Goal: Task Accomplishment & Management: Manage account settings

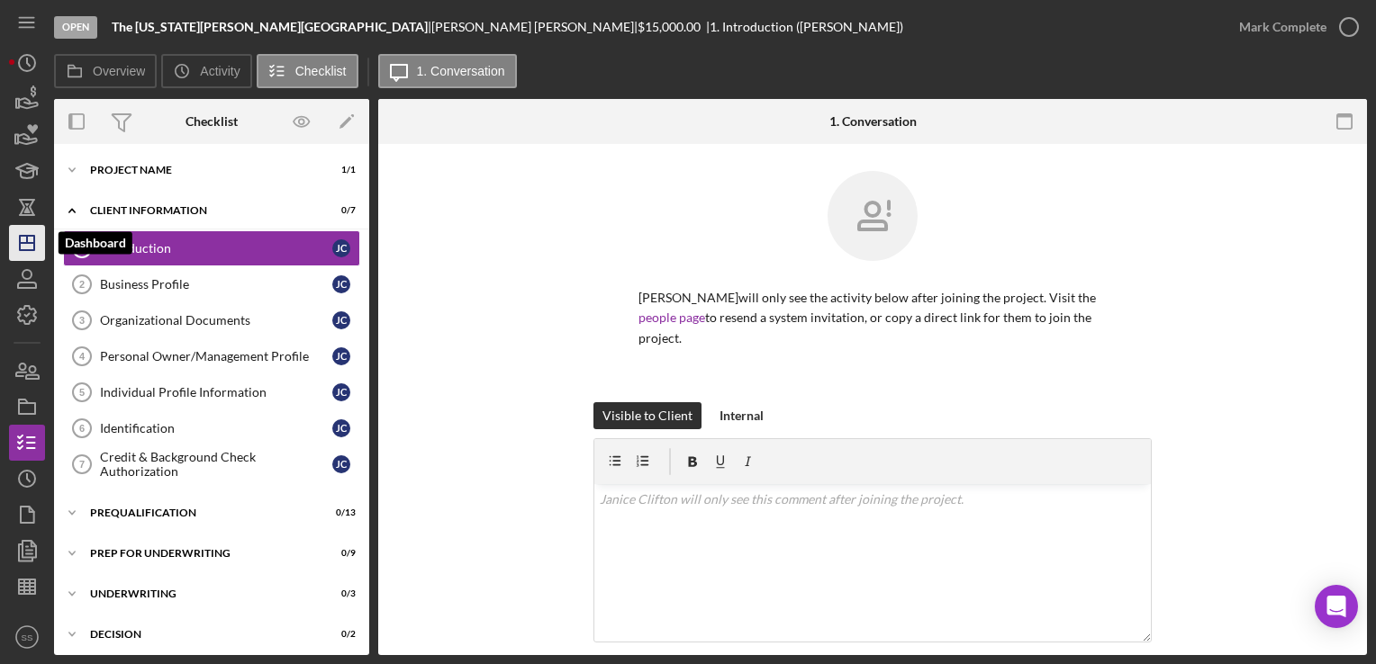
click at [21, 237] on icon "Icon/Dashboard" at bounding box center [27, 243] width 45 height 45
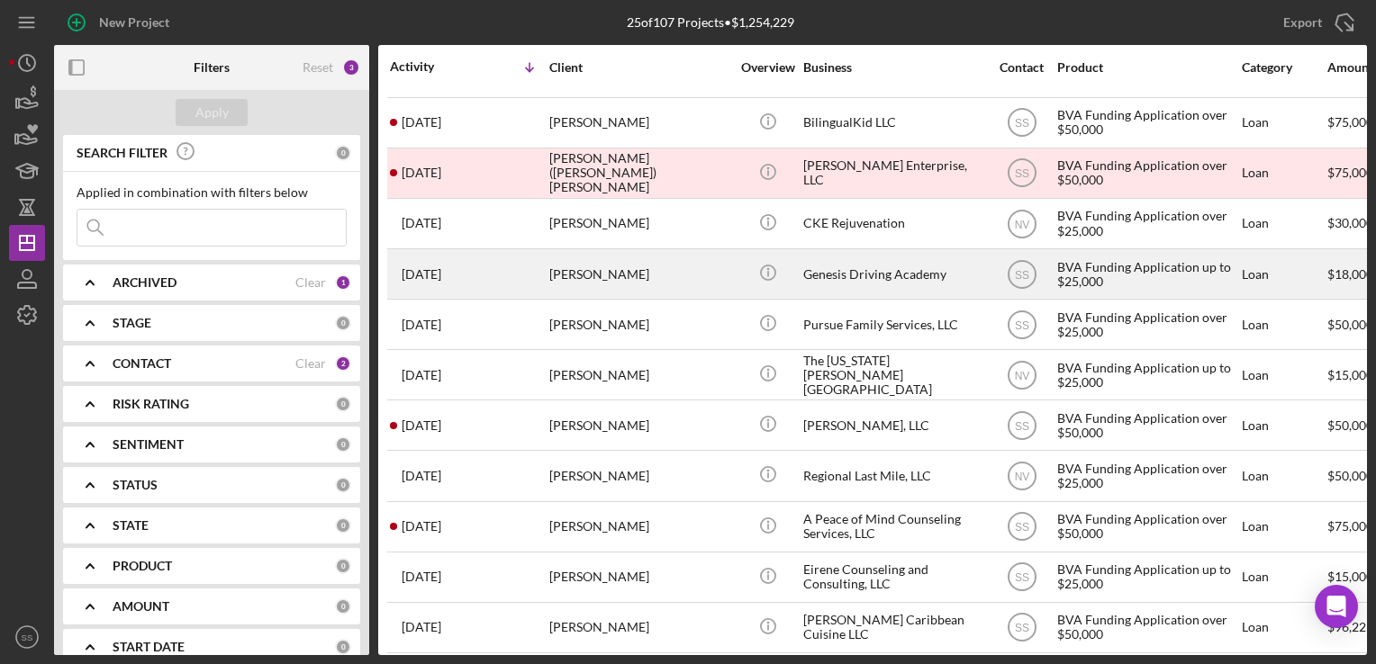
scroll to position [227, 0]
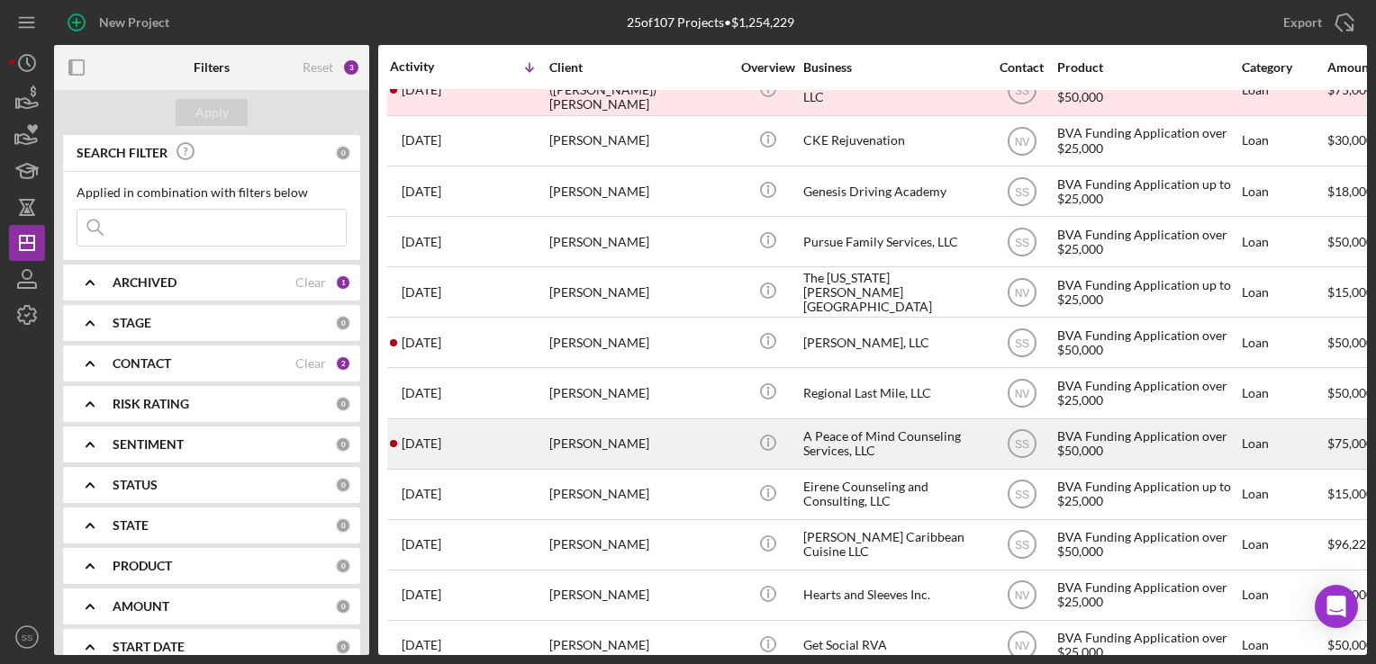
click at [588, 431] on div "[PERSON_NAME]" at bounding box center [639, 444] width 180 height 48
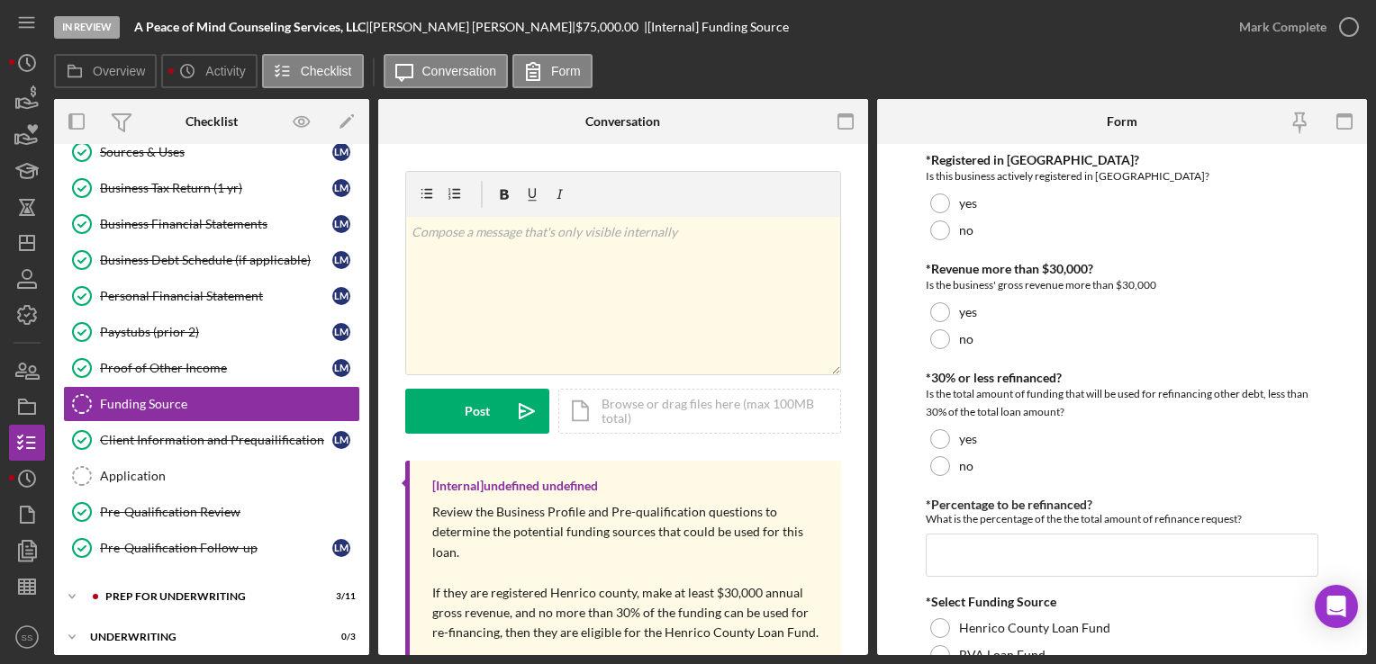
scroll to position [97, 0]
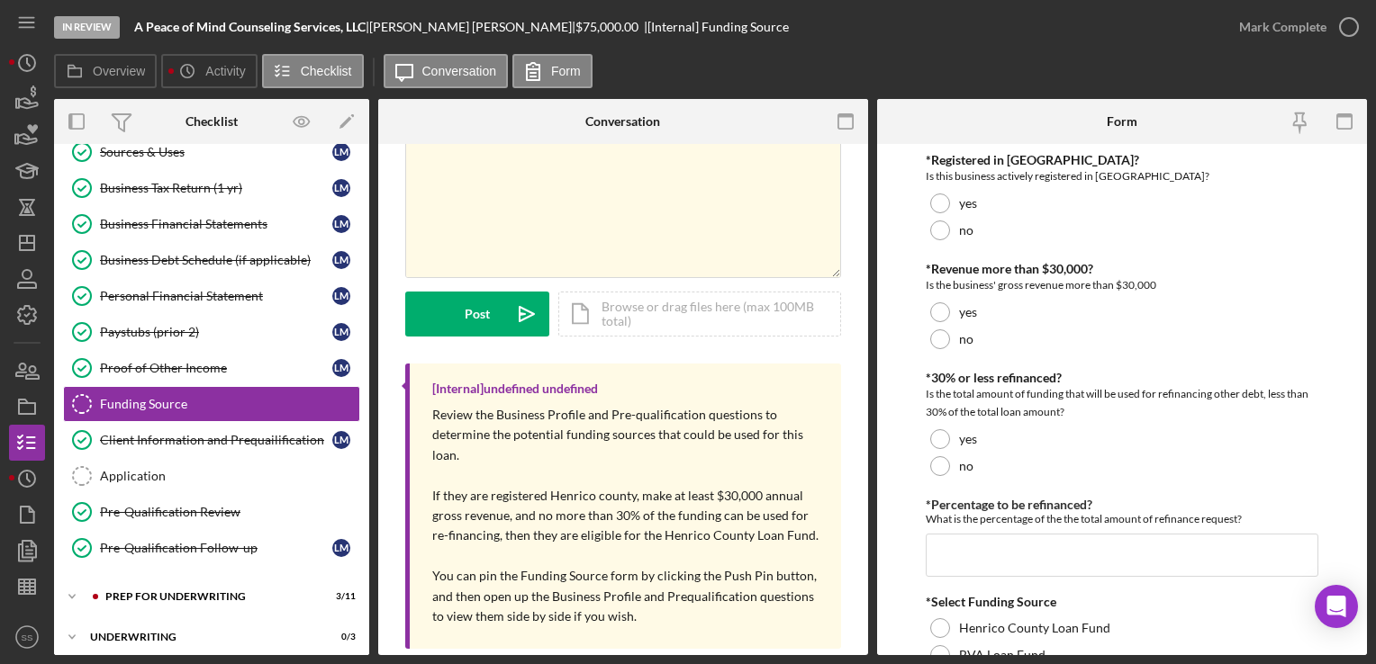
click at [194, 565] on div "Prequalification Questions Prequalification Questions L M Sources & Uses Source…" at bounding box center [211, 336] width 315 height 477
click at [214, 584] on div "Icon/Expander Prep for Underwriting 3 / 11" at bounding box center [211, 597] width 315 height 36
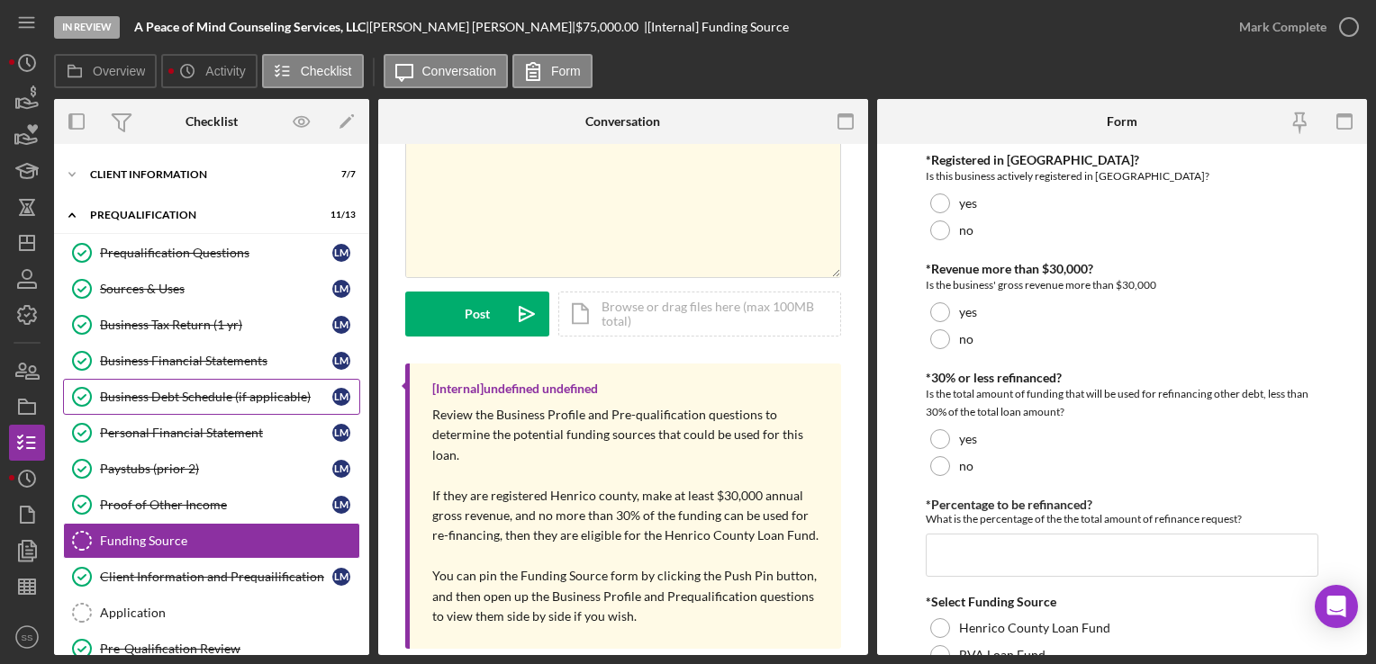
scroll to position [38, 0]
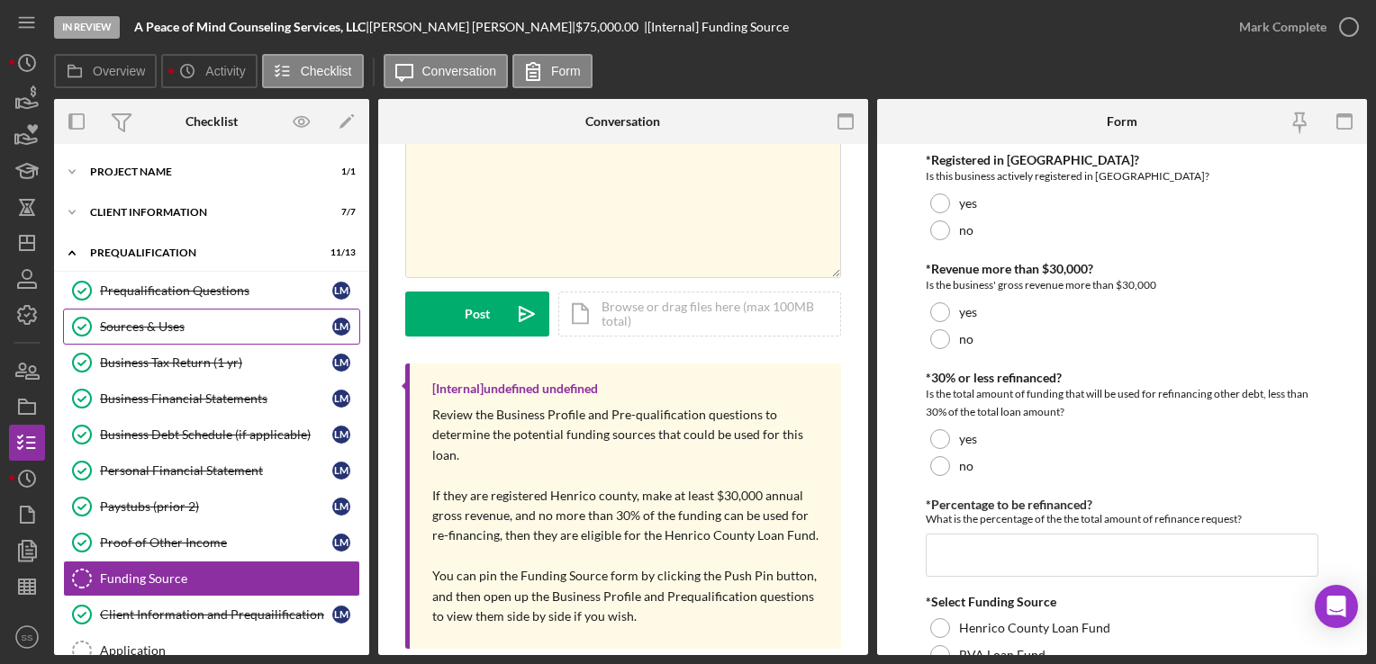
click at [249, 314] on link "Sources & Uses Sources & Uses L M" at bounding box center [211, 327] width 297 height 36
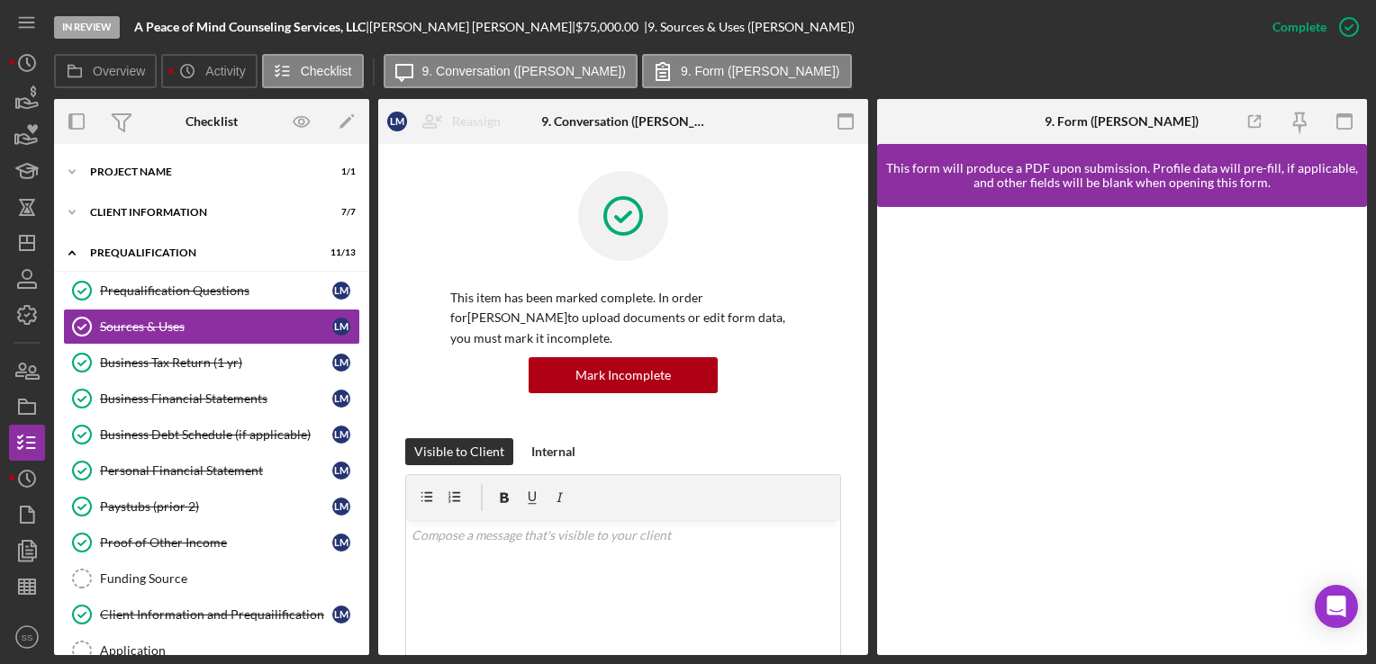
scroll to position [2, 0]
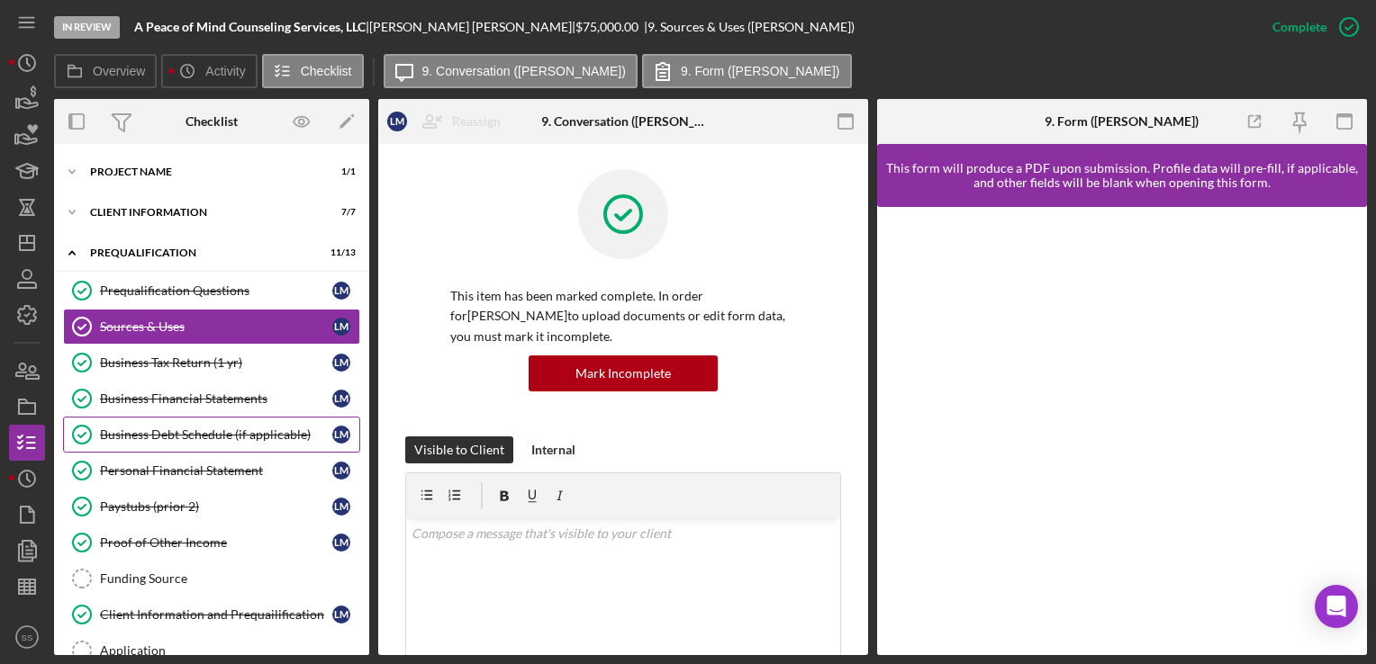
click at [134, 421] on link "Business Debt Schedule (if applicable) Business Debt Schedule (if applicable) L…" at bounding box center [211, 435] width 297 height 36
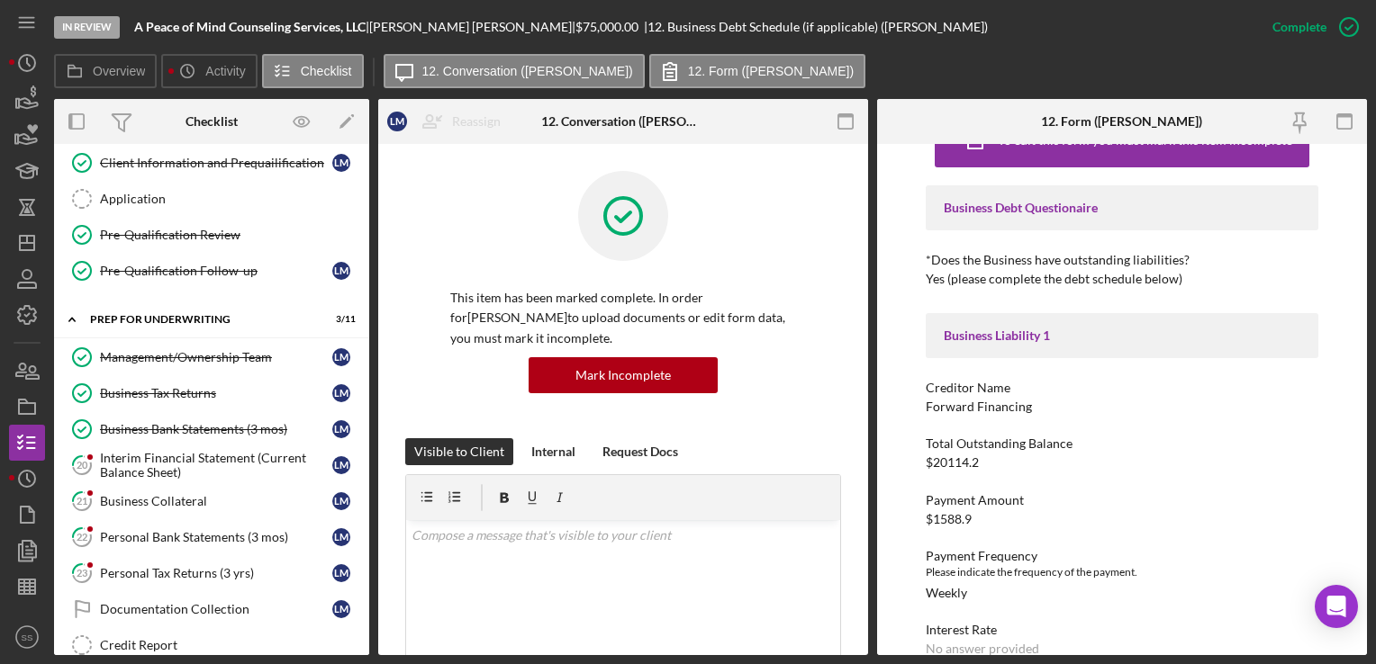
scroll to position [490, 0]
click at [205, 232] on div "Pre-Qualification Review" at bounding box center [229, 235] width 259 height 14
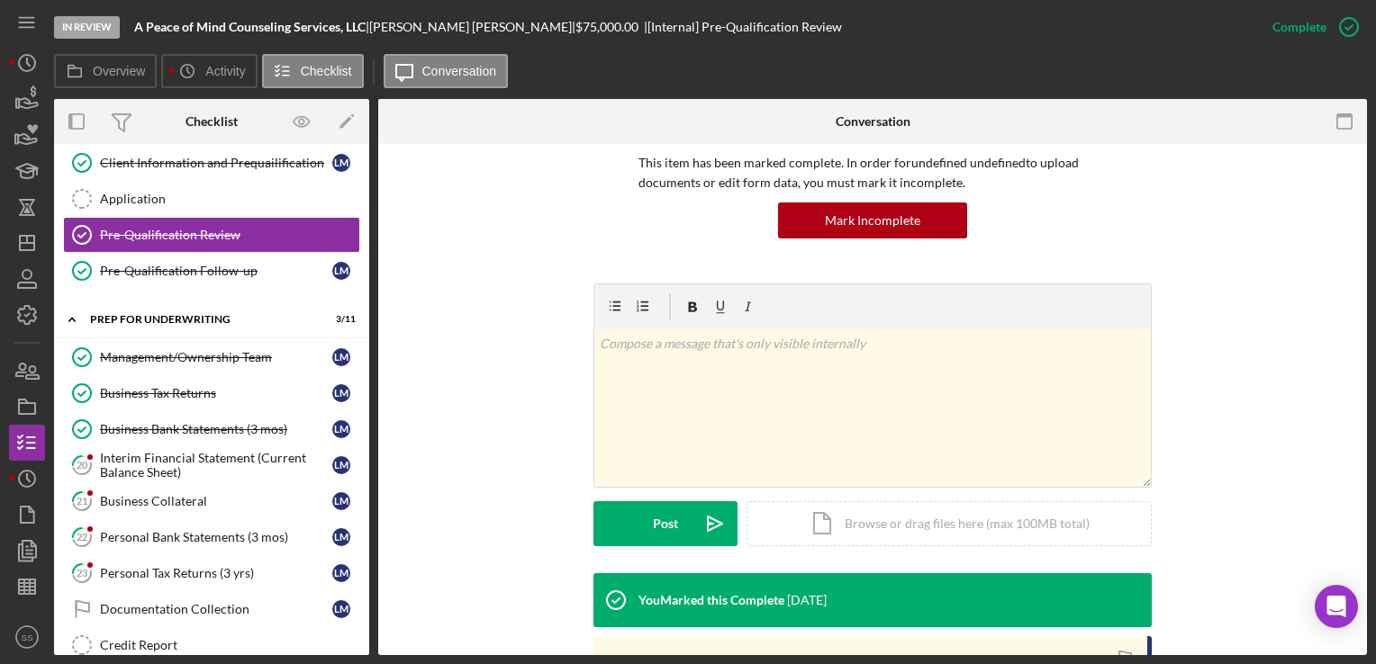
scroll to position [129, 0]
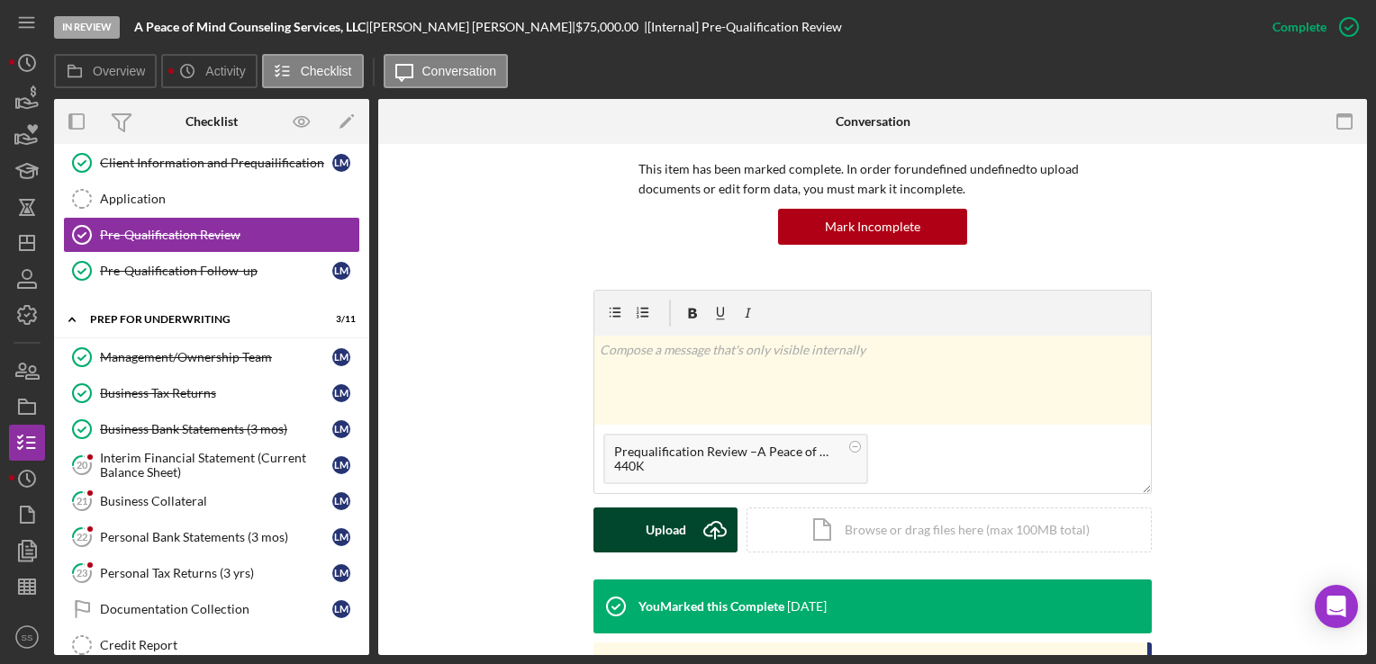
click at [662, 518] on div "Upload" at bounding box center [666, 530] width 41 height 45
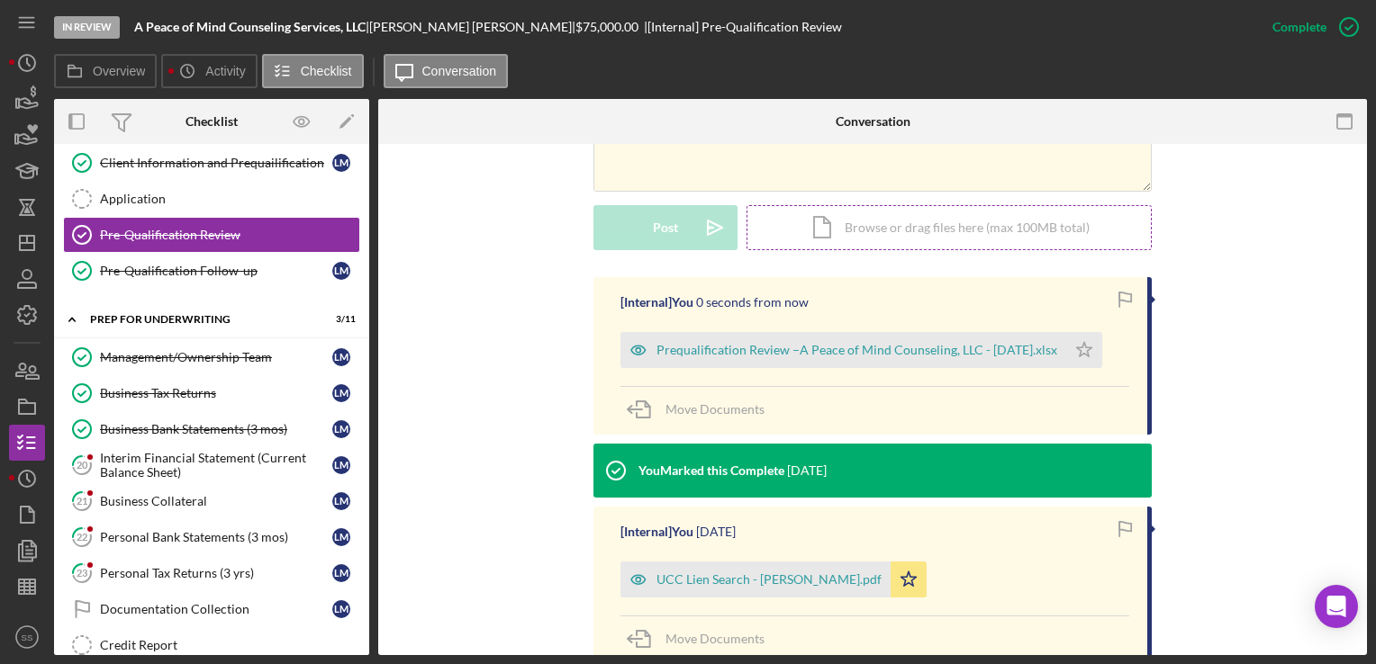
scroll to position [435, 0]
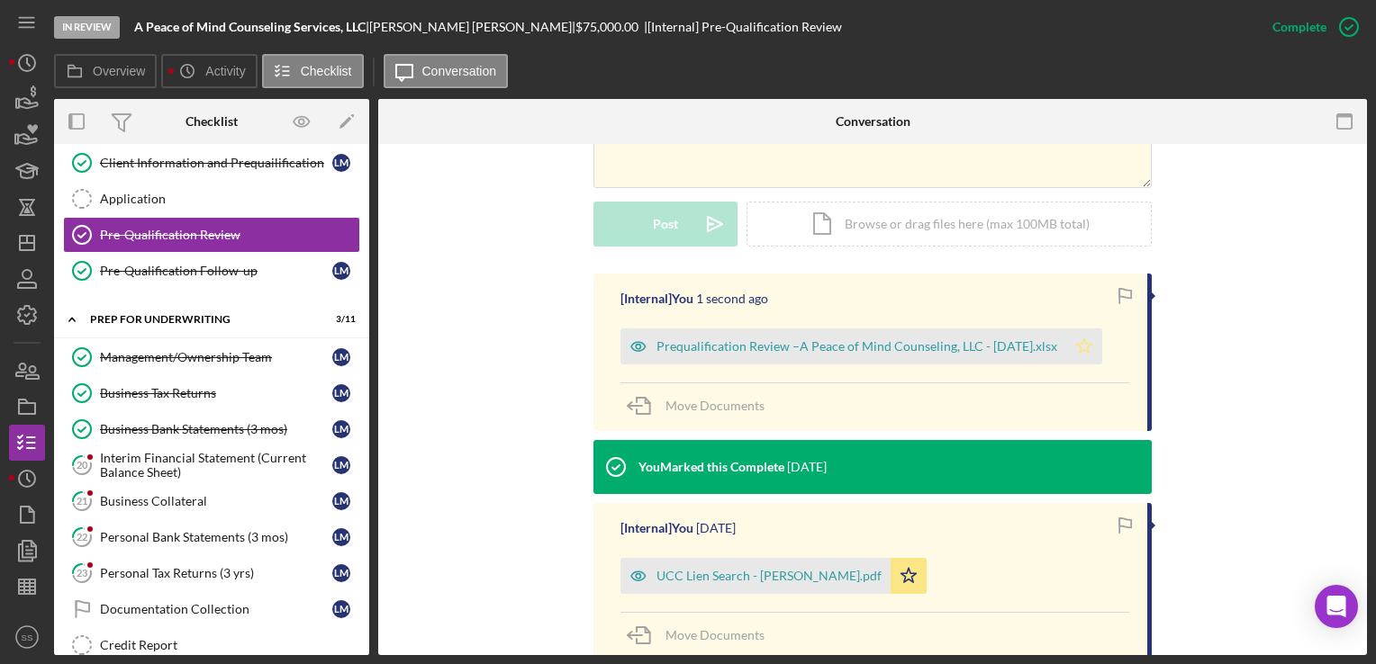
click at [1085, 342] on icon "Icon/Star" at bounding box center [1084, 347] width 36 height 36
click at [724, 346] on div "Prequalification Review –A Peace of Mind Counseling, LLC - 8.1.2025.xlsx" at bounding box center [856, 346] width 401 height 14
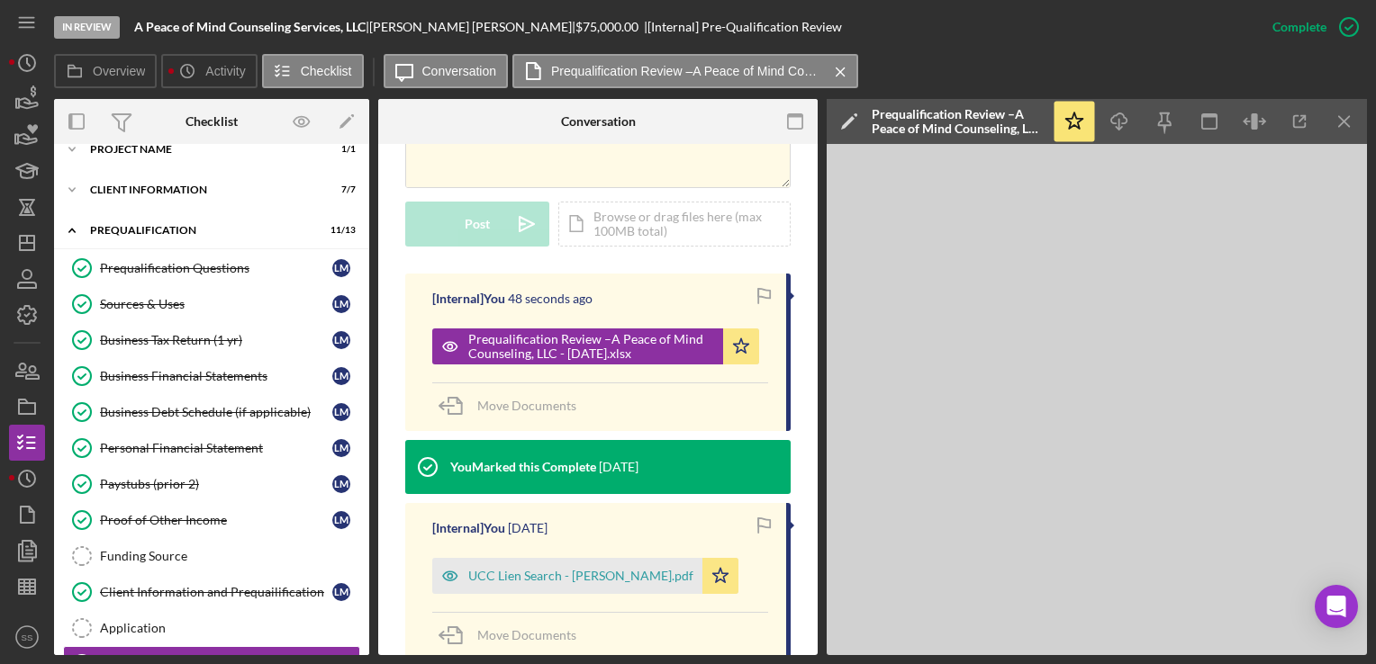
scroll to position [0, 0]
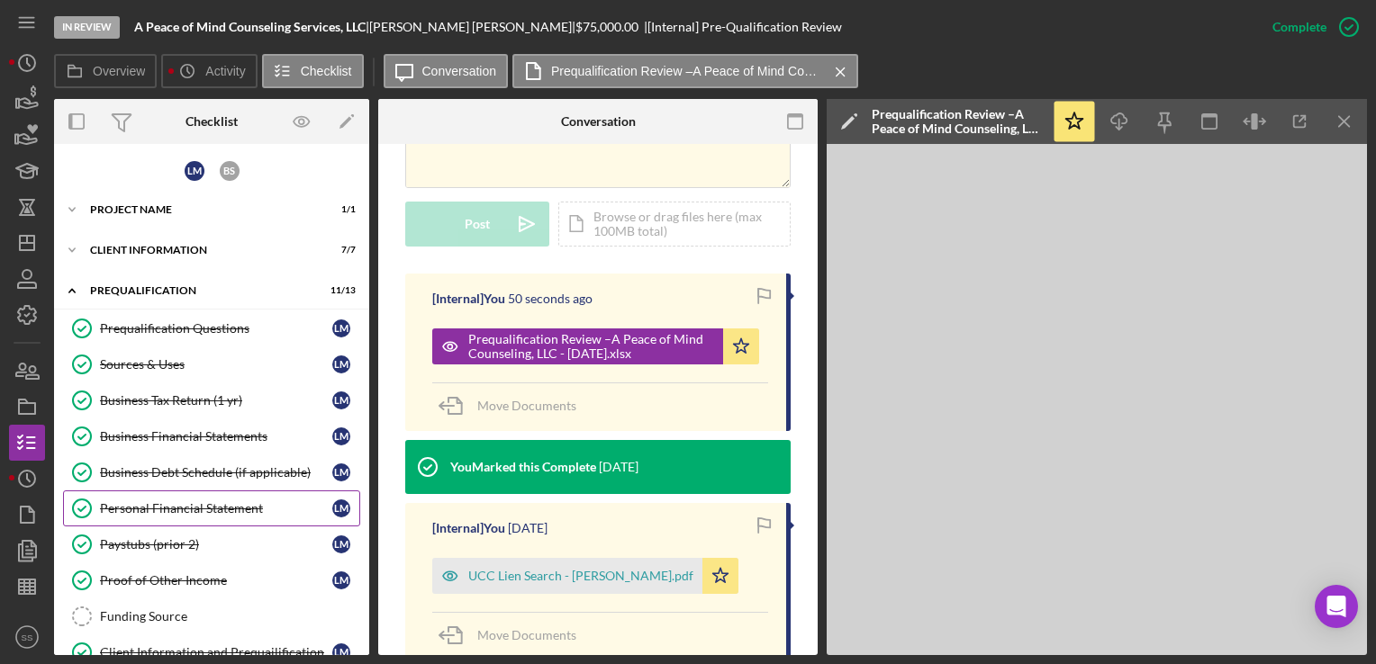
click at [167, 495] on link "Personal Financial Statement Personal Financial Statement L M" at bounding box center [211, 509] width 297 height 36
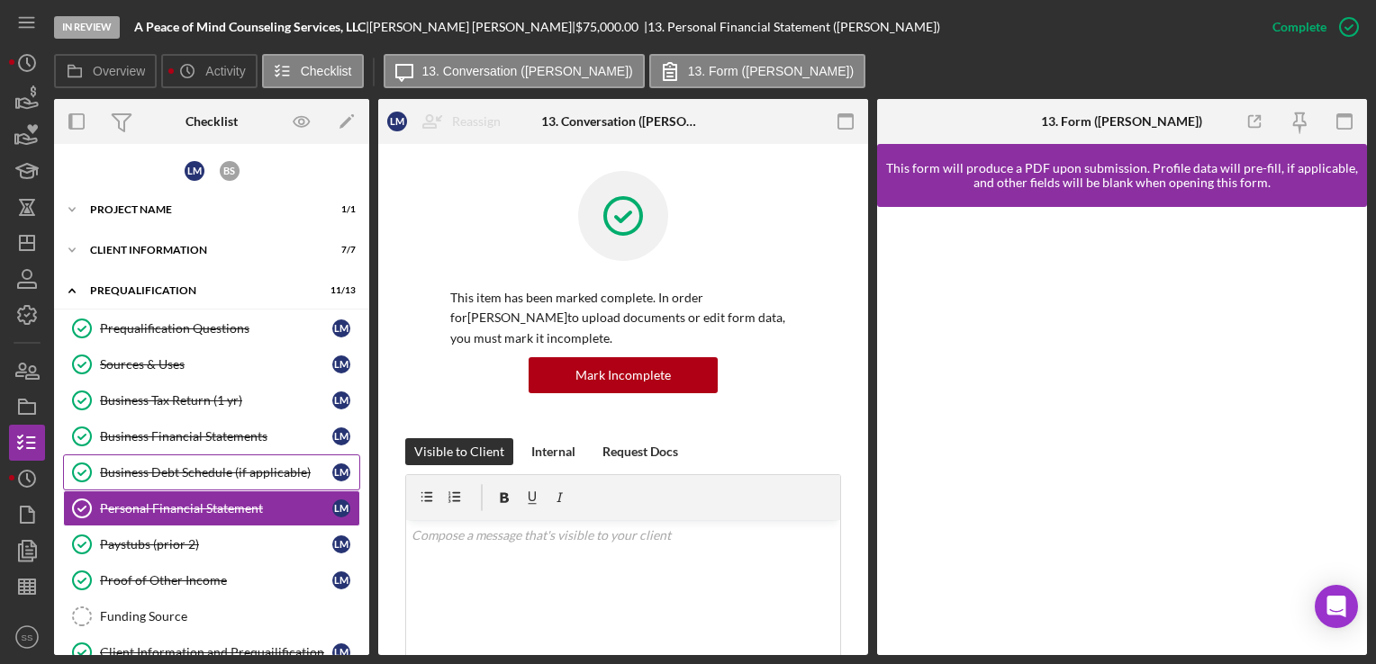
click at [175, 456] on link "Business Debt Schedule (if applicable) Business Debt Schedule (if applicable) L…" at bounding box center [211, 473] width 297 height 36
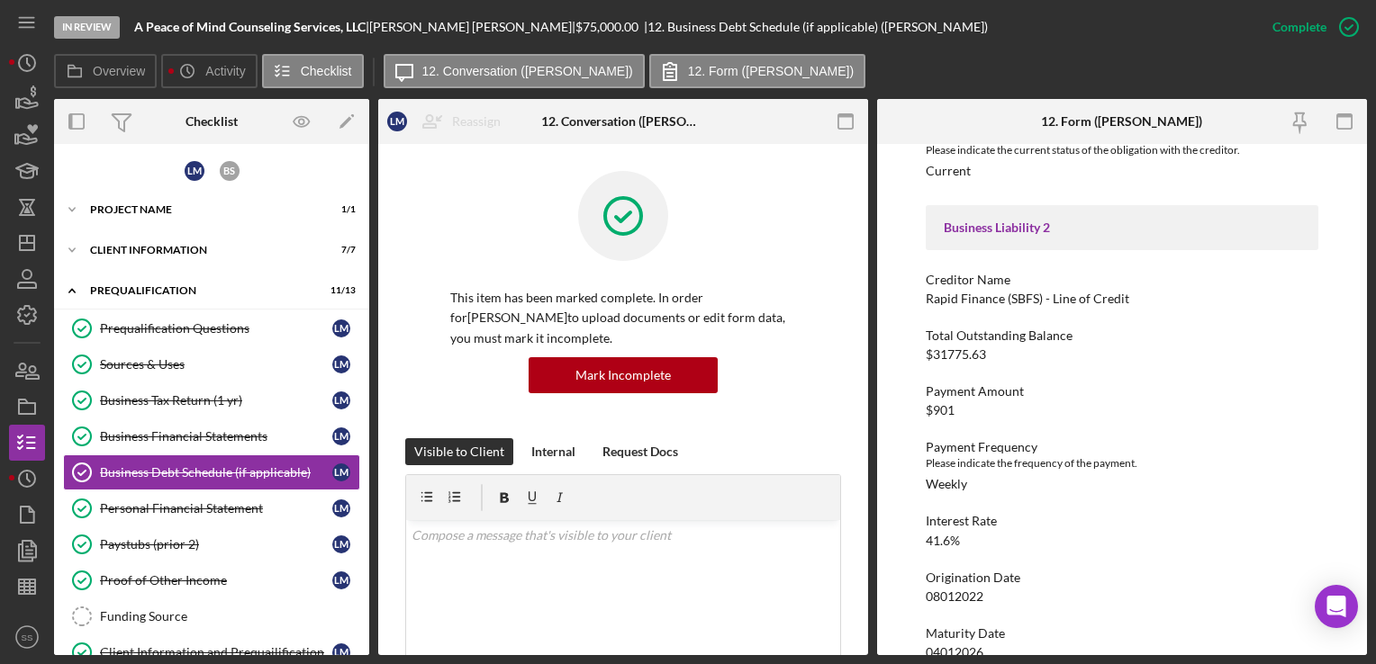
scroll to position [716, 0]
click at [167, 360] on div "Sources & Uses" at bounding box center [216, 364] width 232 height 14
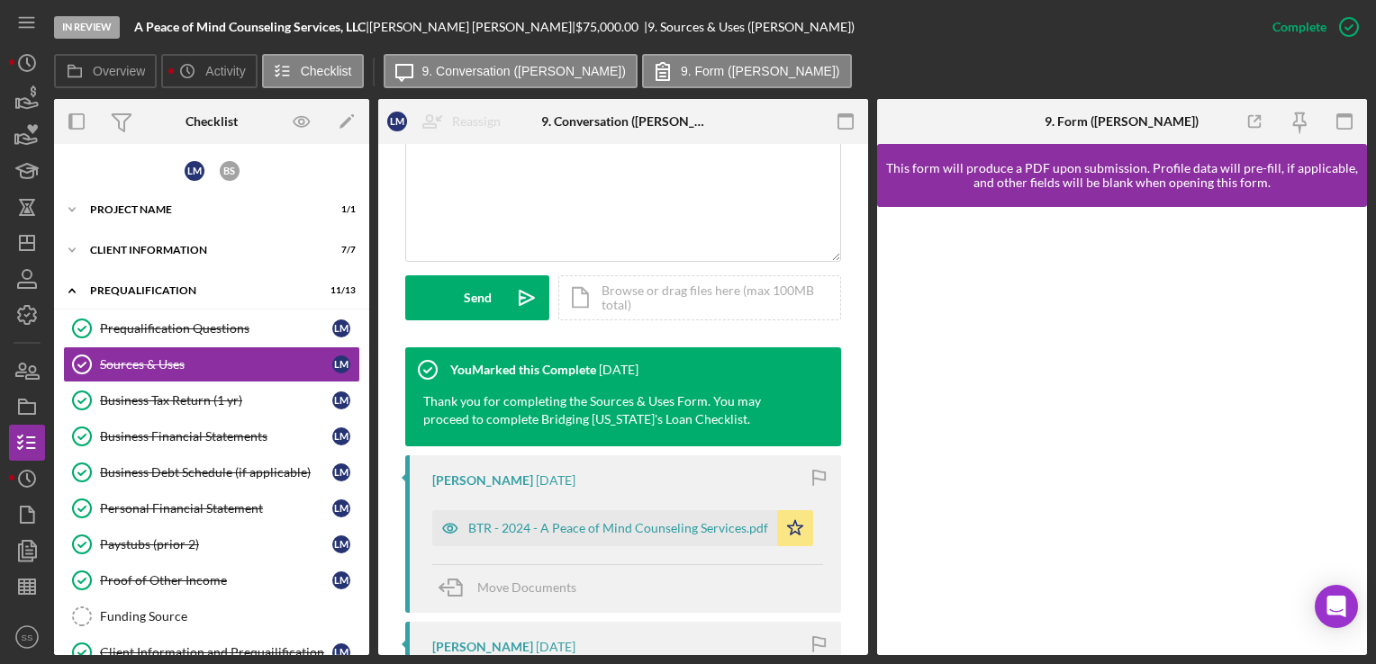
scroll to position [420, 0]
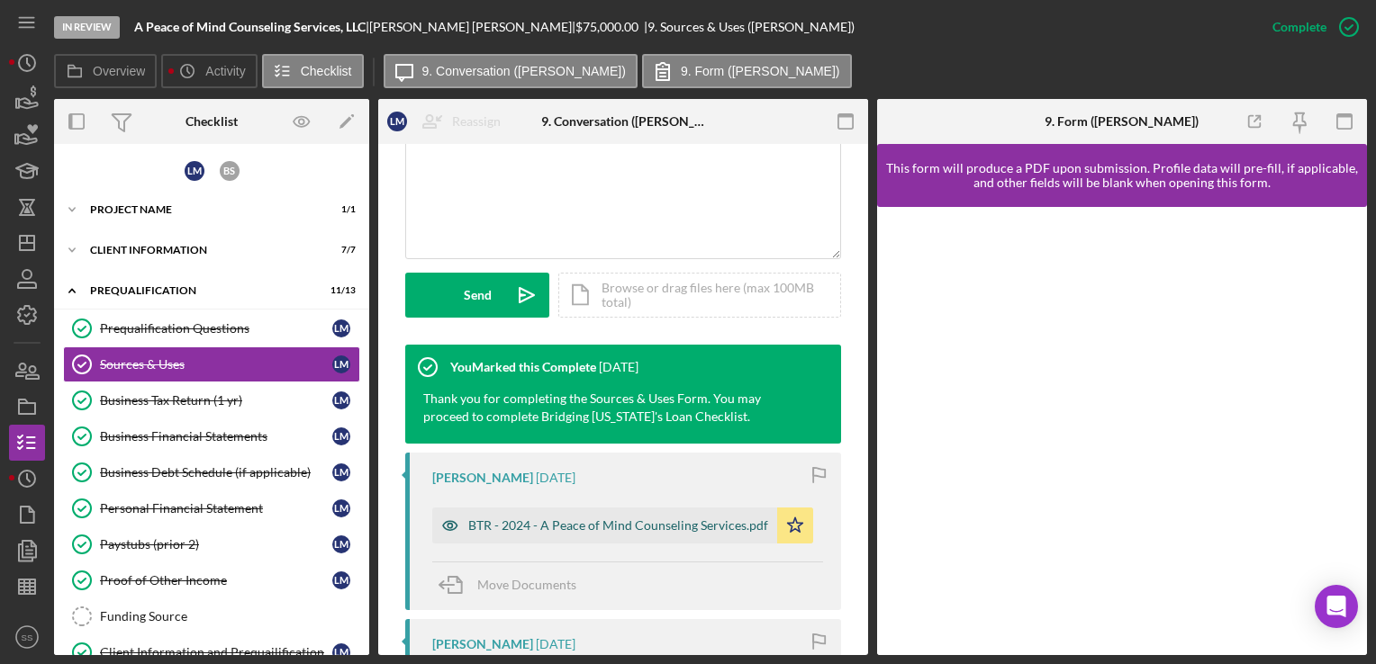
click at [696, 531] on div "BTR - 2024 - A Peace of Mind Counseling Services.pdf" at bounding box center [618, 526] width 300 height 14
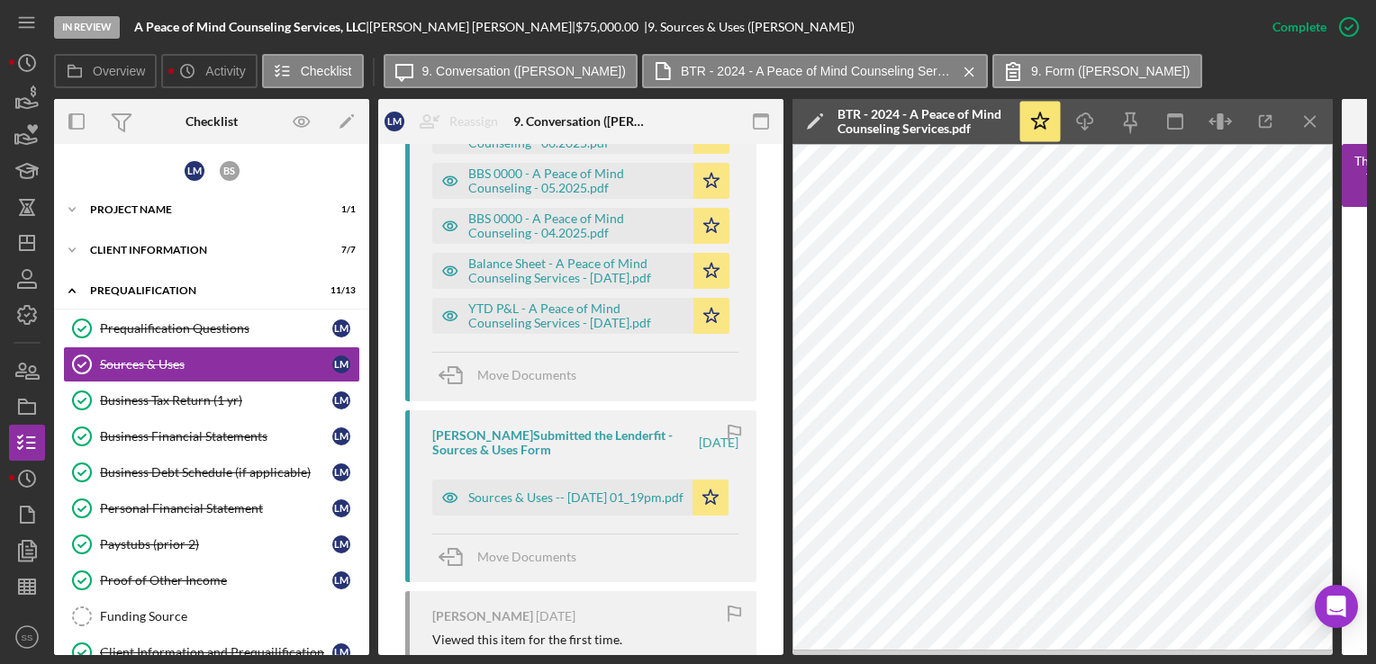
scroll to position [994, 0]
click at [560, 492] on div "Sources & Uses -- 2025-07-23 01_19pm.pdf" at bounding box center [575, 498] width 215 height 14
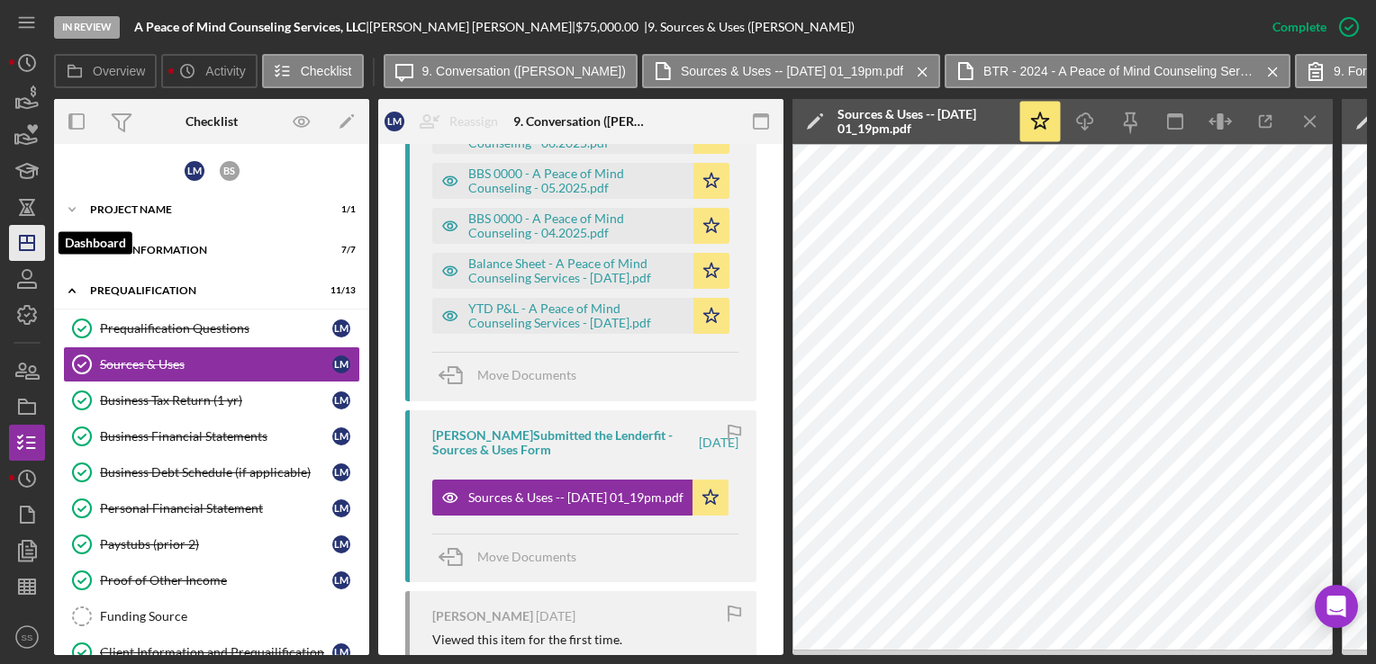
click at [18, 240] on icon "Icon/Dashboard" at bounding box center [27, 243] width 45 height 45
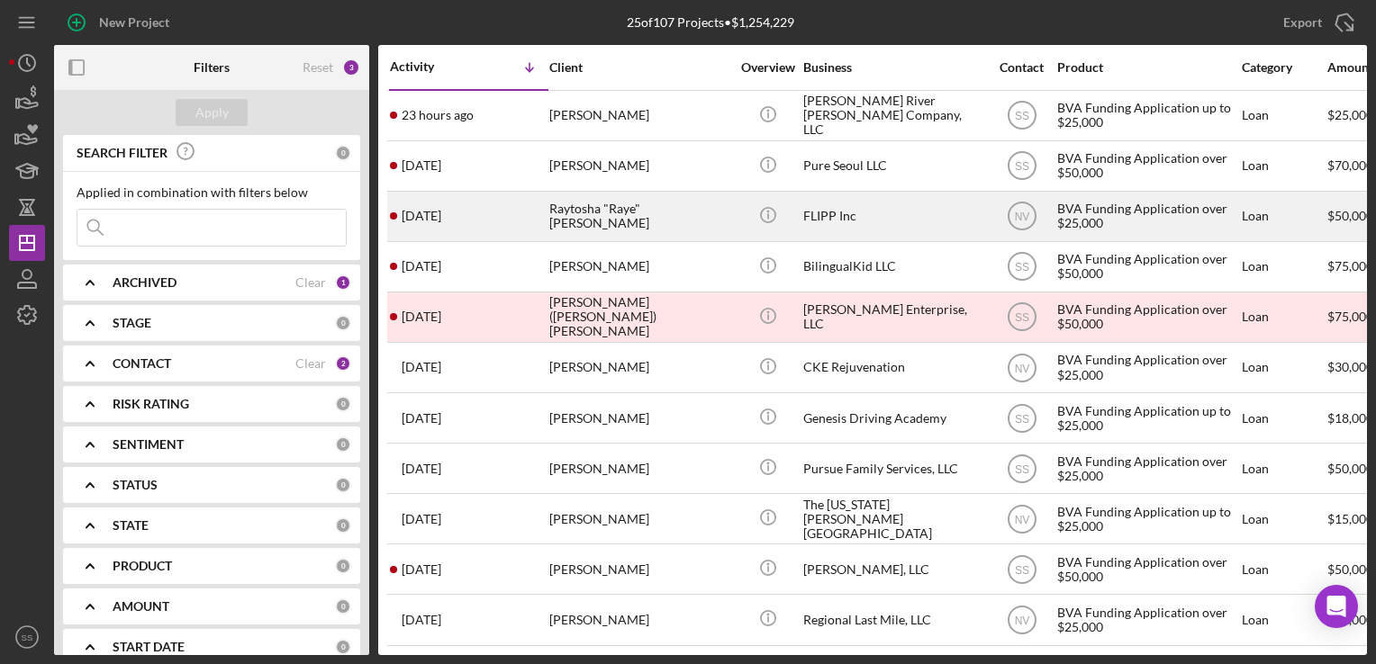
click at [581, 207] on div "Raytosha "Raye" Elliott" at bounding box center [639, 217] width 180 height 48
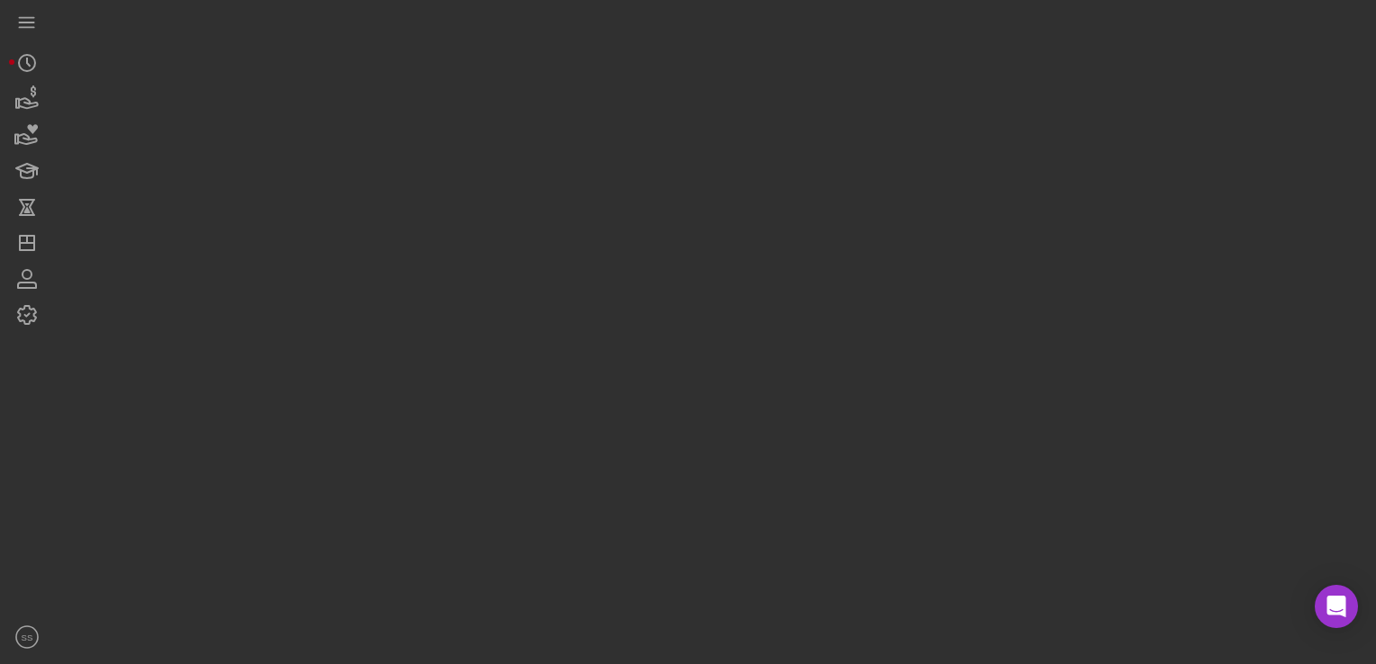
click at [581, 207] on div at bounding box center [710, 327] width 1313 height 655
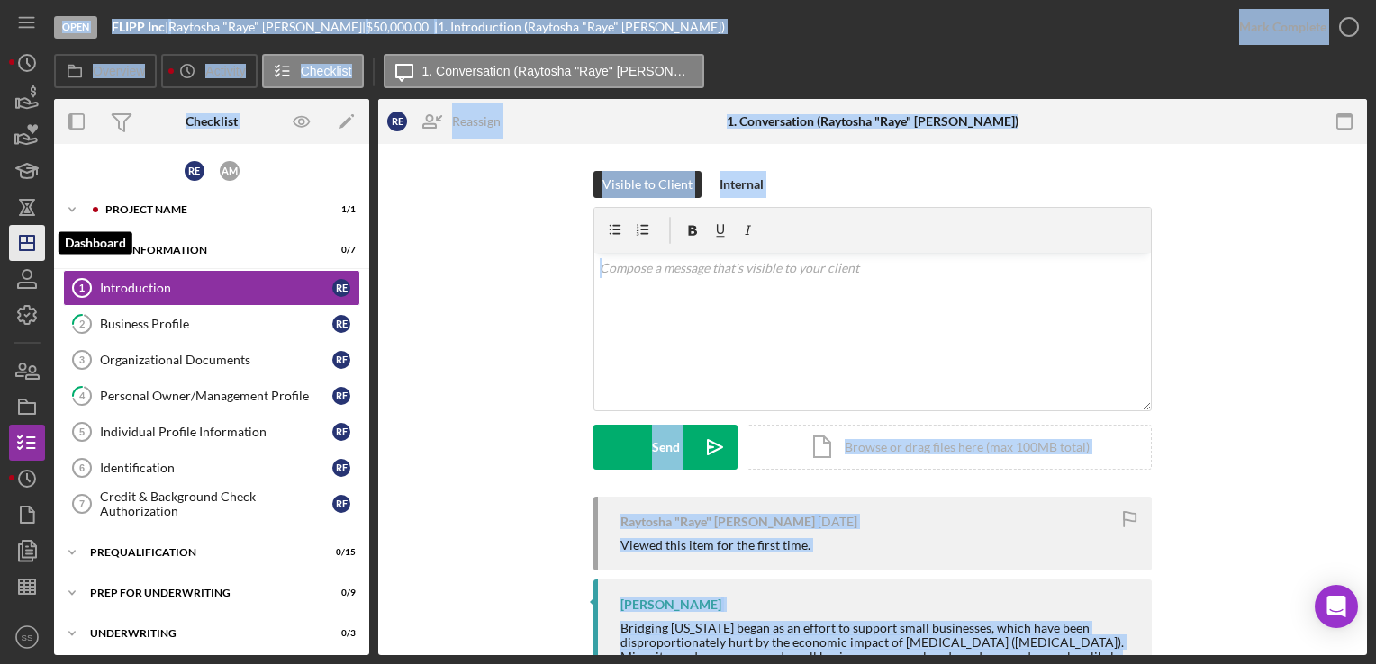
click at [32, 233] on icon "Icon/Dashboard" at bounding box center [27, 243] width 45 height 45
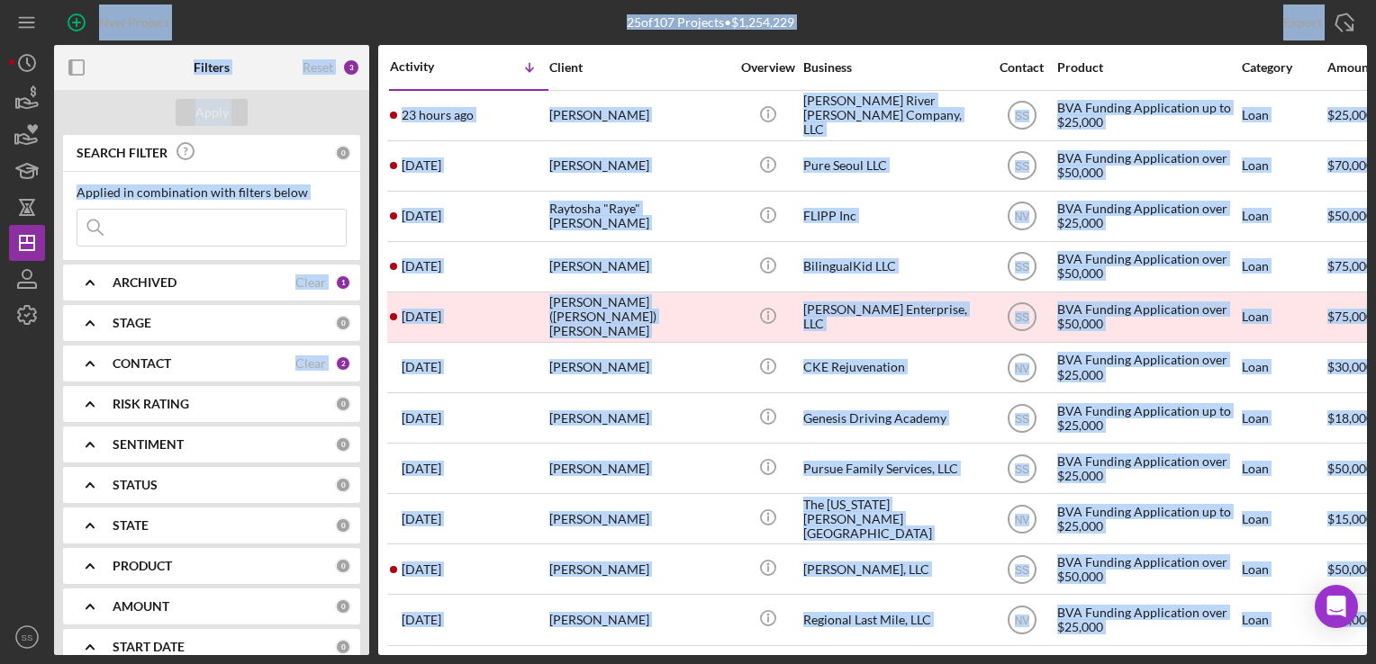
click at [1241, 2] on div "Export Icon/Export" at bounding box center [1148, 22] width 438 height 45
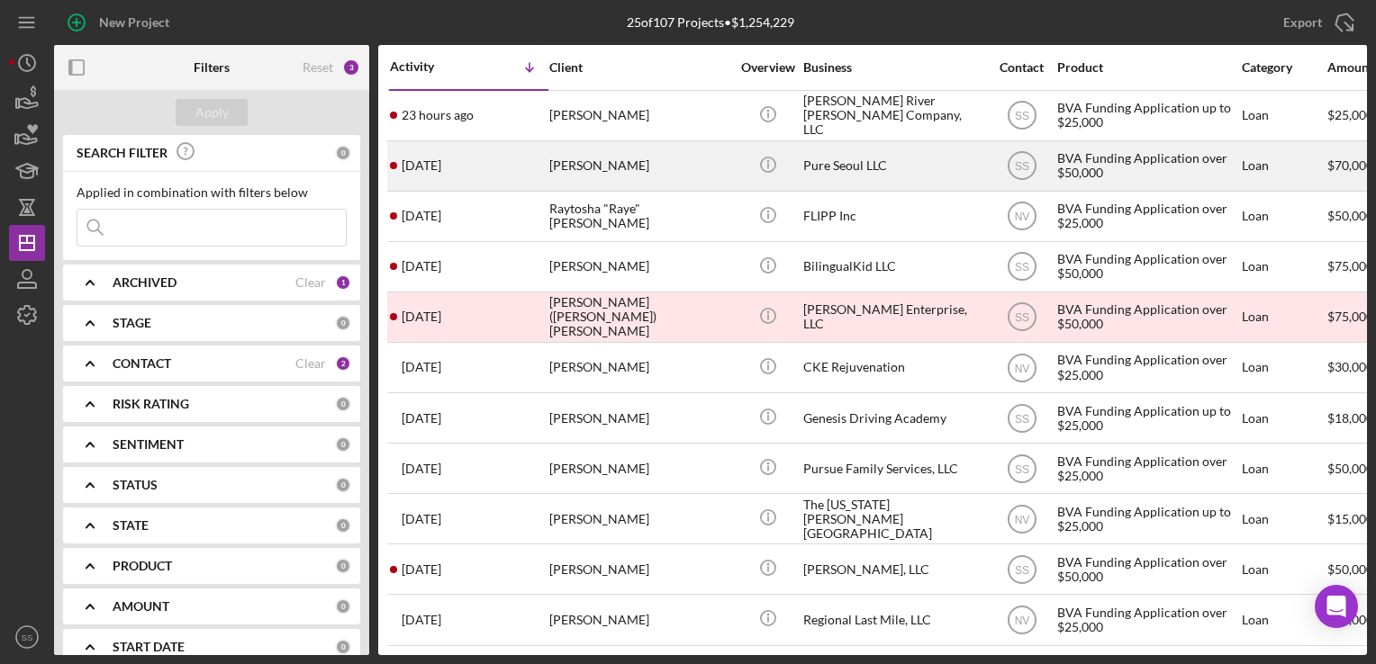
click at [601, 167] on div "[PERSON_NAME]" at bounding box center [639, 166] width 180 height 48
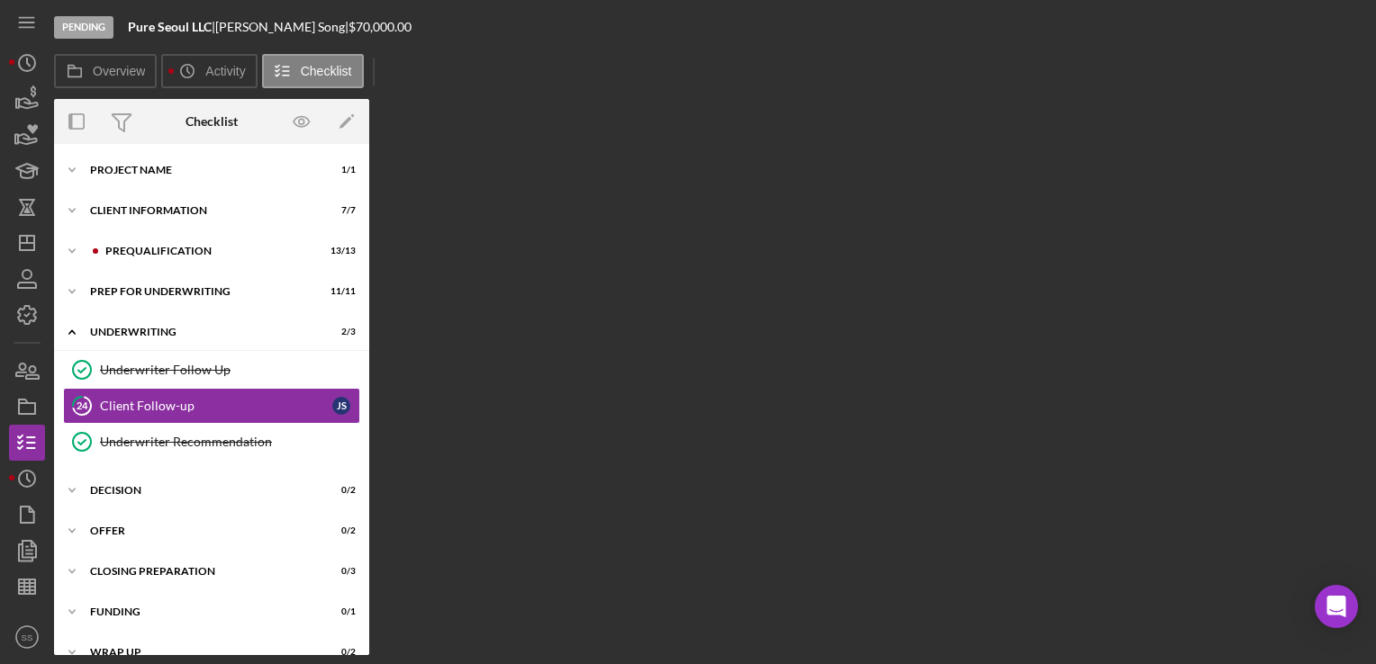
scroll to position [5, 0]
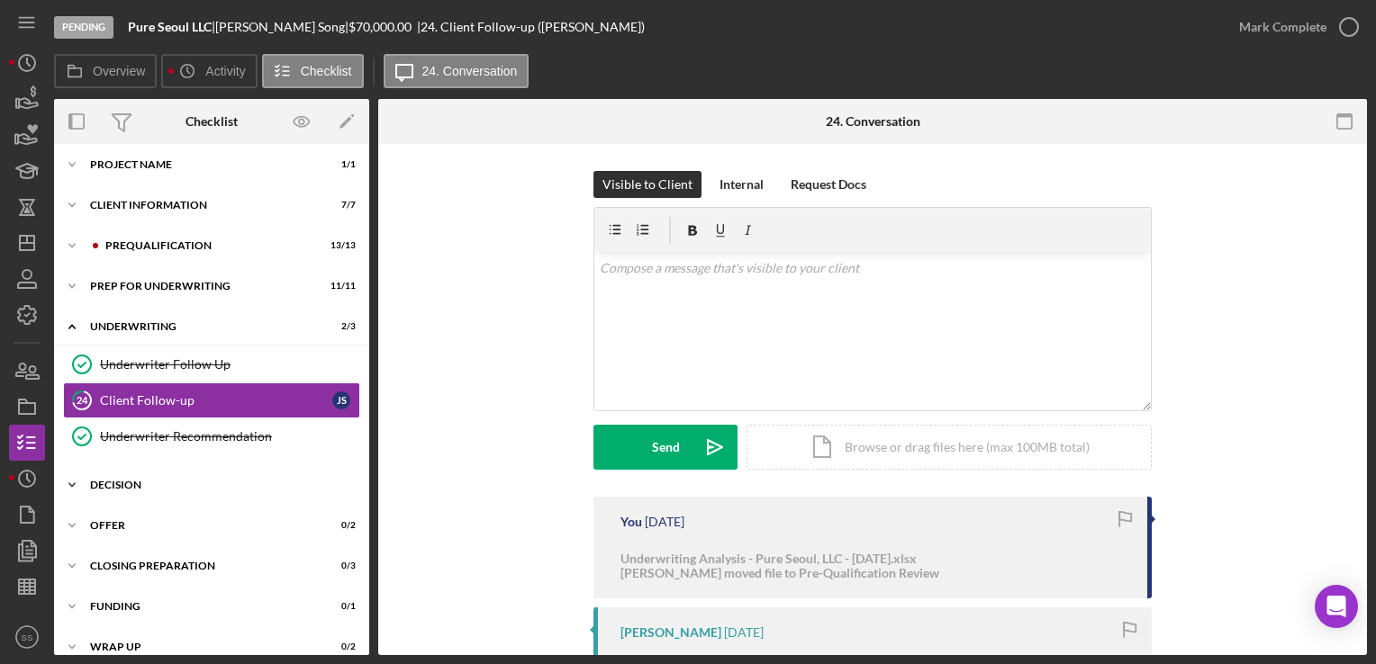
click at [153, 472] on div "Icon/Expander Decision 0 / 2" at bounding box center [211, 485] width 315 height 36
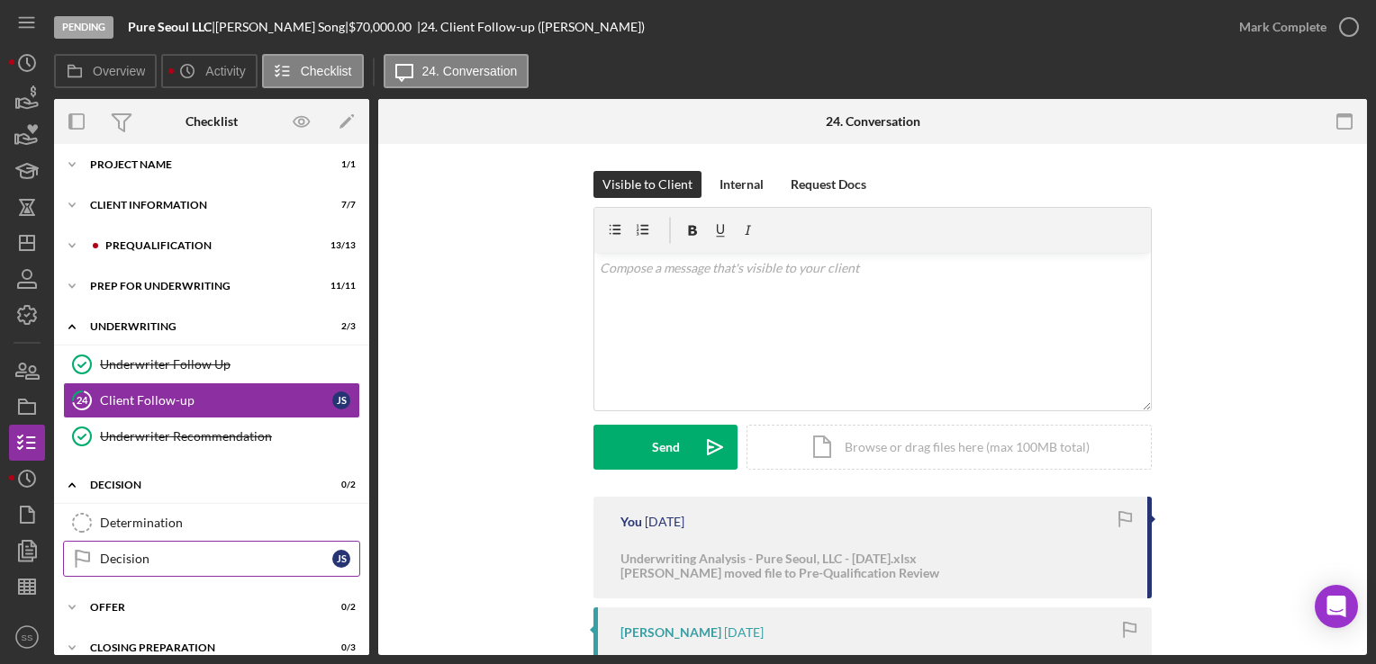
click at [184, 566] on link "Decision Decision J S" at bounding box center [211, 559] width 297 height 36
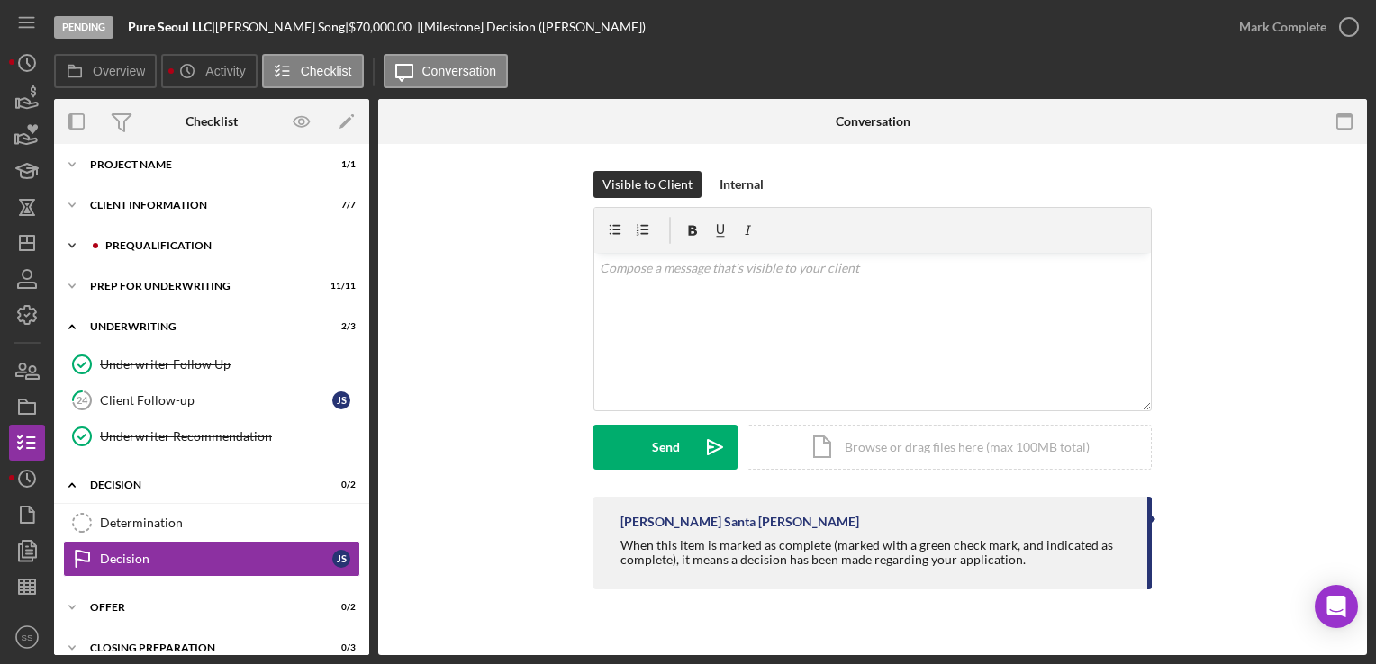
click at [171, 243] on div "Prequalification" at bounding box center [225, 245] width 241 height 11
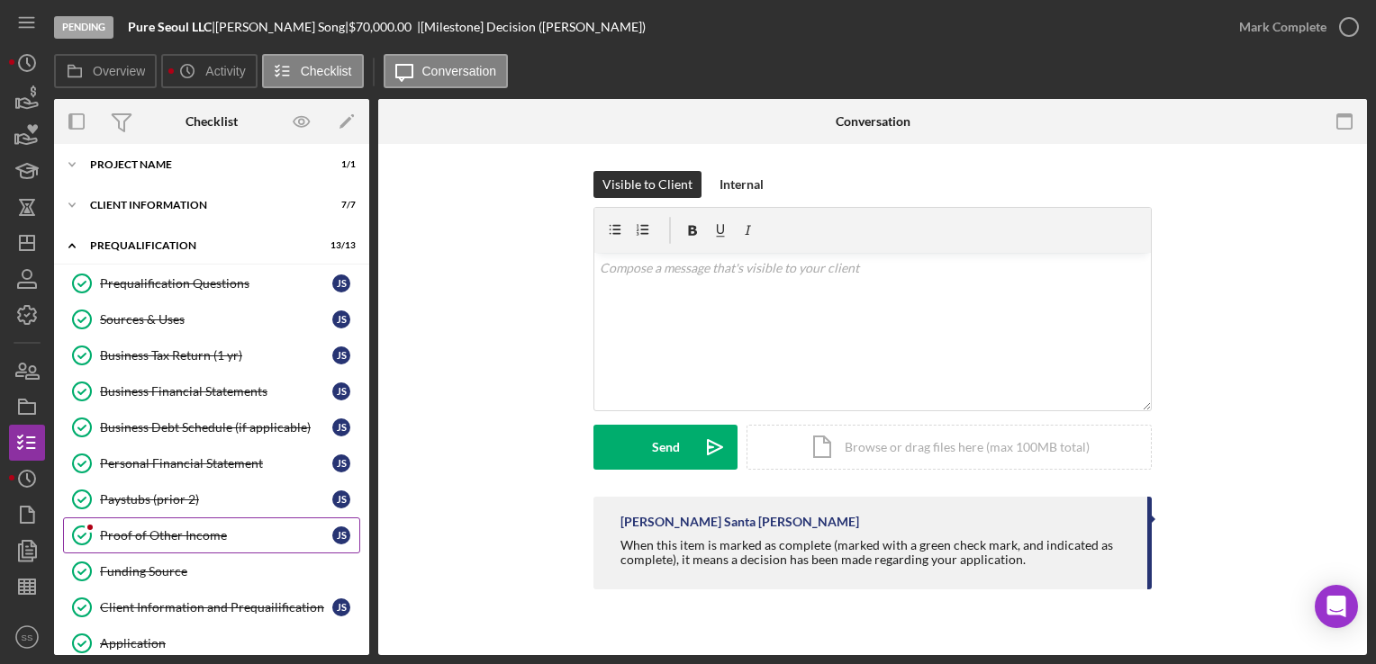
click at [131, 546] on link "Proof of Other Income Proof of Other Income J S" at bounding box center [211, 536] width 297 height 36
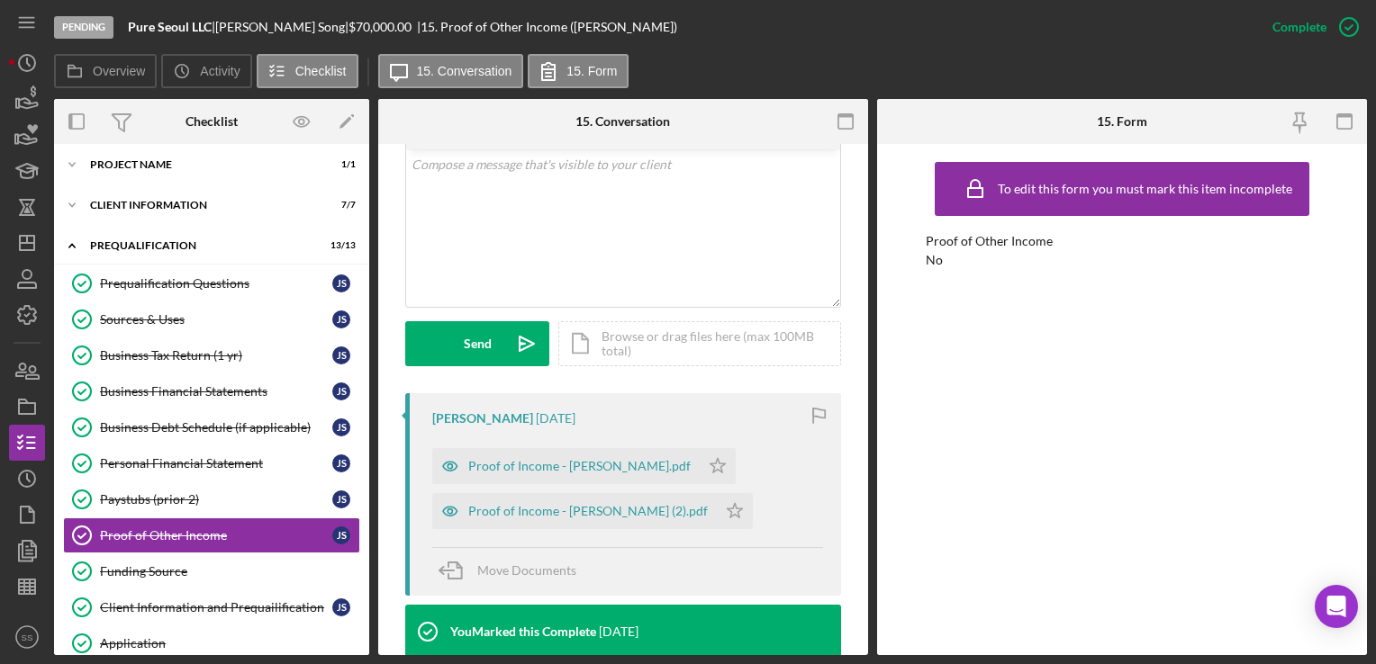
scroll to position [531, 0]
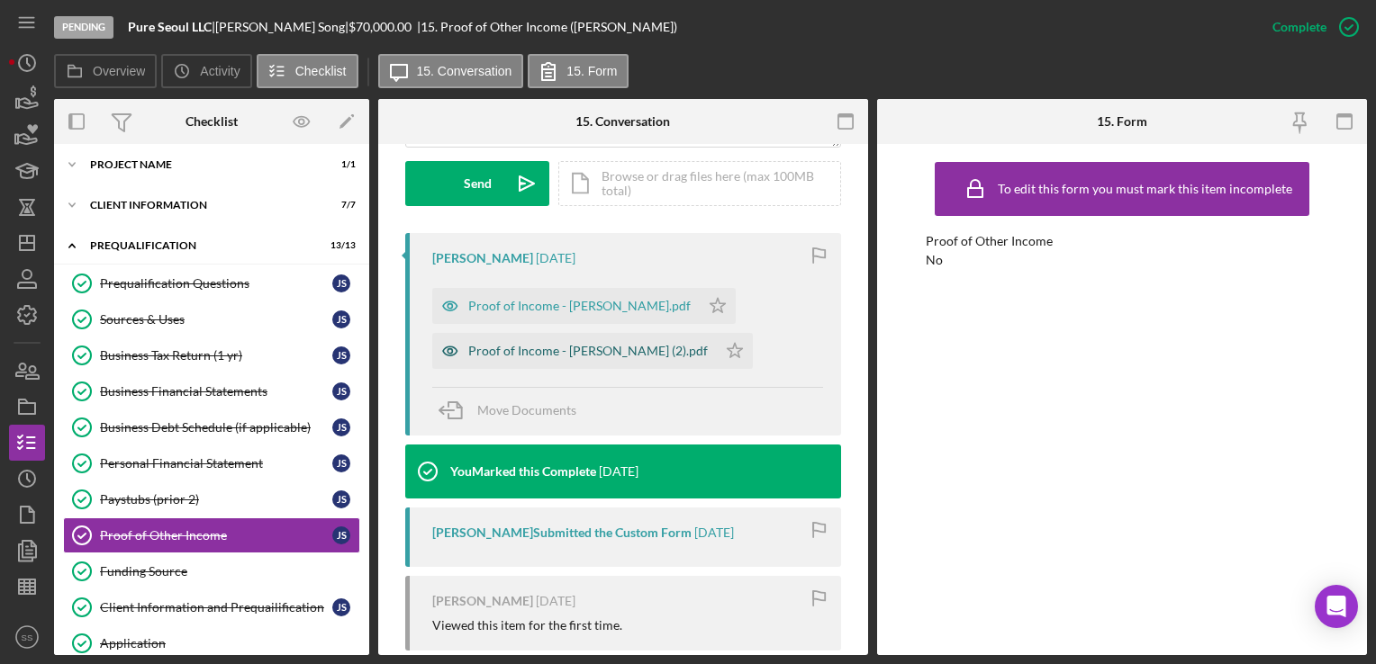
click at [605, 365] on div "Proof of Income - Jason Song (2).pdf" at bounding box center [574, 351] width 285 height 36
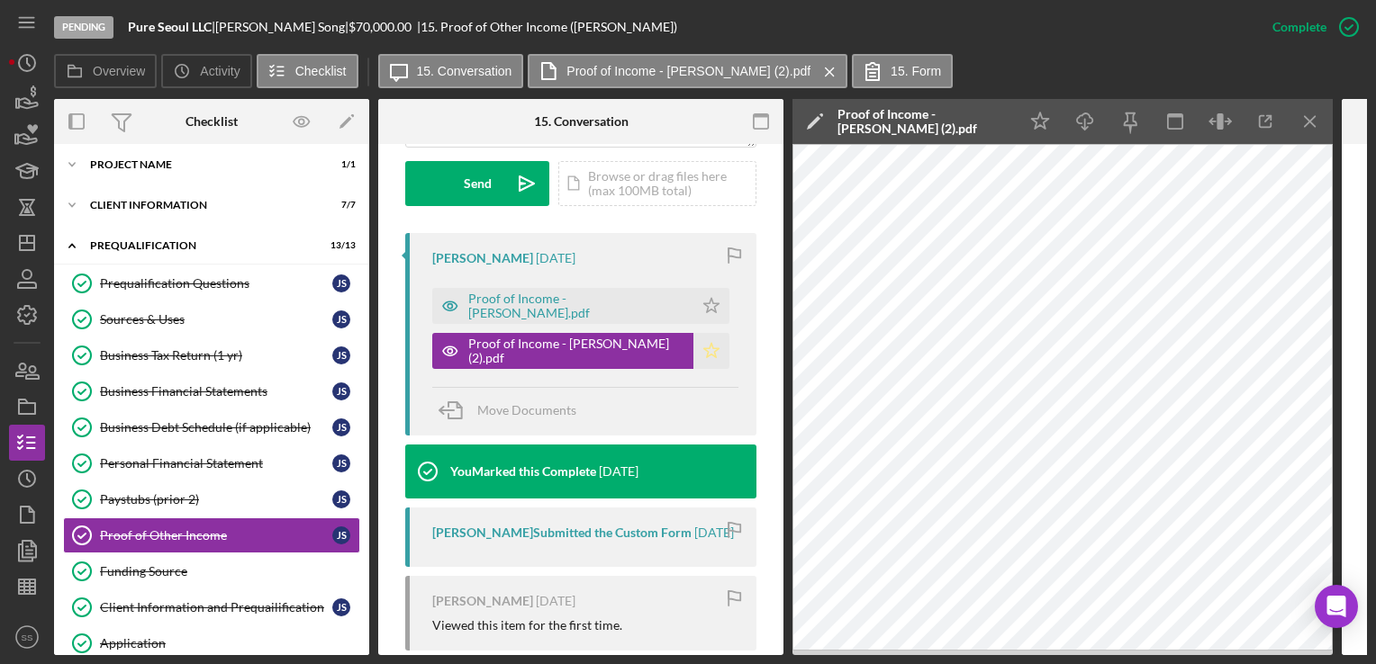
click at [693, 353] on icon "Icon/Star" at bounding box center [711, 351] width 36 height 36
click at [693, 301] on icon "Icon/Star" at bounding box center [711, 306] width 36 height 36
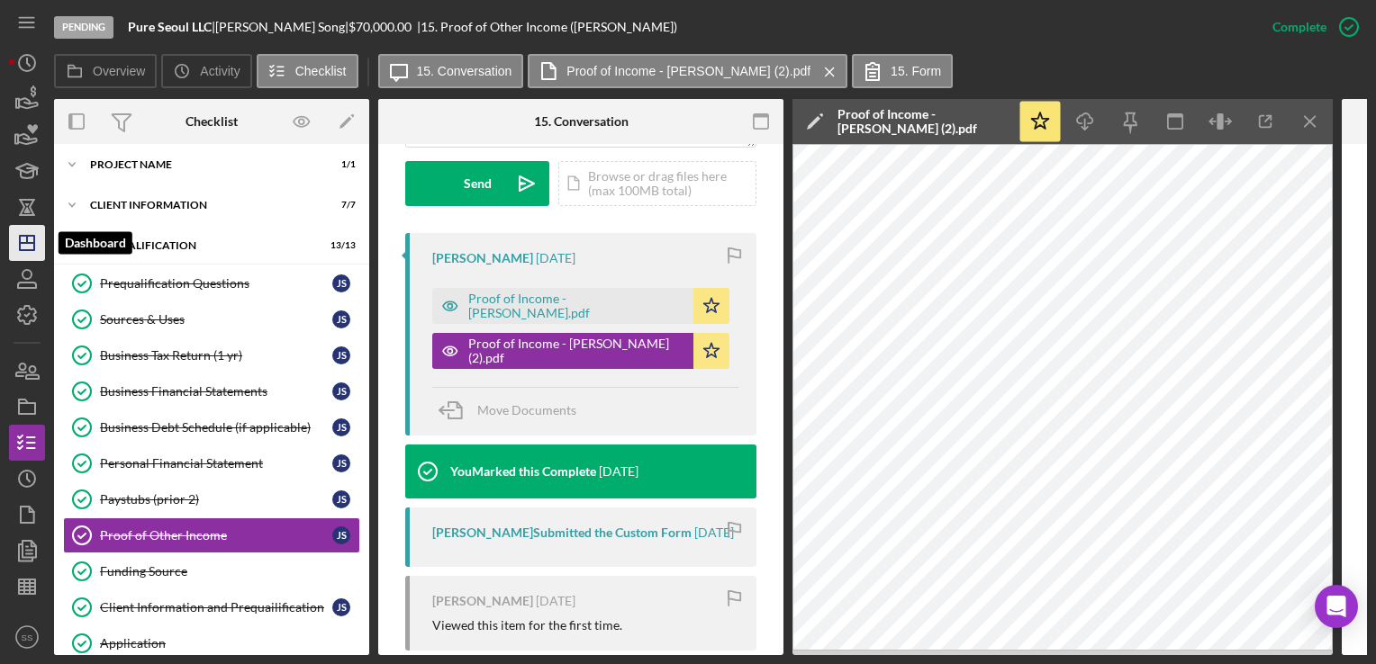
click at [17, 243] on icon "Icon/Dashboard" at bounding box center [27, 243] width 45 height 45
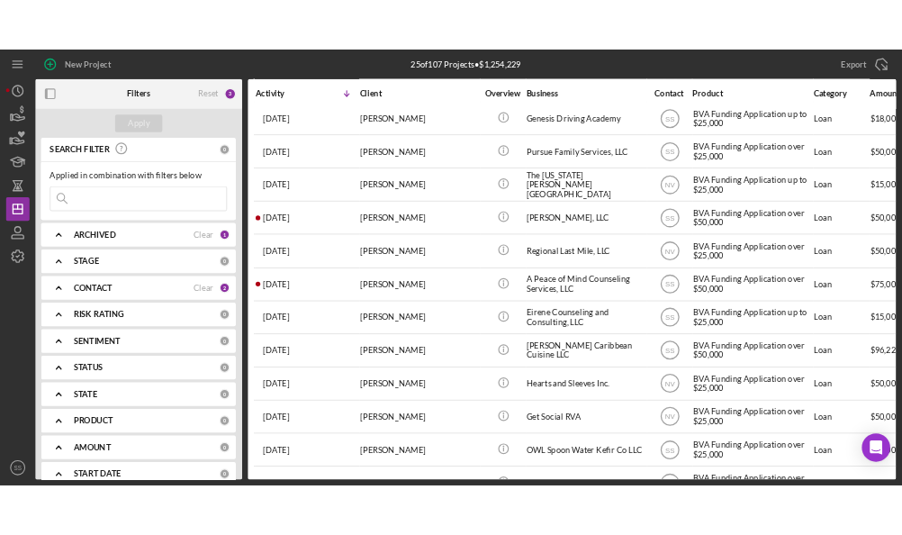
scroll to position [313, 0]
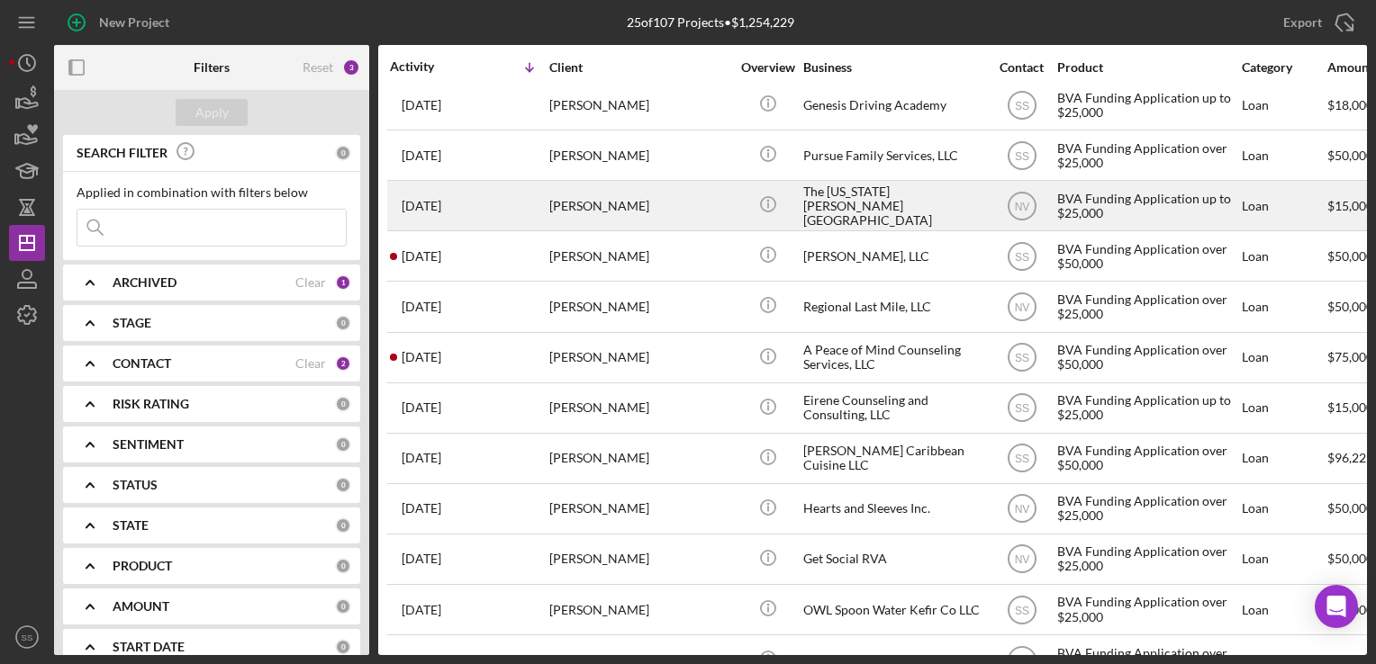
click at [555, 210] on div "Janice Clifton" at bounding box center [639, 206] width 180 height 48
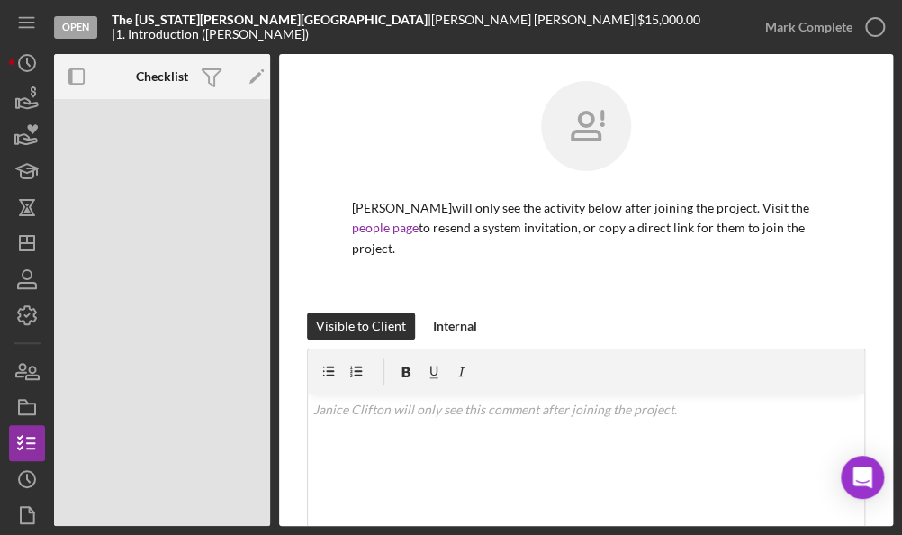
click at [459, 153] on div at bounding box center [586, 139] width 468 height 117
click at [28, 249] on icon "Icon/Dashboard" at bounding box center [27, 243] width 45 height 45
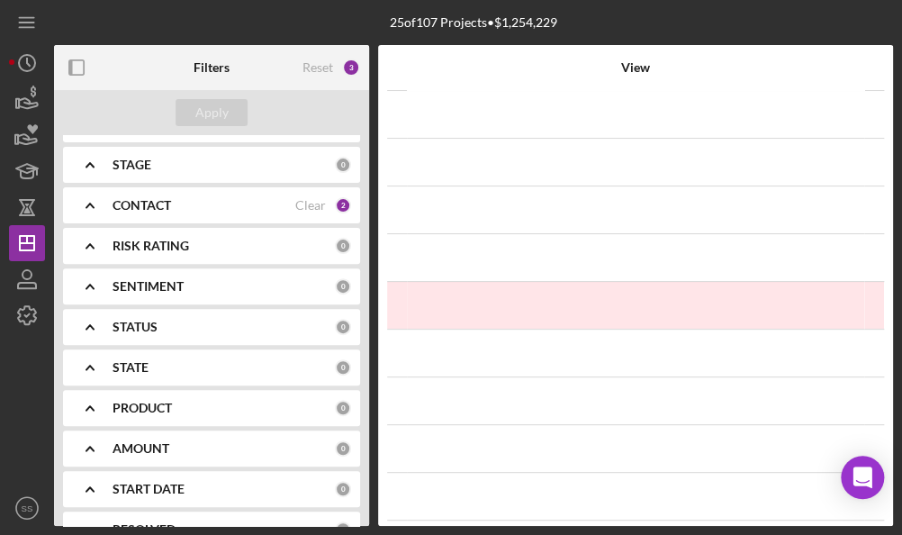
scroll to position [158, 0]
click at [25, 244] on icon "Icon/Dashboard" at bounding box center [27, 243] width 45 height 45
click at [519, 57] on div "View" at bounding box center [636, 67] width 456 height 43
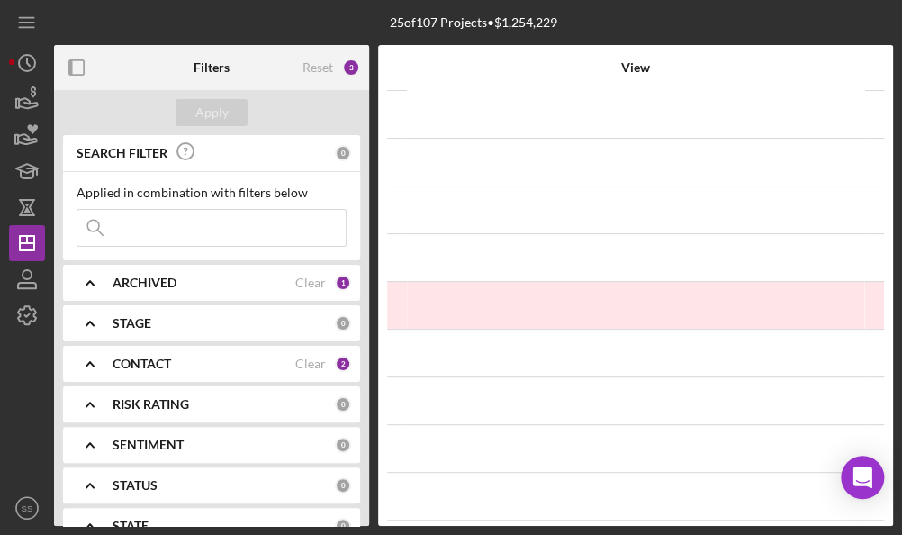
scroll to position [354, 0]
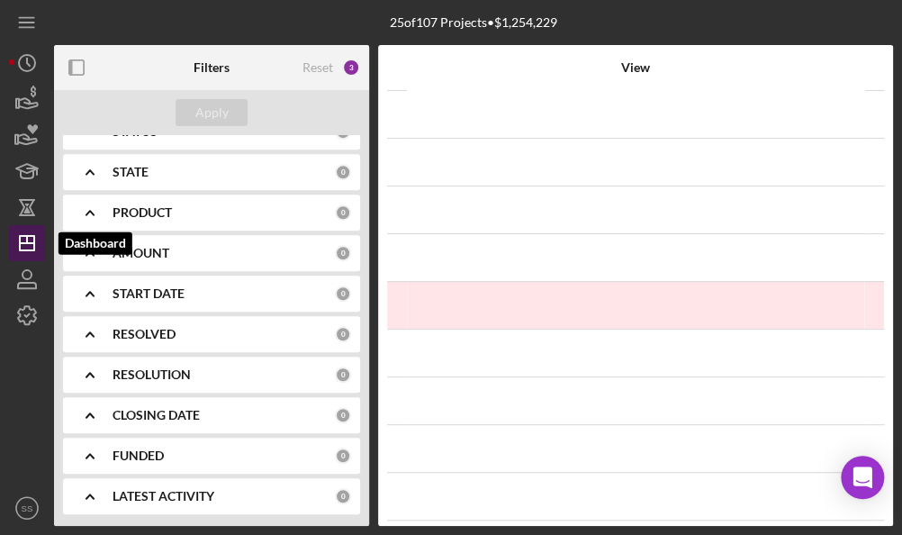
click at [14, 250] on icon "Icon/Dashboard" at bounding box center [27, 243] width 45 height 45
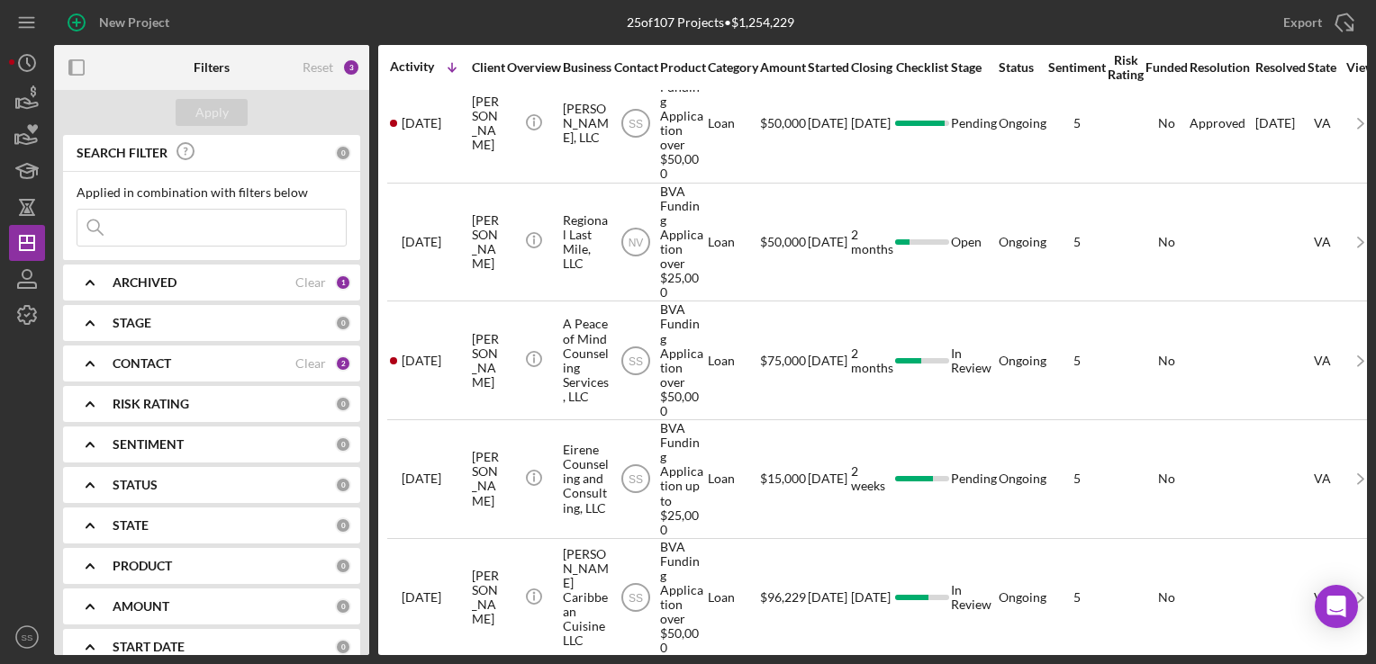
scroll to position [1179, 0]
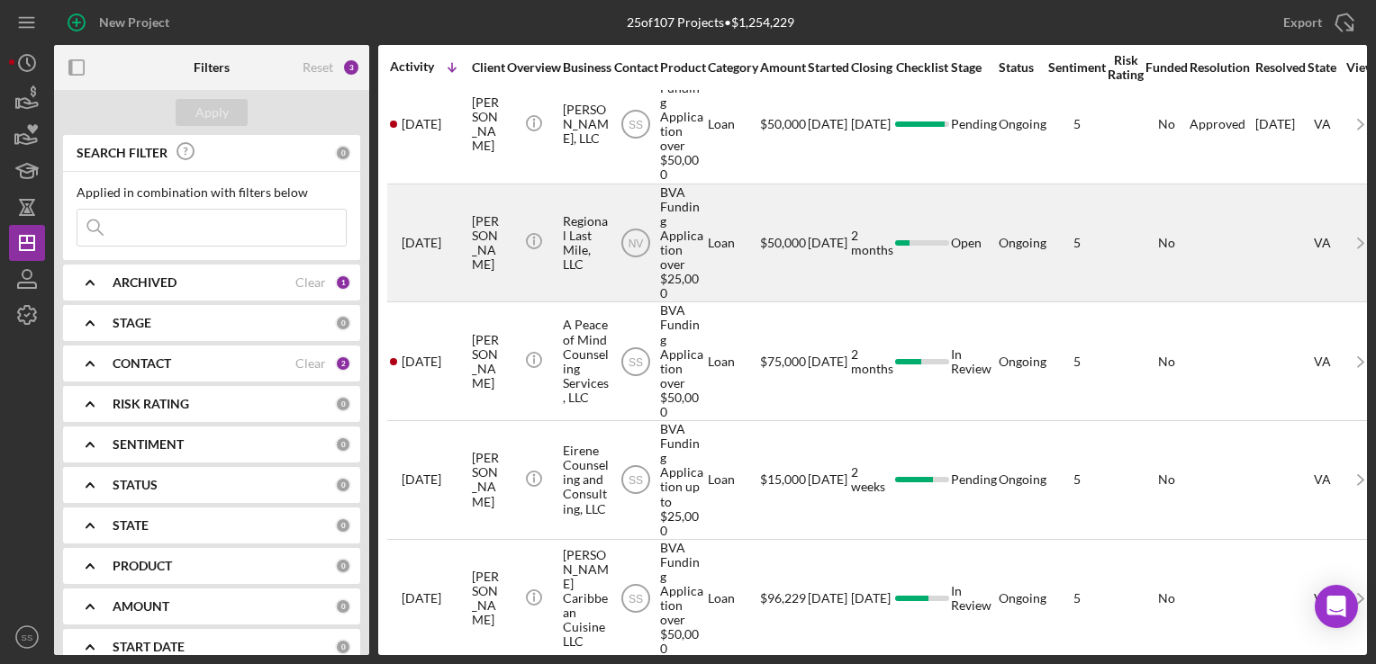
click at [587, 185] on div "Regional Last Mile, LLC" at bounding box center [586, 243] width 46 height 116
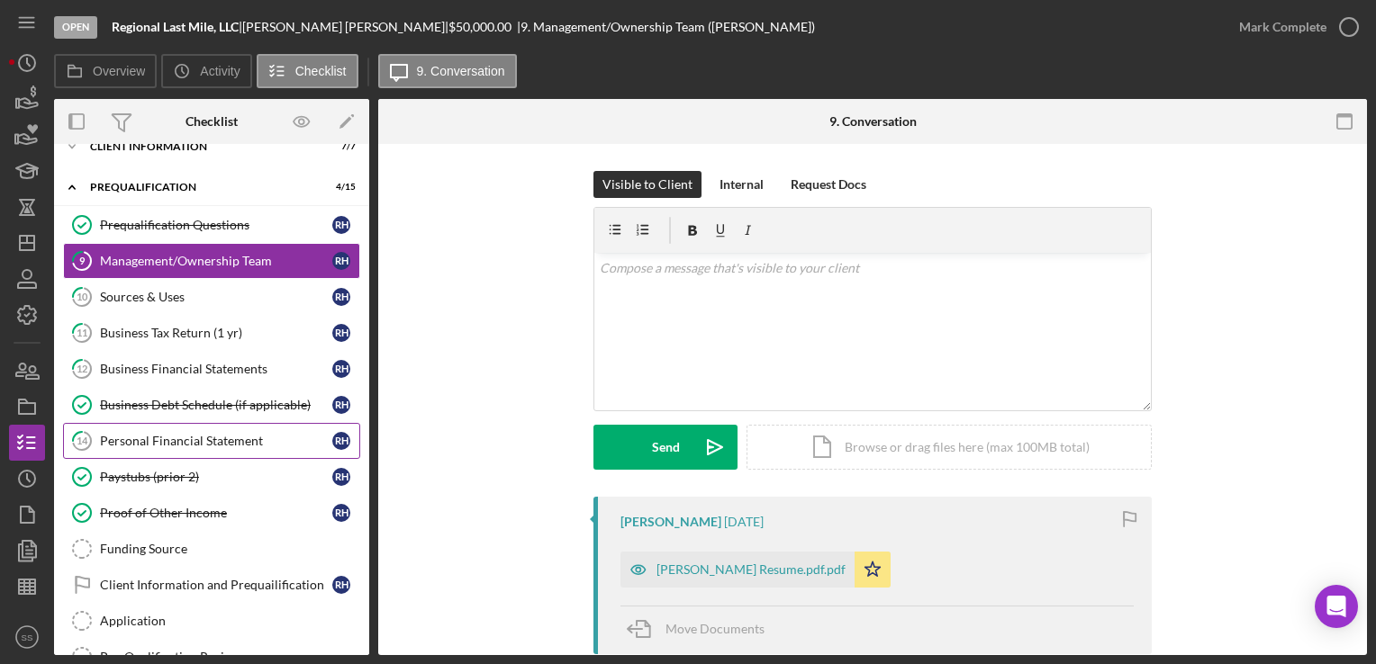
scroll to position [65, 0]
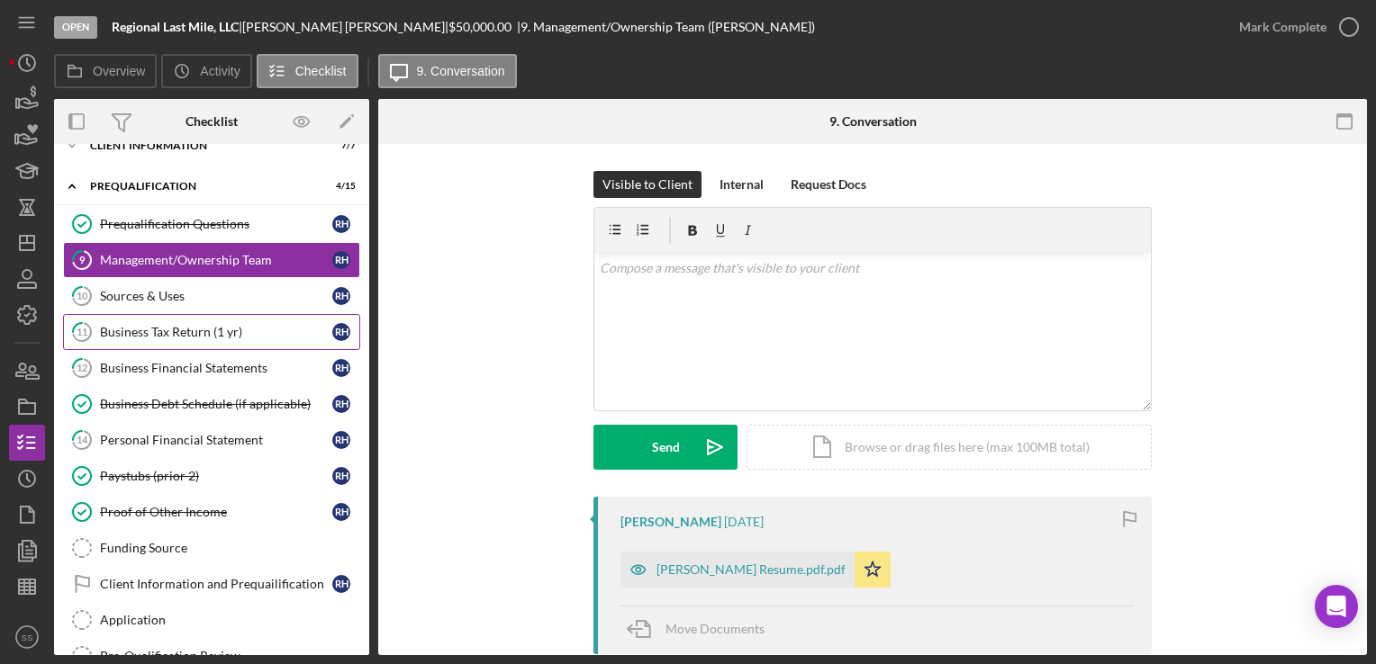
click at [199, 326] on div "Business Tax Return (1 yr)" at bounding box center [216, 332] width 232 height 14
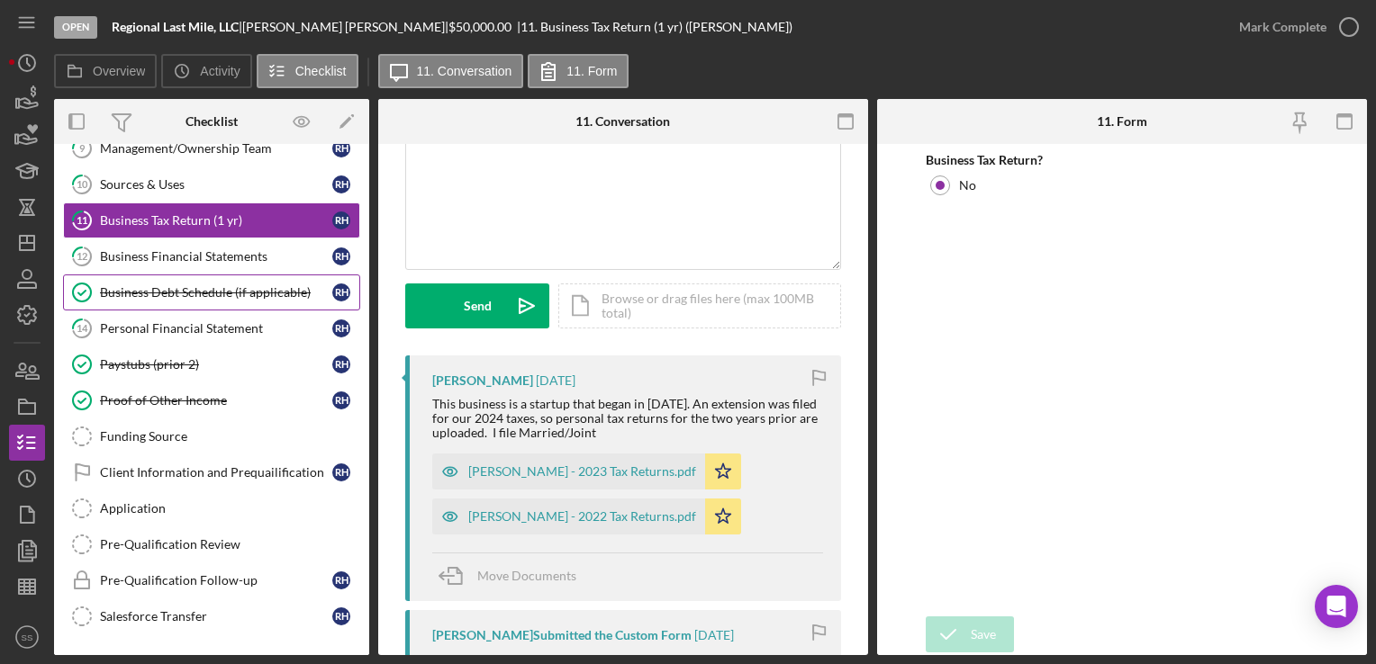
scroll to position [176, 0]
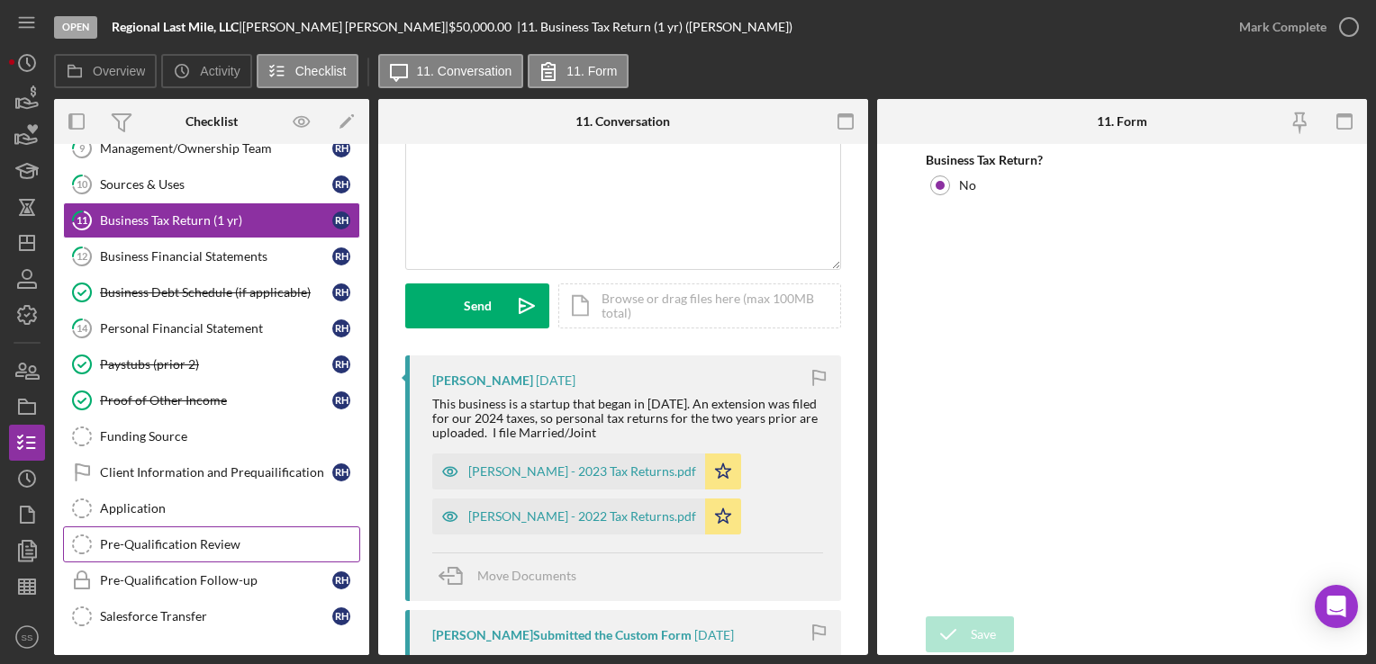
click at [176, 538] on div "Pre-Qualification Review" at bounding box center [229, 545] width 259 height 14
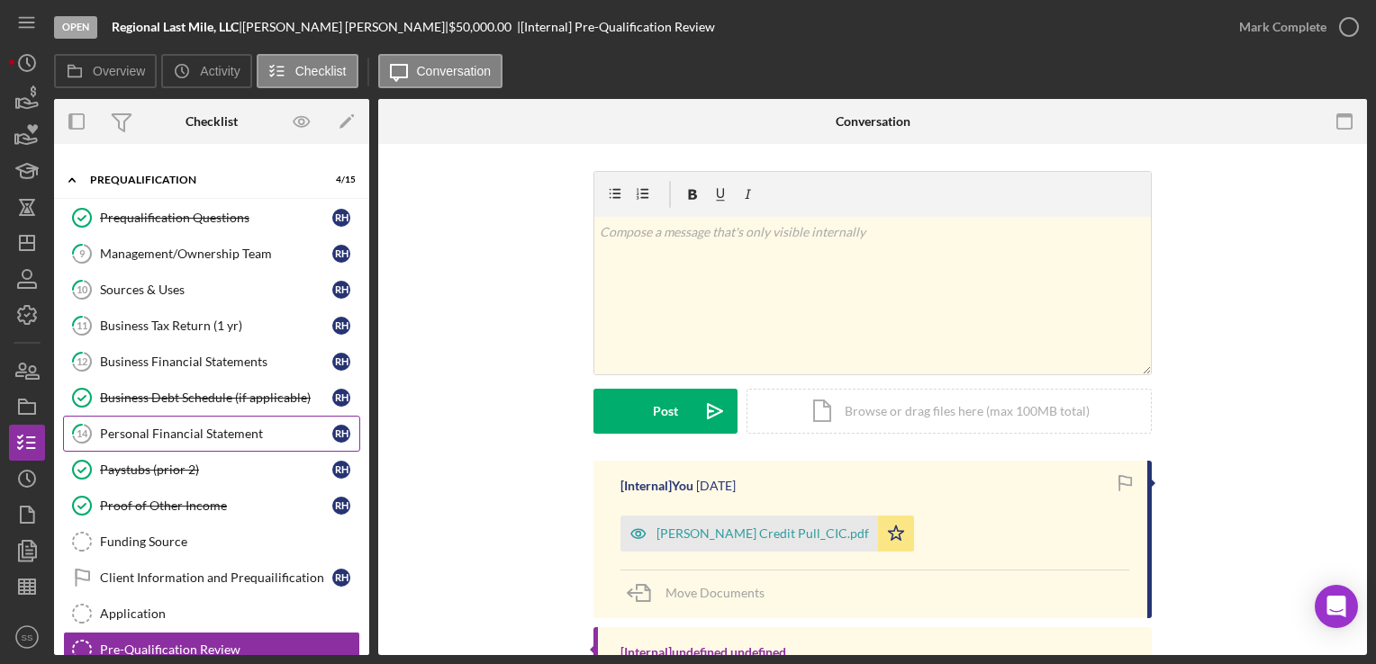
scroll to position [71, 0]
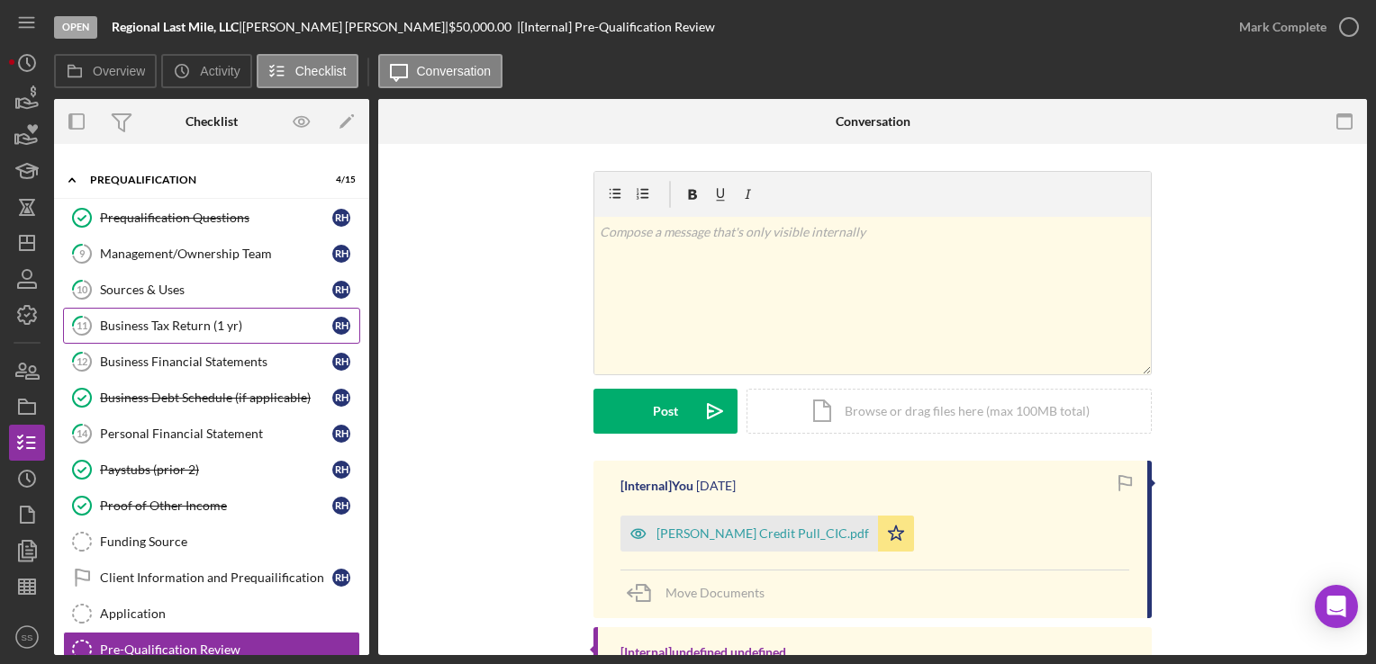
click at [162, 336] on link "11 Business Tax Return (1 yr) R H" at bounding box center [211, 326] width 297 height 36
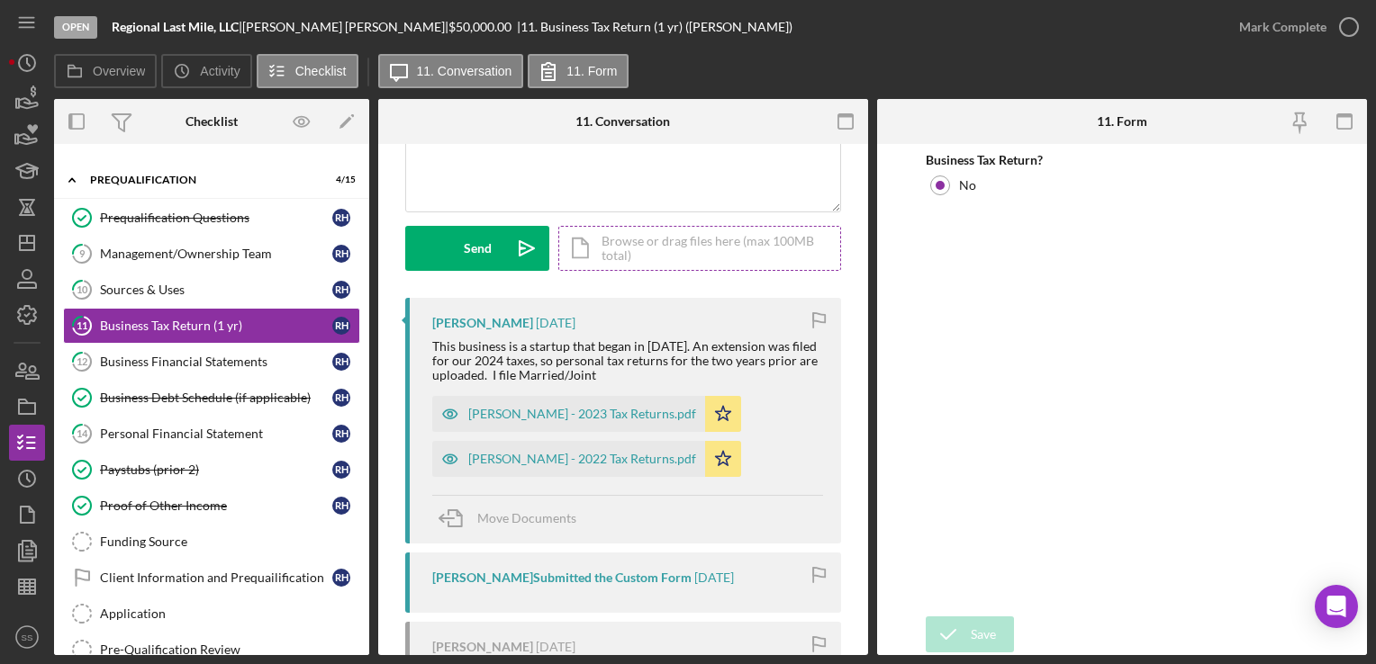
scroll to position [200, 0]
click at [117, 366] on div "Business Financial Statements" at bounding box center [216, 362] width 232 height 14
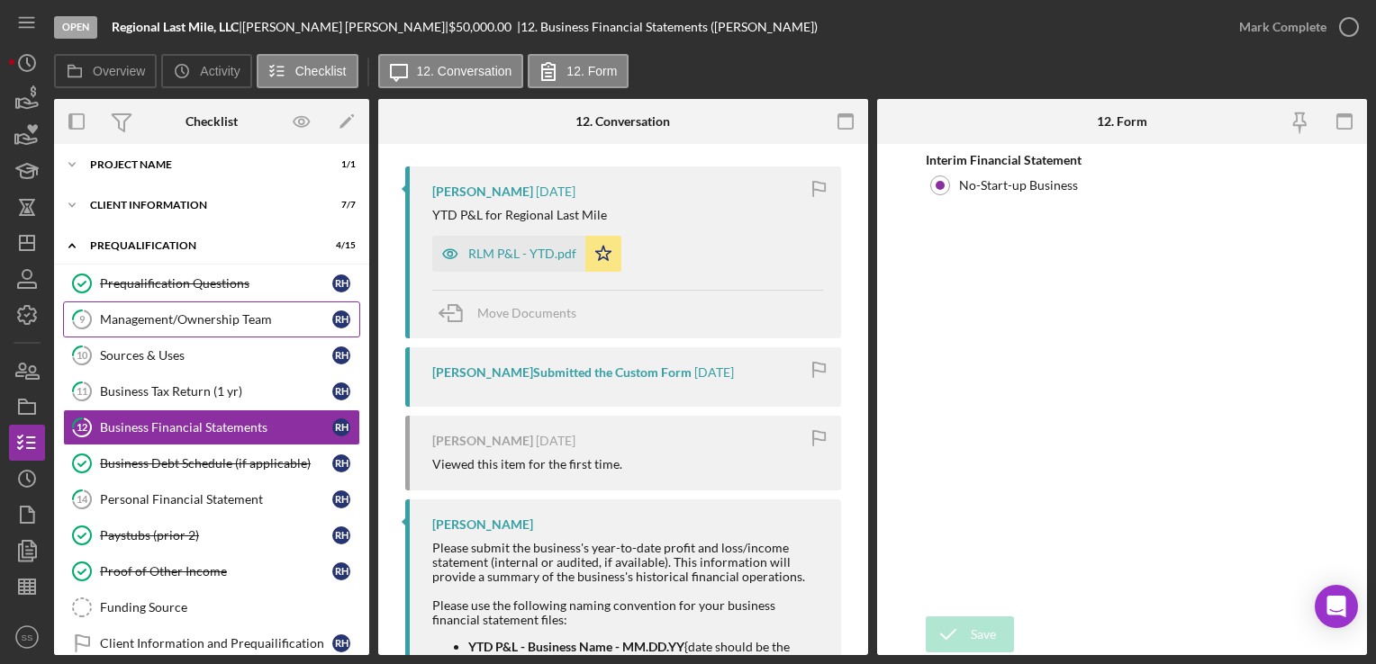
scroll to position [4, 0]
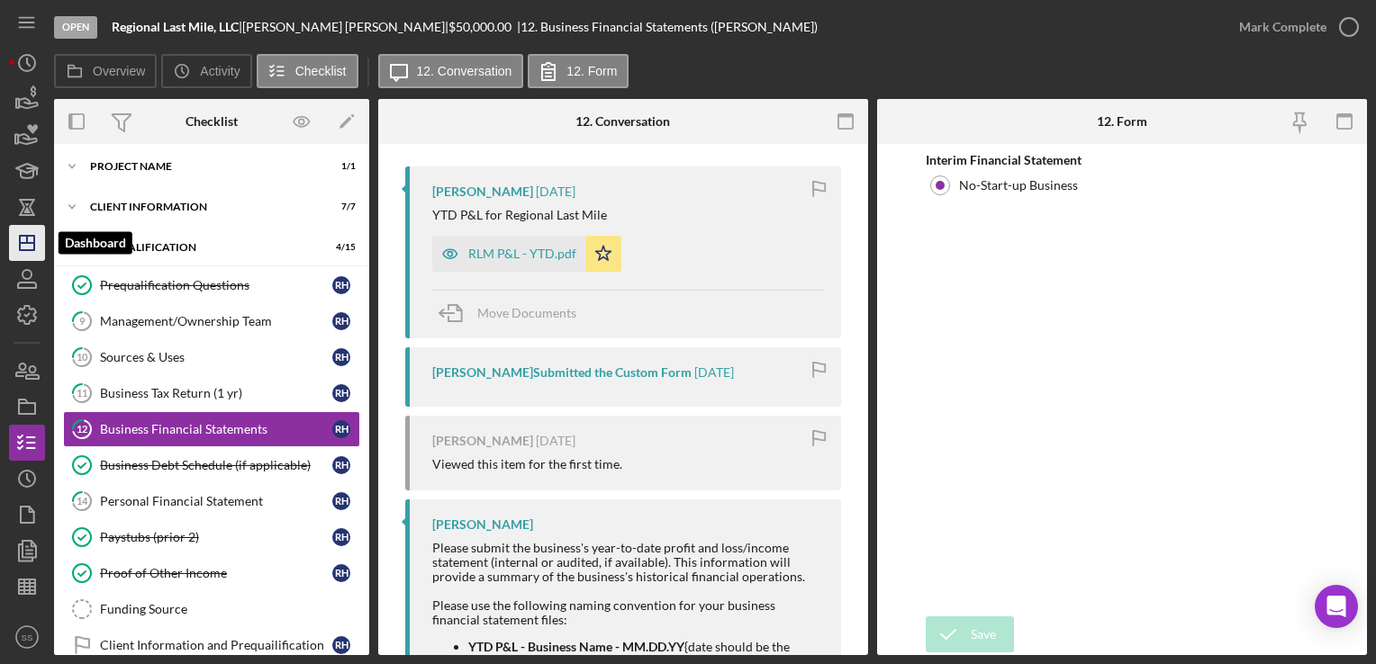
click at [17, 232] on icon "Icon/Dashboard" at bounding box center [27, 243] width 45 height 45
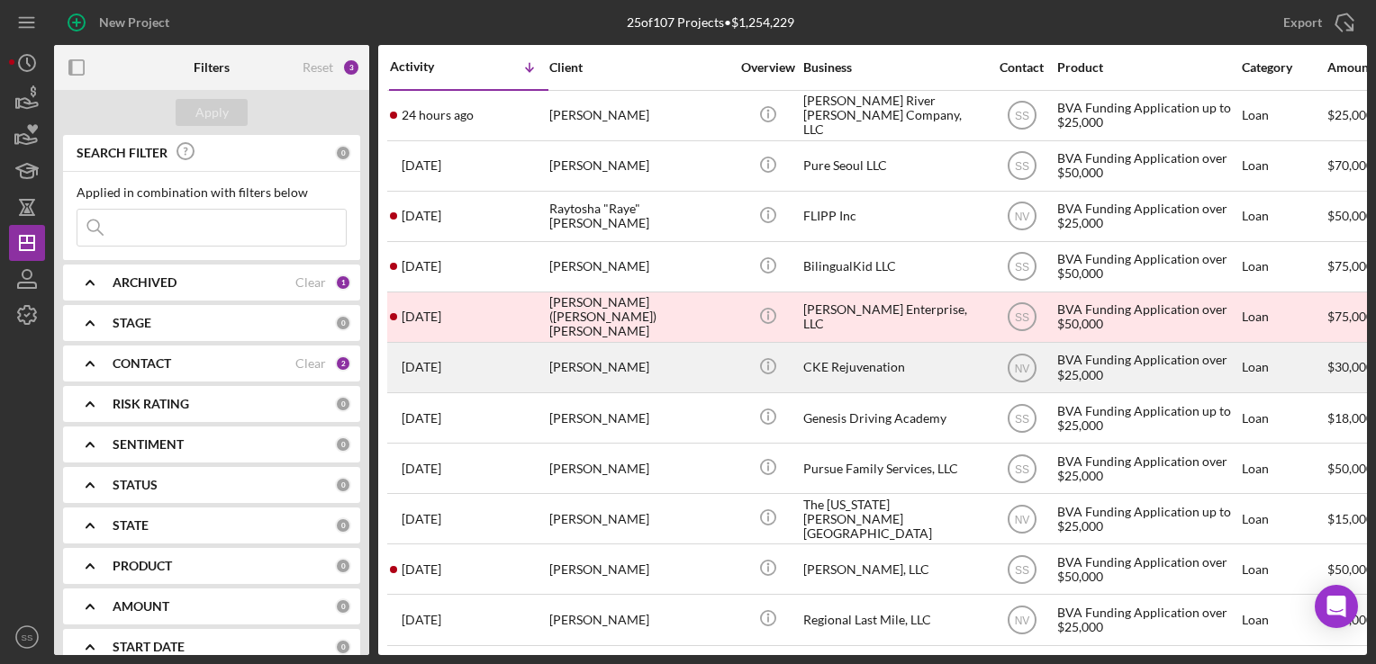
click at [559, 387] on div "Michele Evans-Reavis" at bounding box center [639, 368] width 180 height 48
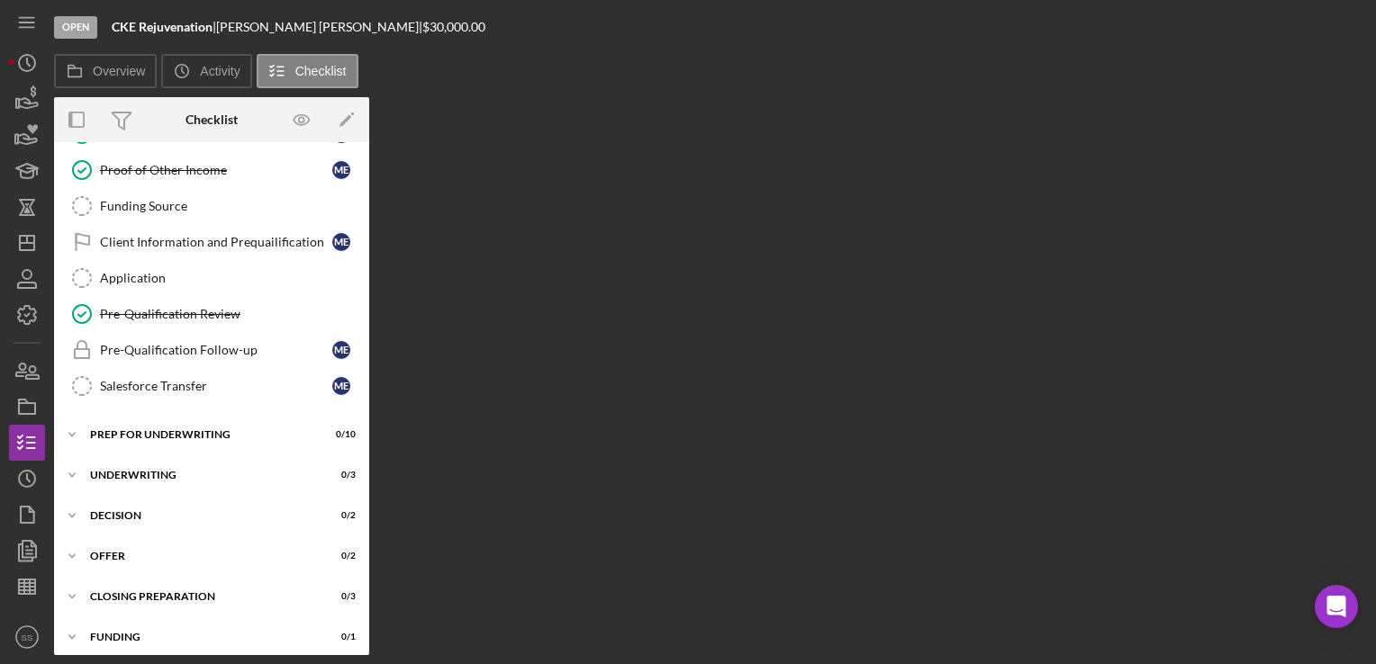
scroll to position [370, 0]
click at [208, 295] on link "Pre-Qualification Review Pre-Qualification Review" at bounding box center [211, 313] width 297 height 36
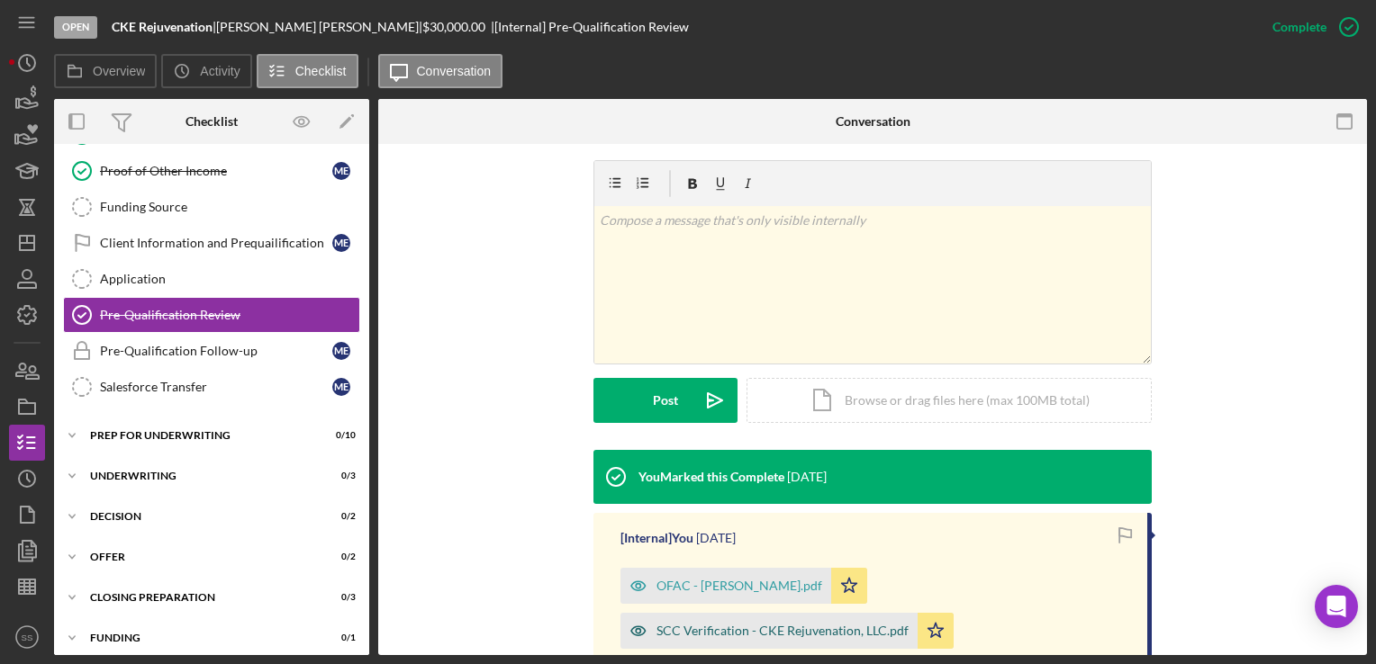
scroll to position [391, 0]
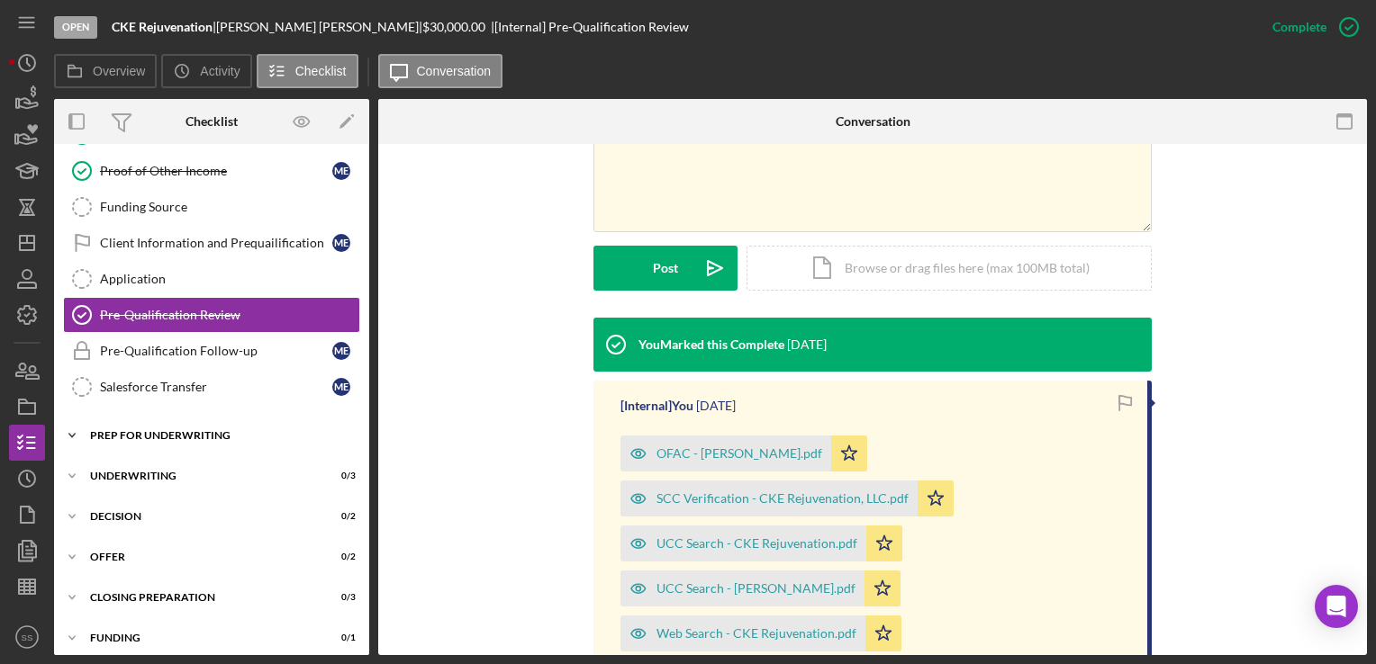
click at [236, 438] on div "Icon/Expander Prep for Underwriting 0 / 10" at bounding box center [211, 436] width 315 height 36
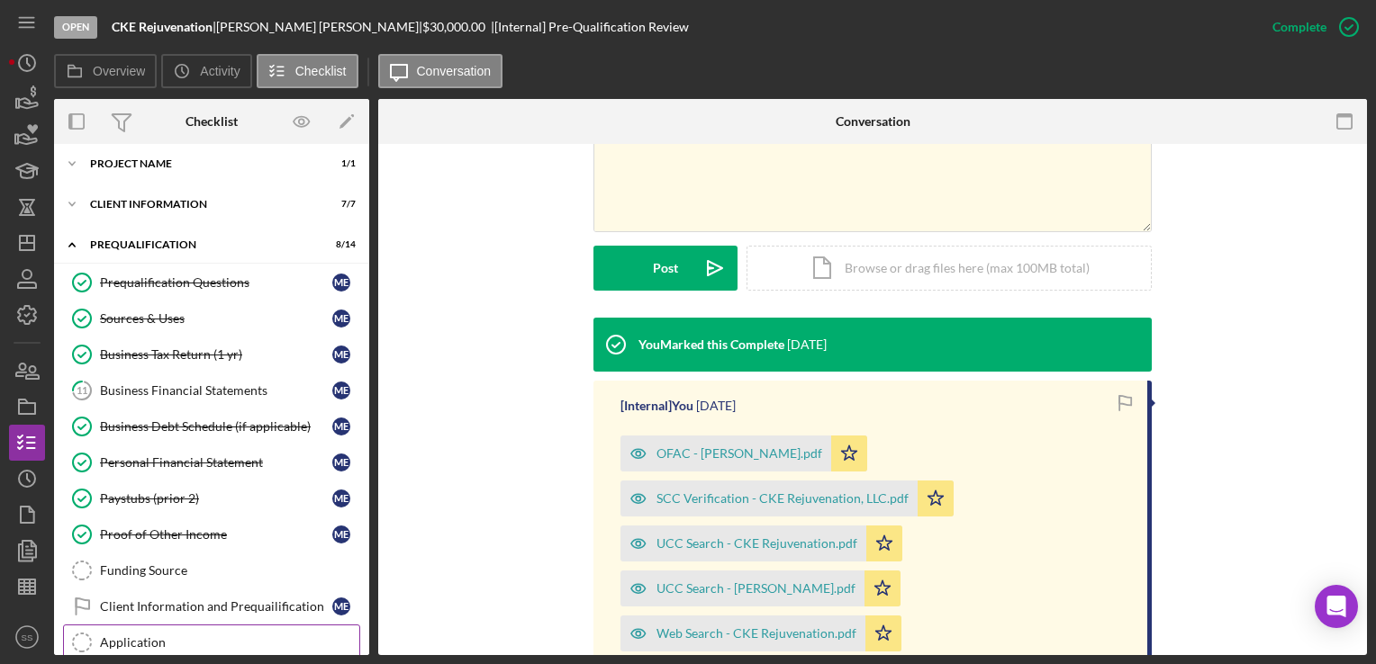
scroll to position [0, 0]
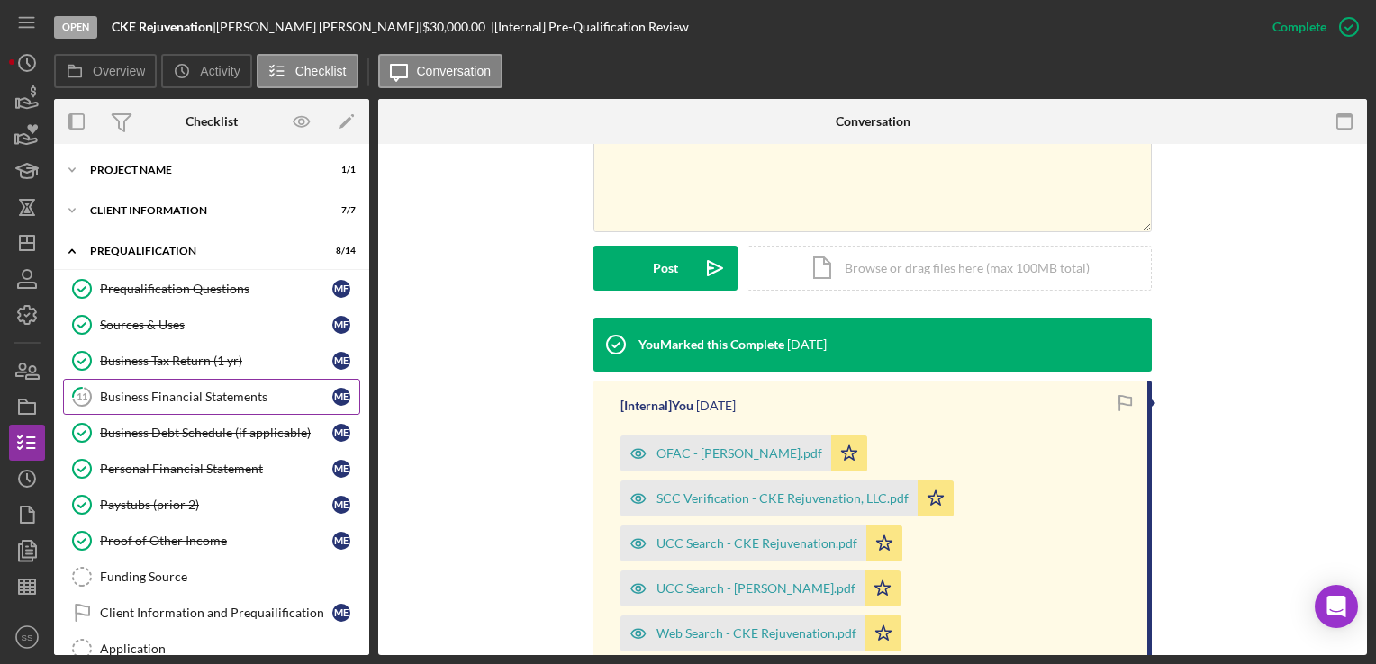
click at [205, 394] on div "Business Financial Statements" at bounding box center [216, 397] width 232 height 14
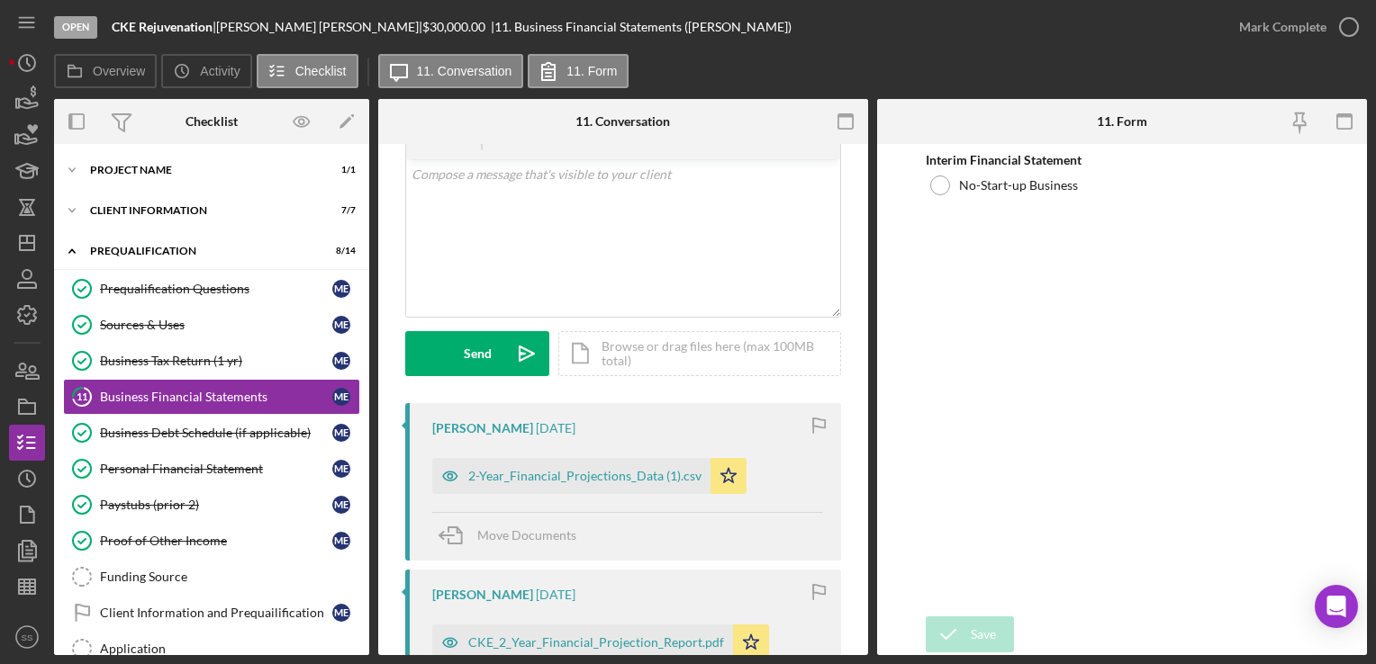
scroll to position [205, 0]
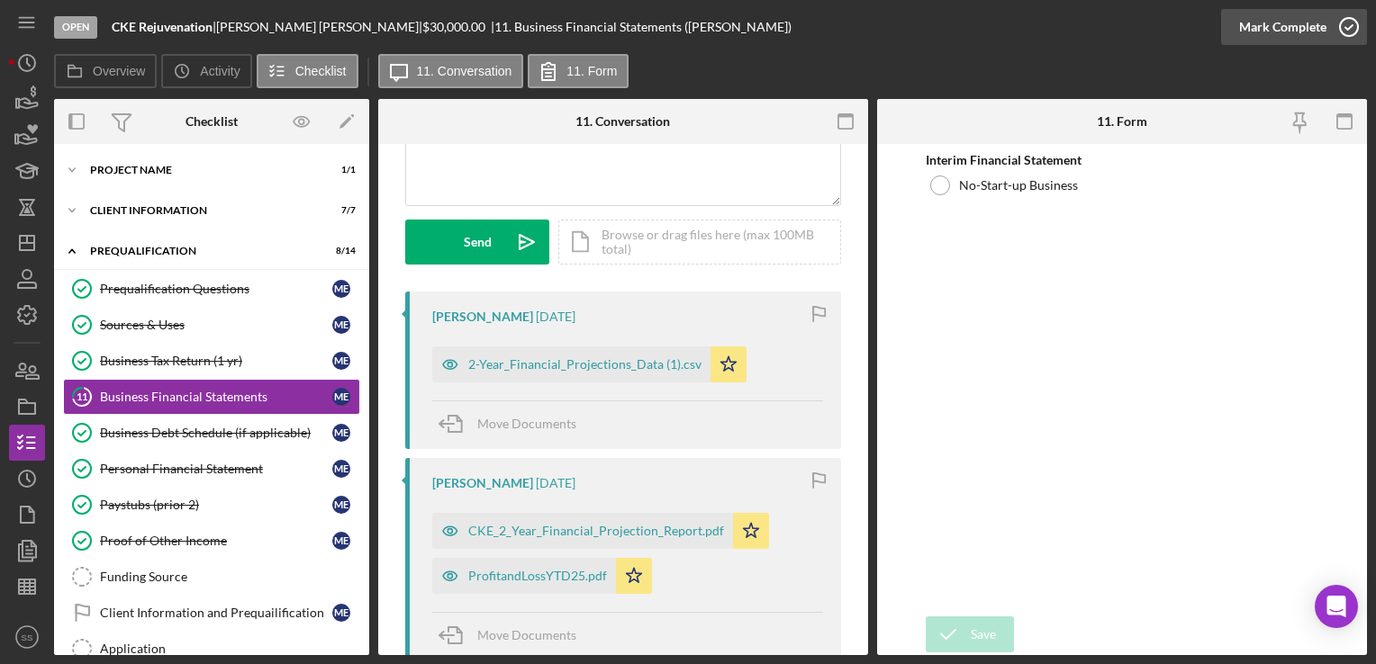
click at [1359, 13] on icon "button" at bounding box center [1348, 27] width 45 height 45
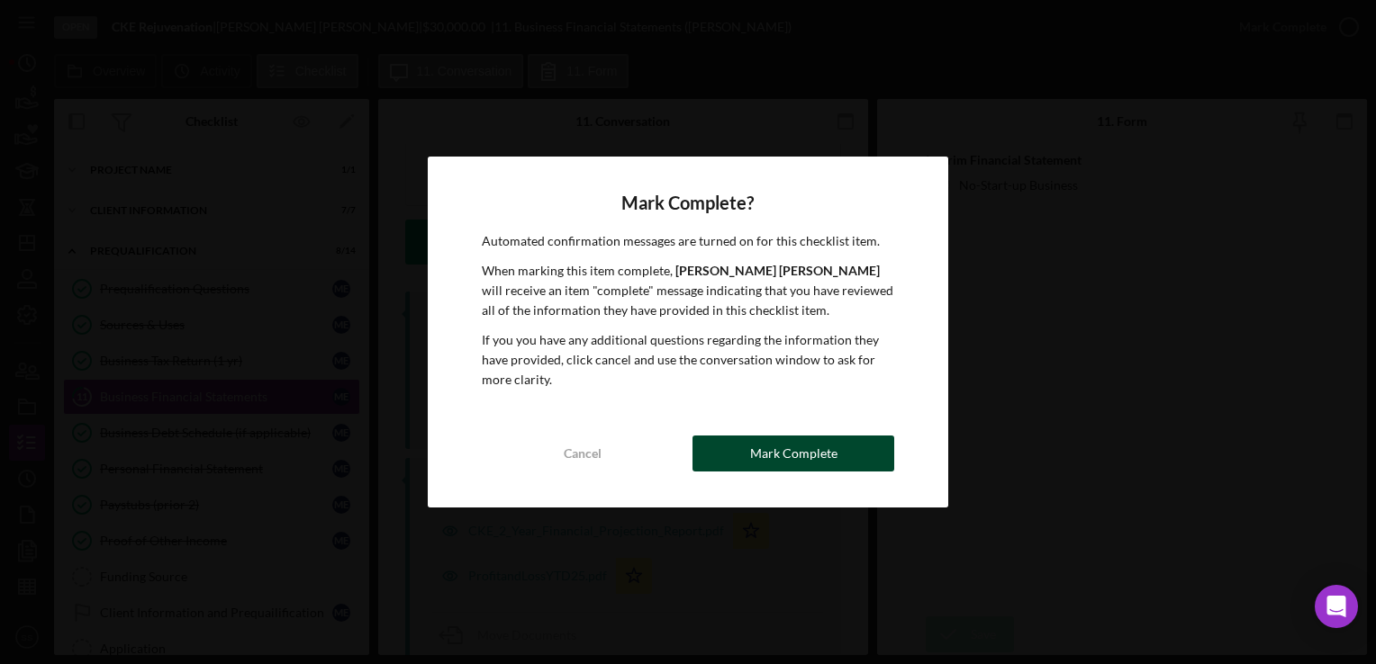
click at [778, 445] on div "Mark Complete" at bounding box center [793, 454] width 87 height 36
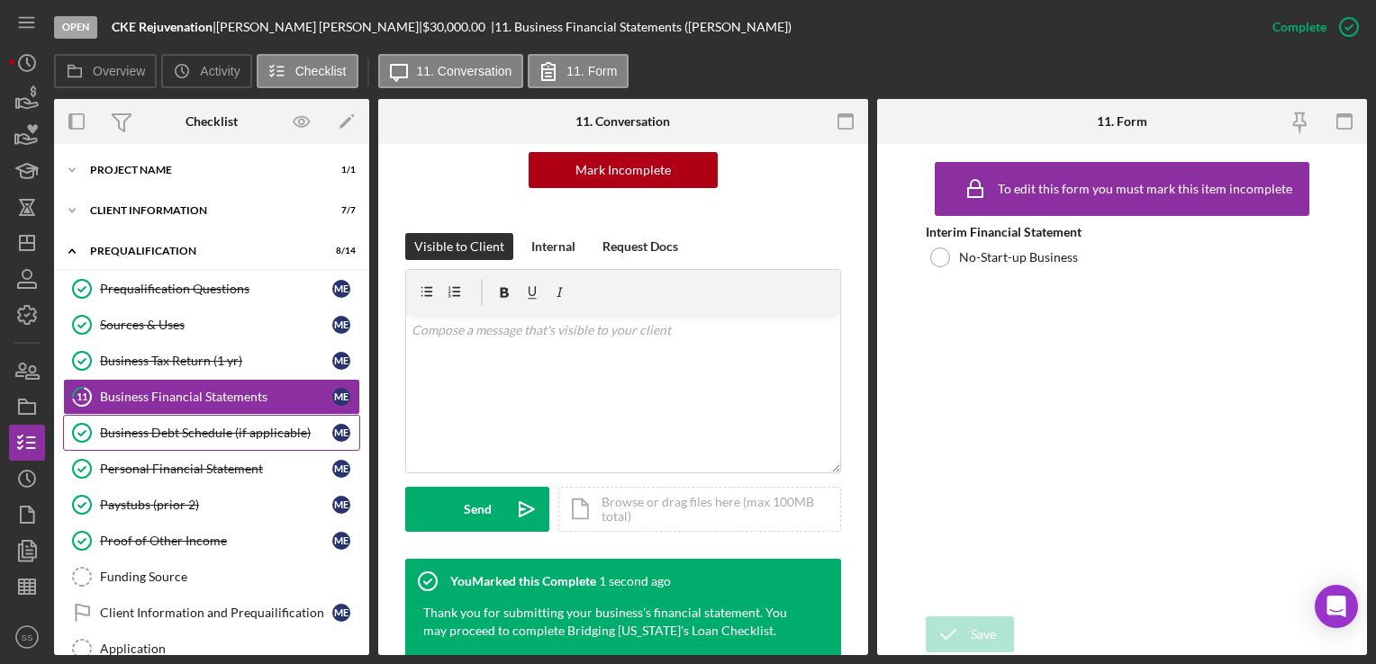
scroll to position [474, 0]
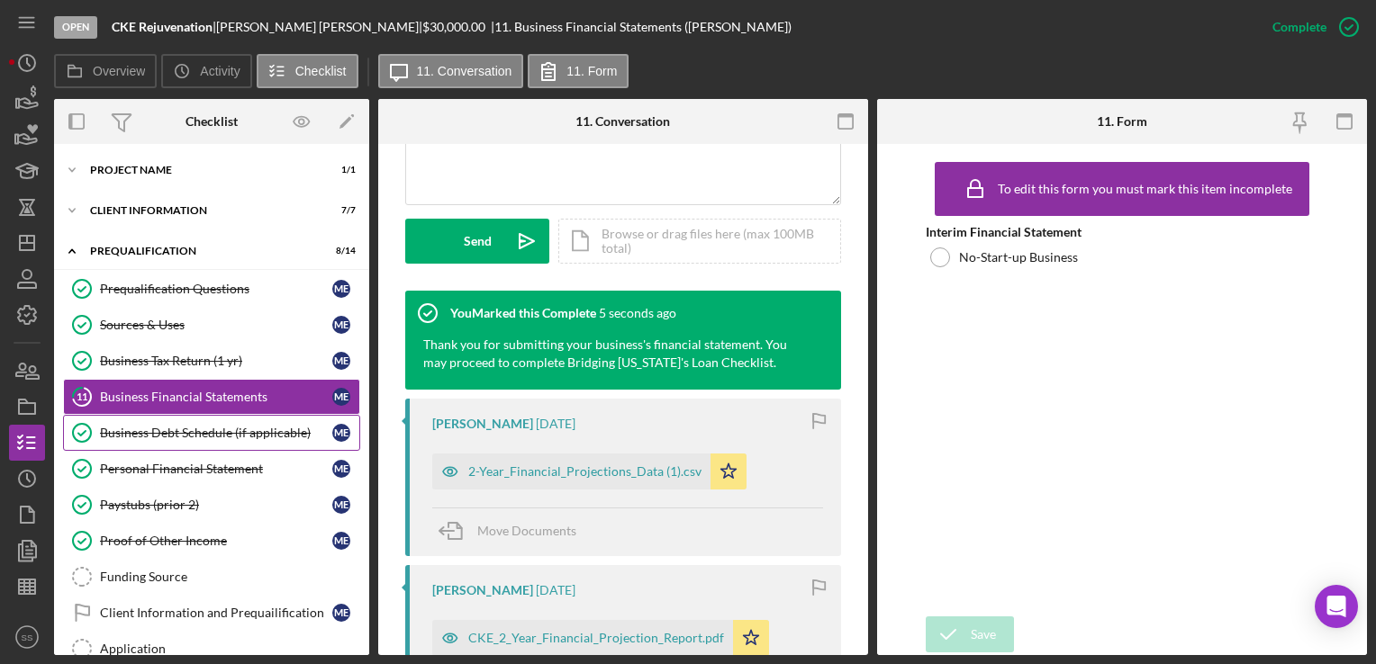
click at [167, 431] on div "Business Debt Schedule (if applicable)" at bounding box center [216, 433] width 232 height 14
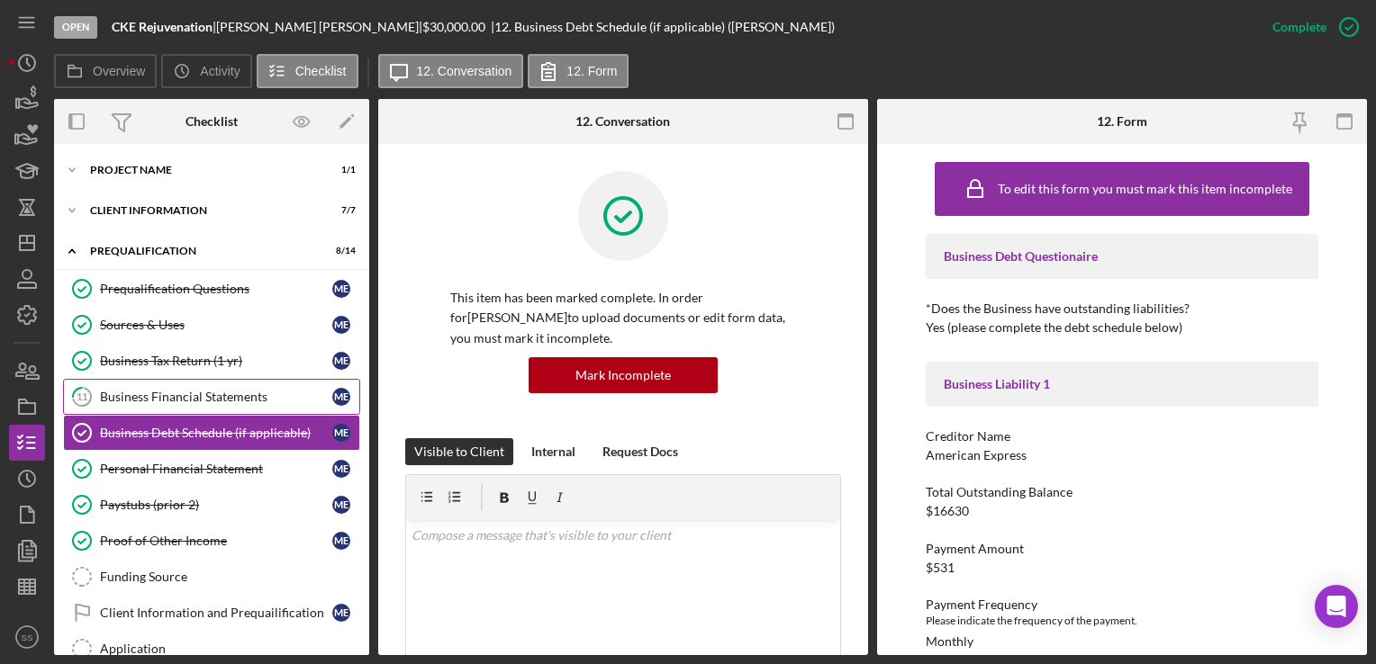
click at [162, 390] on div "Business Financial Statements" at bounding box center [216, 397] width 232 height 14
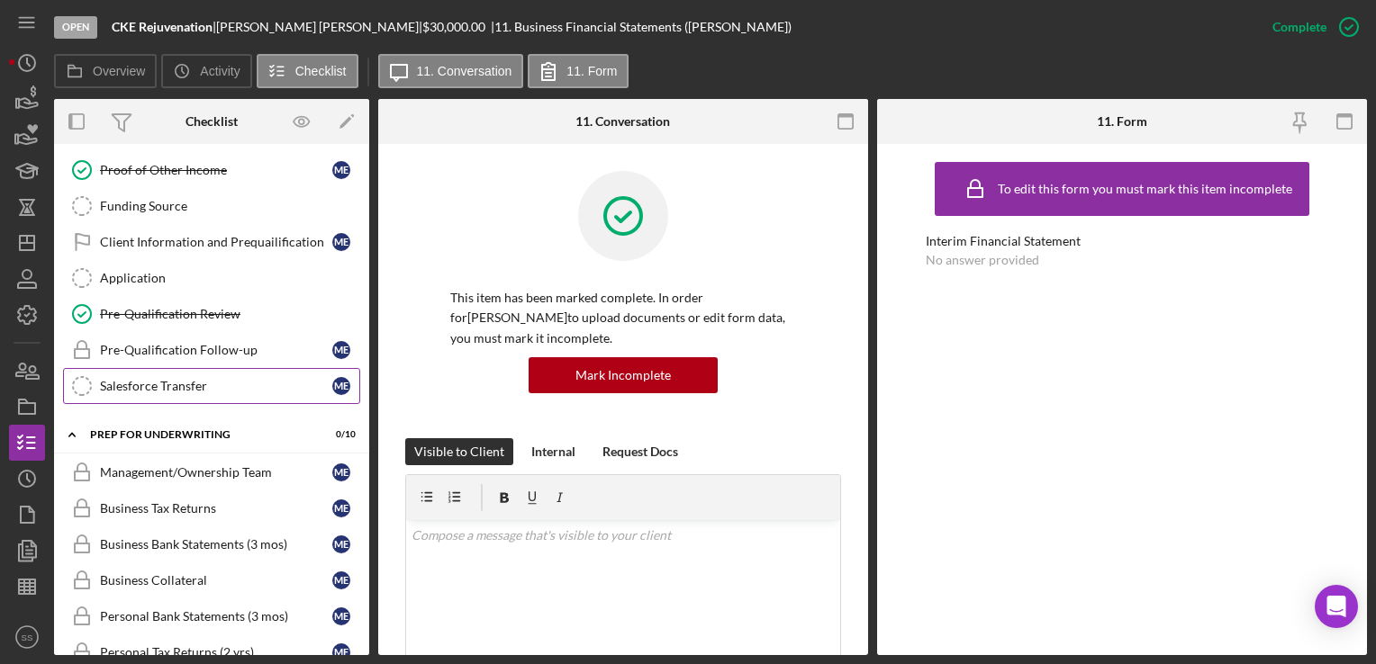
scroll to position [371, 0]
click at [159, 344] on div "Pre-Qualification Follow-up" at bounding box center [216, 350] width 232 height 14
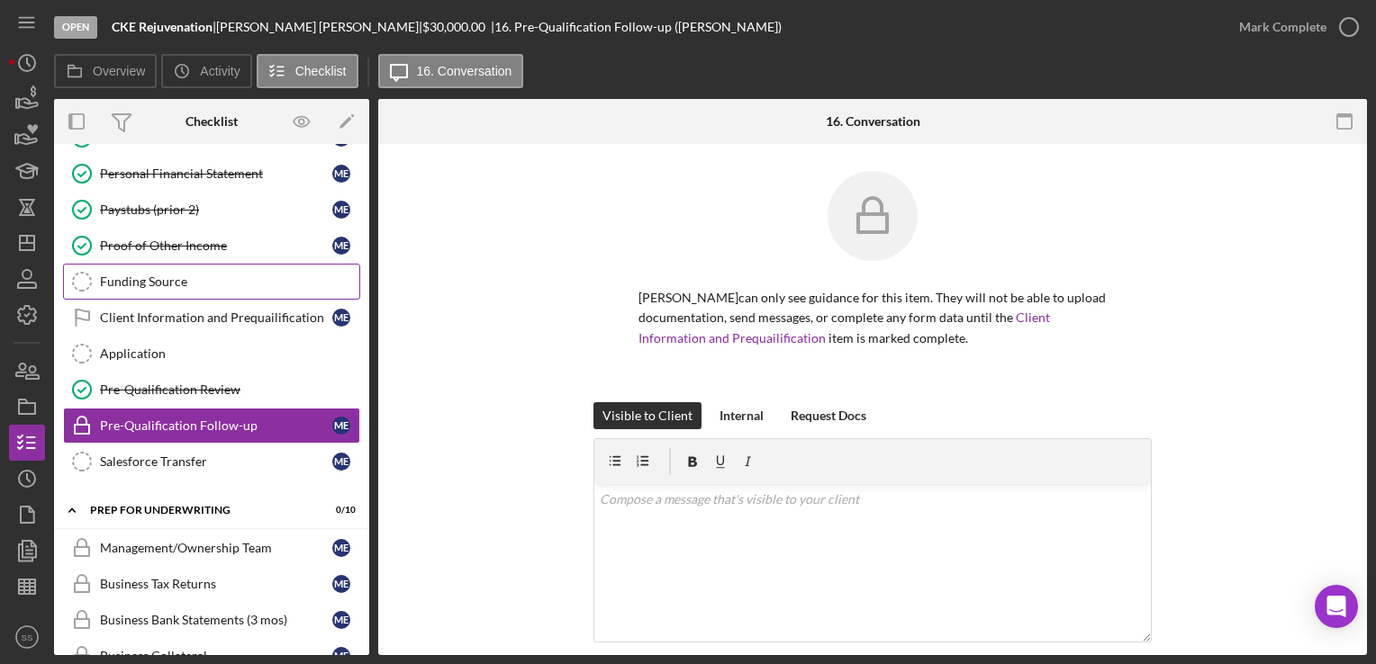
scroll to position [306, 0]
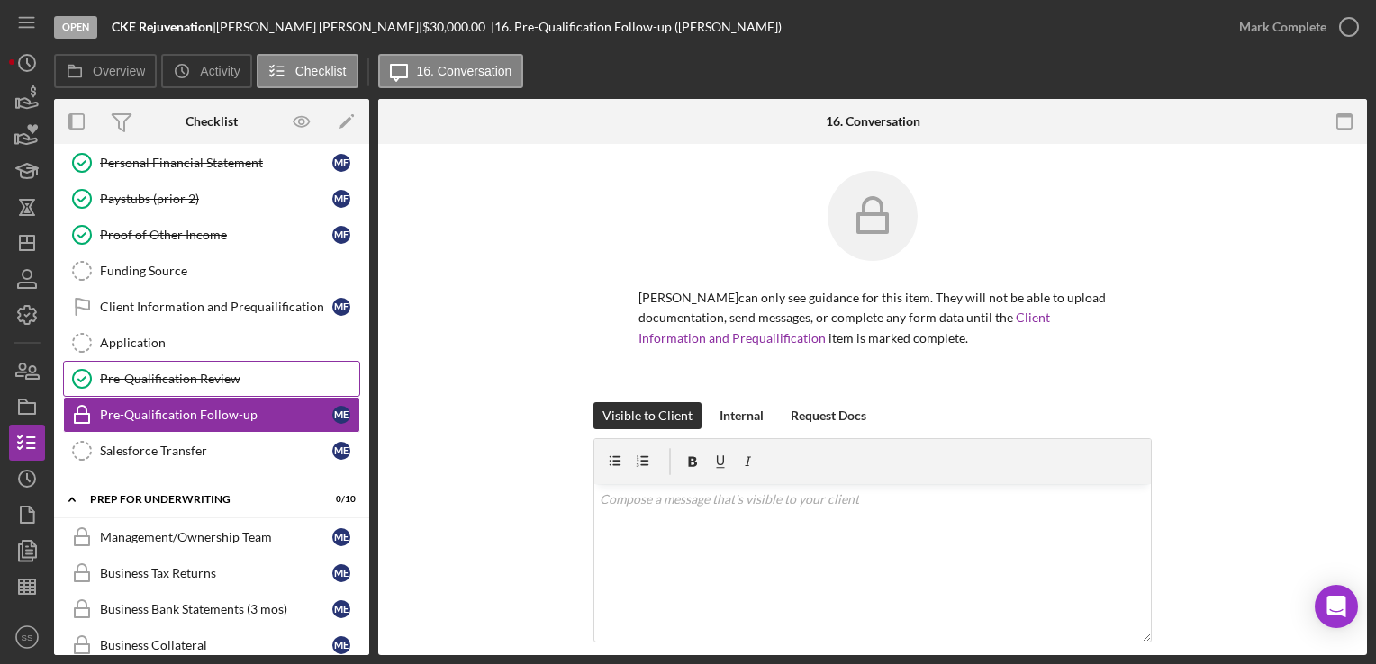
click at [173, 373] on div "Pre-Qualification Review" at bounding box center [229, 379] width 259 height 14
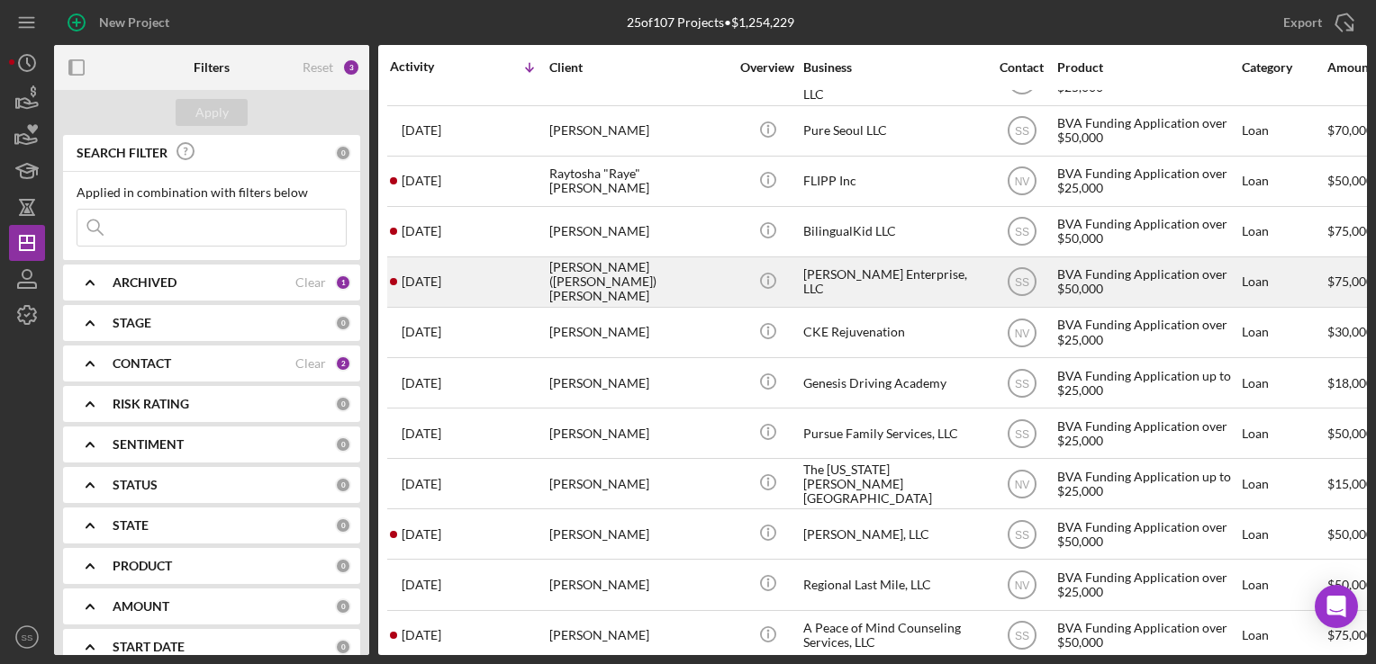
scroll to position [36, 0]
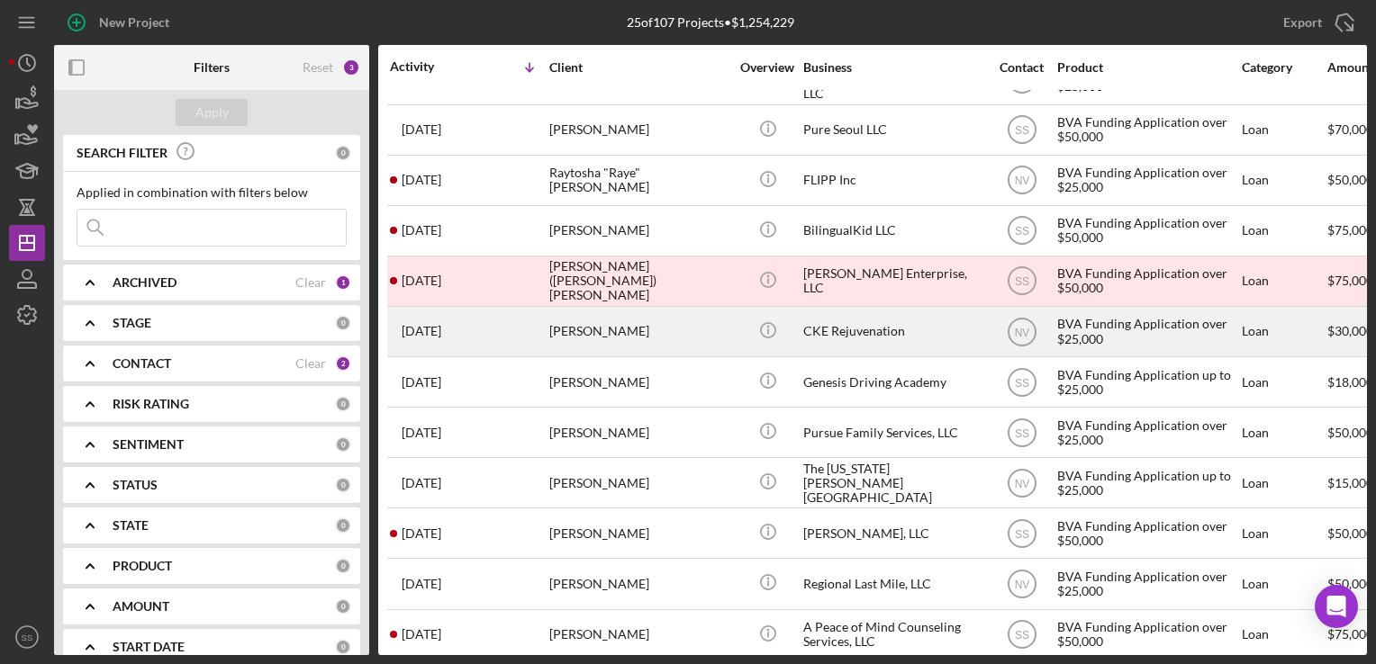
click at [586, 330] on div "[PERSON_NAME]" at bounding box center [639, 332] width 180 height 48
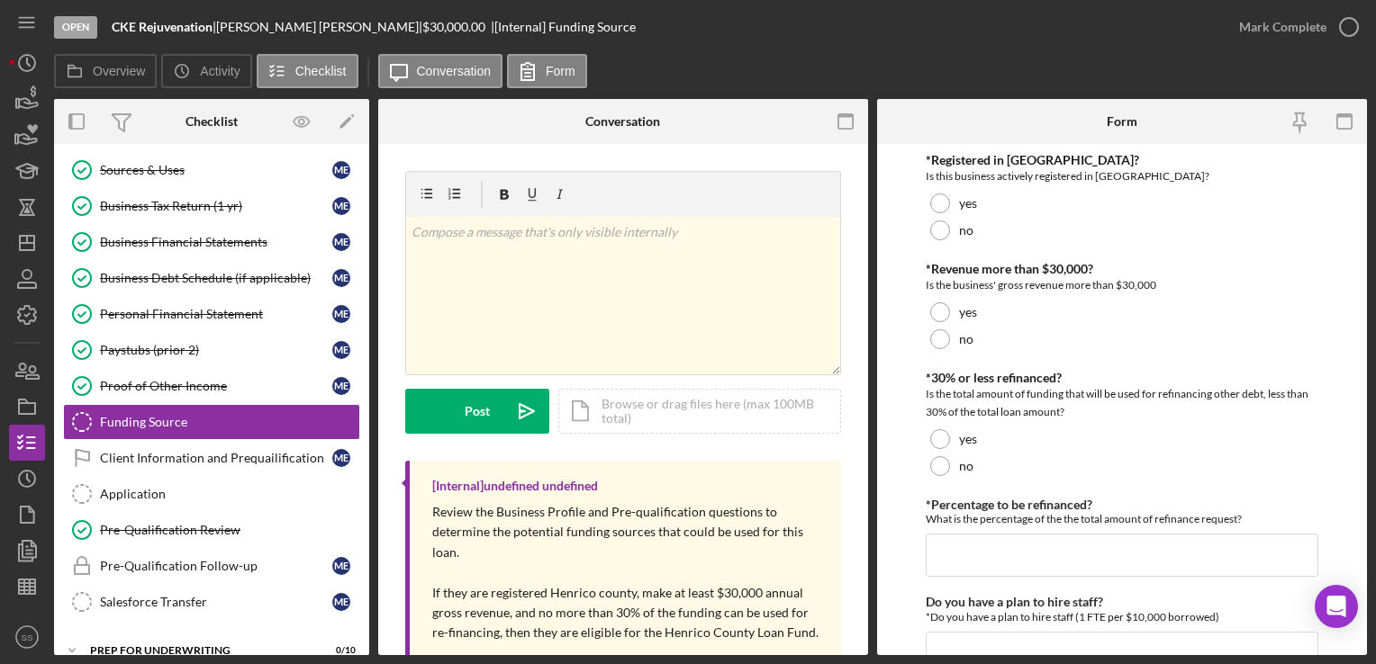
scroll to position [174, 0]
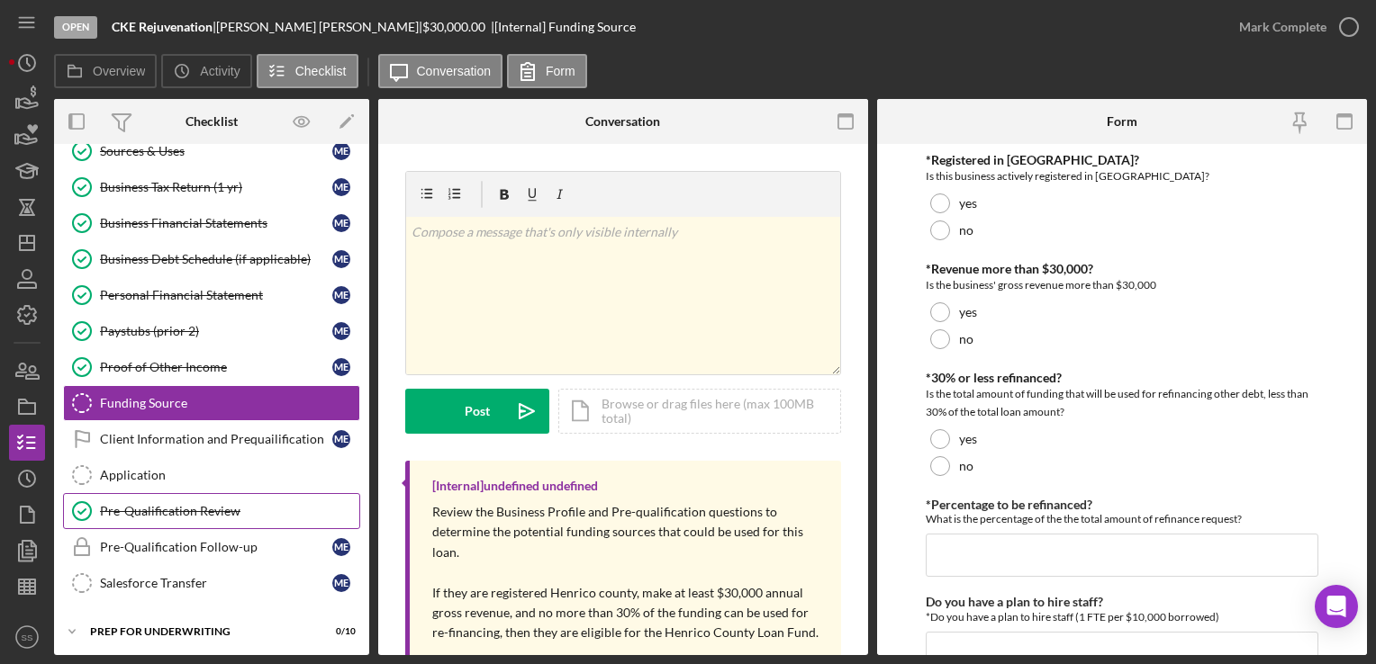
click at [165, 504] on div "Pre-Qualification Review" at bounding box center [229, 511] width 259 height 14
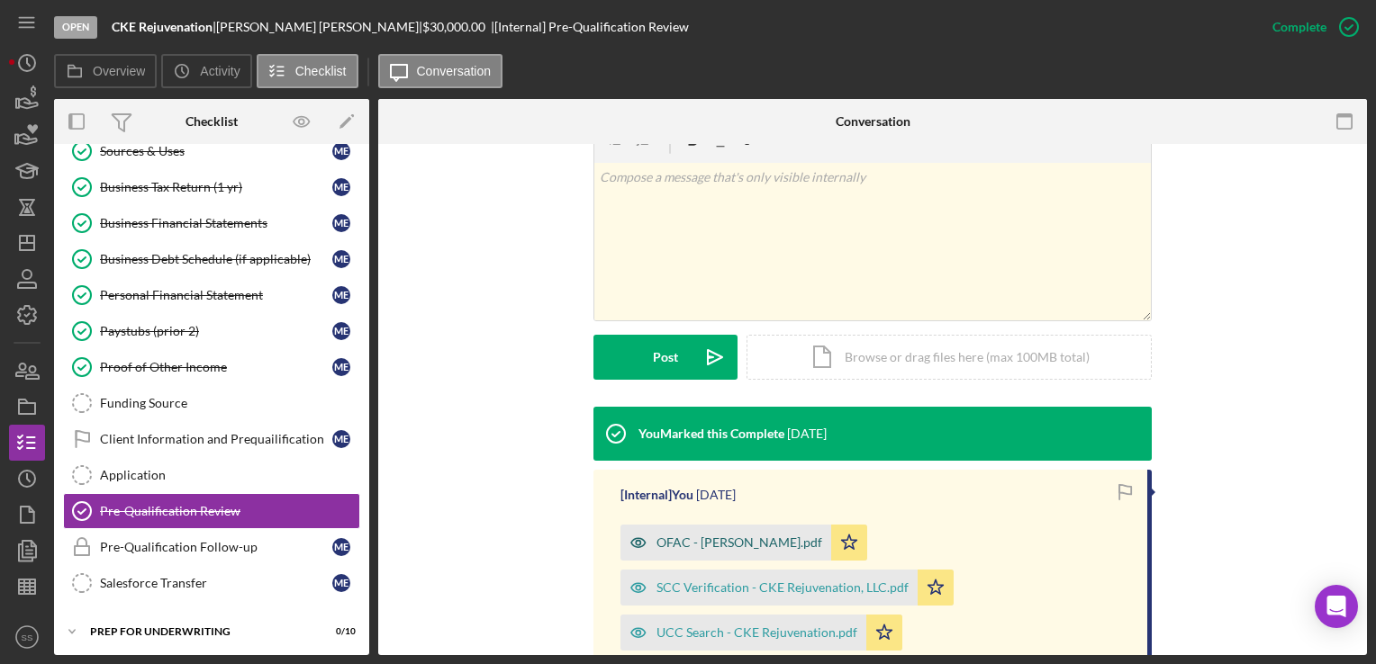
scroll to position [492, 0]
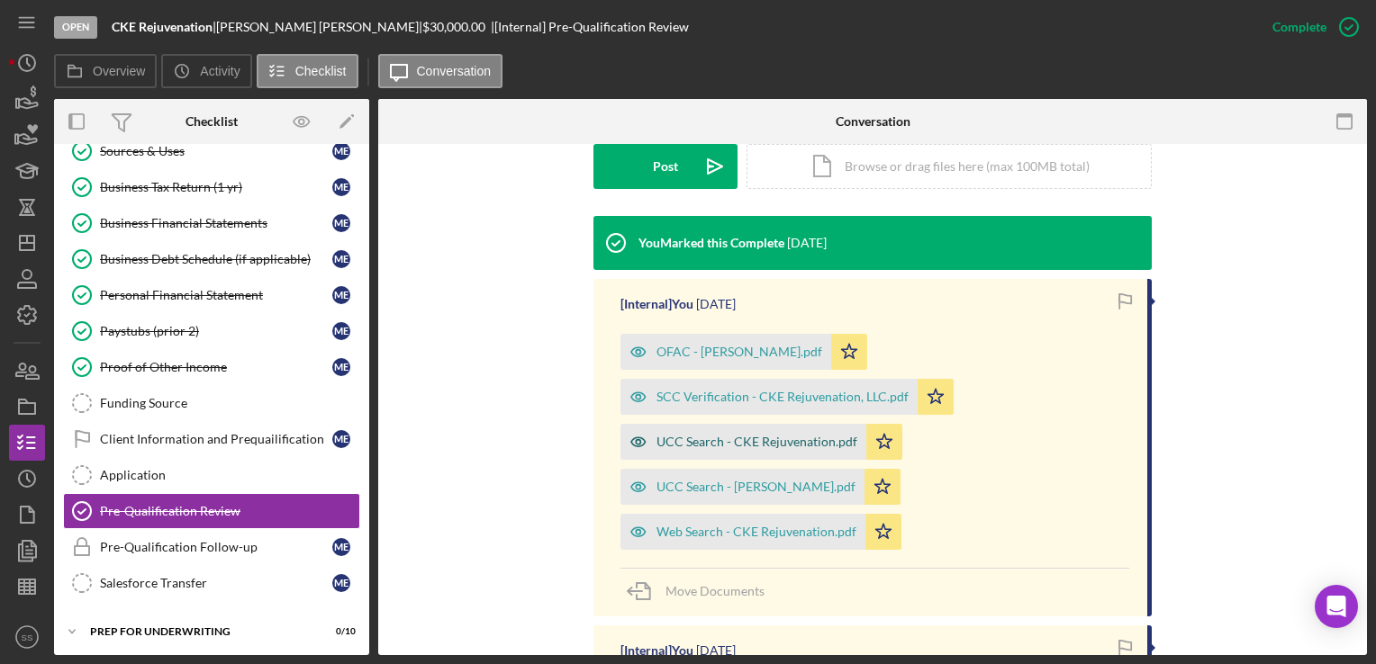
click at [730, 442] on div "UCC Search - CKE Rejuvenation.pdf" at bounding box center [756, 442] width 201 height 14
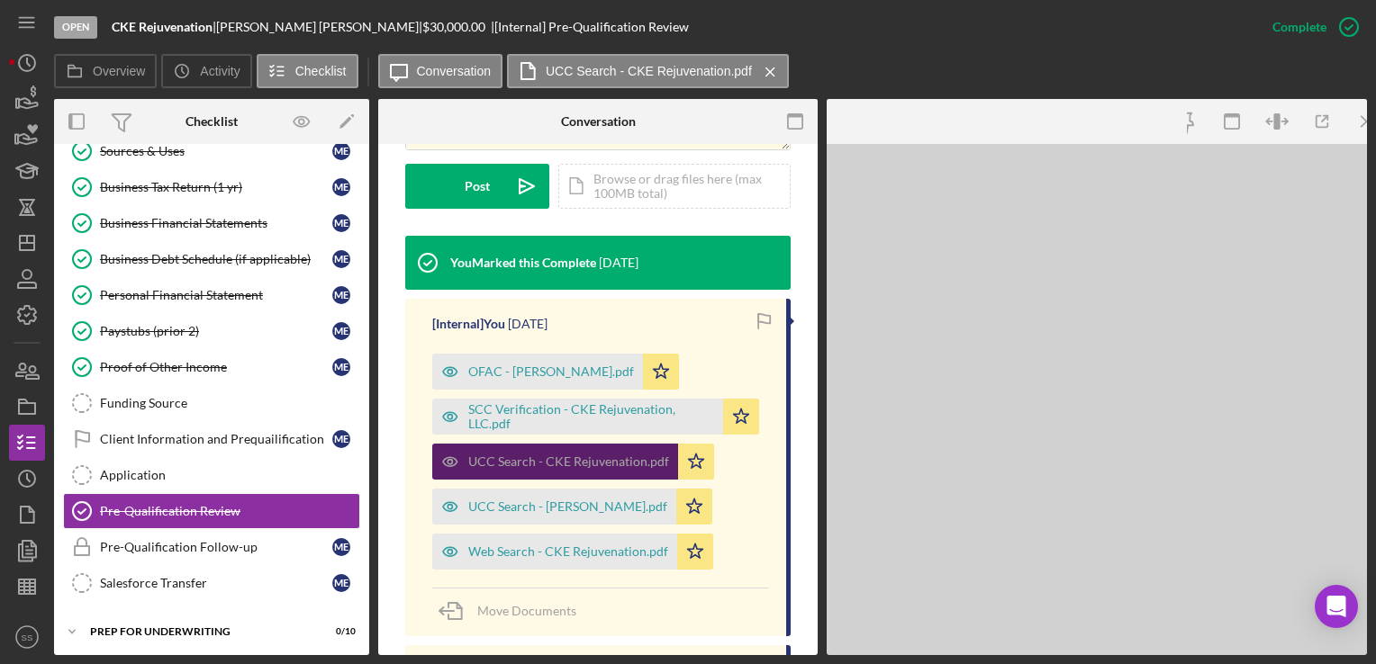
scroll to position [512, 0]
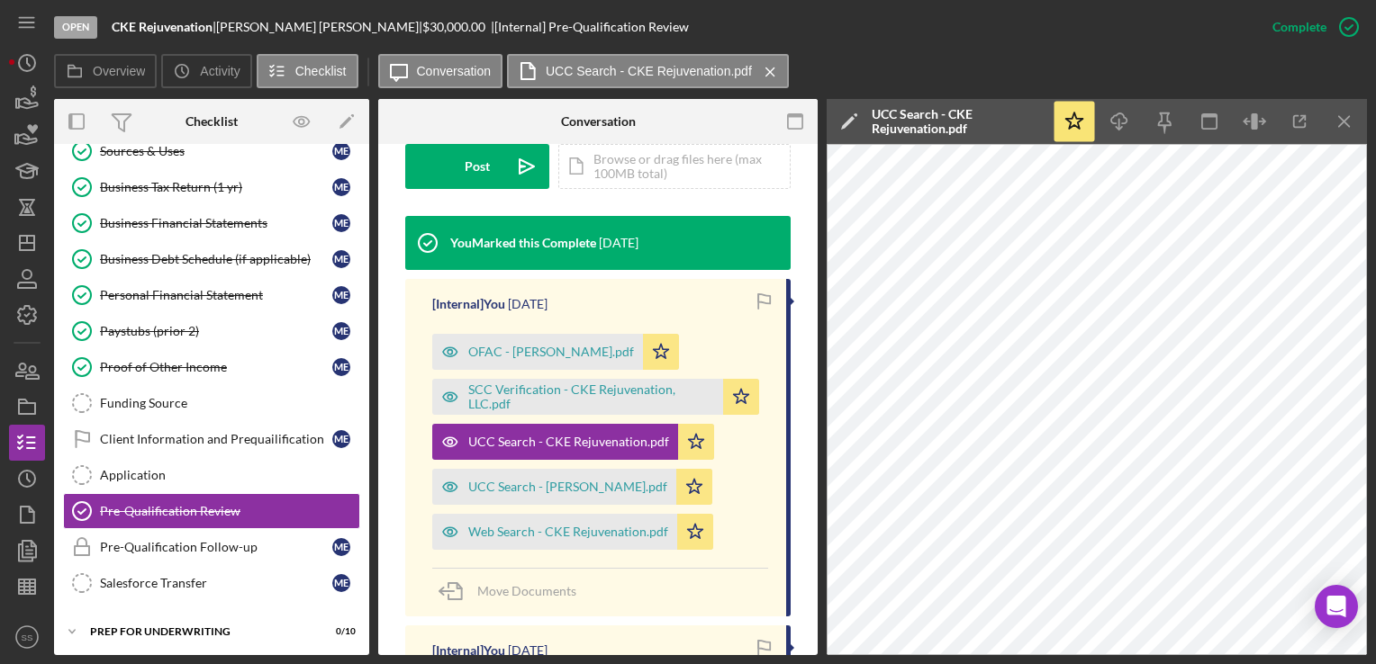
click at [1086, 45] on div "Open CKE Rejuvenation | Michele Evans-Reavis | $30,000.00 | [Internal] Pre-Qual…" at bounding box center [654, 27] width 1200 height 54
click at [594, 484] on div "UCC Search - Michele Evans-Reavis.pdf" at bounding box center [567, 487] width 199 height 14
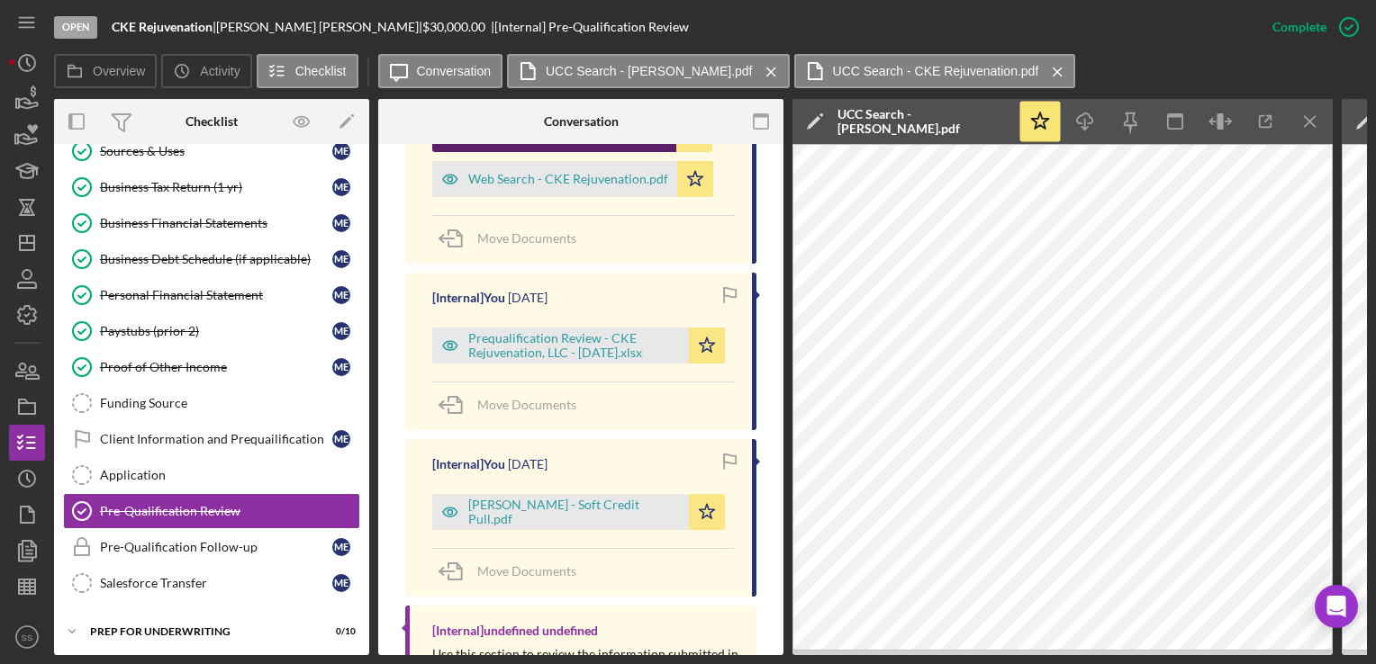
scroll to position [912, 0]
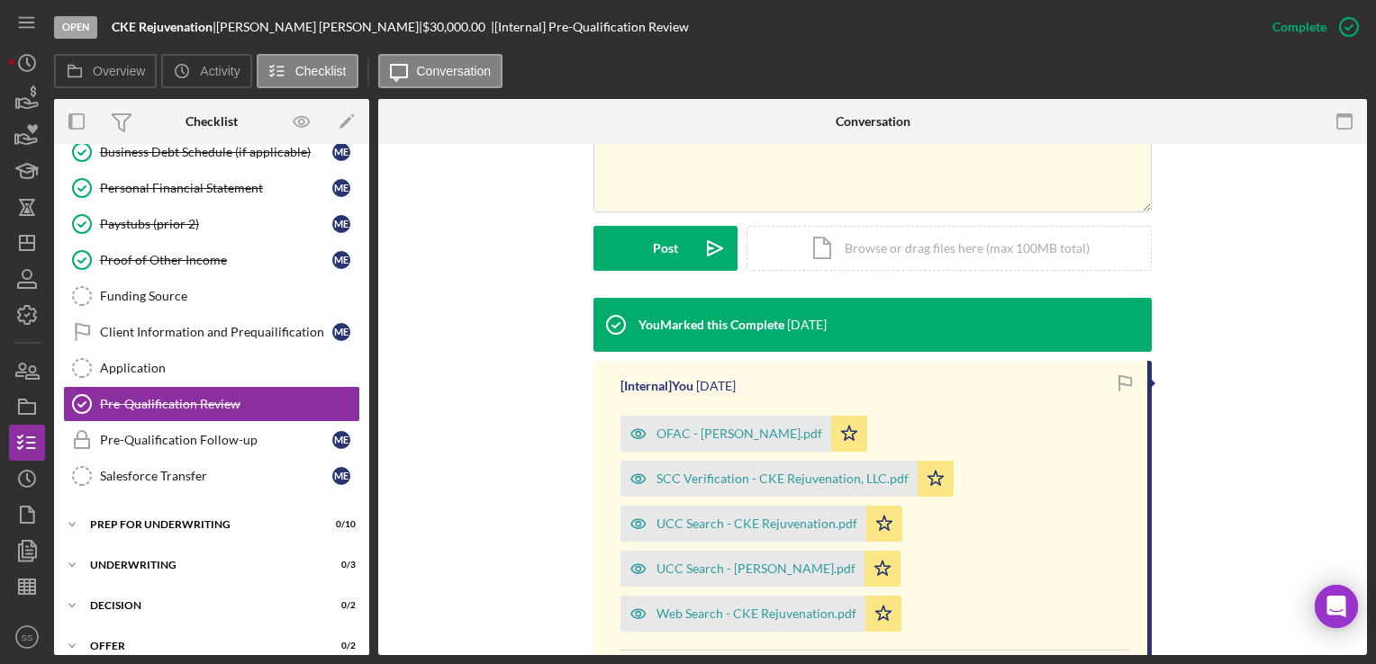
scroll to position [648, 0]
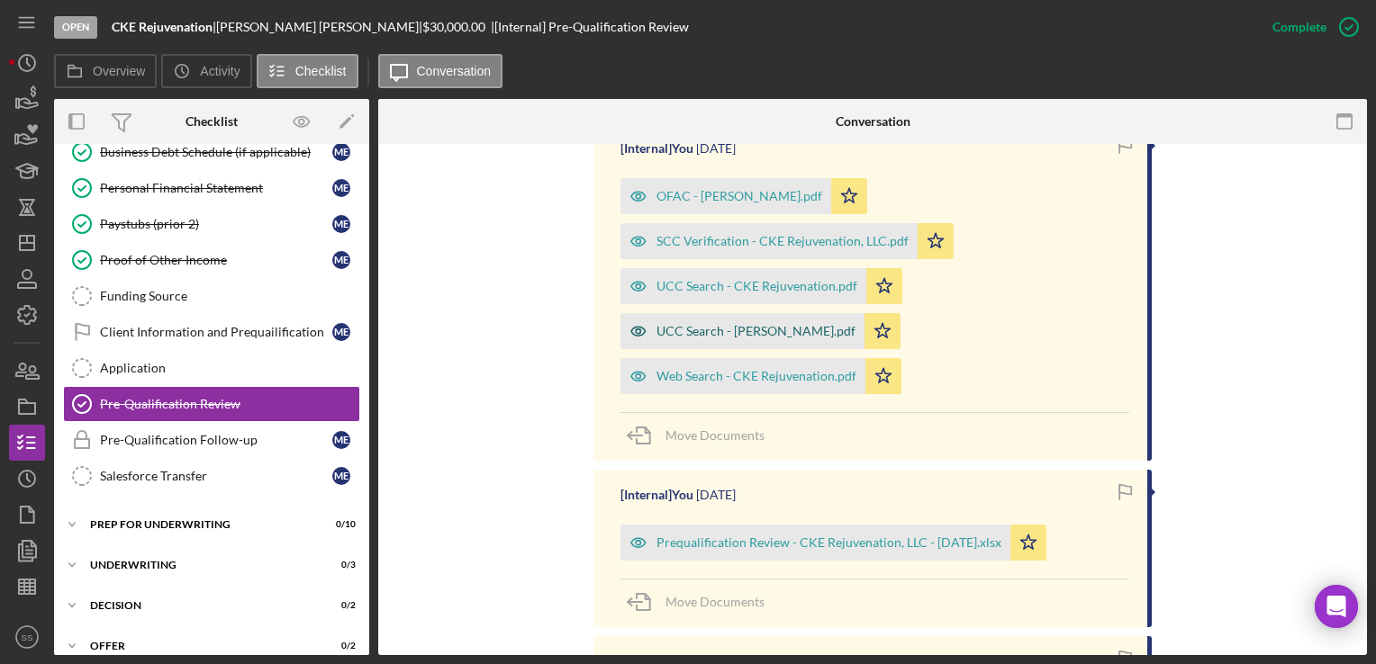
click at [730, 321] on div "UCC Search - [PERSON_NAME].pdf" at bounding box center [742, 331] width 244 height 36
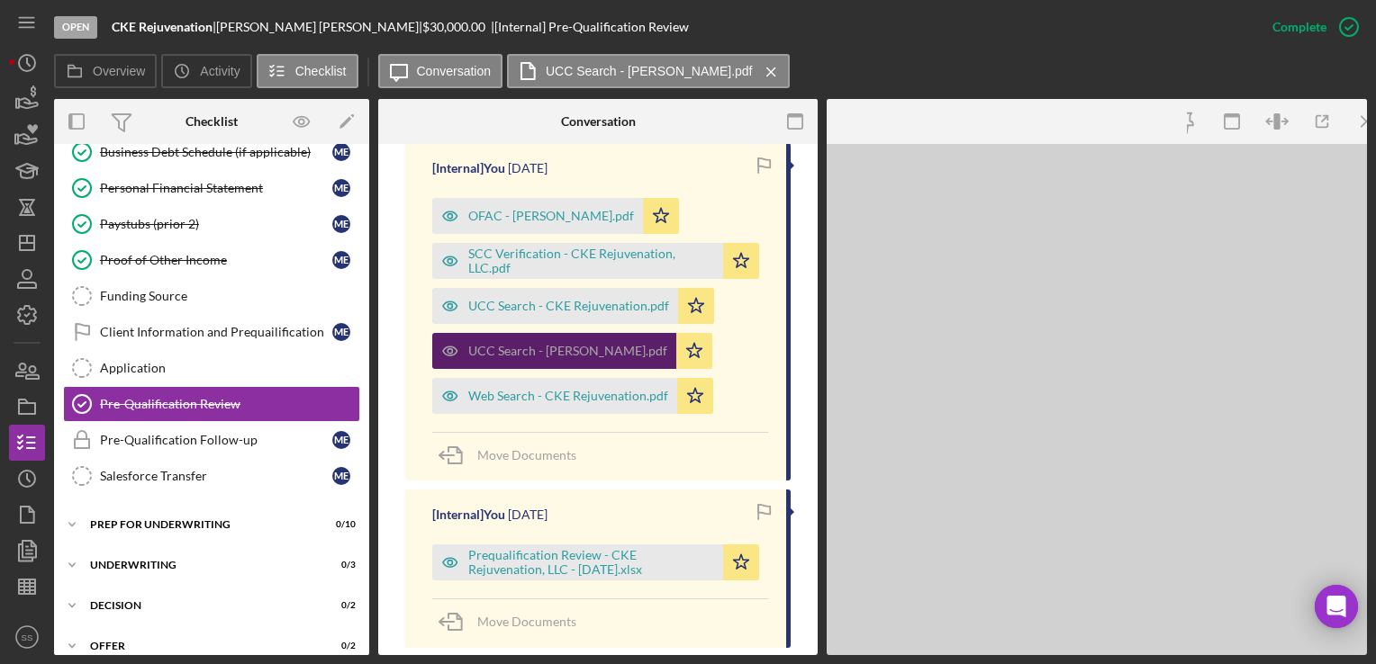
scroll to position [668, 0]
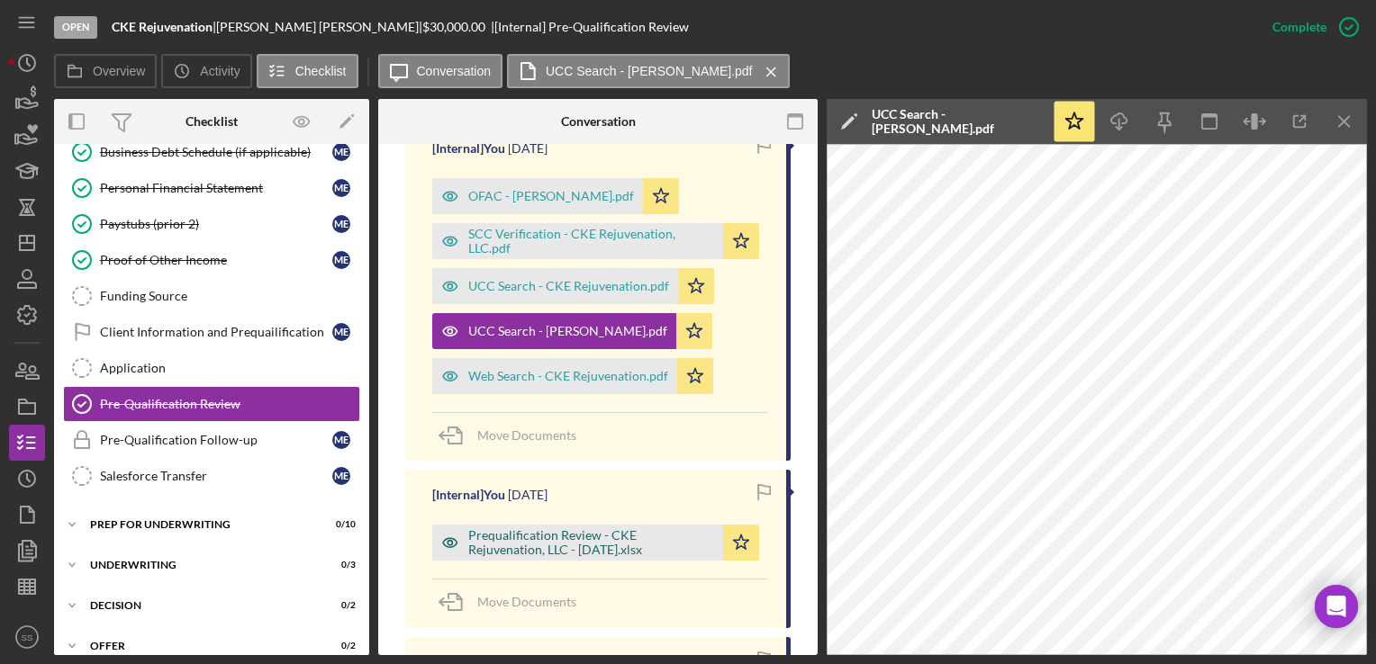
click at [606, 525] on div "Prequalification Review - CKE Rejuvenation, LLC - 8.6.25.xlsx" at bounding box center [577, 543] width 291 height 36
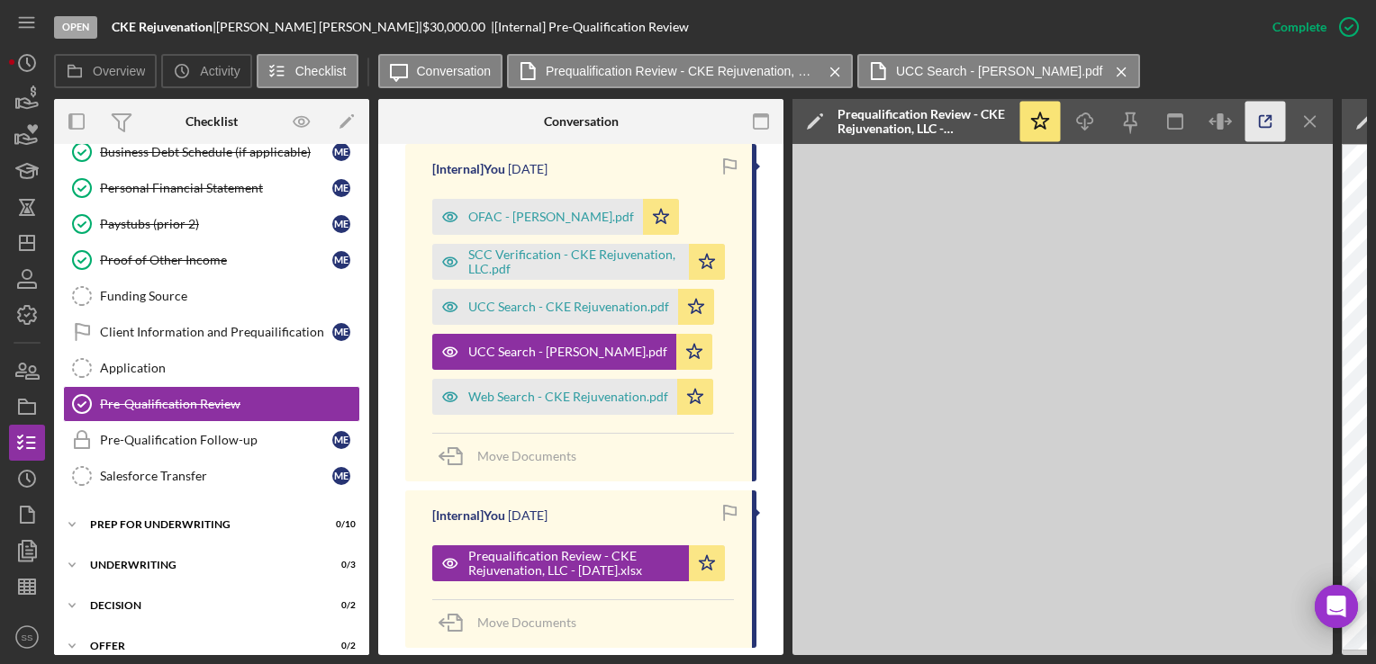
click at [1268, 124] on icon "button" at bounding box center [1265, 122] width 41 height 41
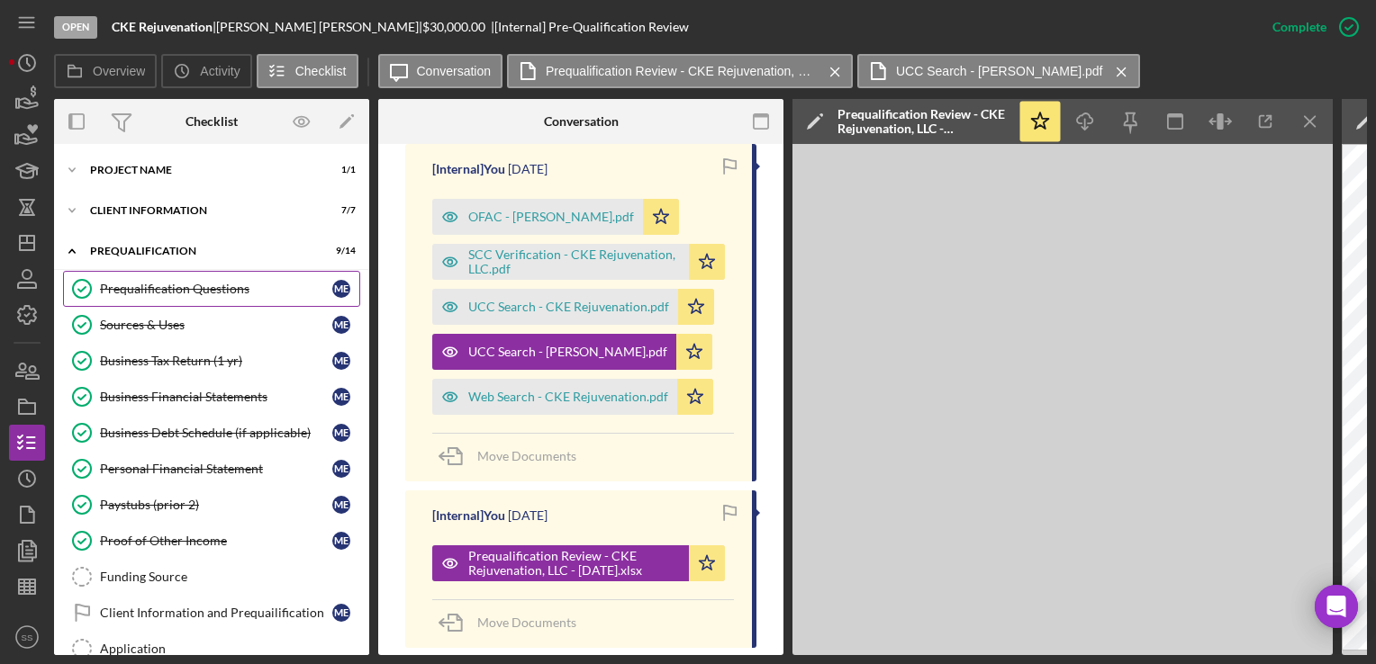
click at [153, 290] on div "Prequalification Questions" at bounding box center [216, 289] width 232 height 14
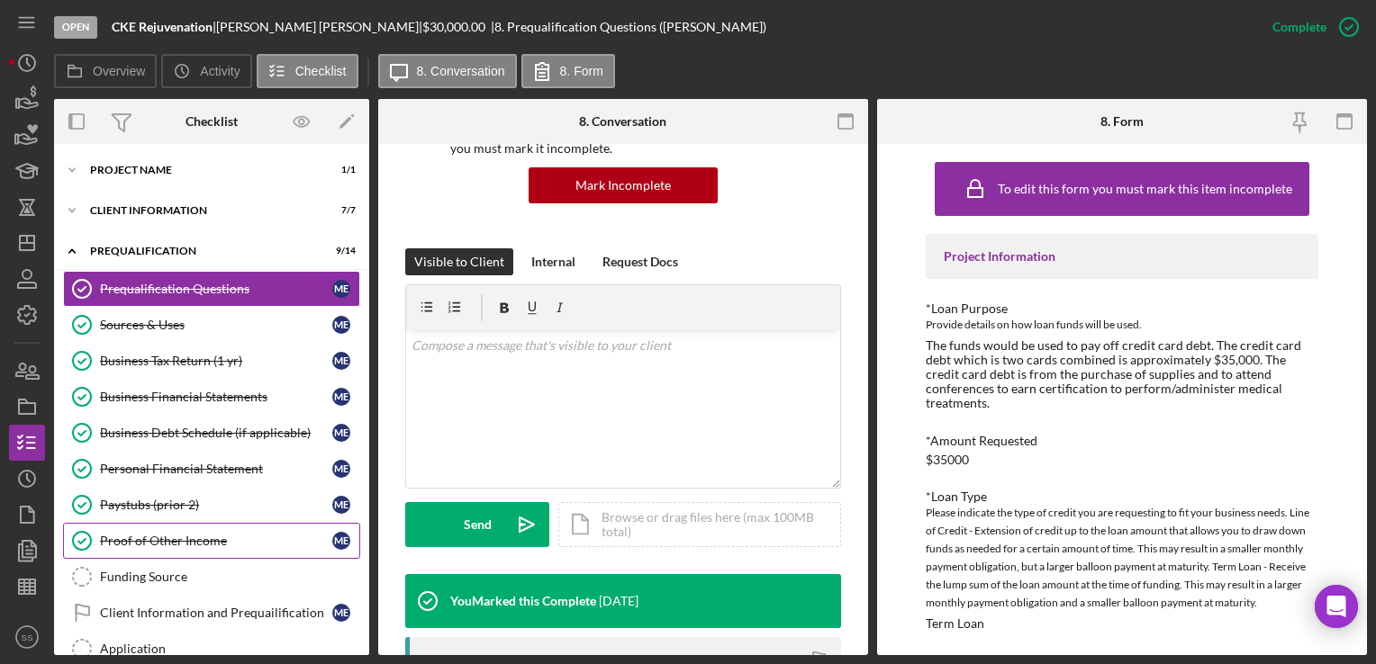
scroll to position [31, 0]
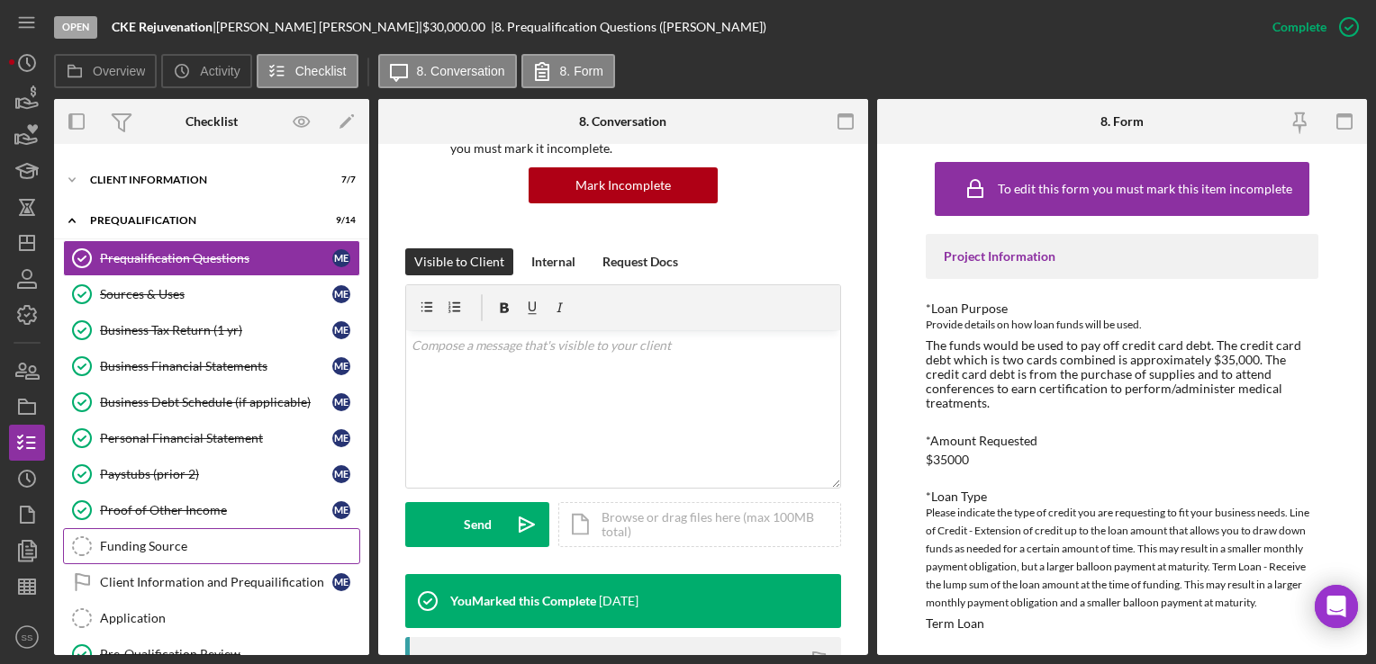
click at [241, 551] on link "Funding Source Funding Source" at bounding box center [211, 547] width 297 height 36
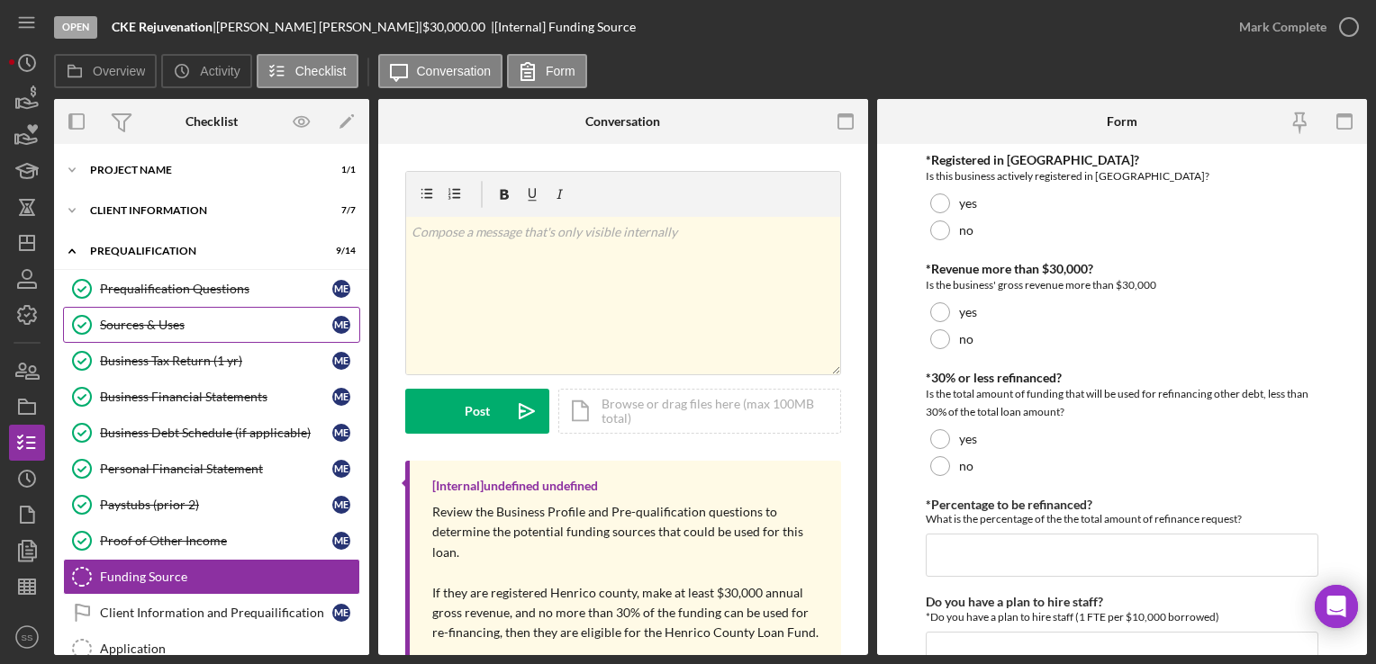
click at [176, 330] on div "Sources & Uses" at bounding box center [216, 325] width 232 height 14
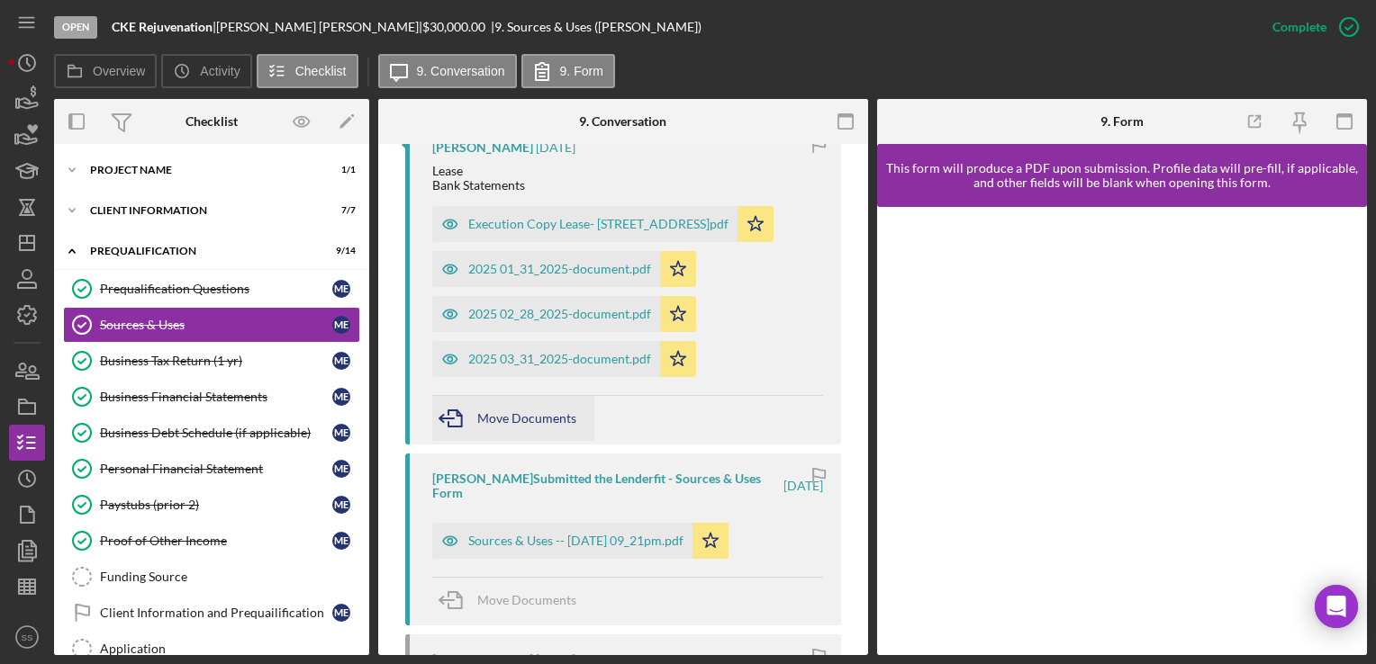
scroll to position [748, 0]
click at [538, 542] on div "Sources & Uses -- 2025-06-16 09_21pm.pdf" at bounding box center [575, 543] width 215 height 14
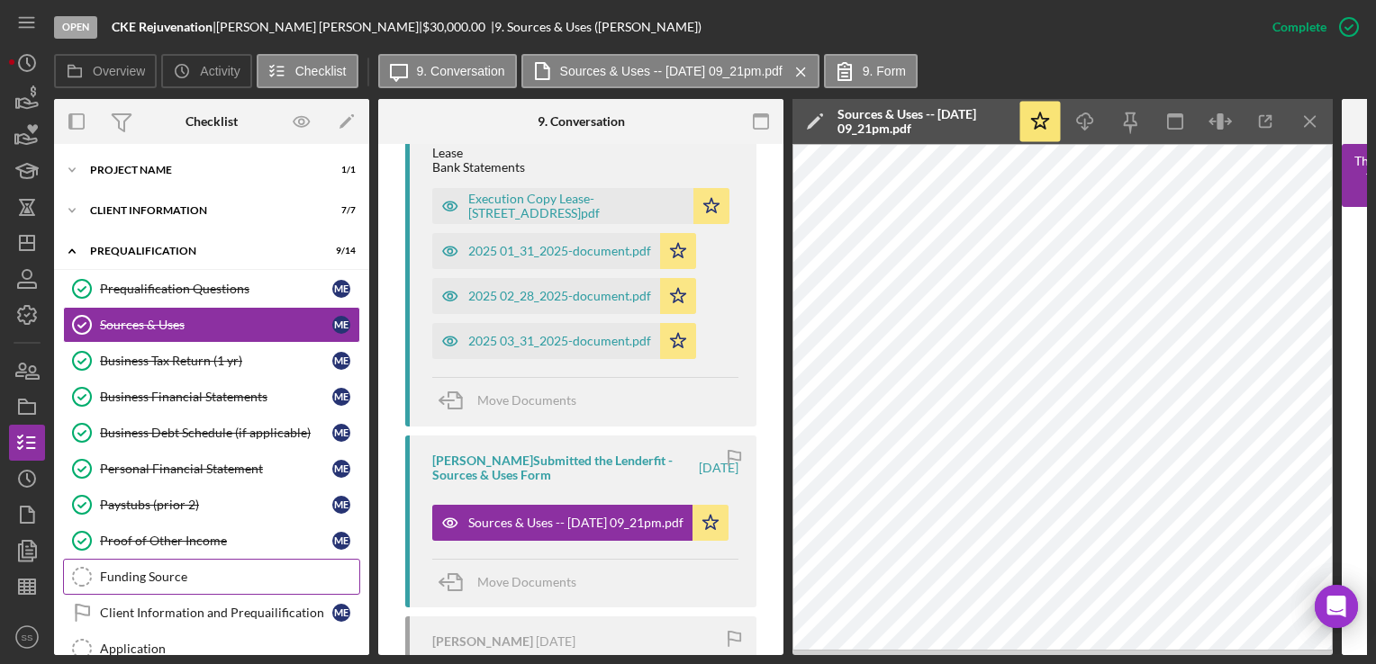
click at [151, 582] on link "Funding Source Funding Source" at bounding box center [211, 577] width 297 height 36
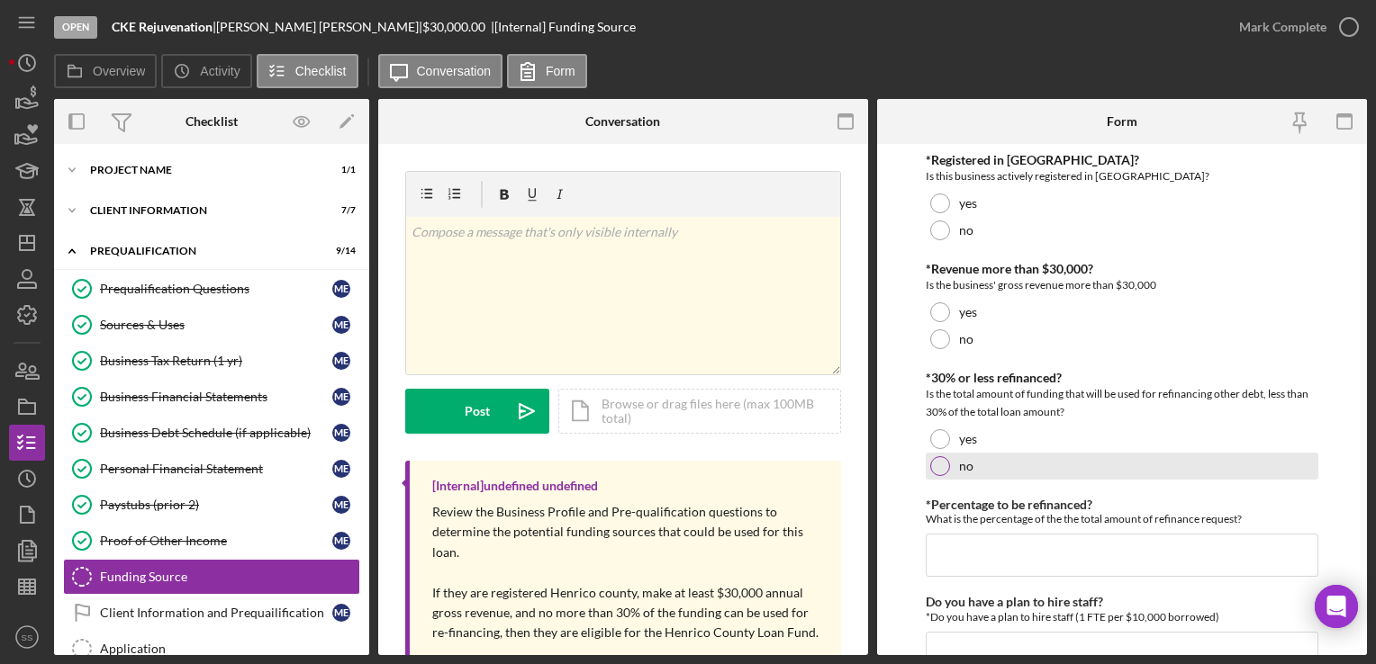
click at [939, 466] on div at bounding box center [940, 466] width 20 height 20
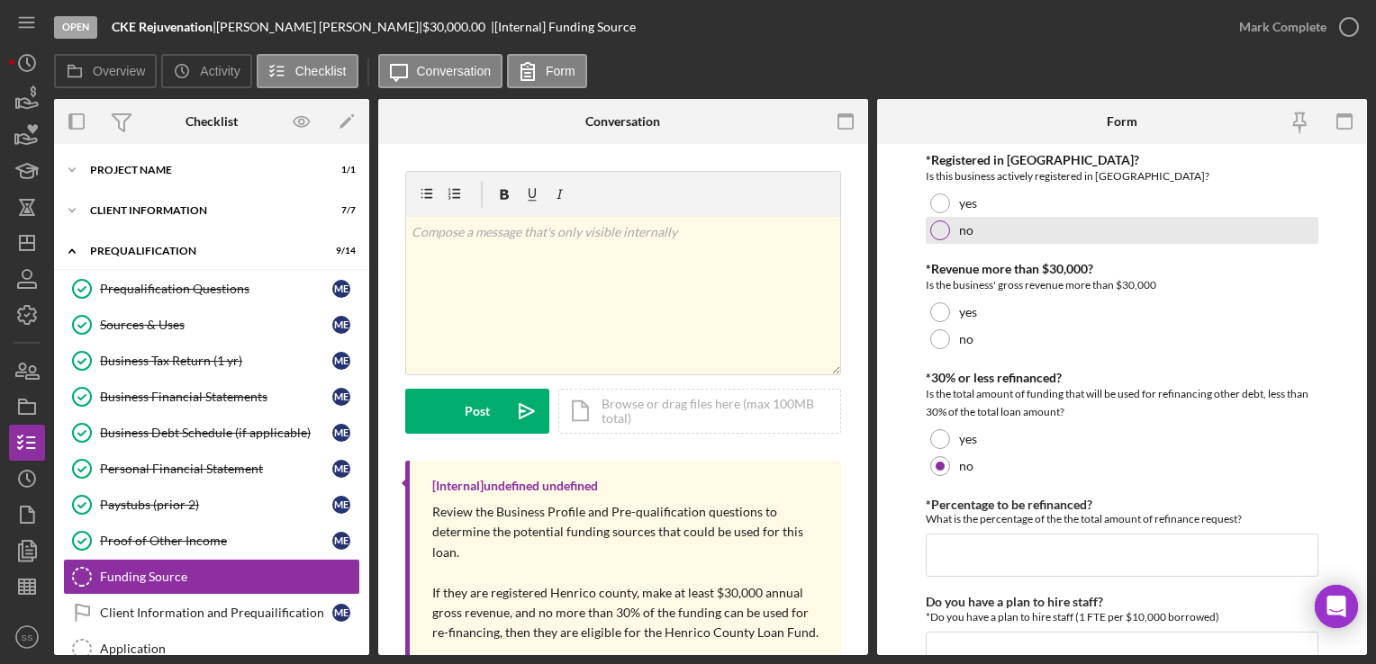
click at [930, 230] on div at bounding box center [940, 231] width 20 height 20
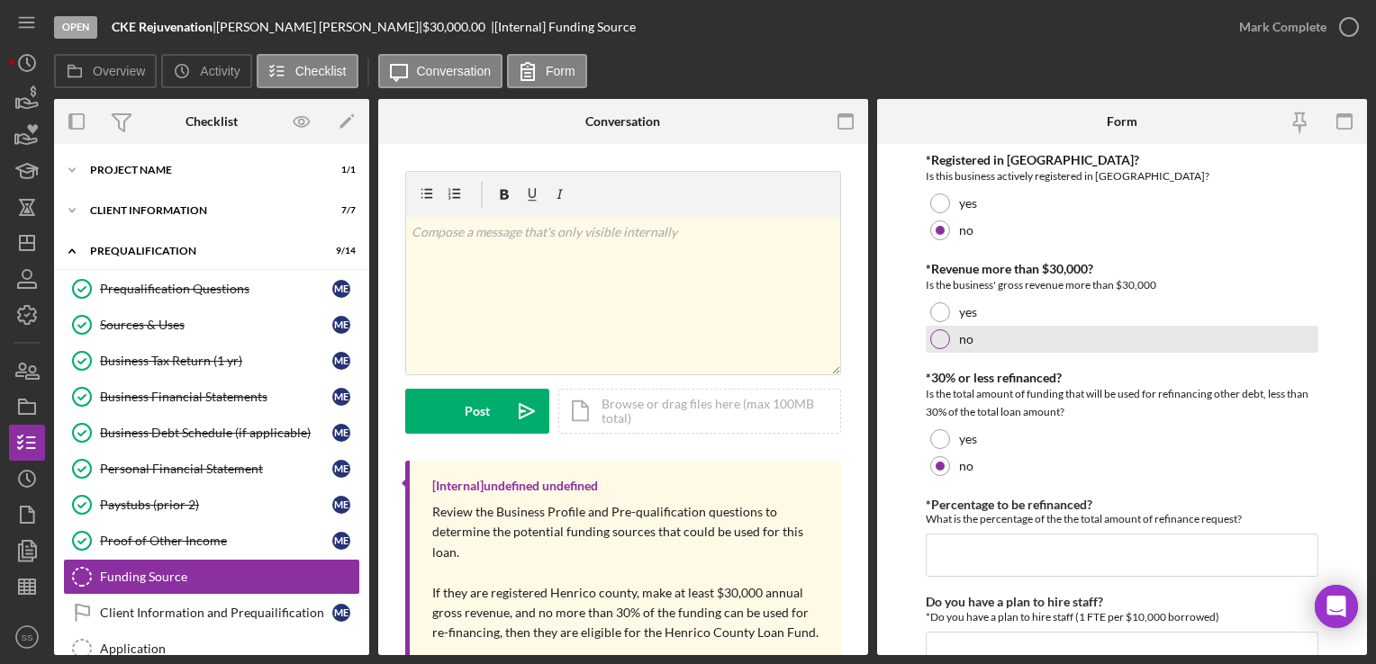
click at [937, 334] on div at bounding box center [940, 340] width 20 height 20
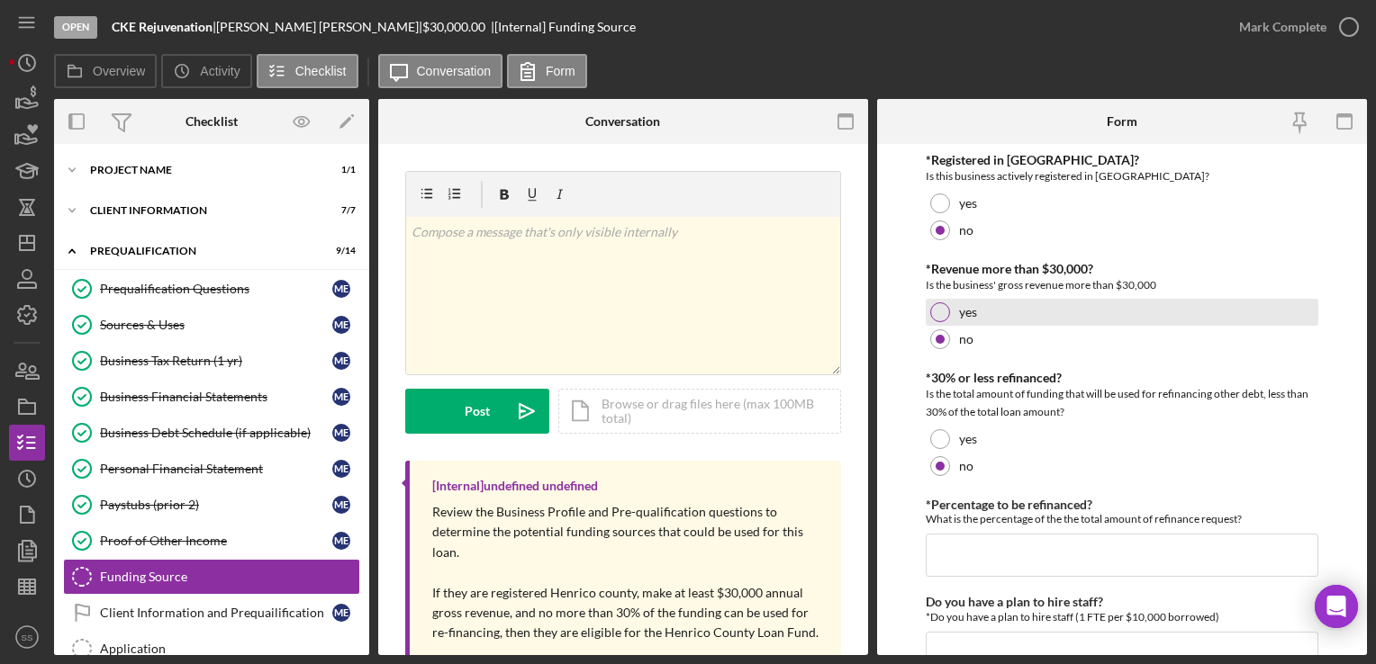
click at [930, 313] on div at bounding box center [940, 313] width 20 height 20
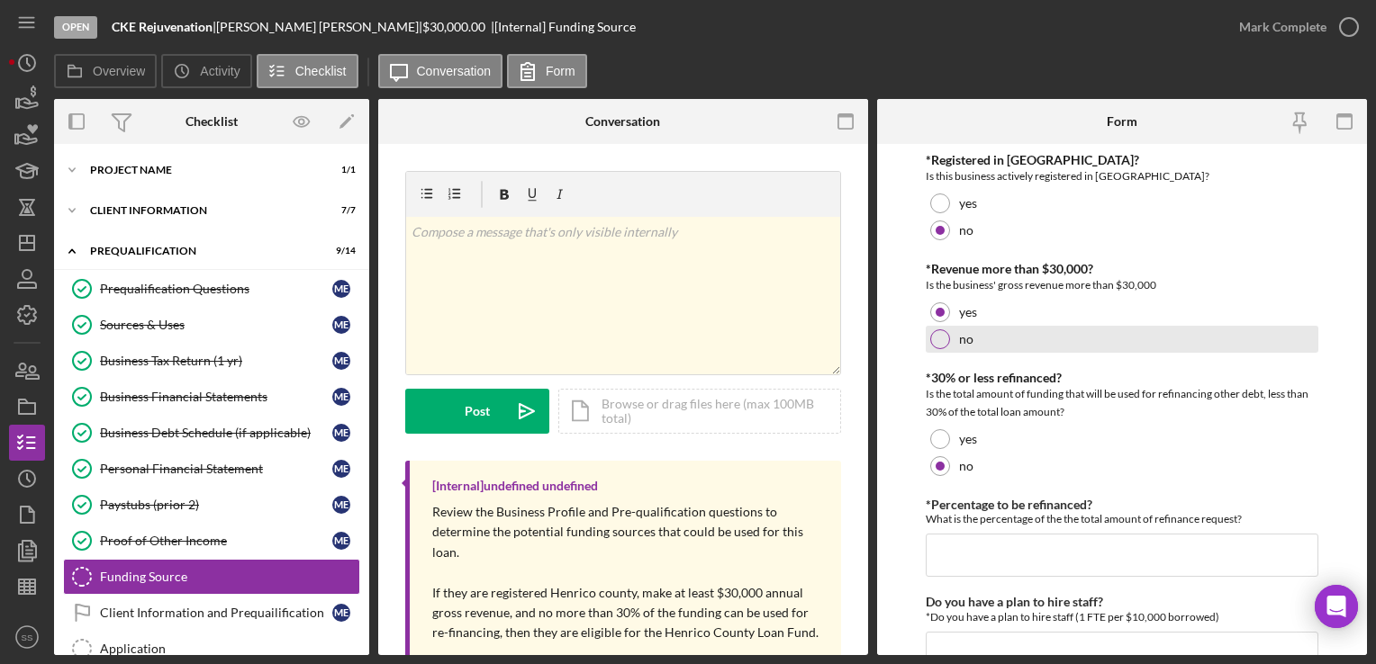
click at [944, 334] on div at bounding box center [940, 340] width 20 height 20
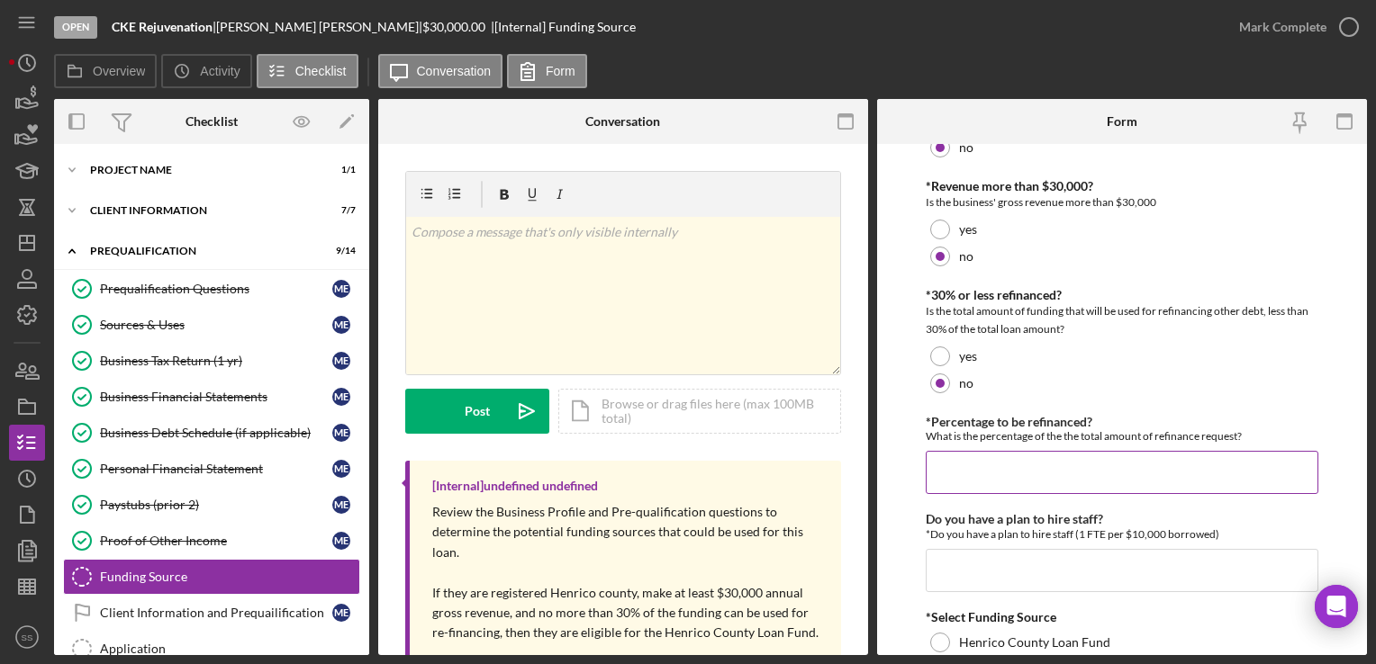
scroll to position [175, 0]
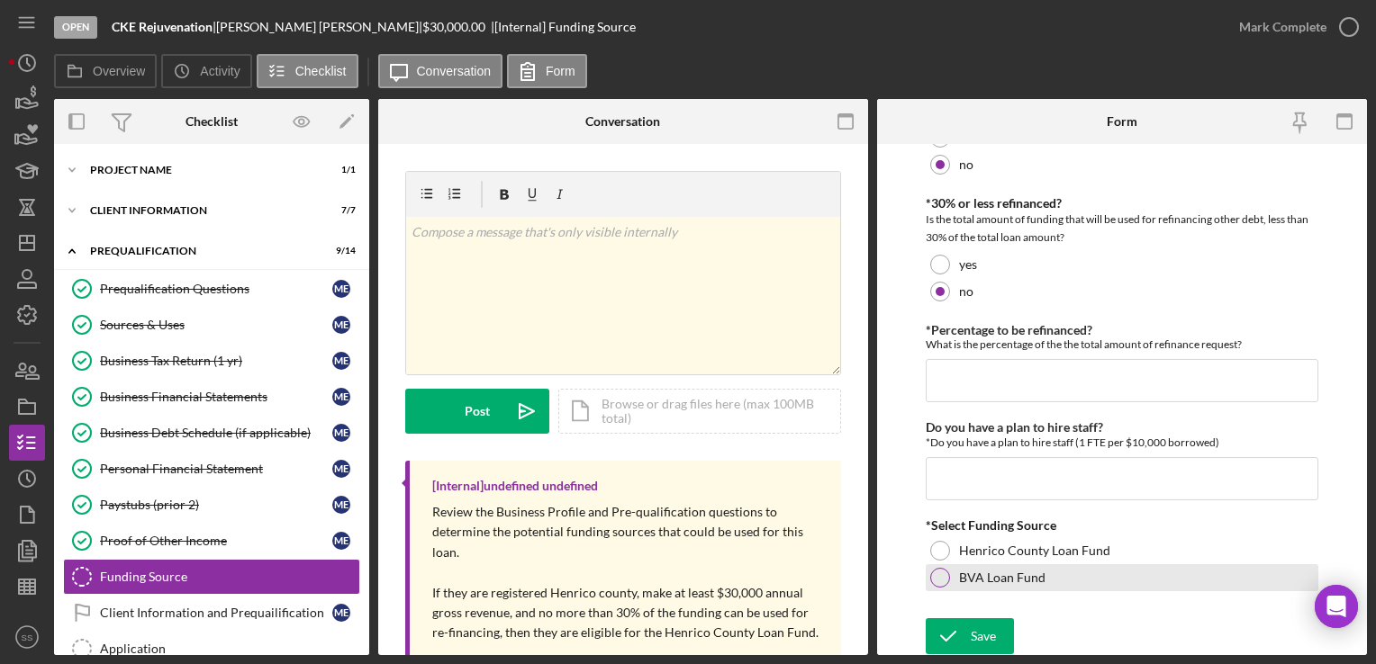
click at [937, 578] on div at bounding box center [940, 578] width 20 height 20
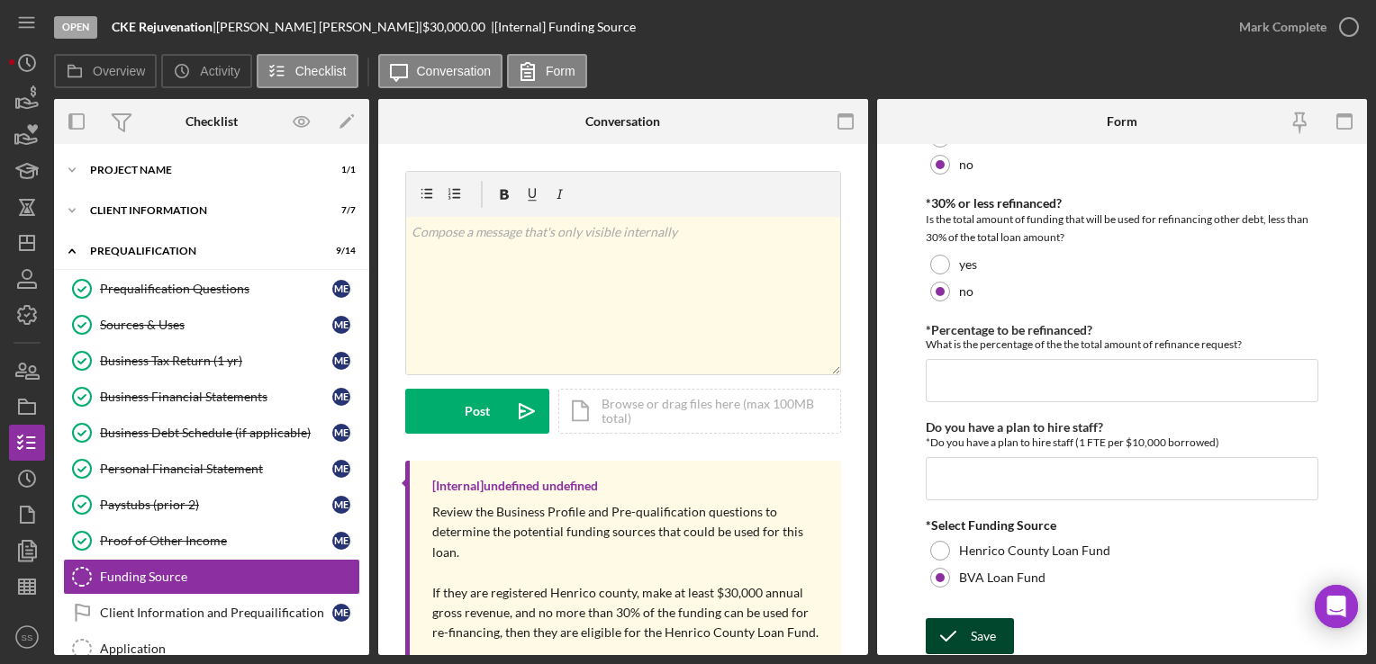
click at [969, 629] on icon "submit" at bounding box center [948, 636] width 45 height 45
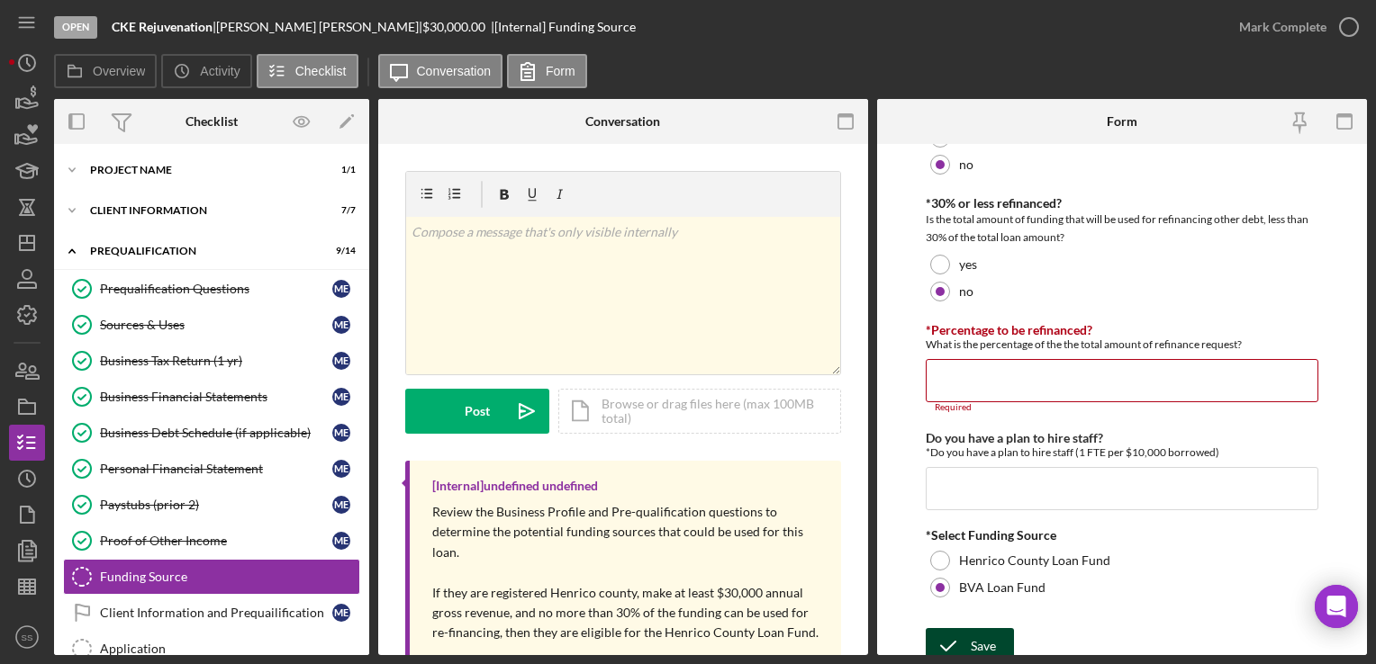
scroll to position [185, 0]
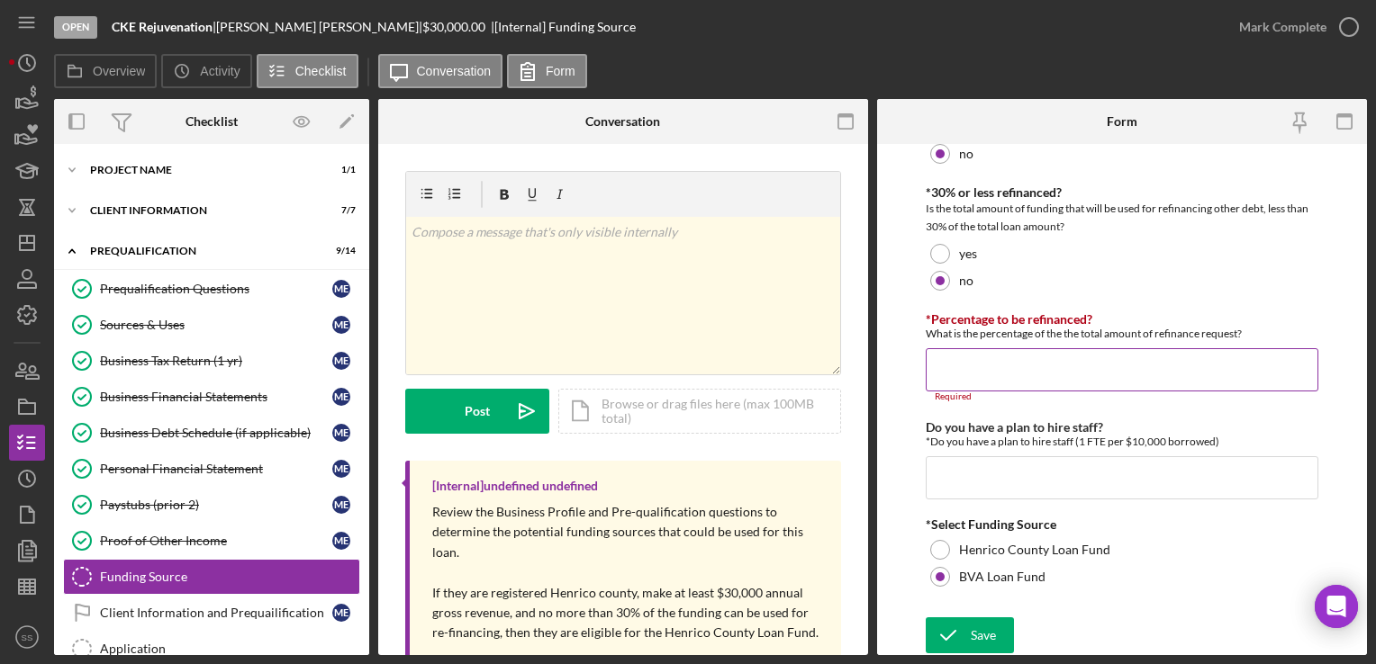
click at [1051, 364] on input "*Percentage to be refinanced?" at bounding box center [1122, 369] width 392 height 43
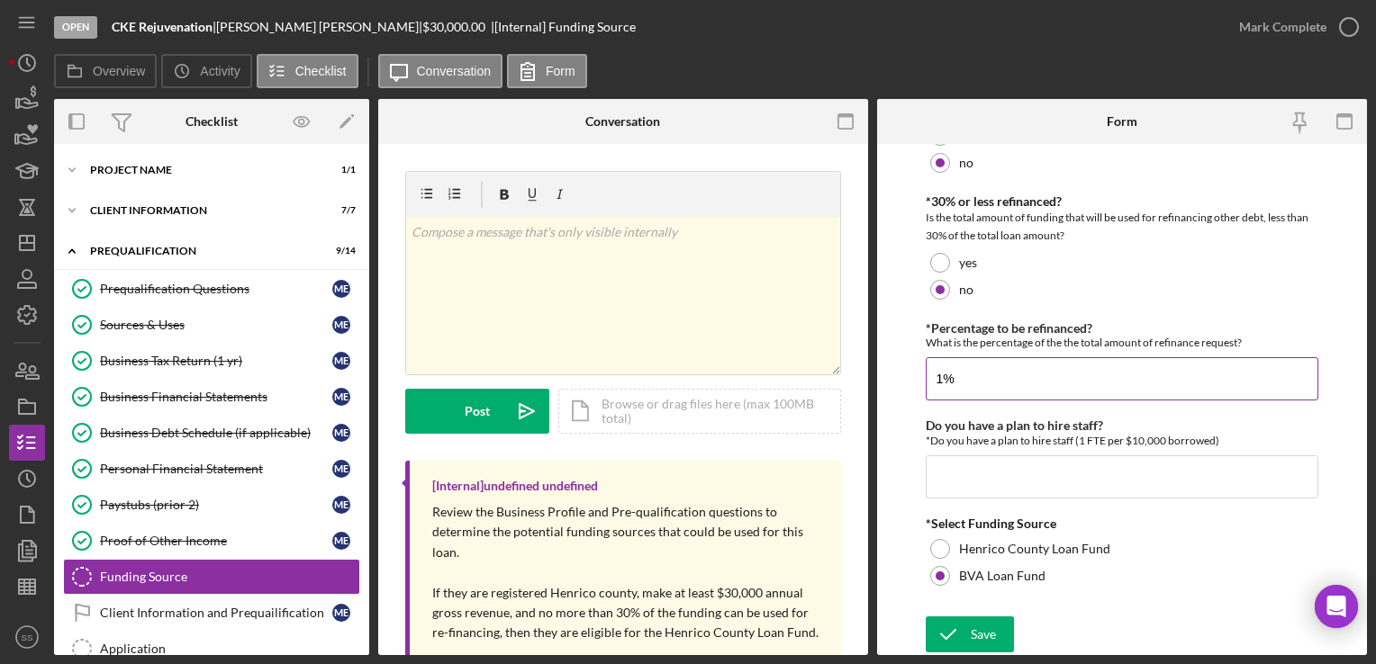
scroll to position [175, 0]
type input "100.00000%"
click at [965, 637] on icon "submit" at bounding box center [948, 636] width 45 height 45
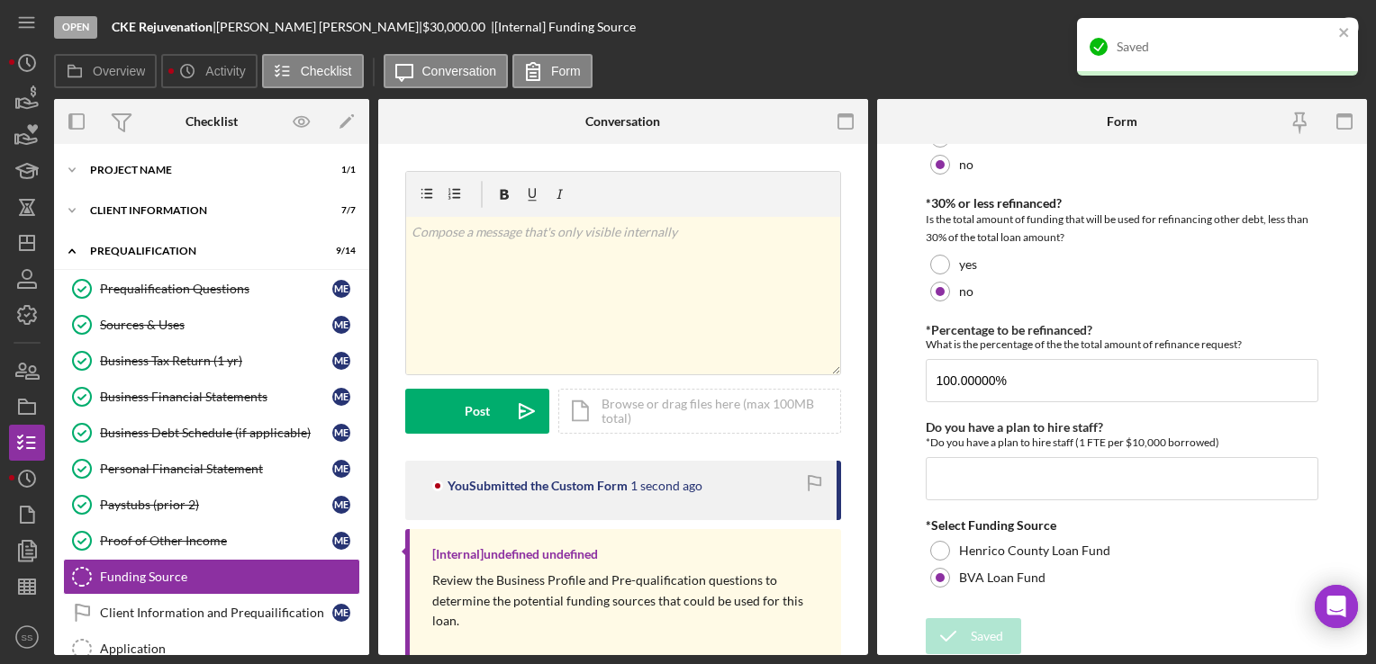
click at [1329, 18] on div "Saved" at bounding box center [1217, 47] width 281 height 58
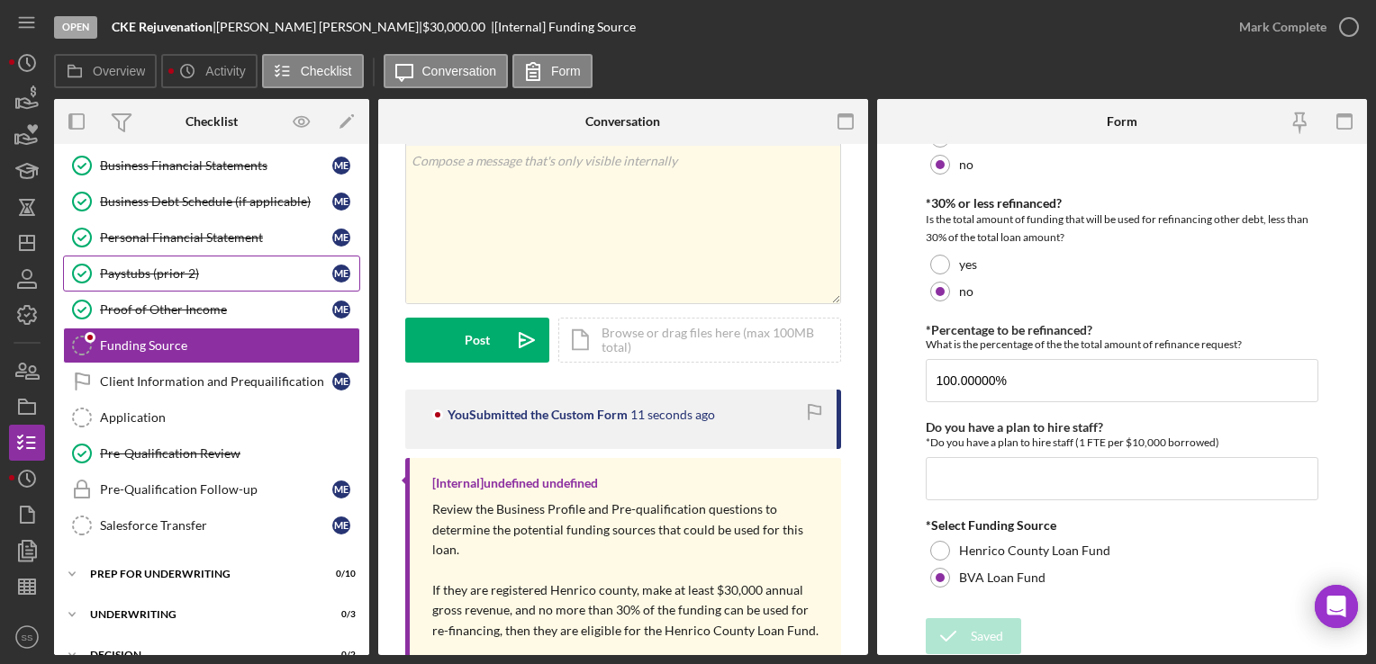
scroll to position [212, 0]
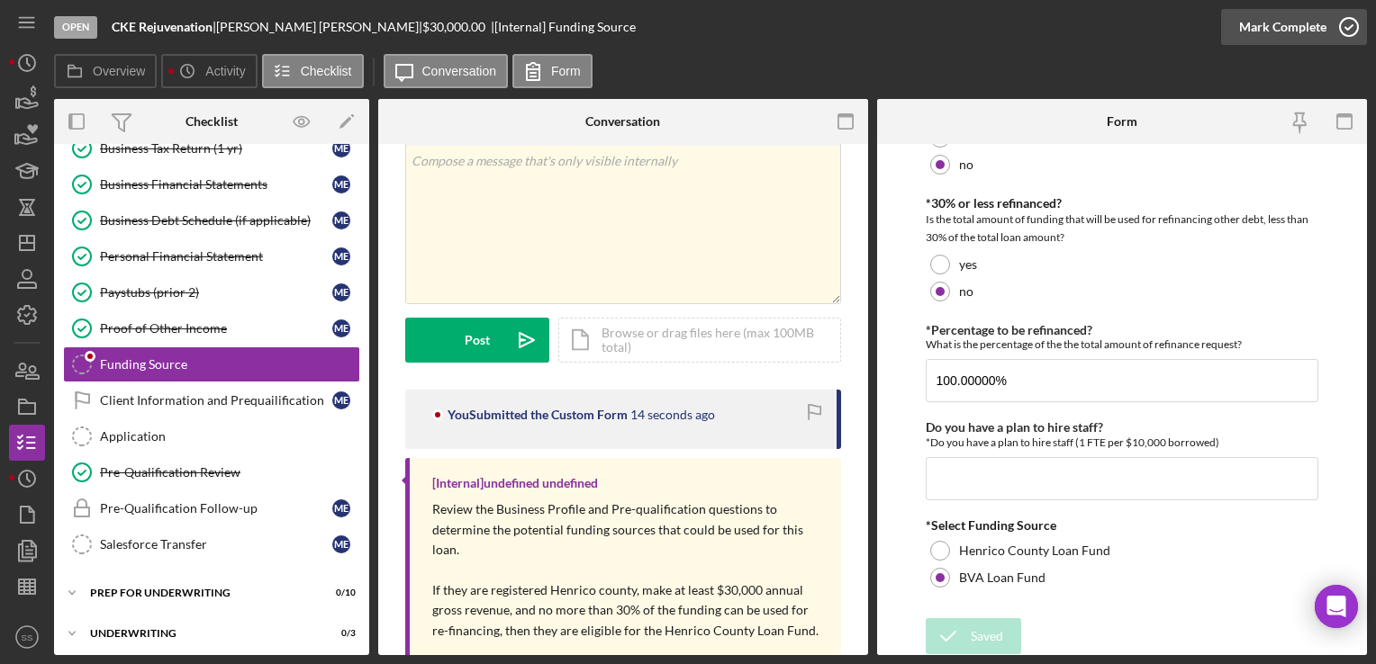
click at [1324, 31] on button "Mark Complete" at bounding box center [1294, 27] width 146 height 36
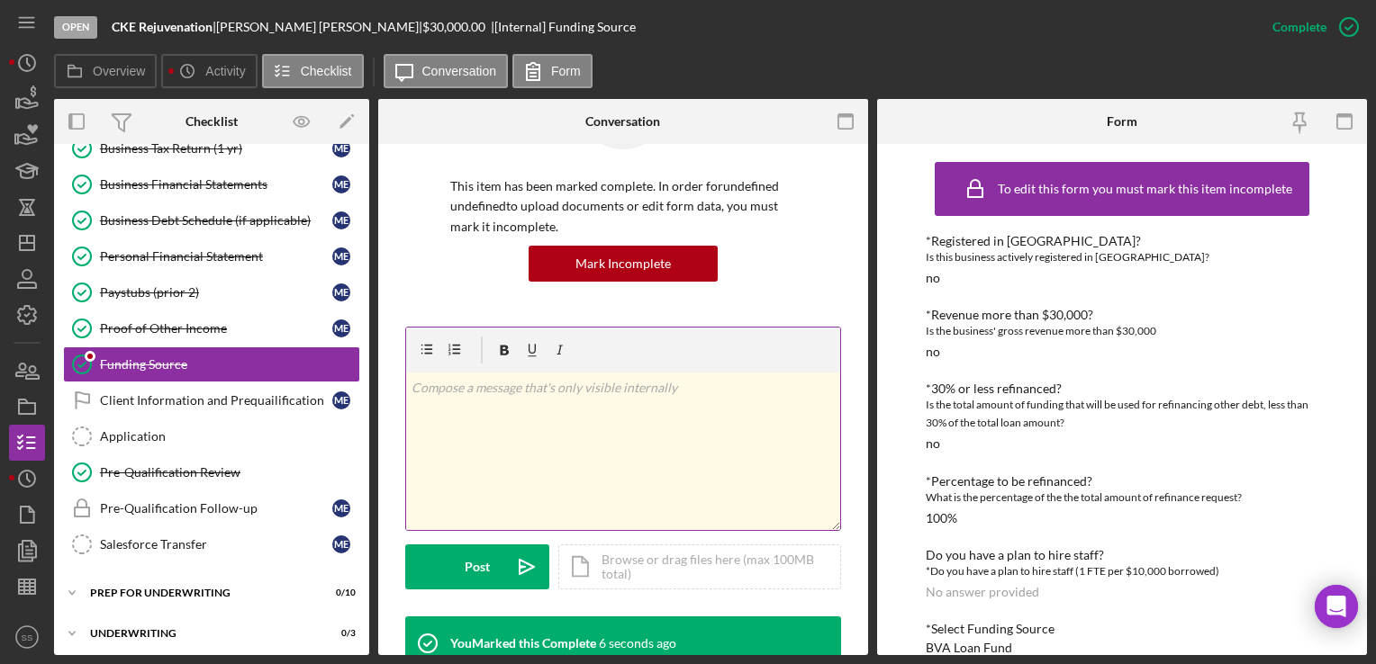
scroll to position [119, 0]
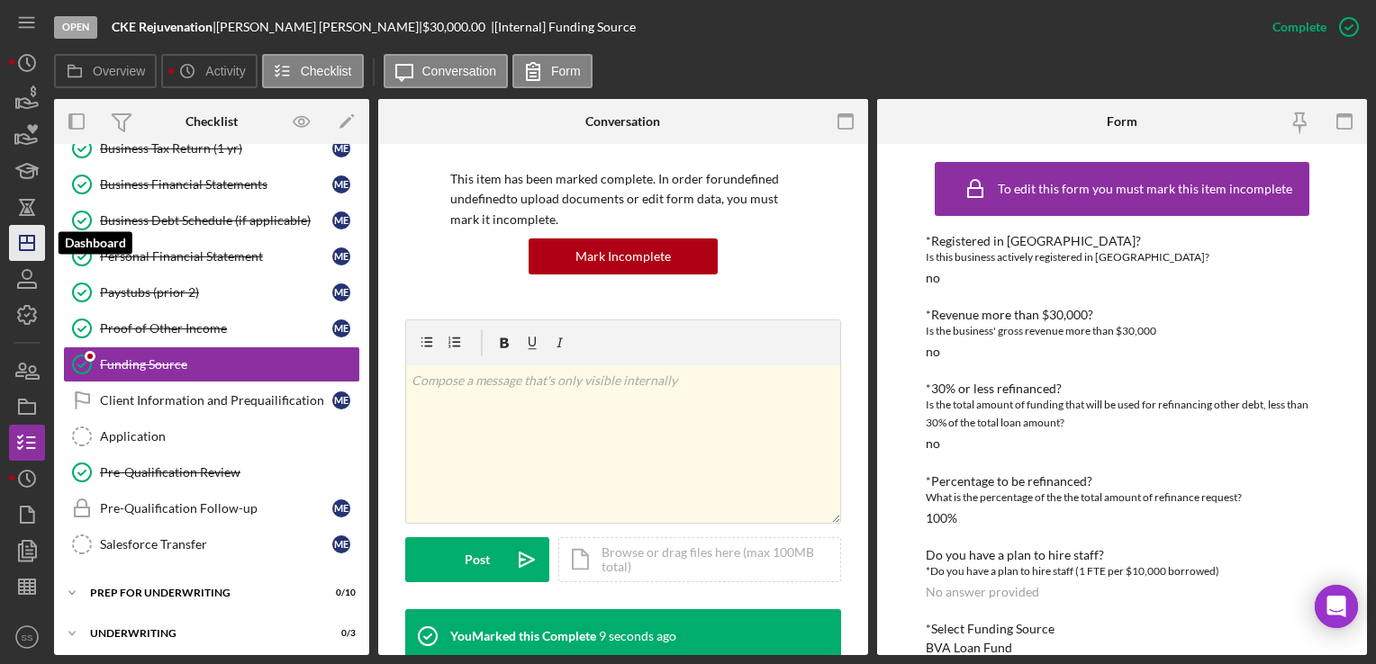
click at [14, 239] on icon "Icon/Dashboard" at bounding box center [27, 243] width 45 height 45
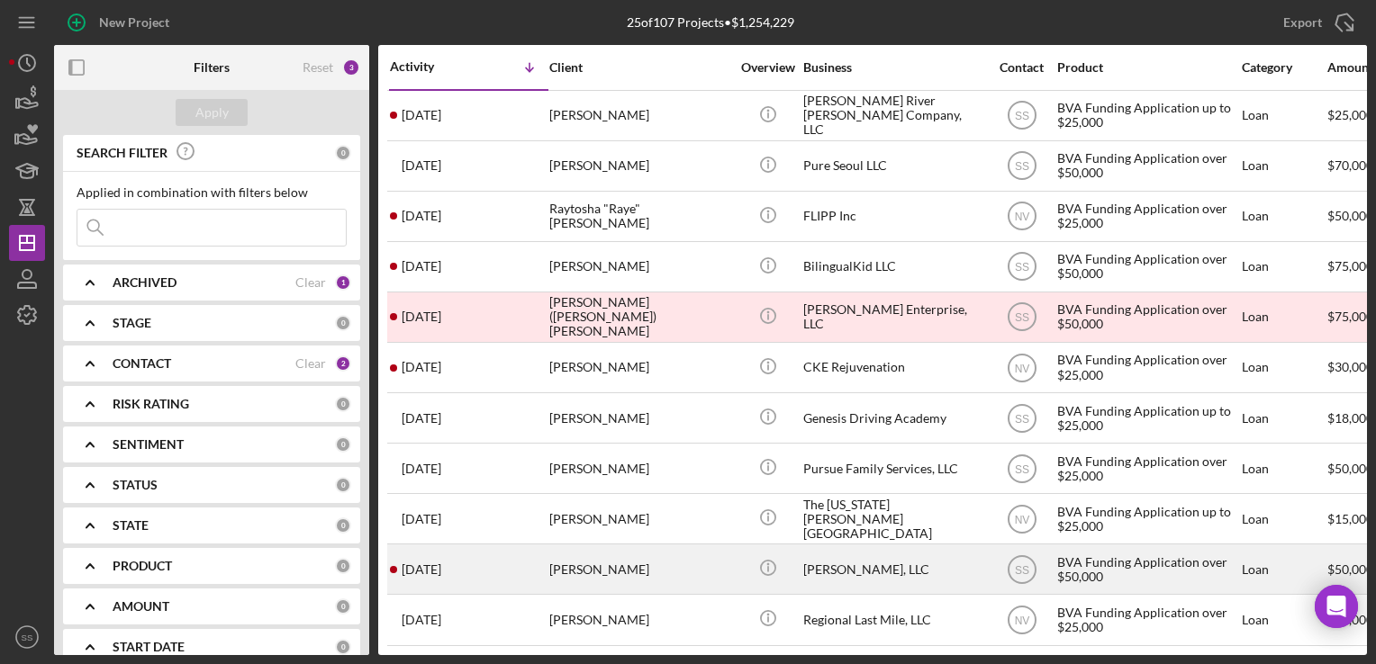
scroll to position [40, 0]
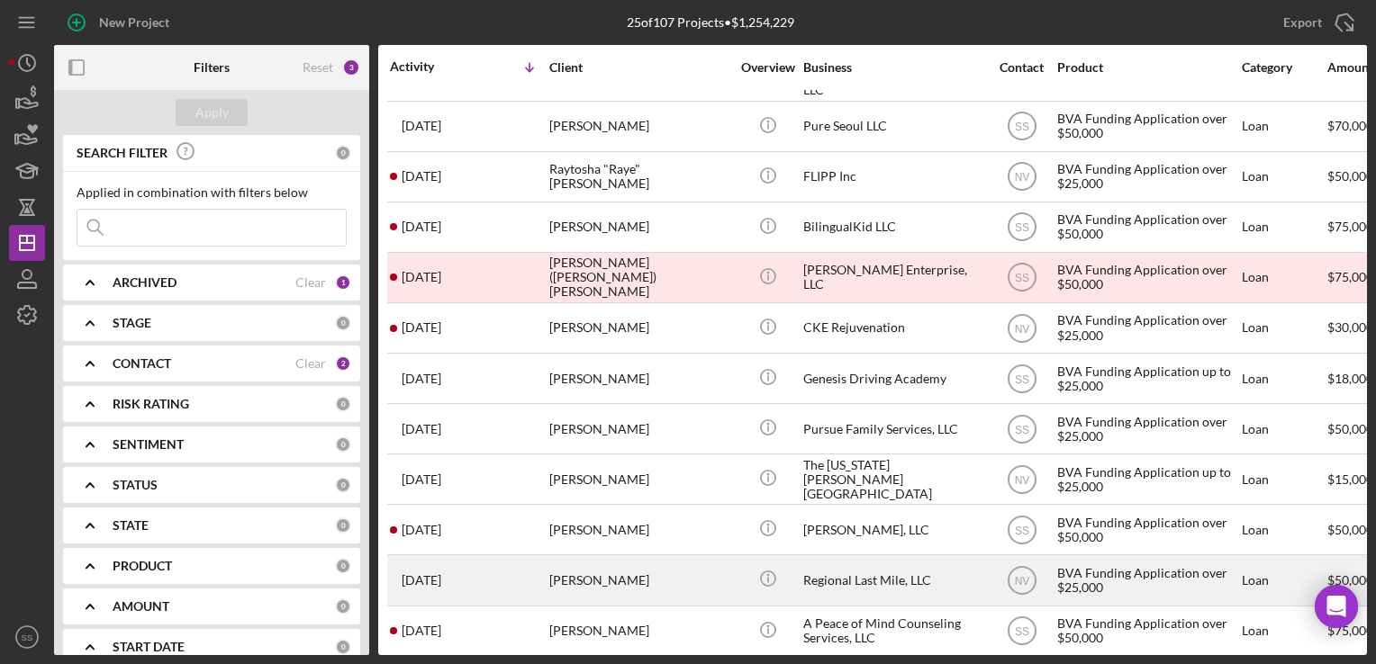
click at [592, 569] on div "Robert Harrison" at bounding box center [639, 580] width 180 height 48
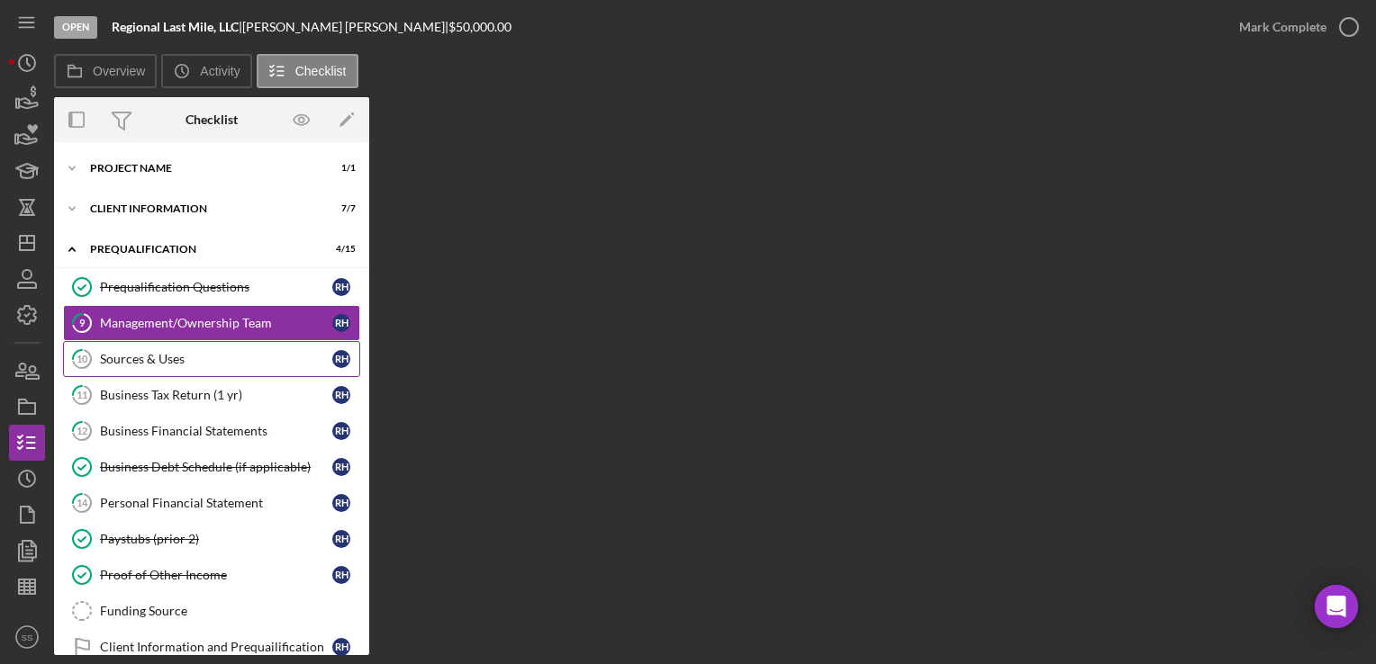
click at [226, 364] on div "Sources & Uses" at bounding box center [216, 359] width 232 height 14
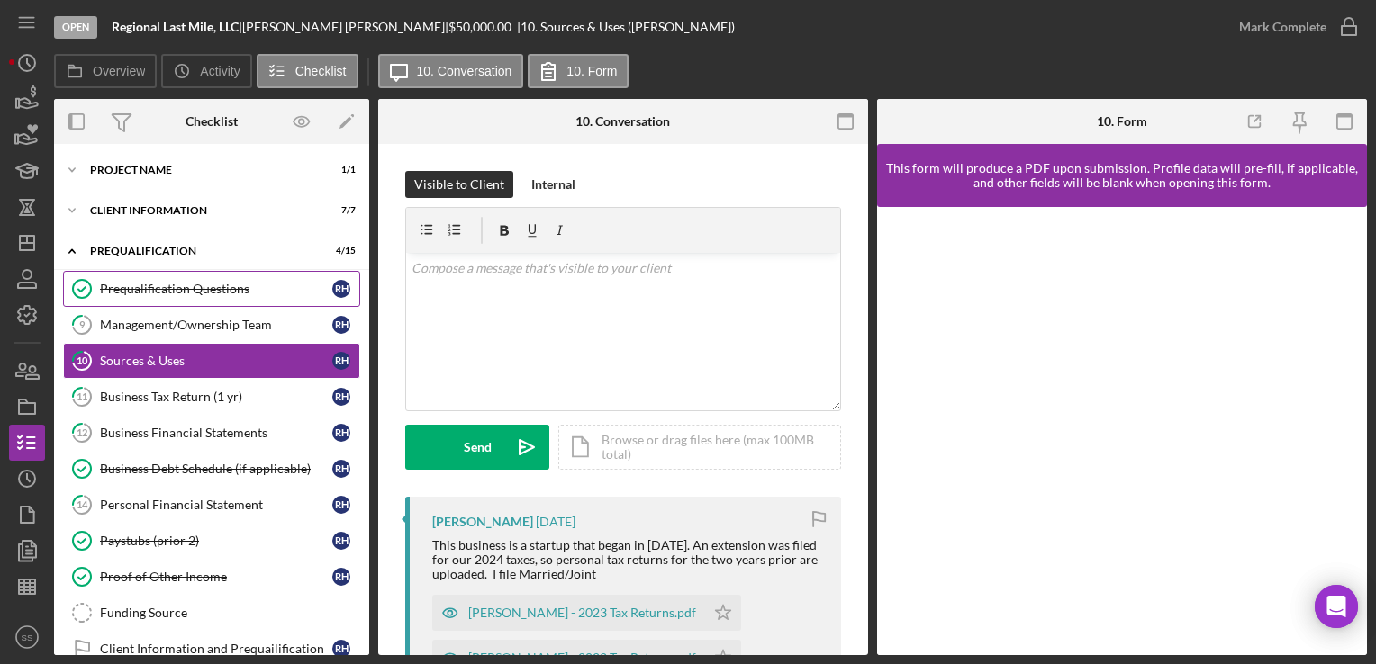
click at [185, 296] on link "Prequalification Questions Prequalification Questions R H" at bounding box center [211, 289] width 297 height 36
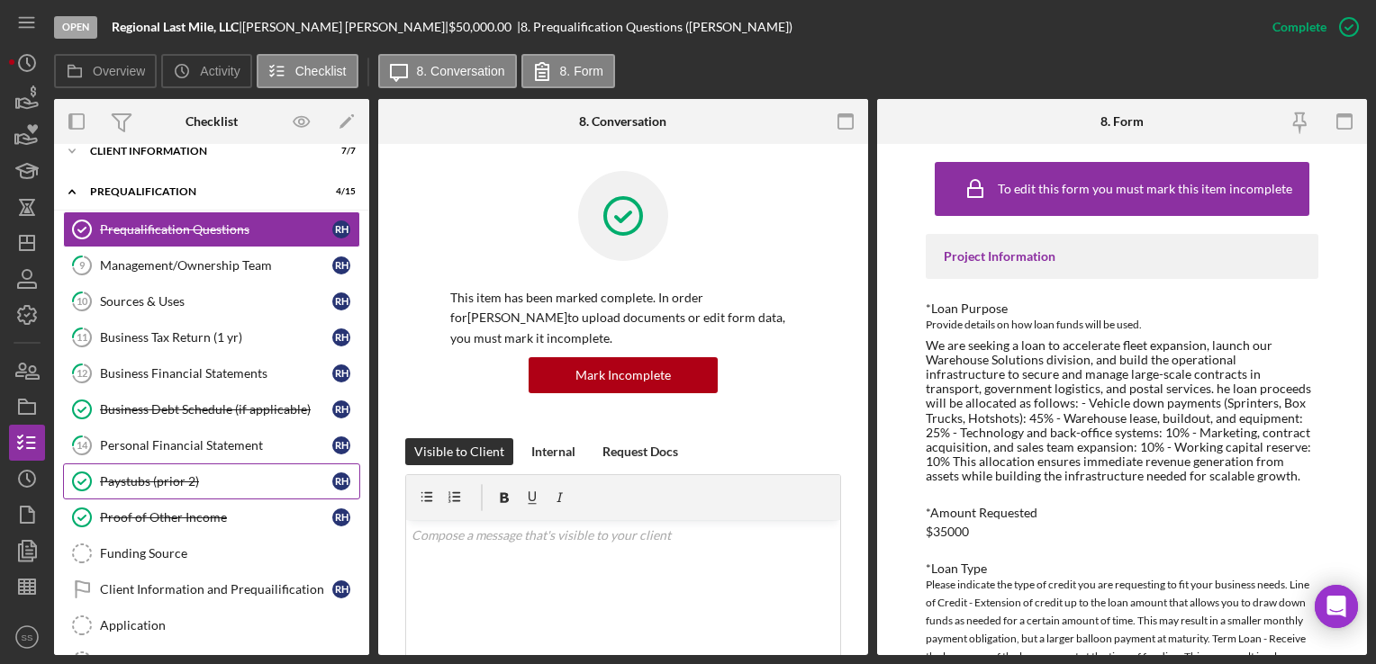
scroll to position [60, 0]
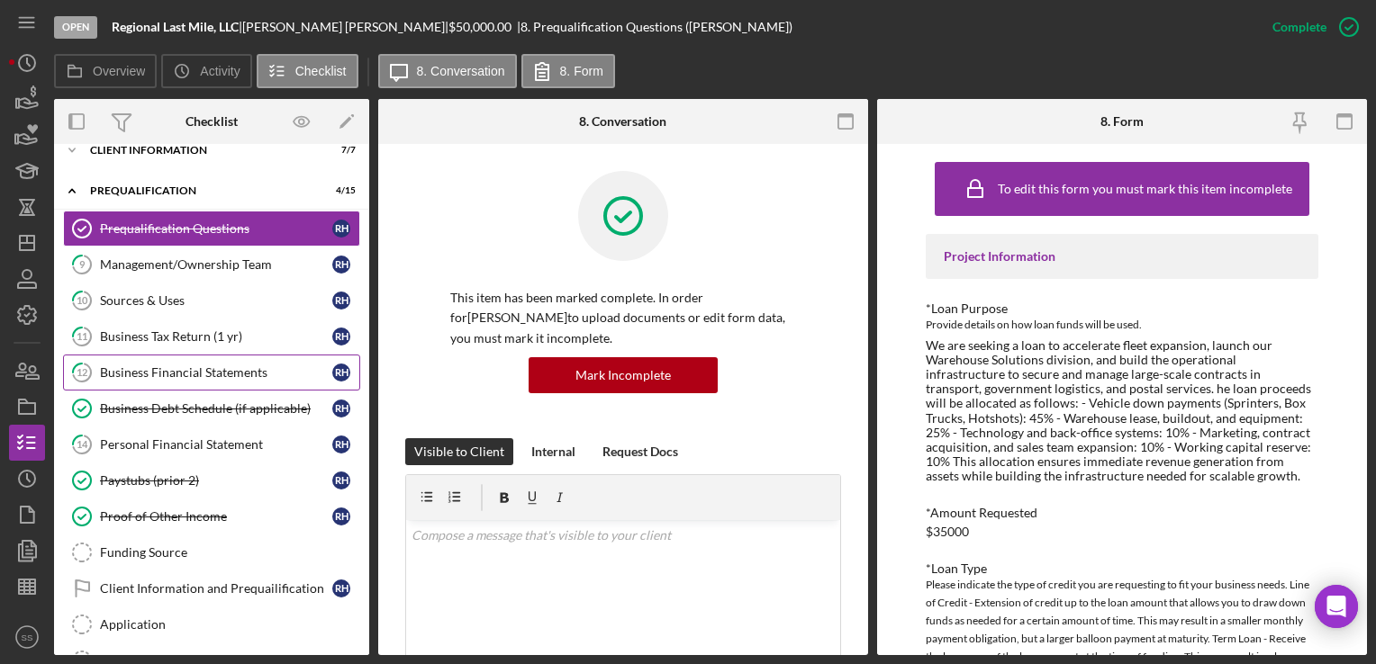
click at [184, 372] on div "Business Financial Statements" at bounding box center [216, 373] width 232 height 14
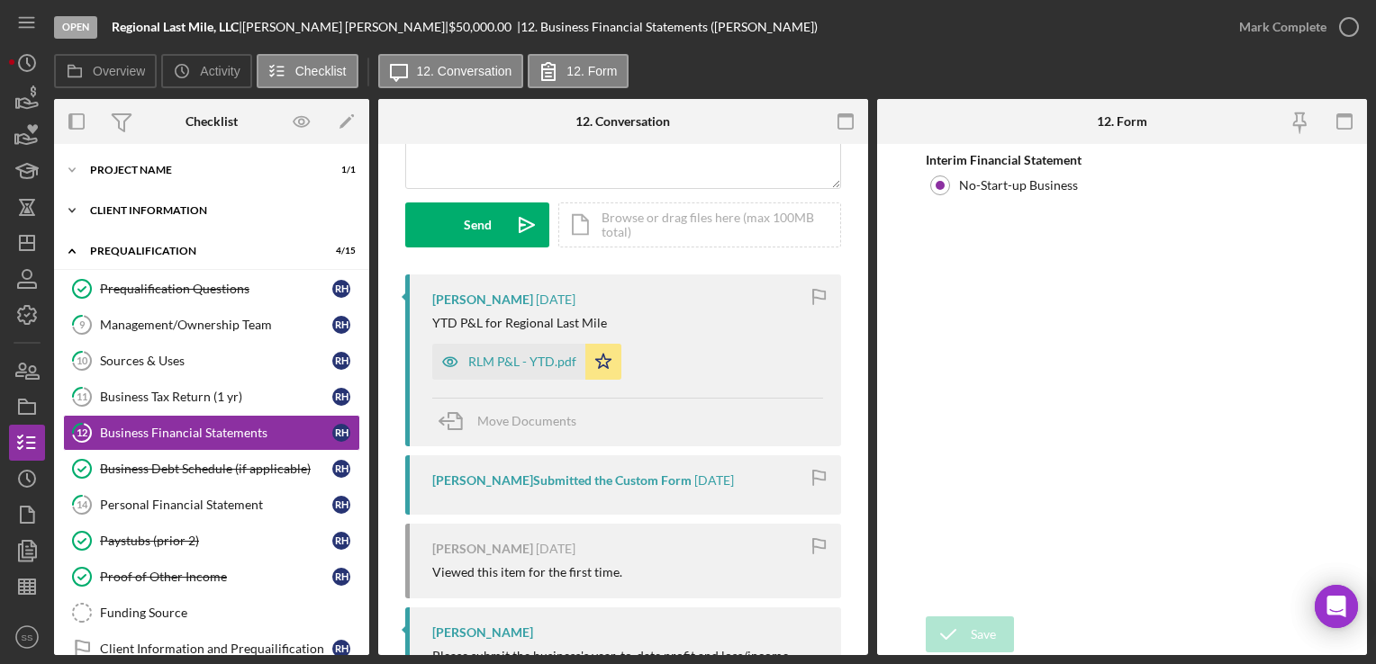
click at [177, 216] on div "Icon/Expander Client Information 7 / 7" at bounding box center [211, 211] width 315 height 36
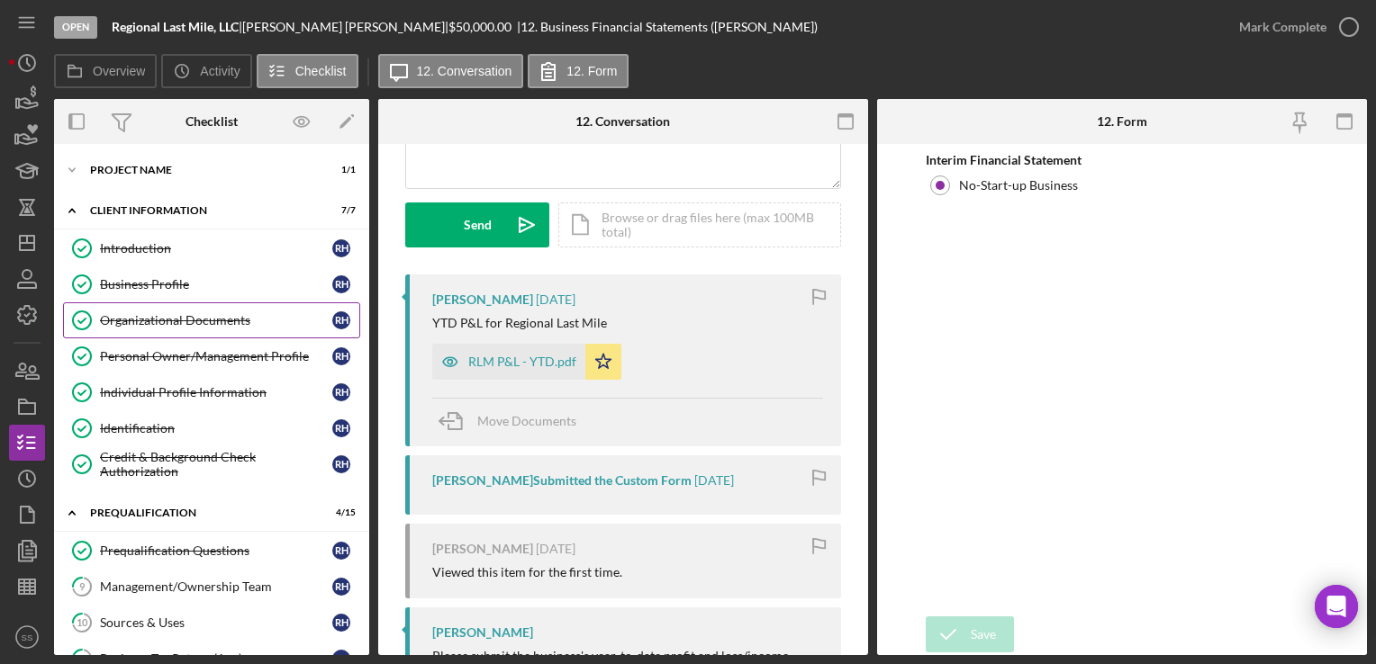
click at [185, 335] on link "Organizational Documents Organizational Documents R H" at bounding box center [211, 321] width 297 height 36
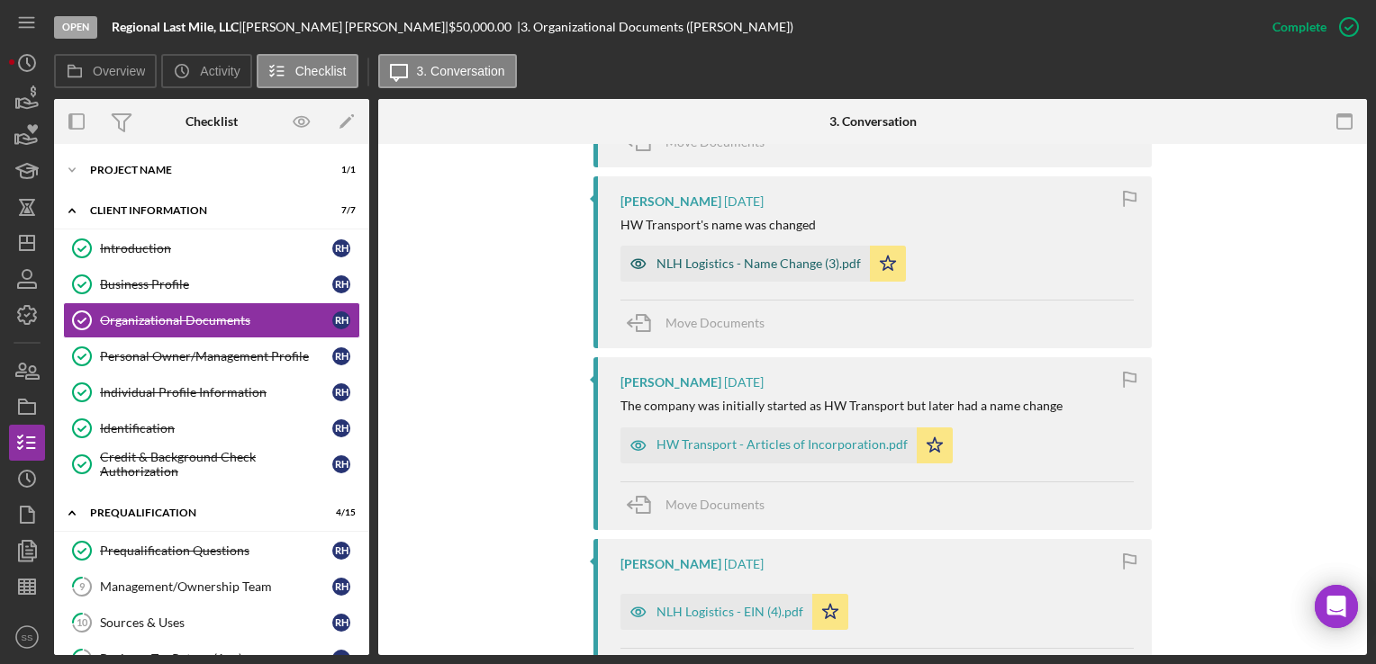
scroll to position [882, 0]
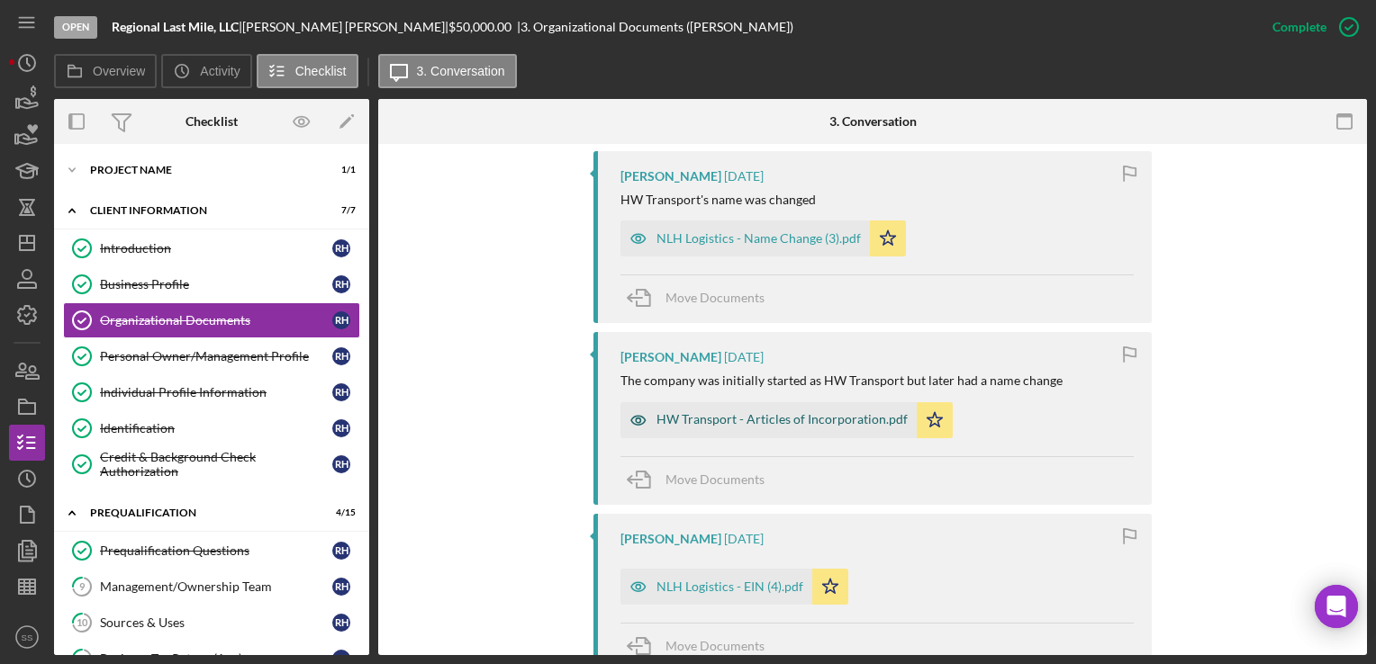
click at [757, 417] on div "HW Transport - Articles of Incorporation.pdf" at bounding box center [781, 419] width 251 height 14
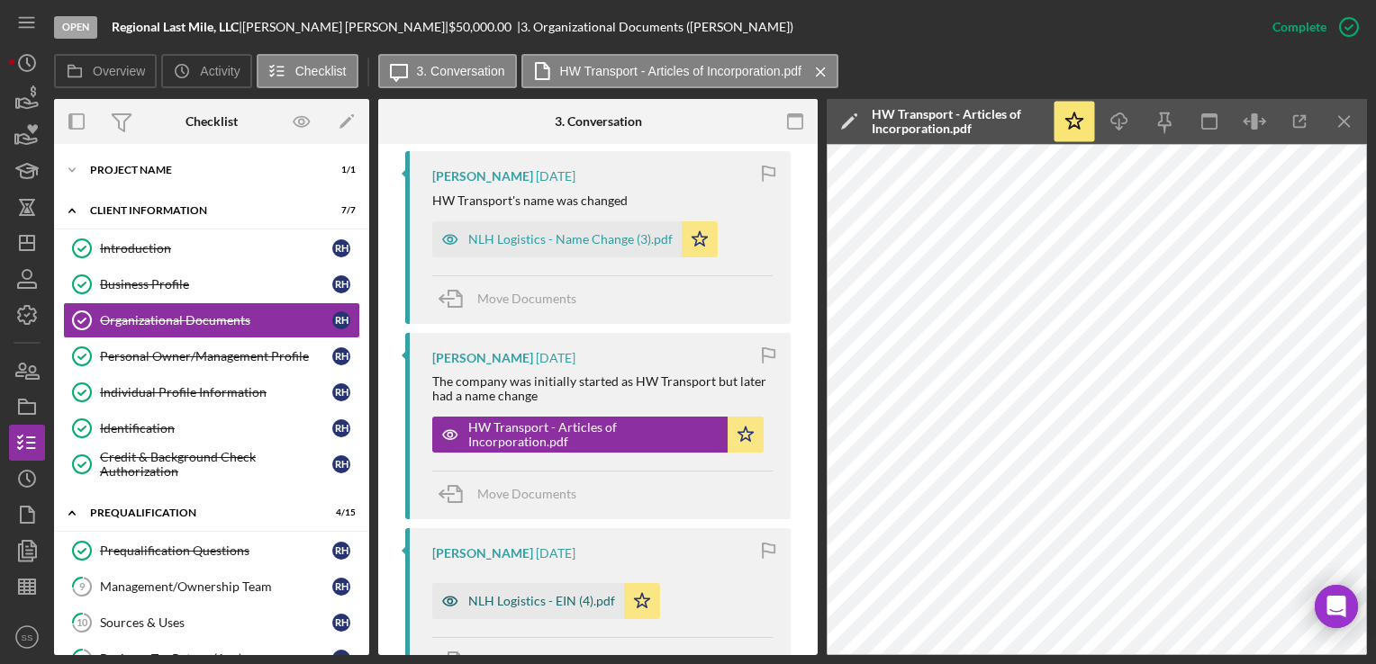
scroll to position [1276, 0]
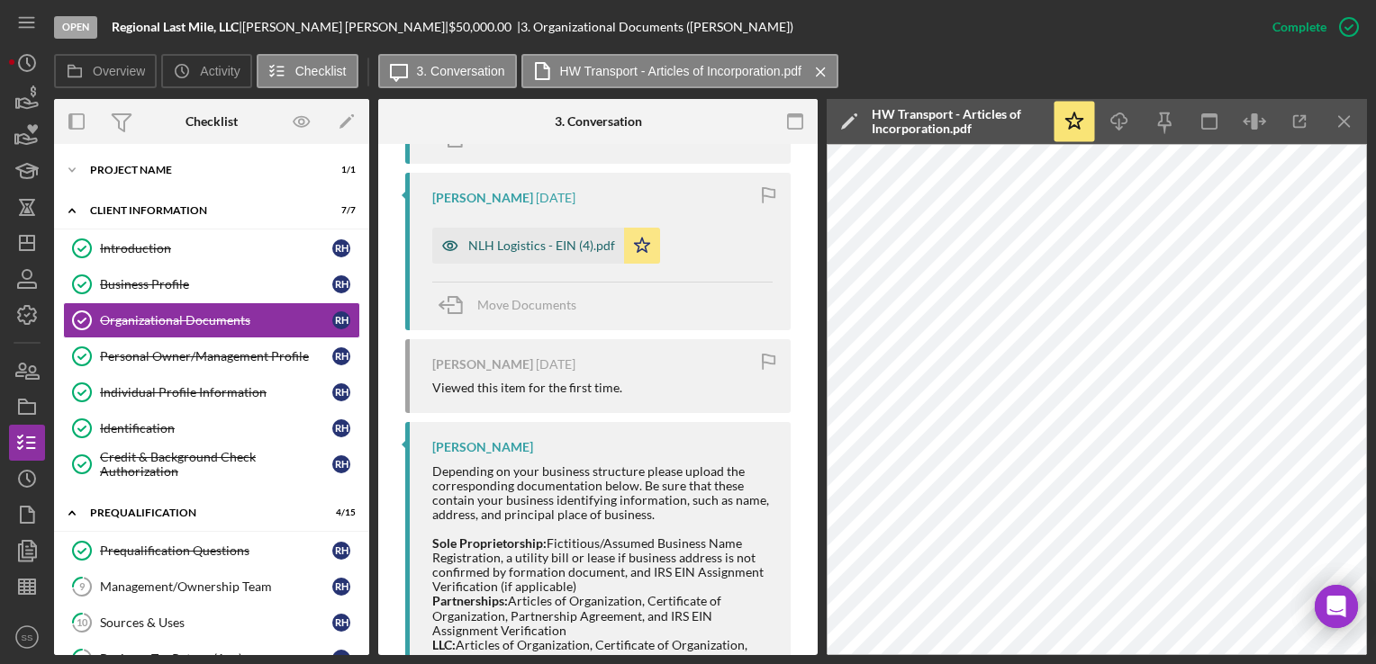
click at [517, 242] on div "NLH Logistics - EIN (4).pdf" at bounding box center [541, 246] width 147 height 14
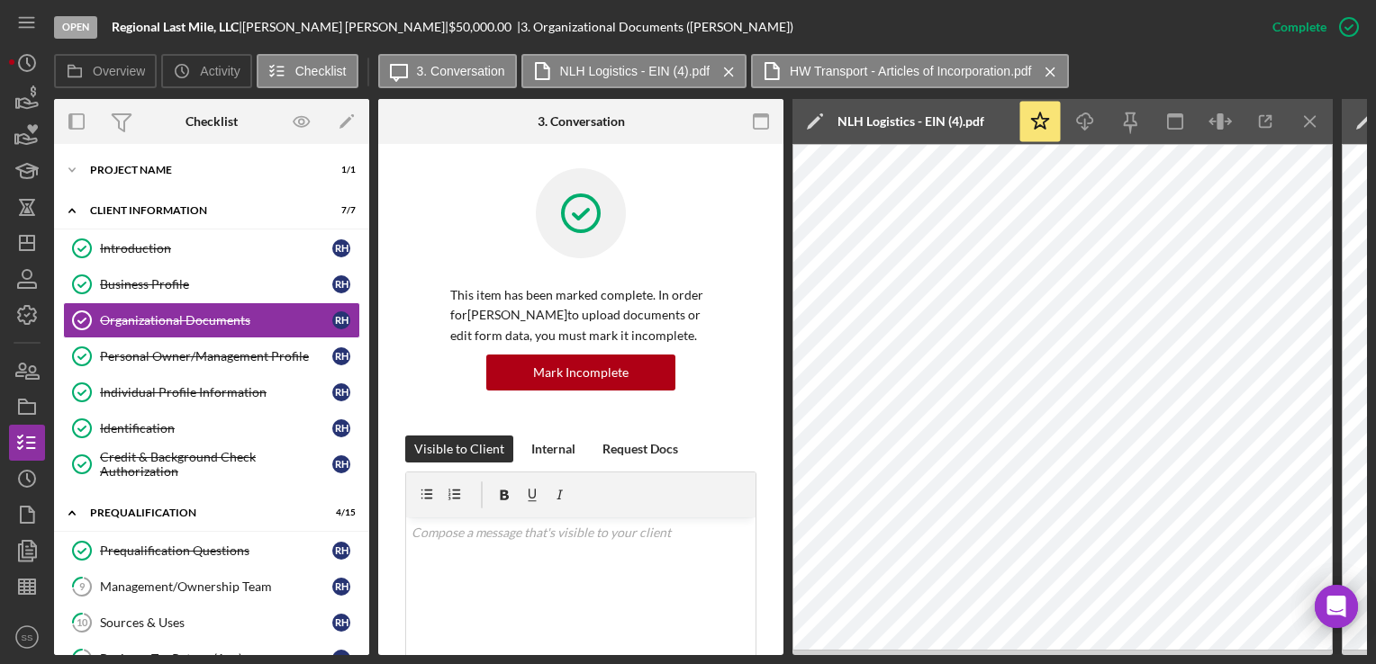
scroll to position [0, 0]
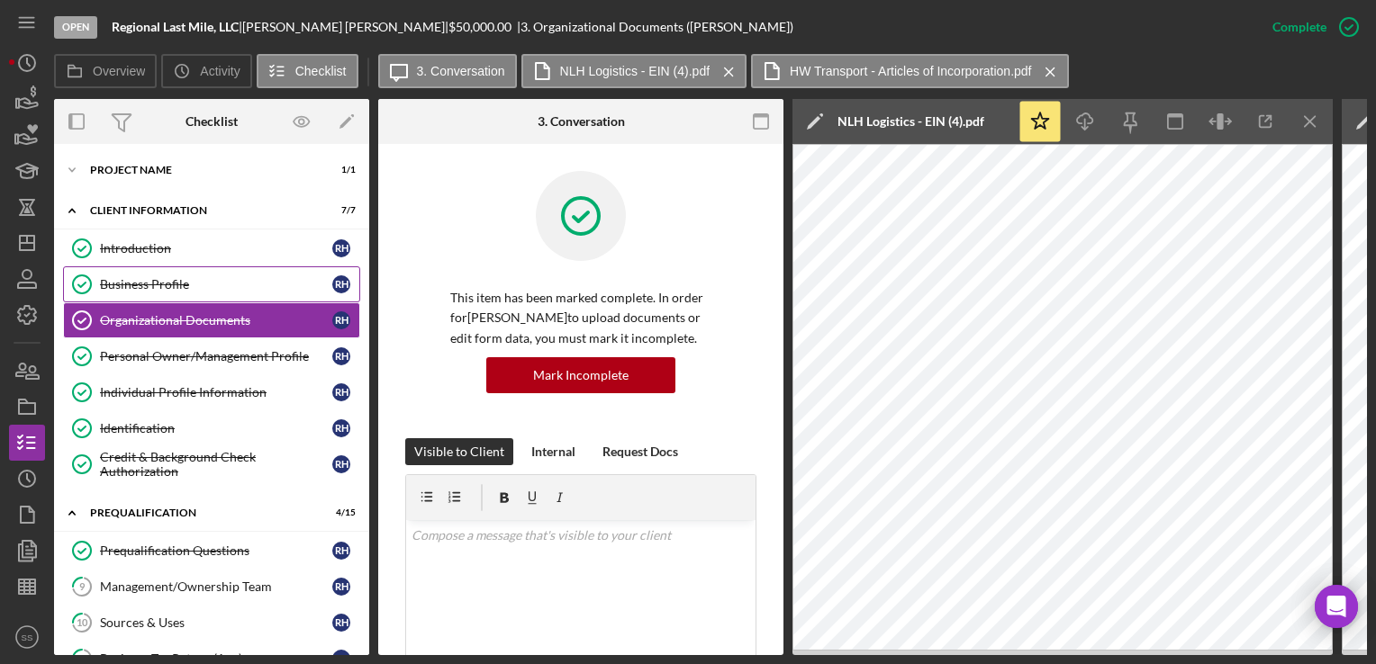
click at [157, 283] on div "Business Profile" at bounding box center [216, 284] width 232 height 14
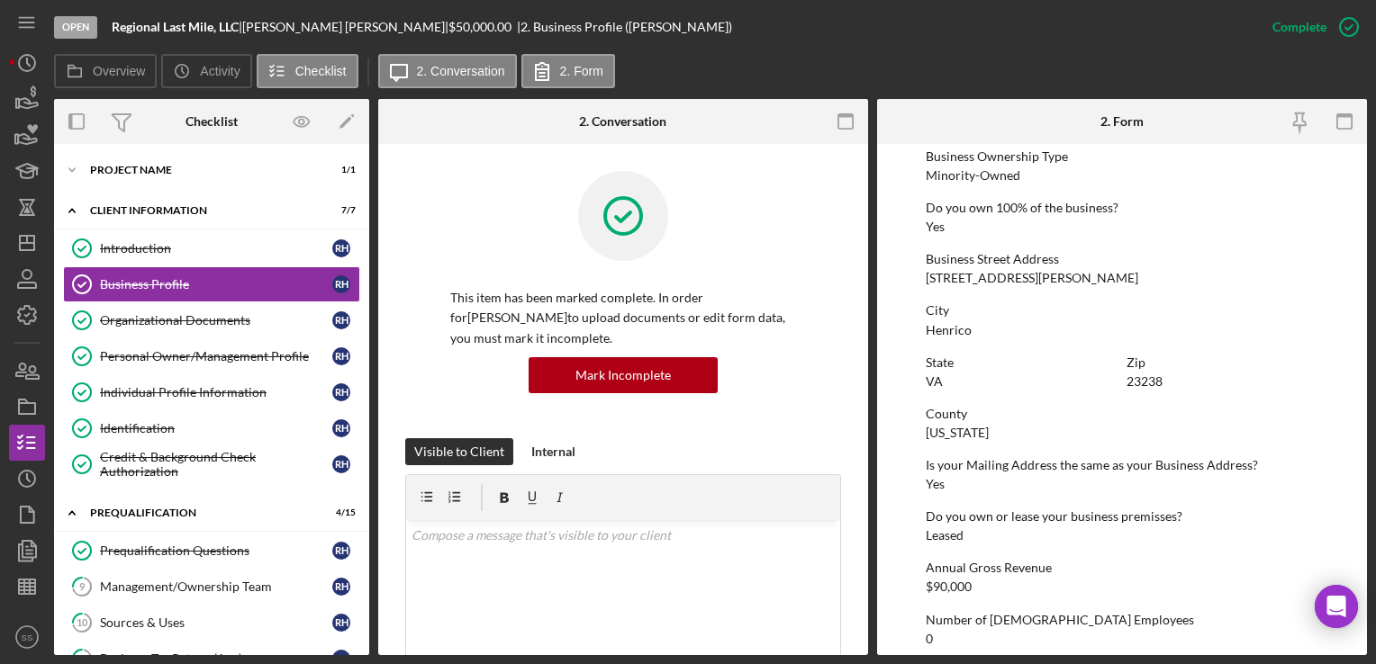
scroll to position [846, 0]
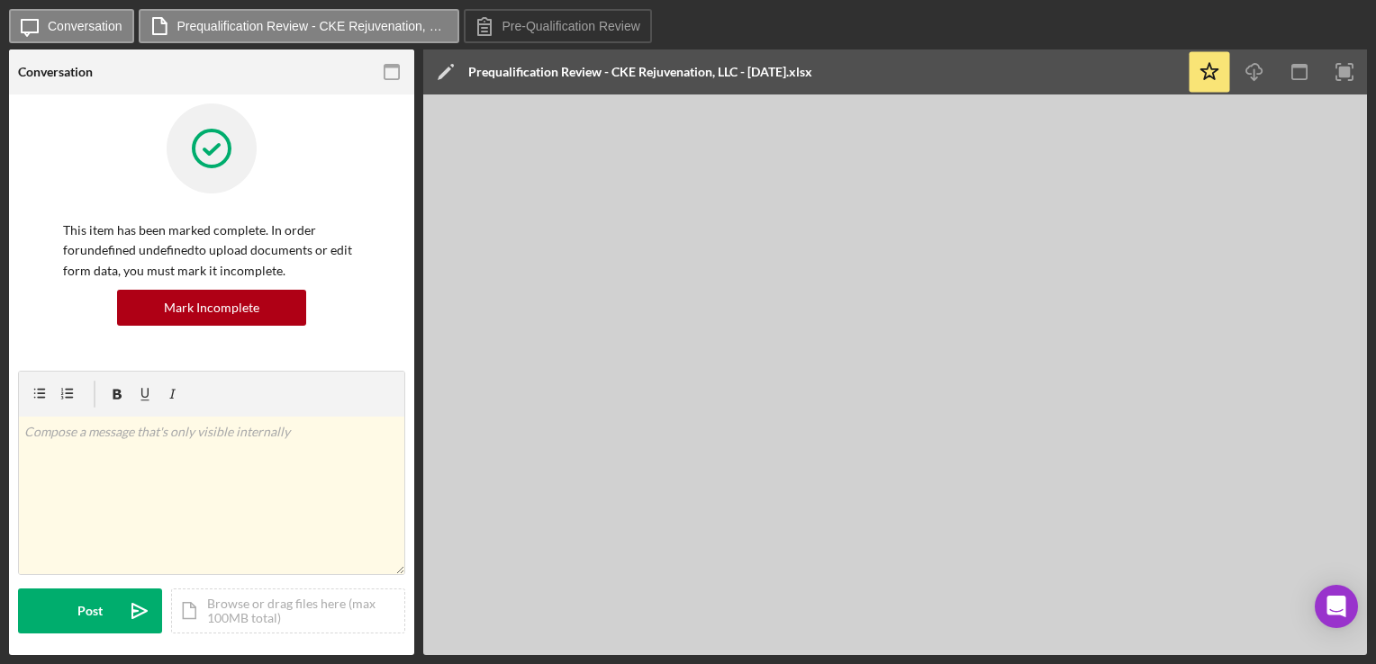
click at [369, 112] on div "This item has been marked complete. In order for undefined undefined to upload …" at bounding box center [211, 237] width 387 height 267
click at [319, 184] on div at bounding box center [211, 162] width 297 height 117
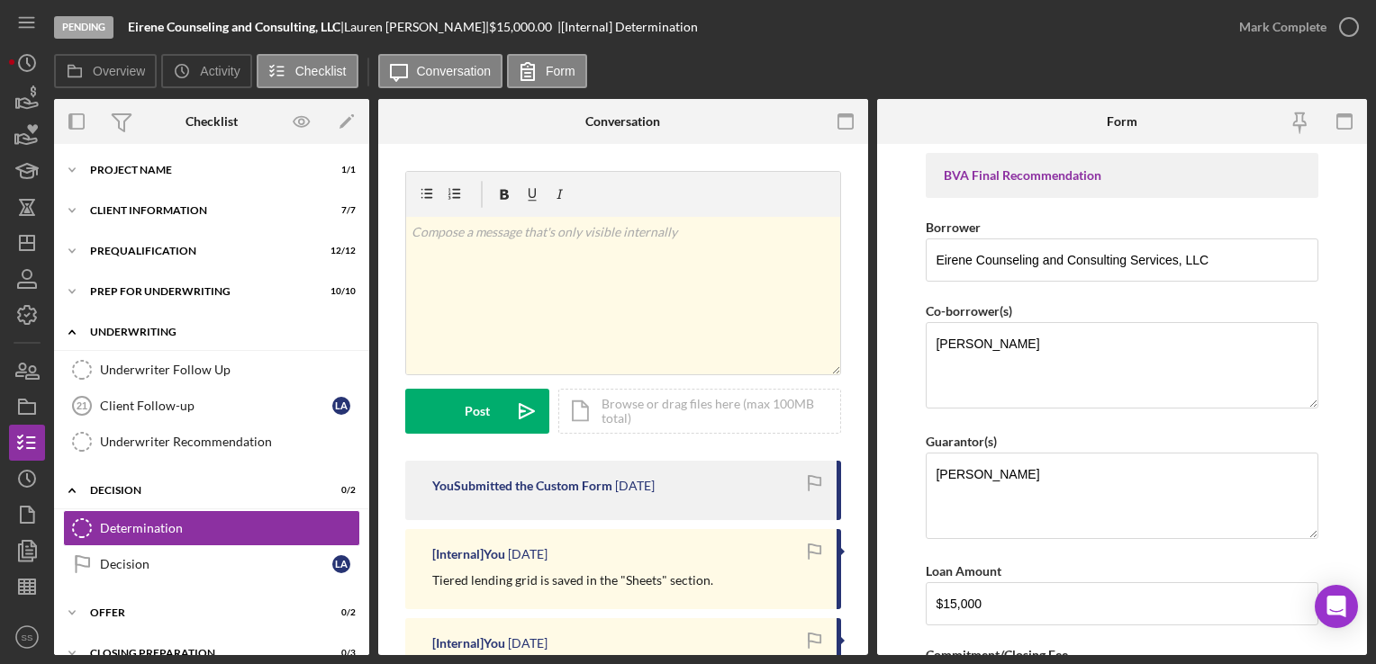
scroll to position [443, 0]
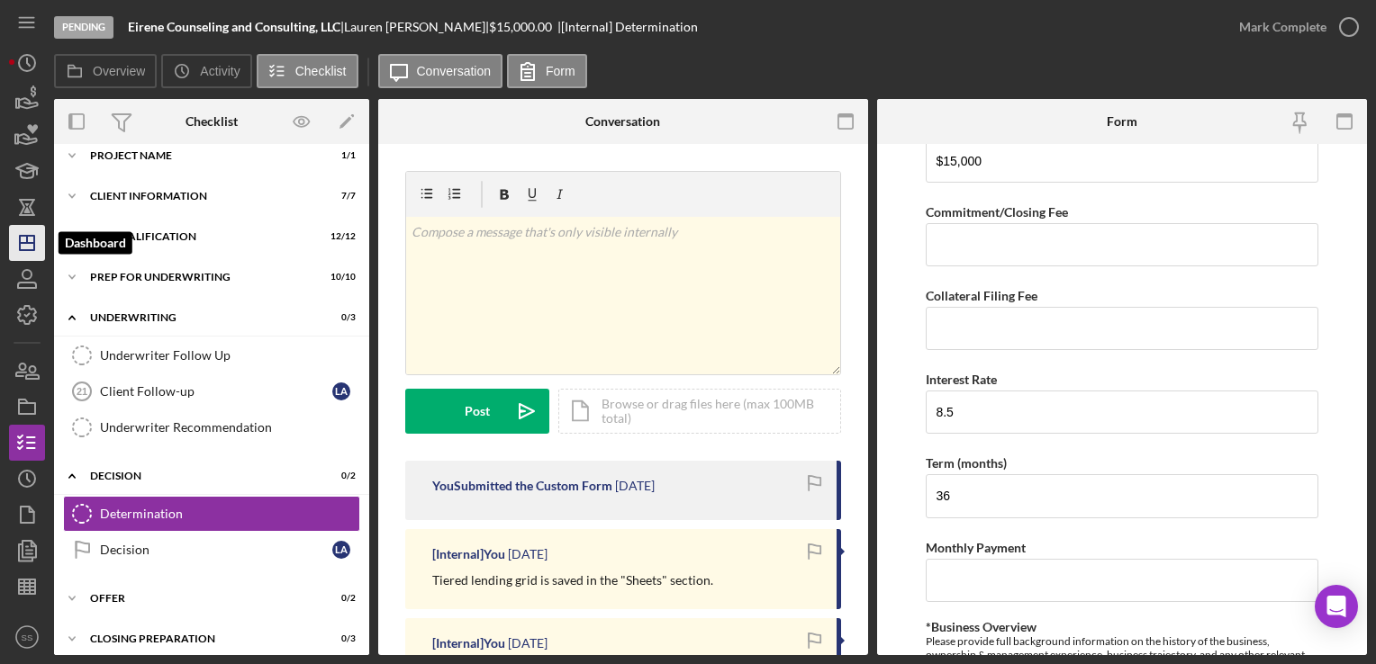
click at [21, 239] on icon "Icon/Dashboard" at bounding box center [27, 243] width 45 height 45
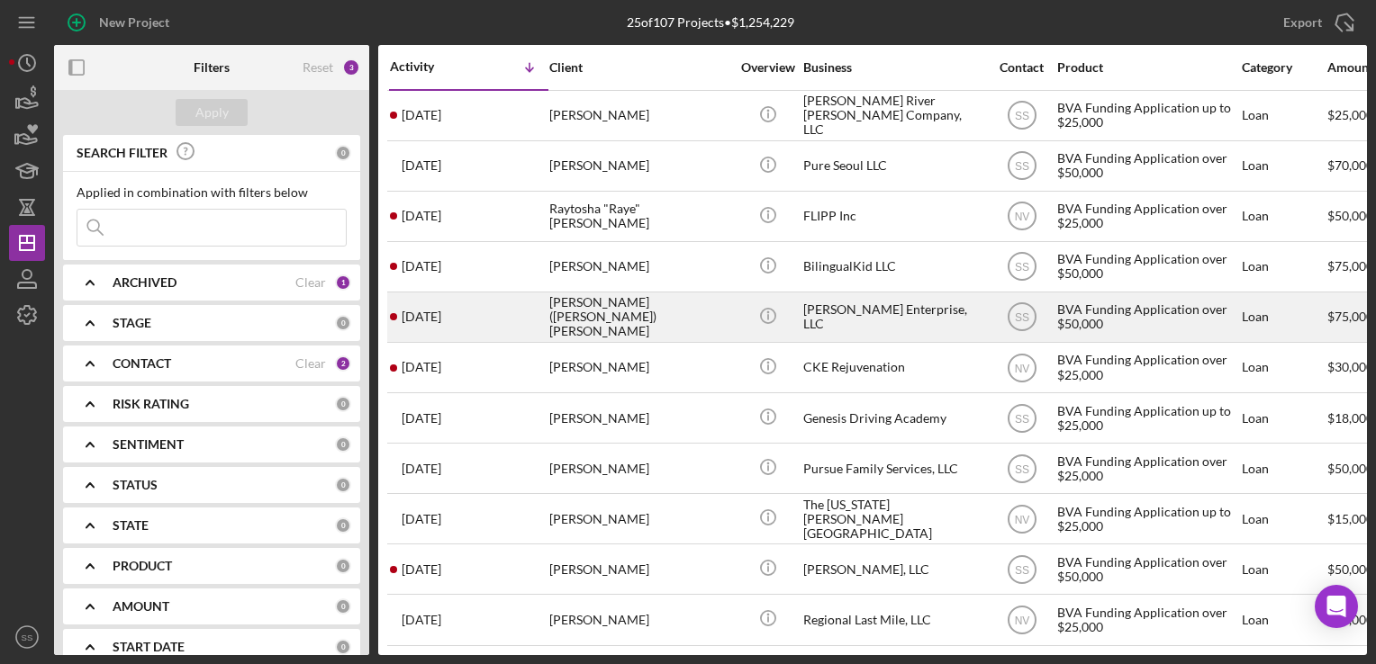
click at [601, 301] on div "[PERSON_NAME] ([PERSON_NAME]) [PERSON_NAME]" at bounding box center [639, 318] width 180 height 48
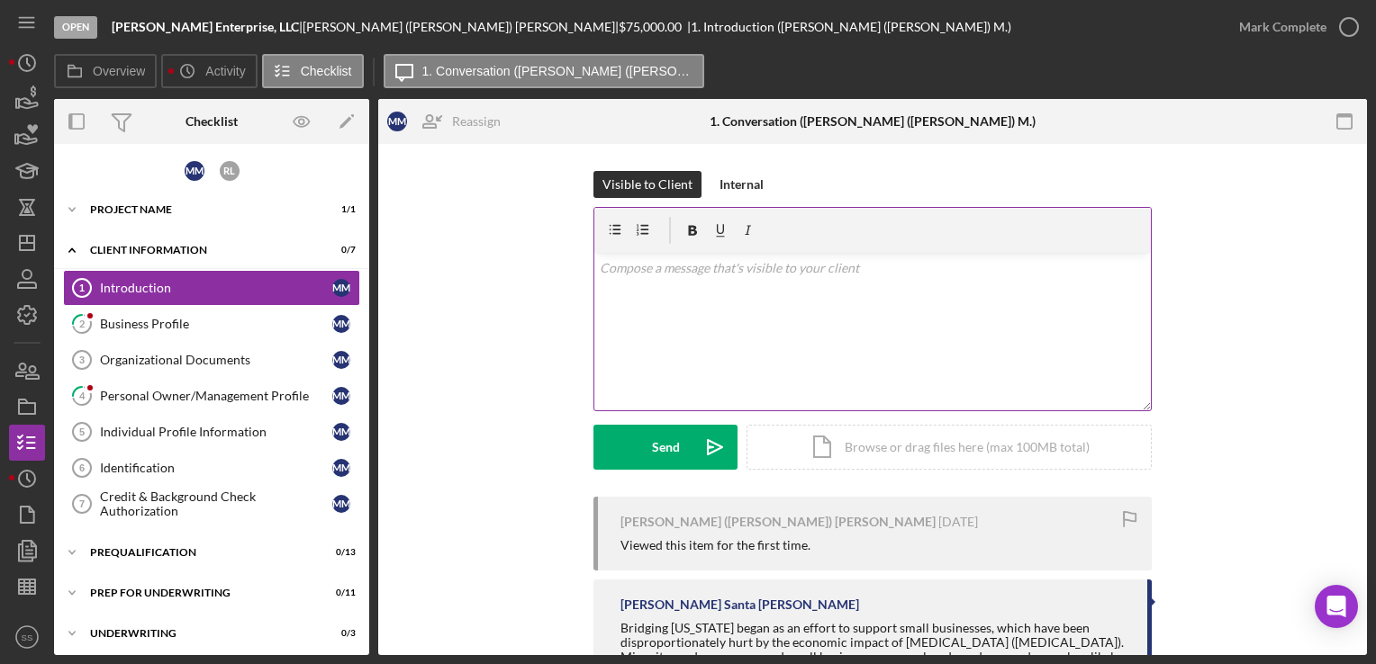
scroll to position [271, 0]
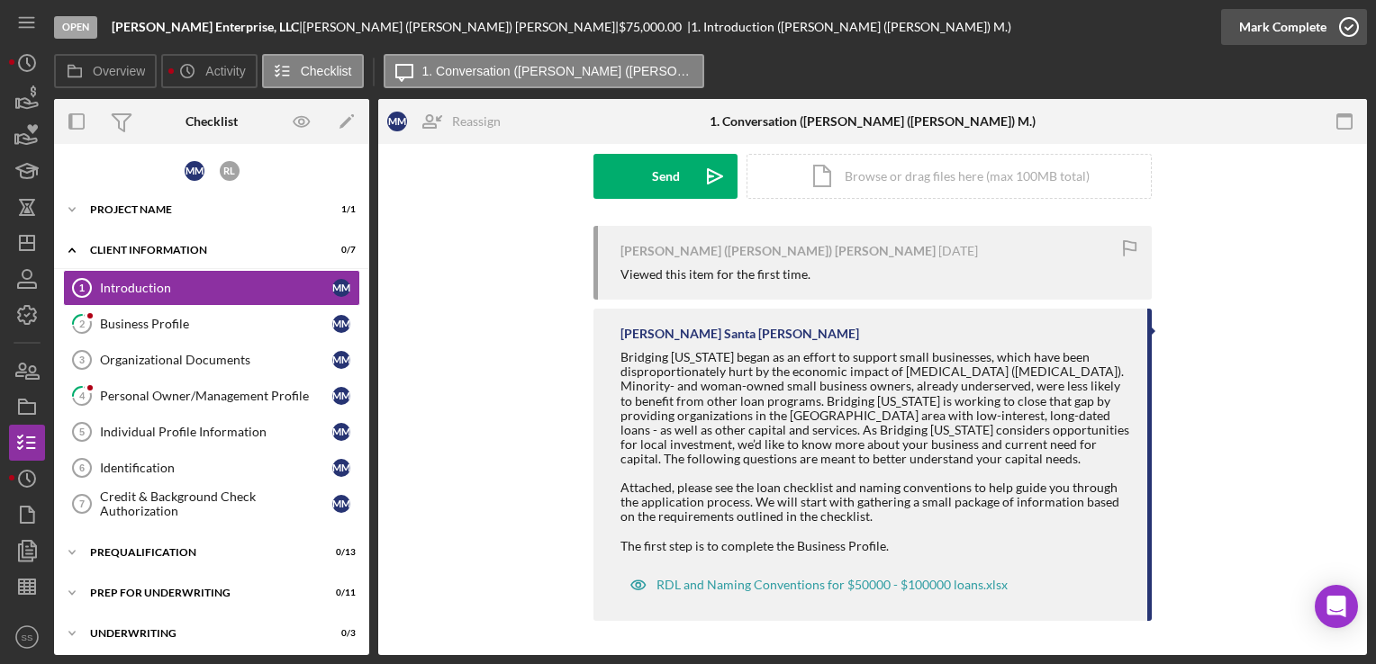
click at [1294, 21] on div "Mark Complete" at bounding box center [1282, 27] width 87 height 36
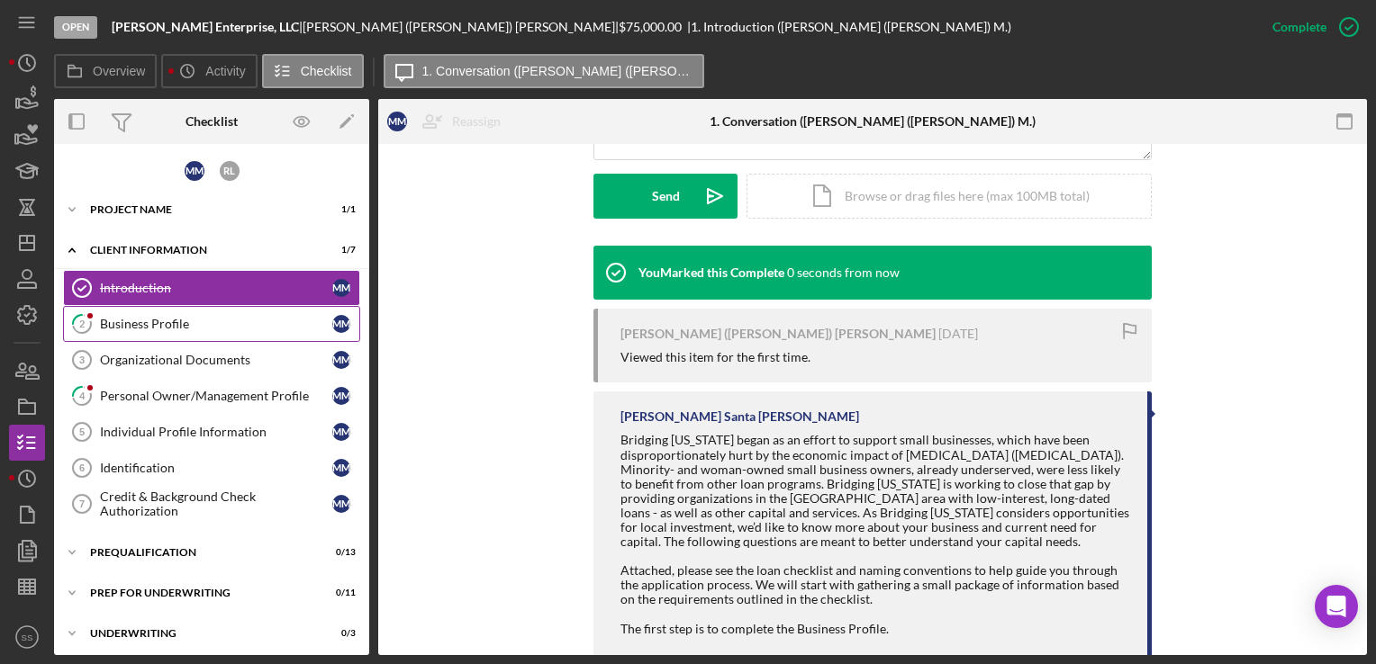
click at [144, 320] on div "Business Profile" at bounding box center [216, 324] width 232 height 14
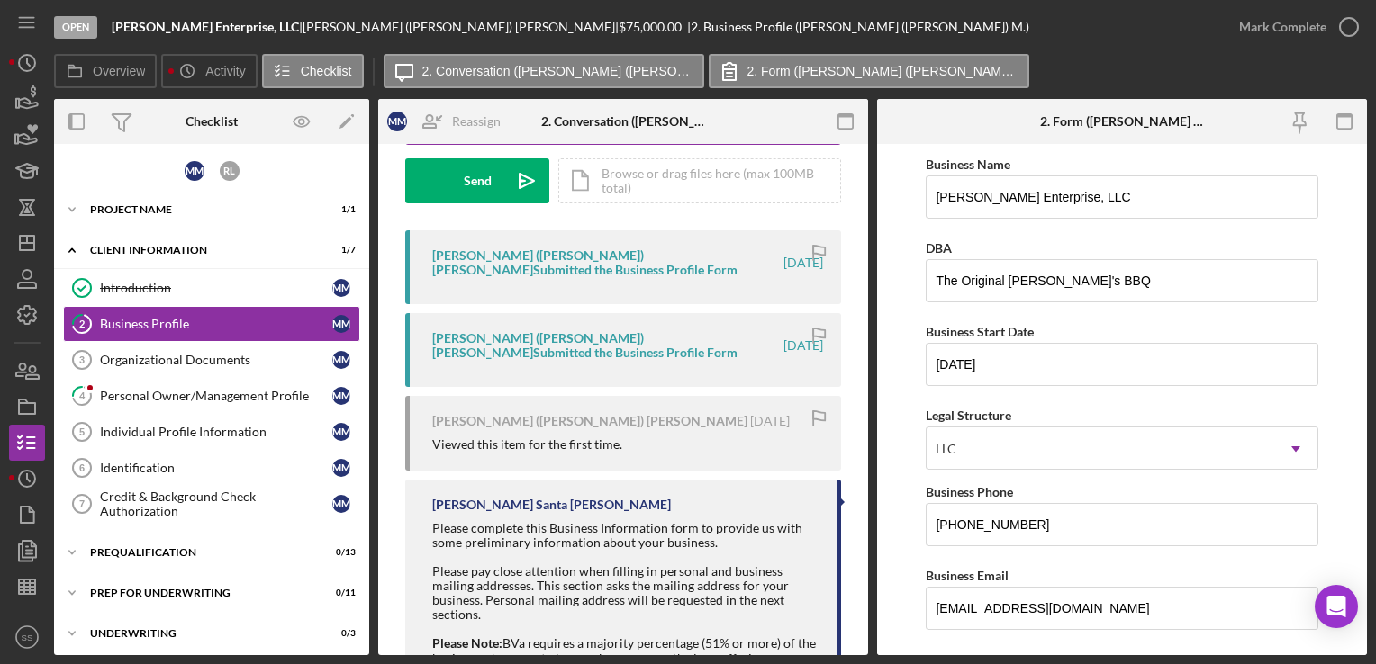
scroll to position [378, 0]
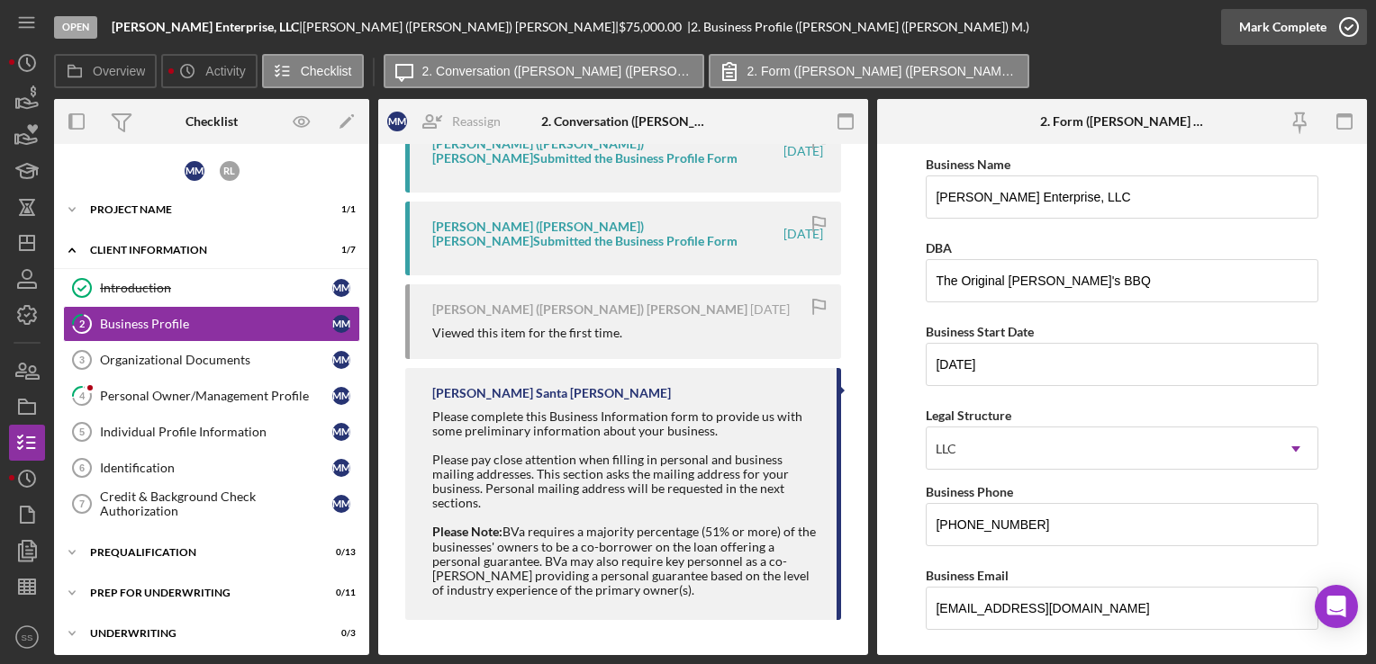
click at [1352, 16] on icon "button" at bounding box center [1348, 27] width 45 height 45
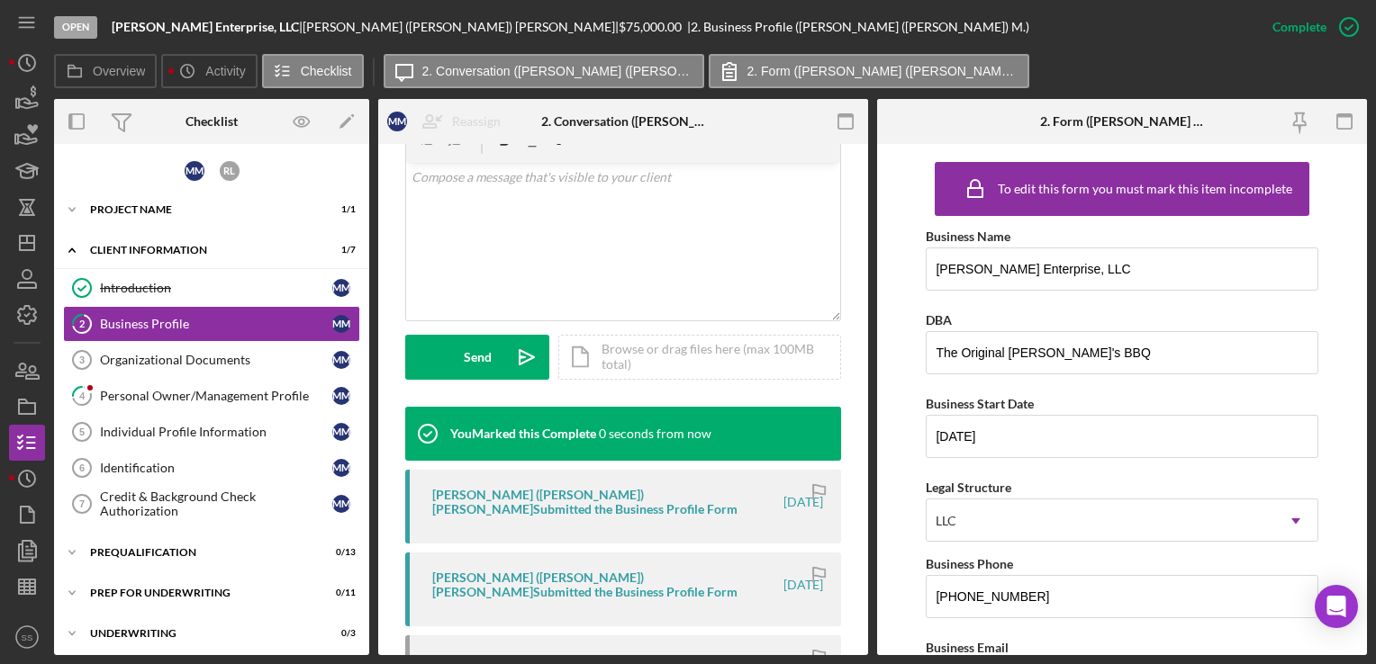
scroll to position [709, 0]
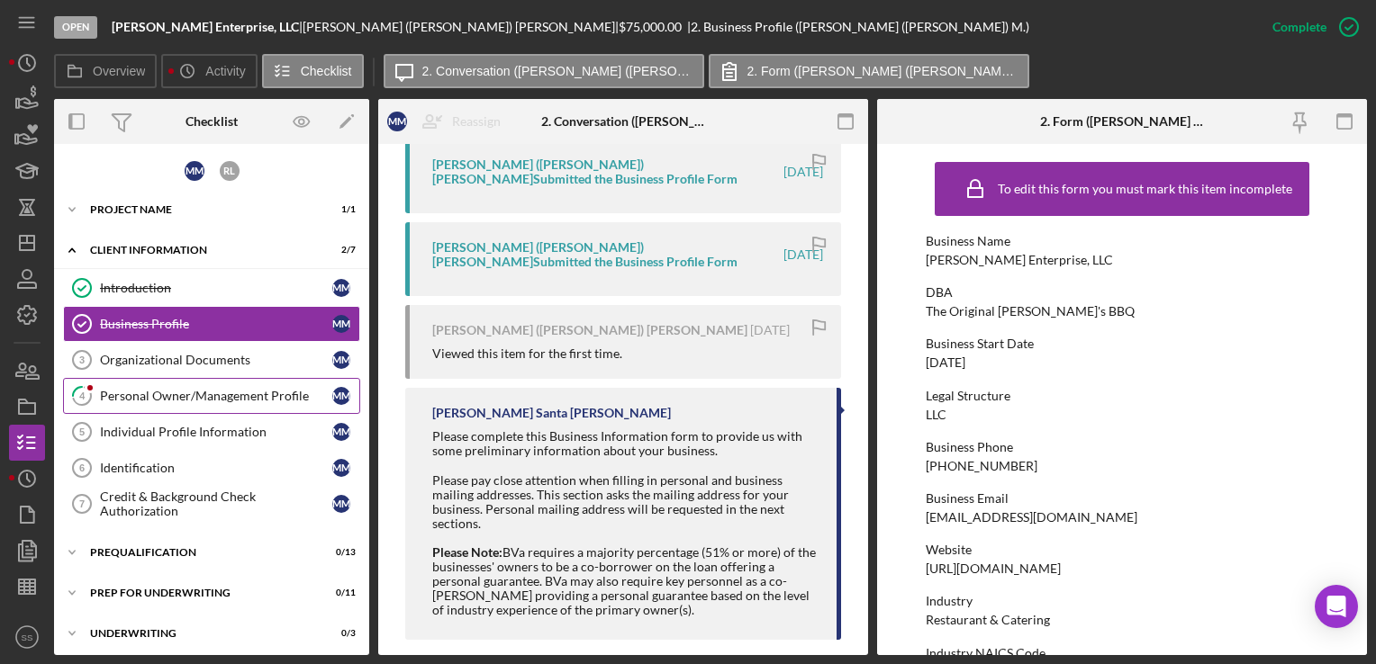
click at [137, 389] on div "Personal Owner/Management Profile" at bounding box center [216, 396] width 232 height 14
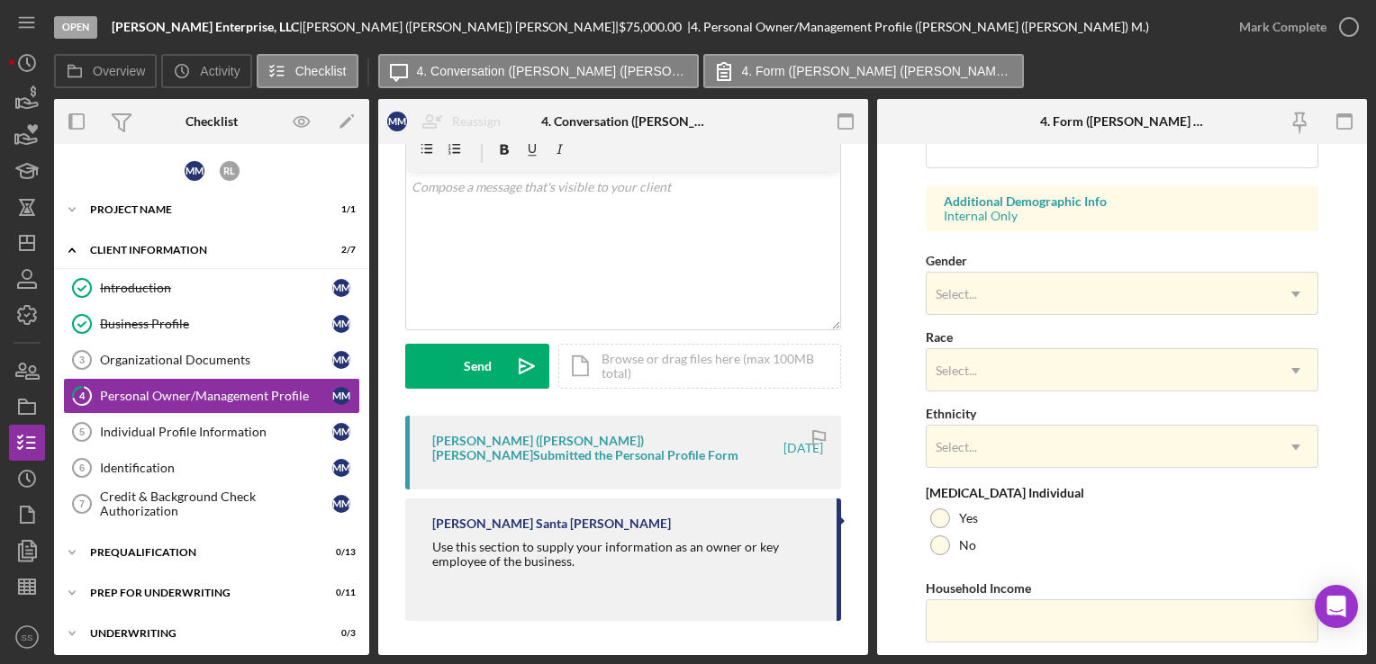
scroll to position [687, 0]
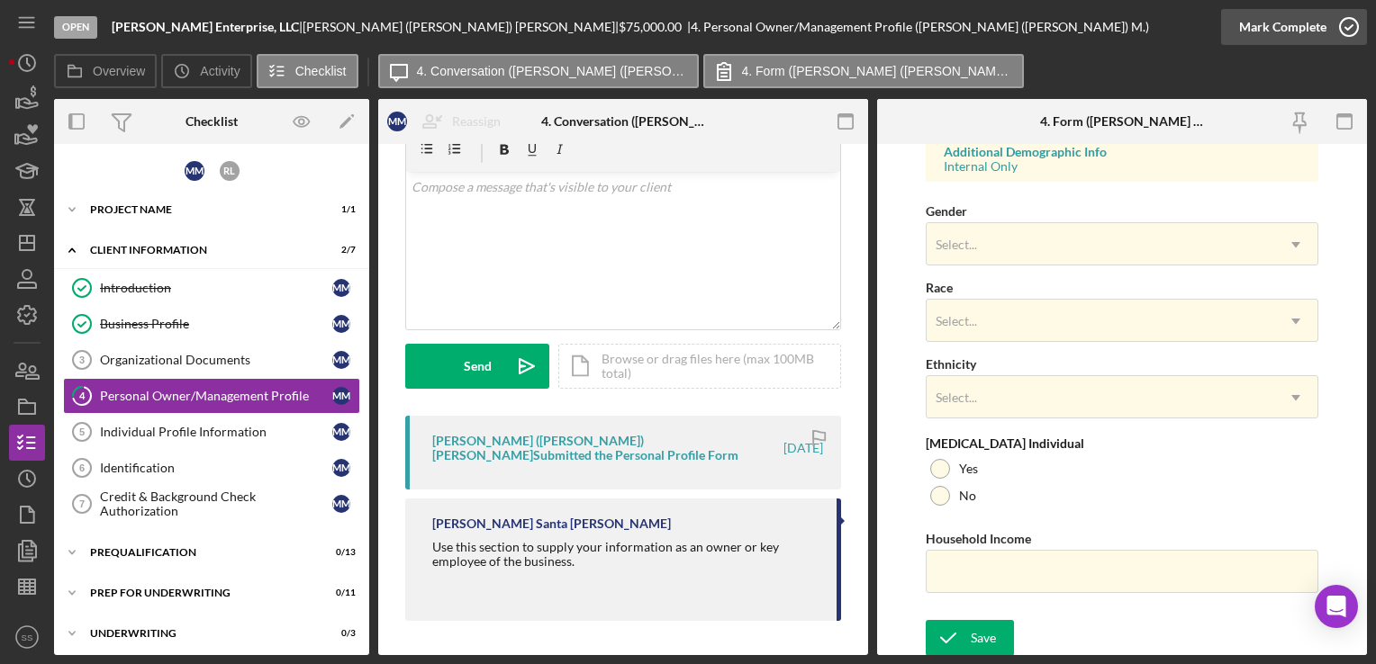
click at [1322, 27] on div "Mark Complete" at bounding box center [1282, 27] width 87 height 36
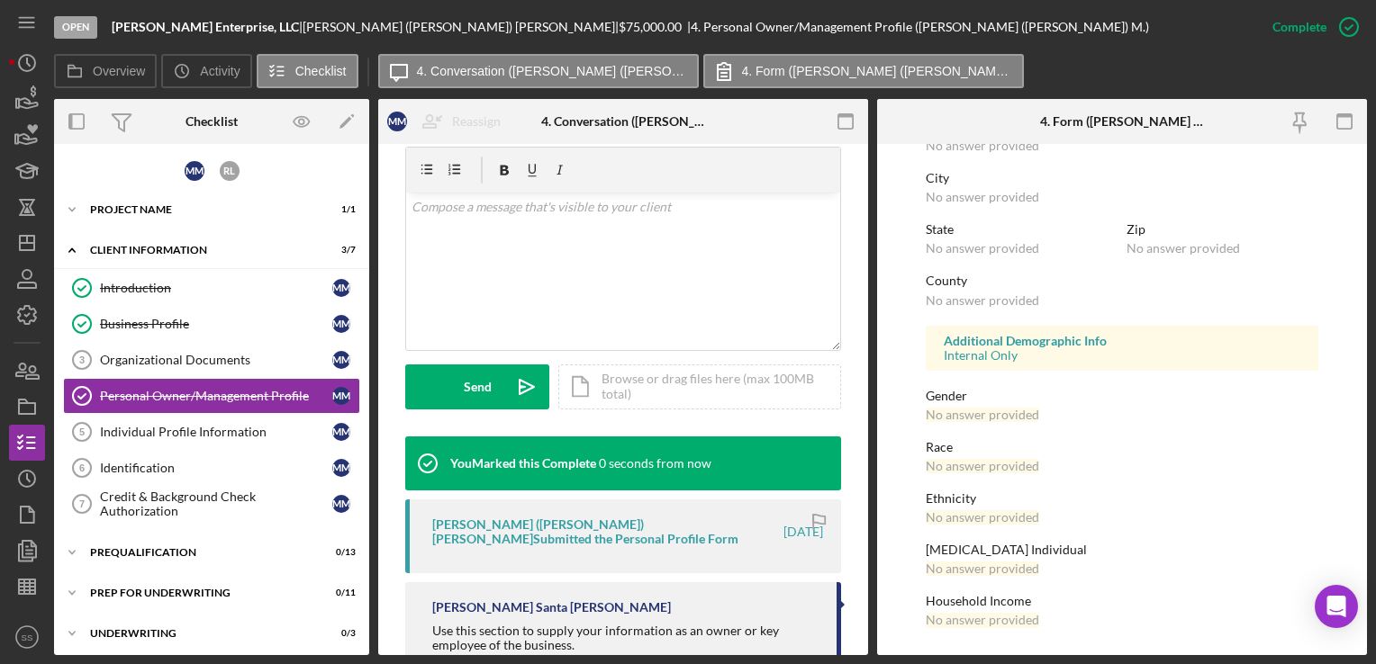
scroll to position [328, 0]
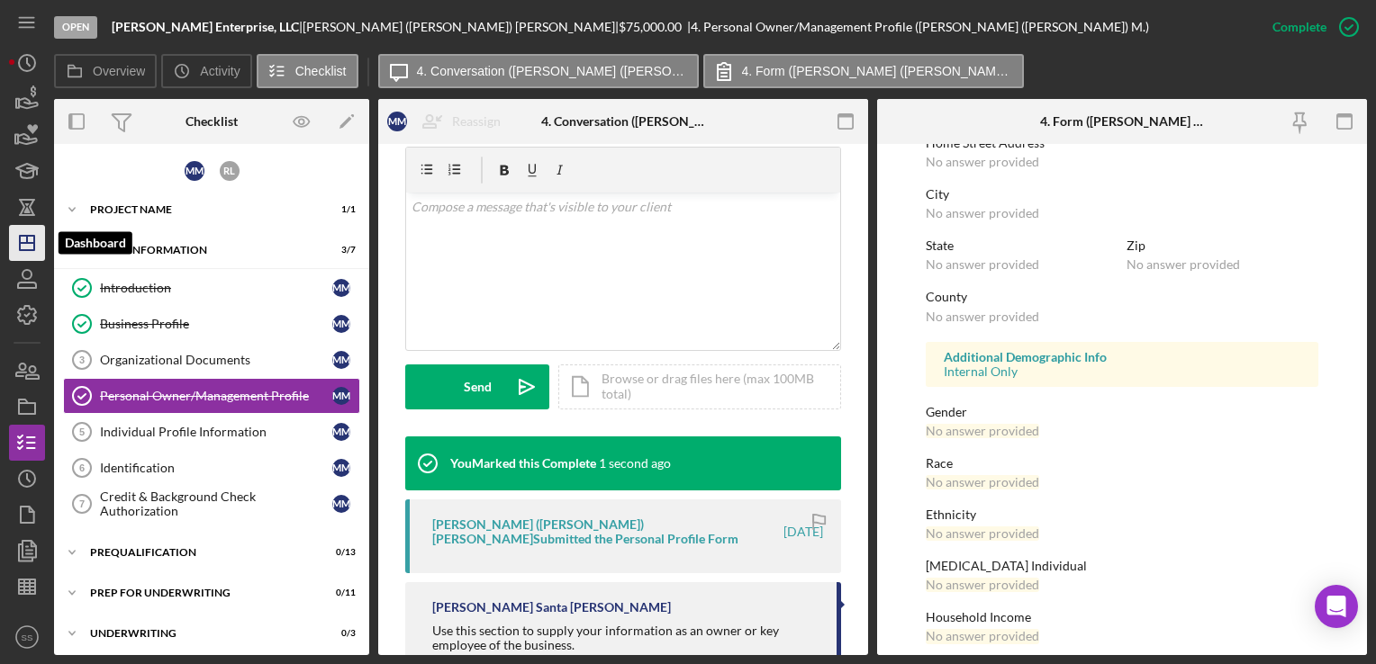
click at [23, 252] on icon "Icon/Dashboard" at bounding box center [27, 243] width 45 height 45
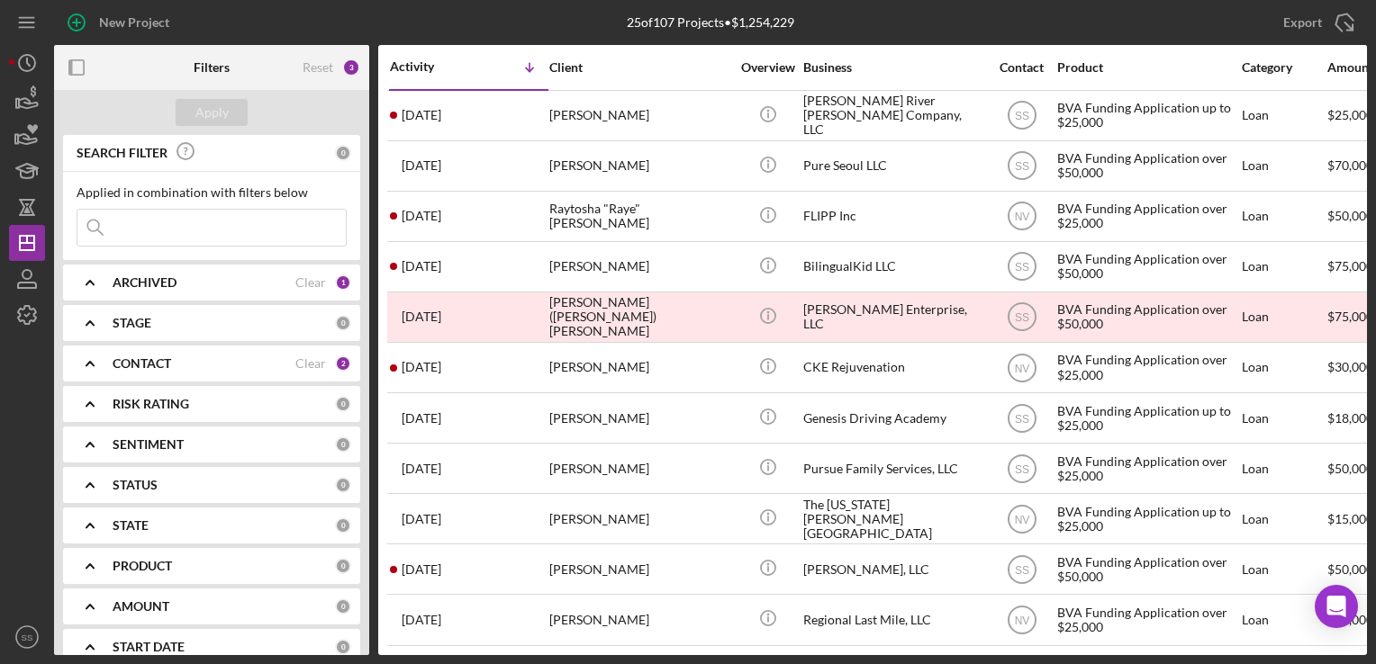
click at [339, 362] on div "2" at bounding box center [343, 364] width 16 height 16
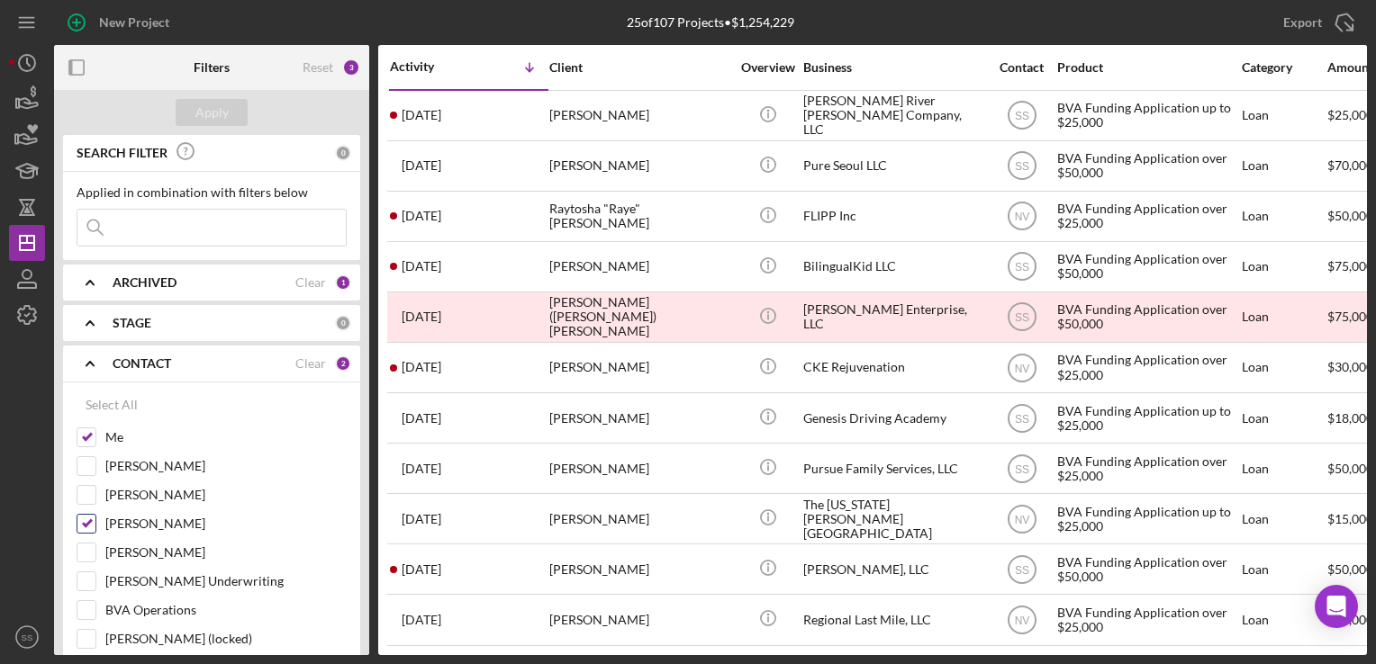
click at [86, 523] on input "Nihal Vasty" at bounding box center [86, 524] width 18 height 18
checkbox input "false"
click at [212, 113] on div "Apply" at bounding box center [211, 112] width 33 height 27
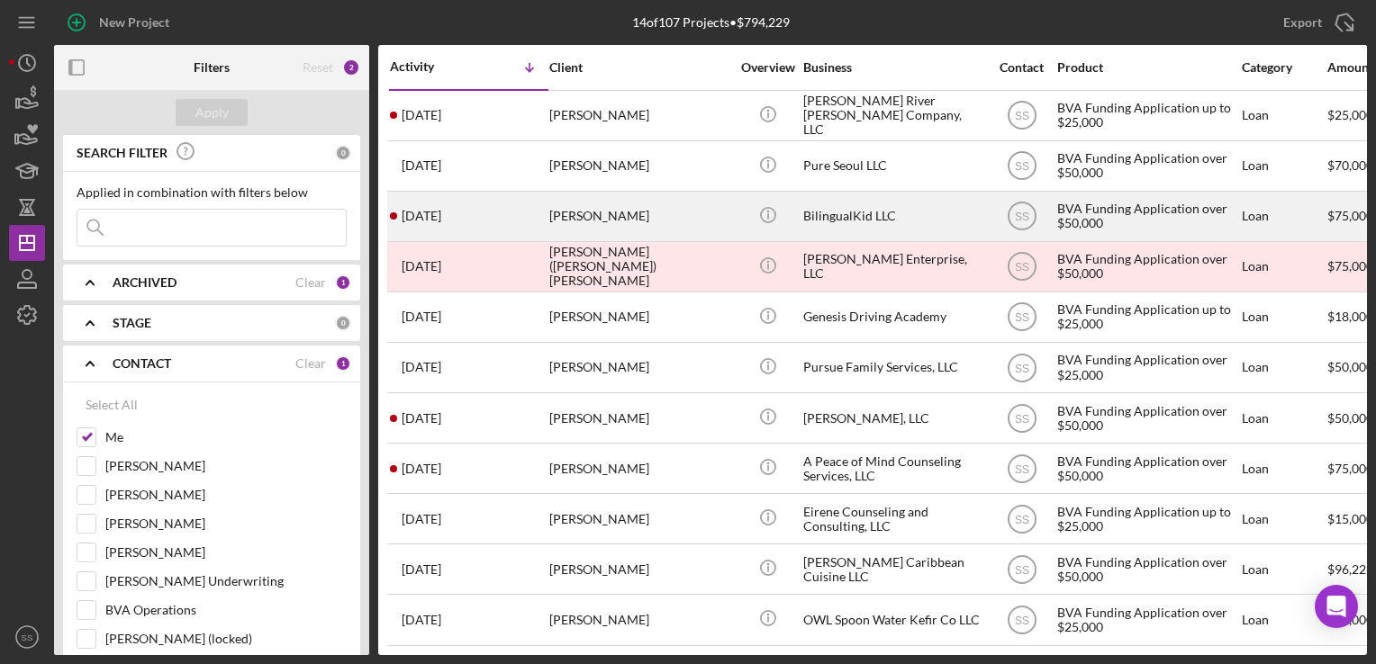
click at [634, 210] on div "Claudia Robles" at bounding box center [639, 217] width 180 height 48
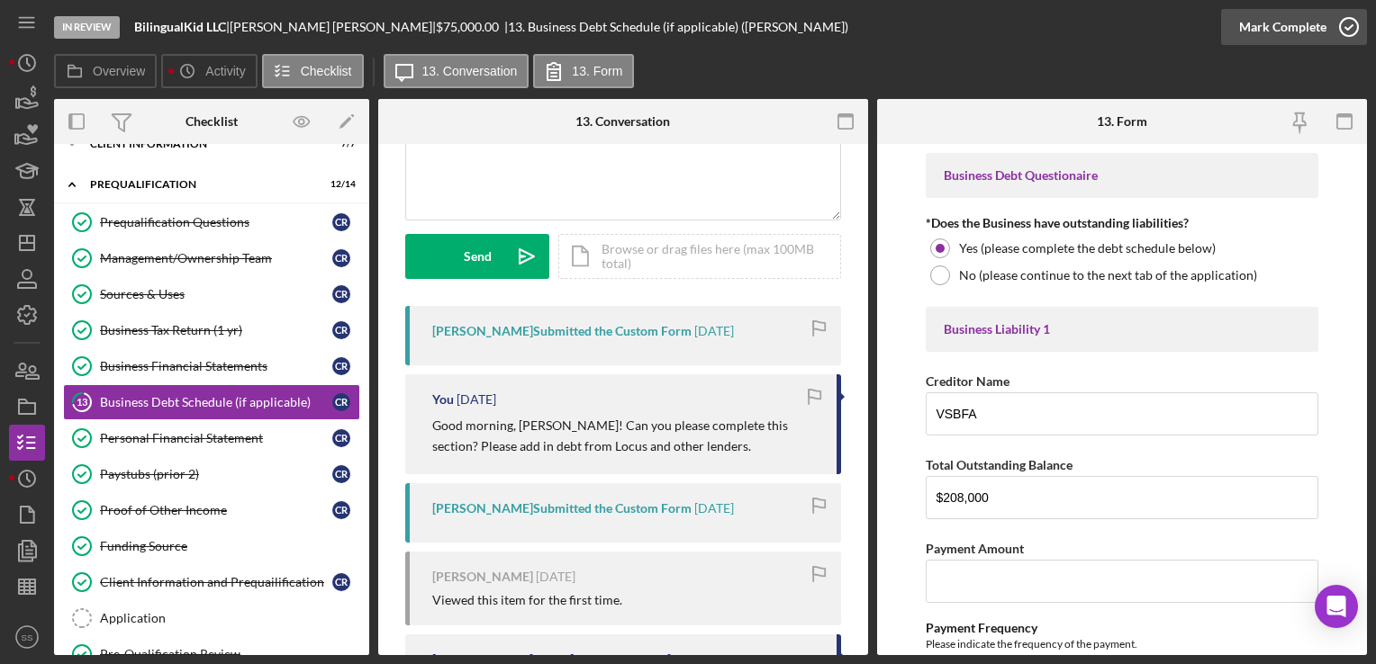
click at [1342, 41] on icon "button" at bounding box center [1348, 27] width 45 height 45
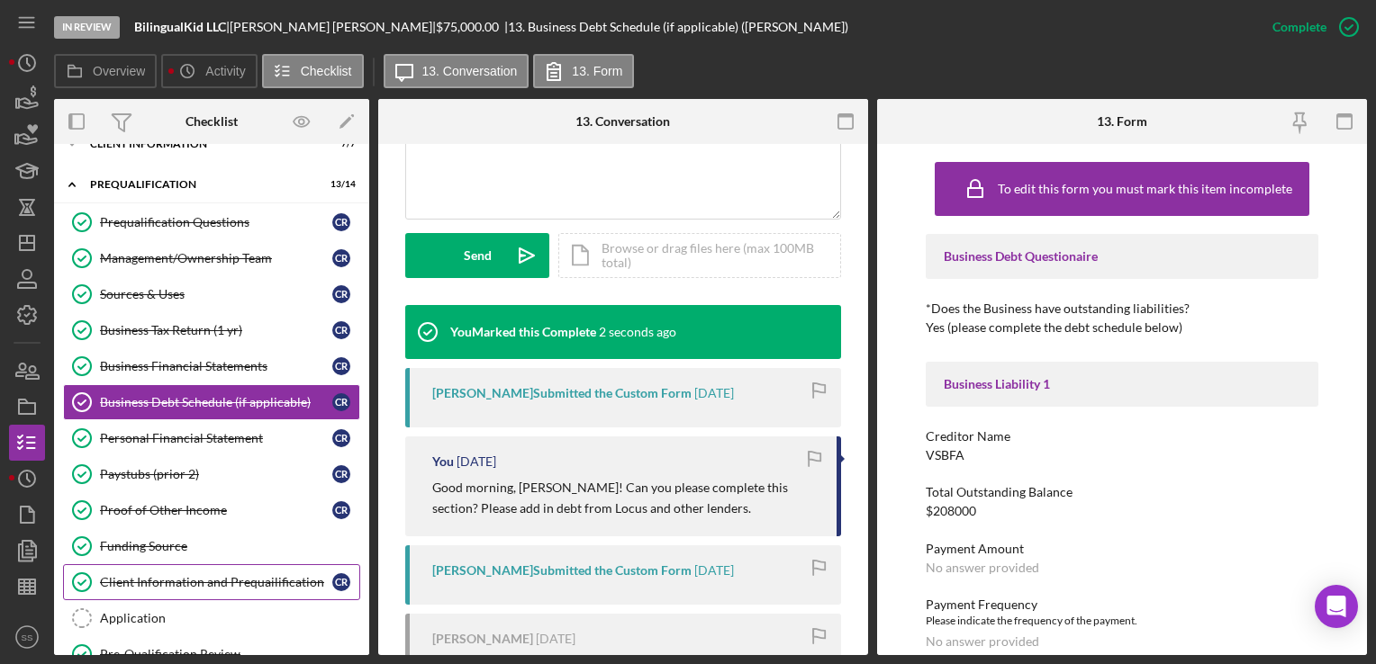
scroll to position [272, 0]
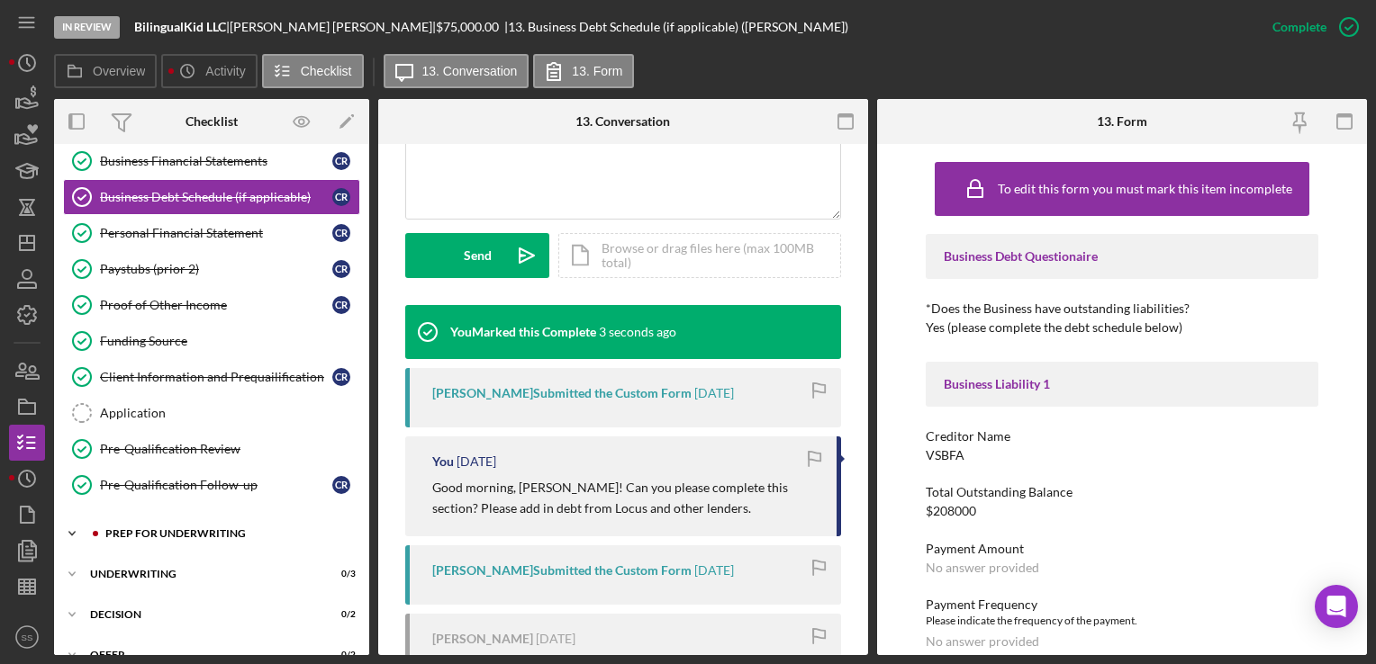
click at [158, 520] on div "Icon/Expander Prep for Underwriting 0 / 10" at bounding box center [211, 534] width 315 height 36
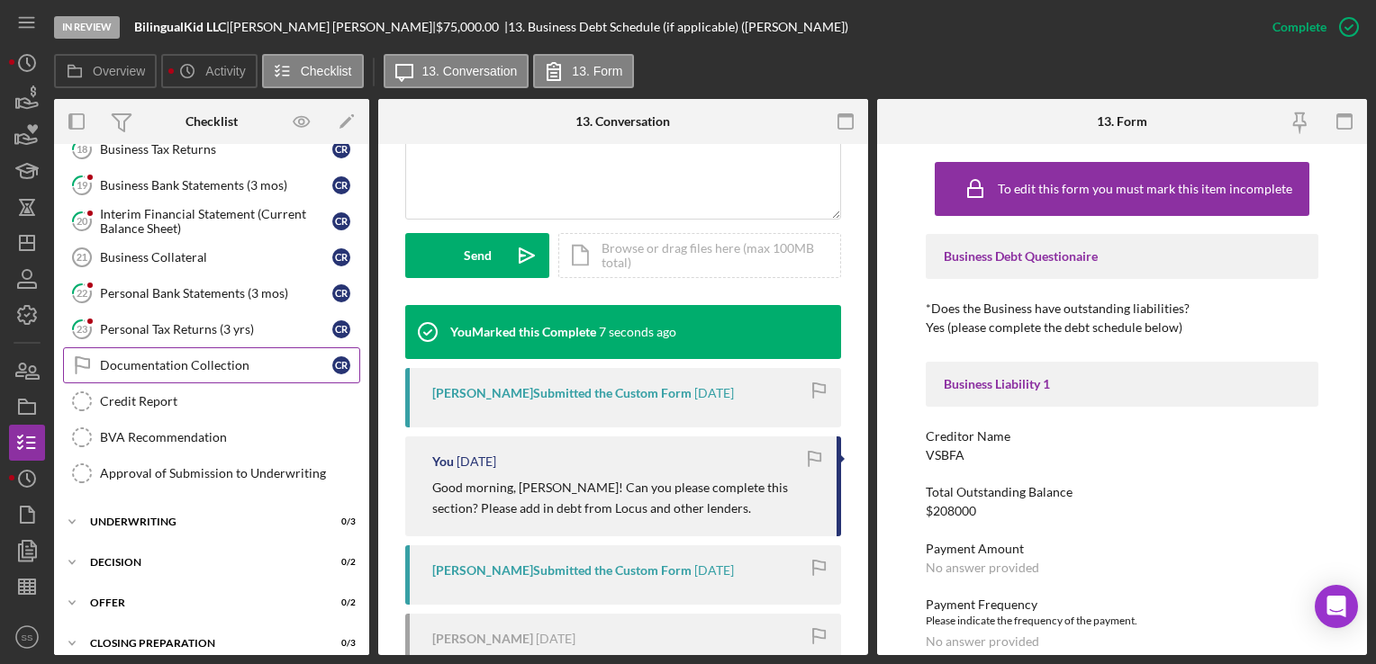
scroll to position [695, 0]
click at [18, 239] on icon "Icon/Dashboard" at bounding box center [27, 243] width 45 height 45
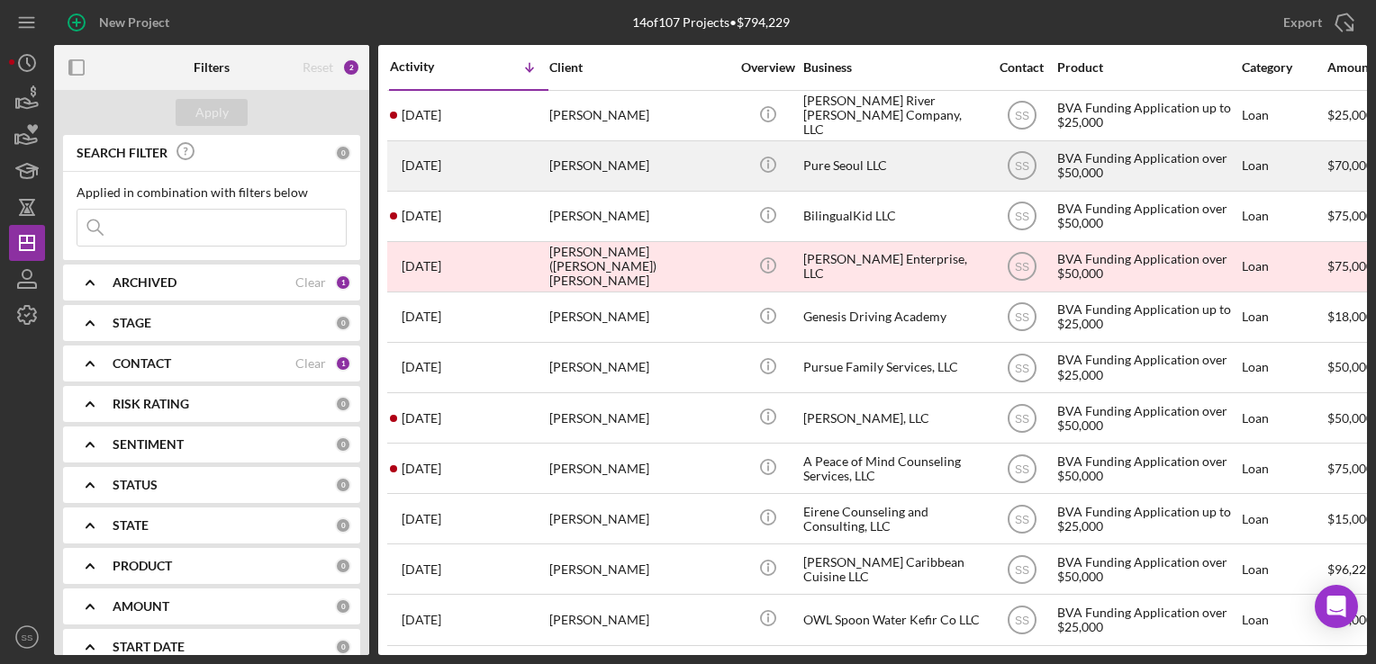
click at [573, 186] on div "[PERSON_NAME]" at bounding box center [639, 166] width 180 height 48
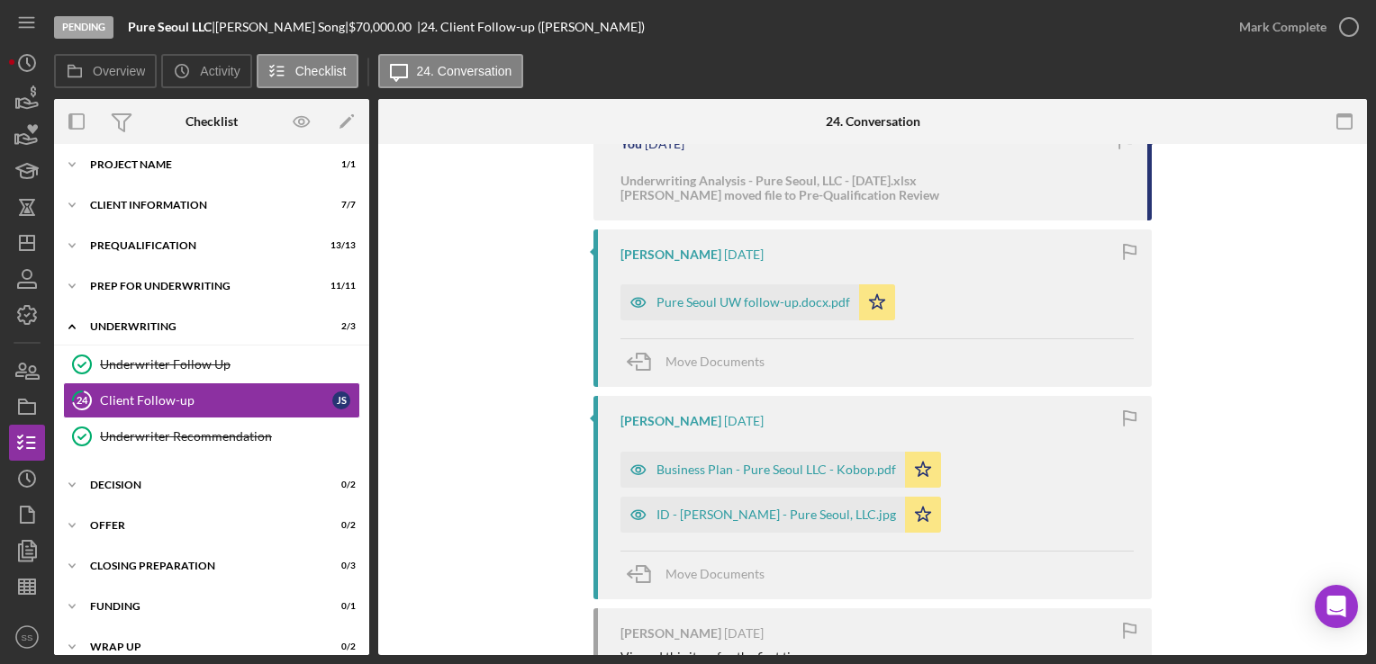
scroll to position [384, 0]
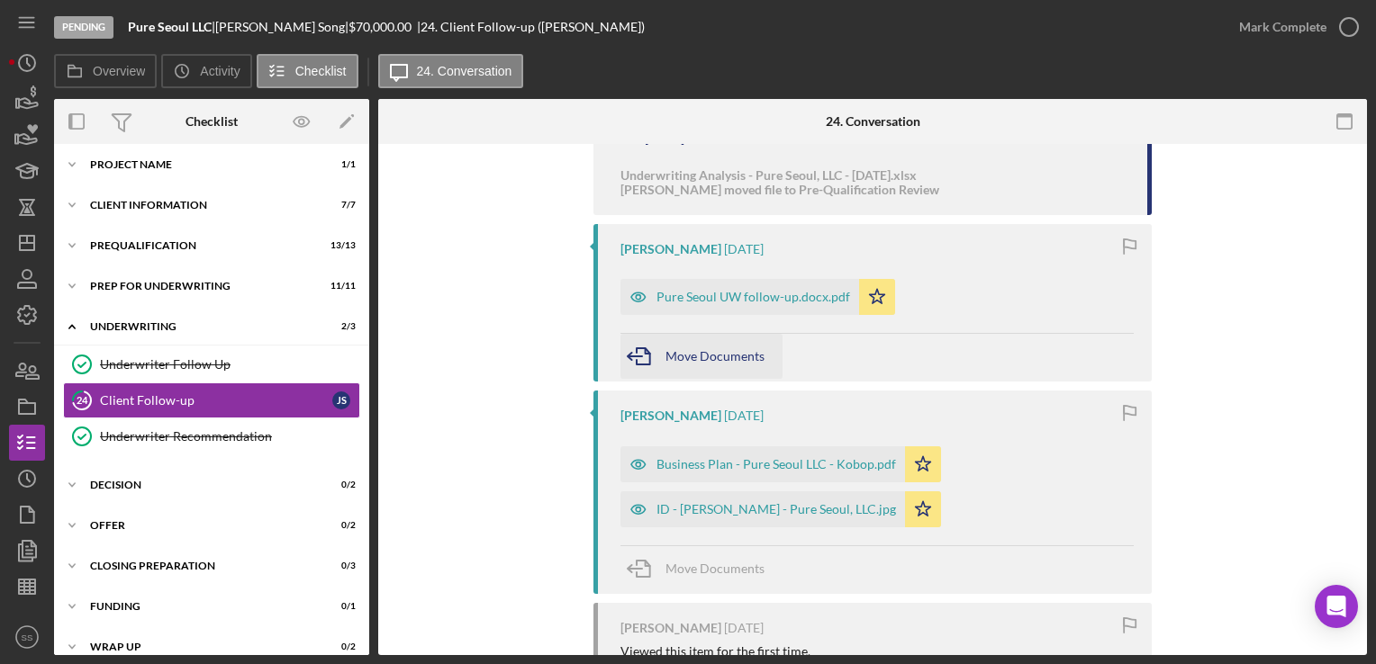
click at [674, 358] on span "Move Documents" at bounding box center [714, 355] width 99 height 15
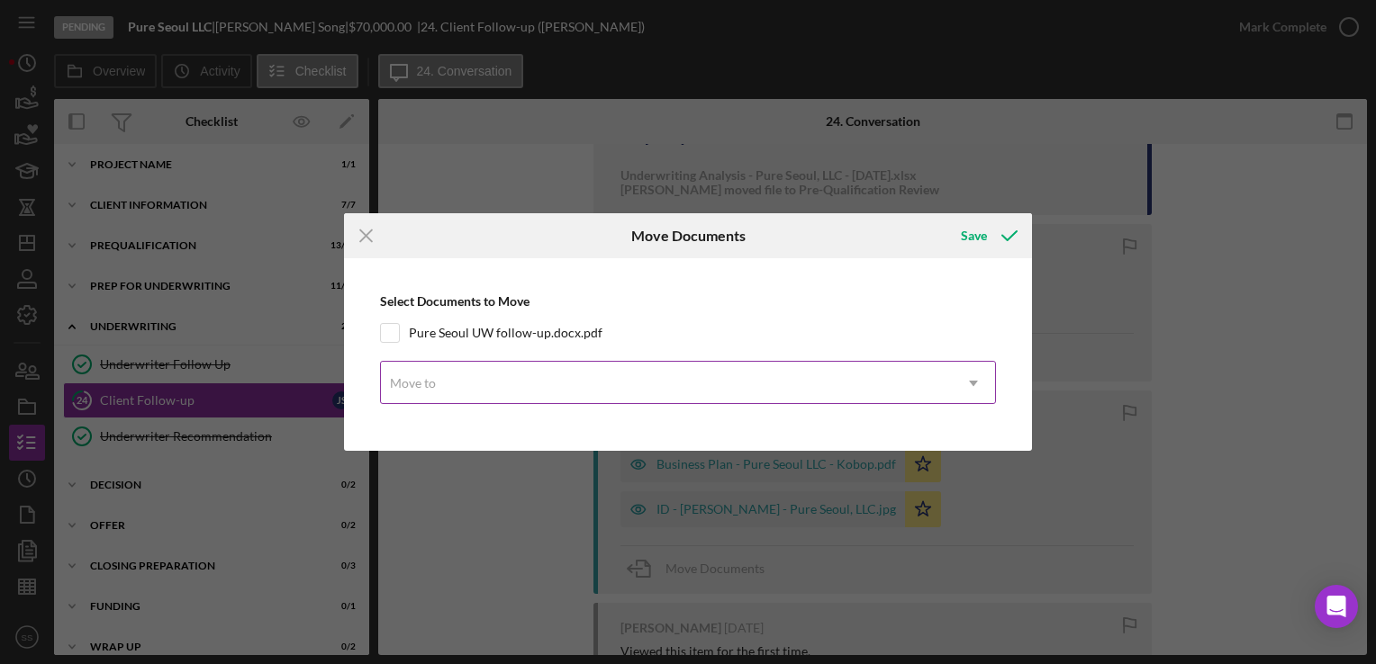
click at [454, 390] on div "Move to" at bounding box center [666, 383] width 571 height 41
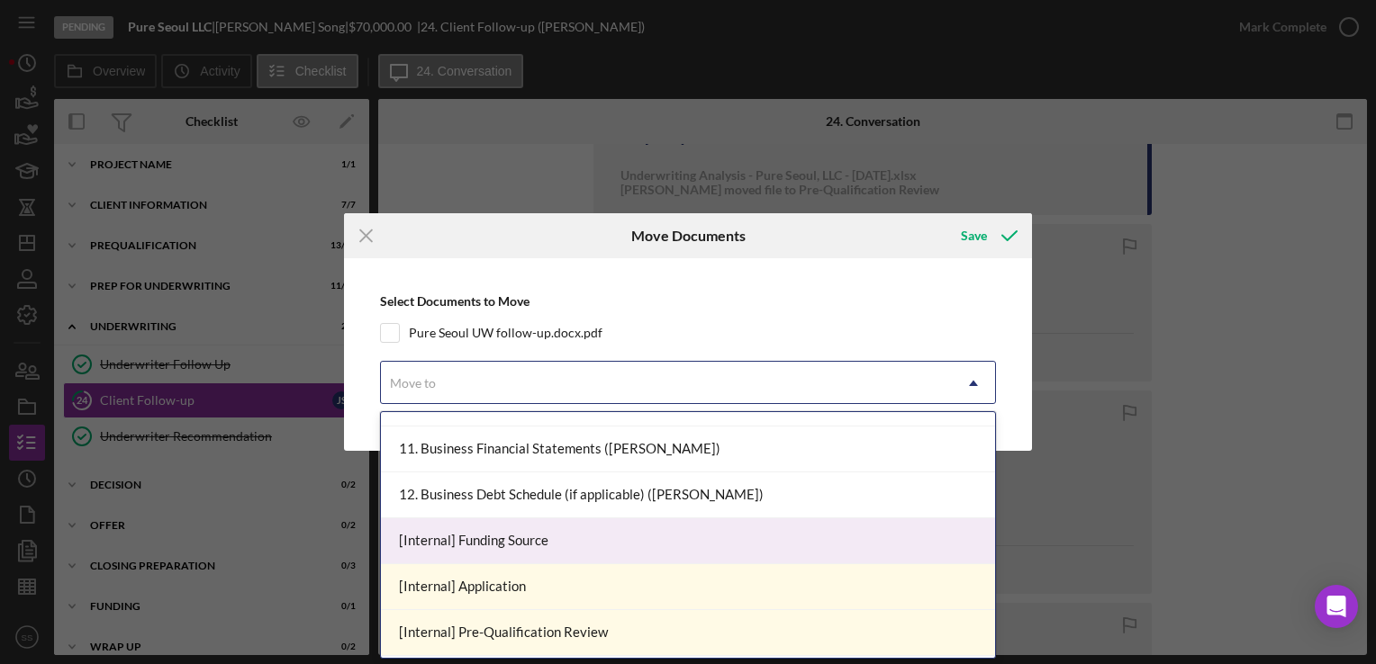
scroll to position [461, 0]
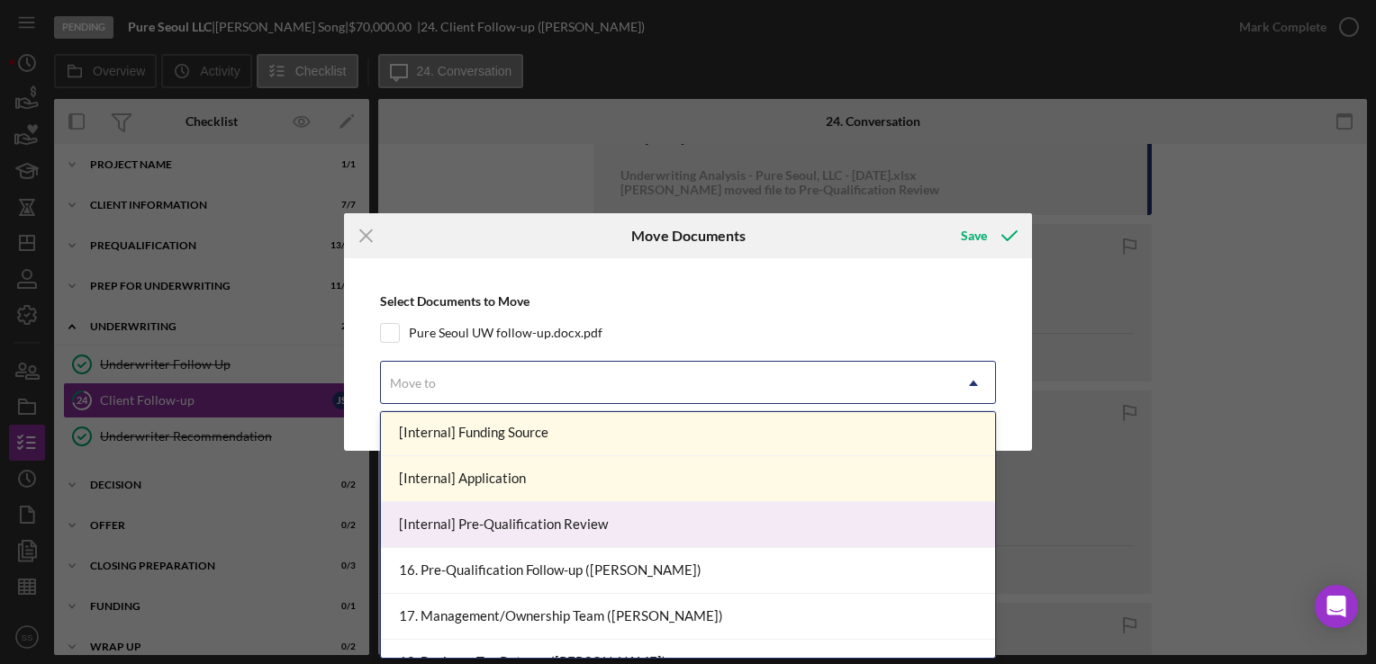
click at [513, 525] on div "[Internal] Pre-Qualification Review" at bounding box center [688, 525] width 614 height 46
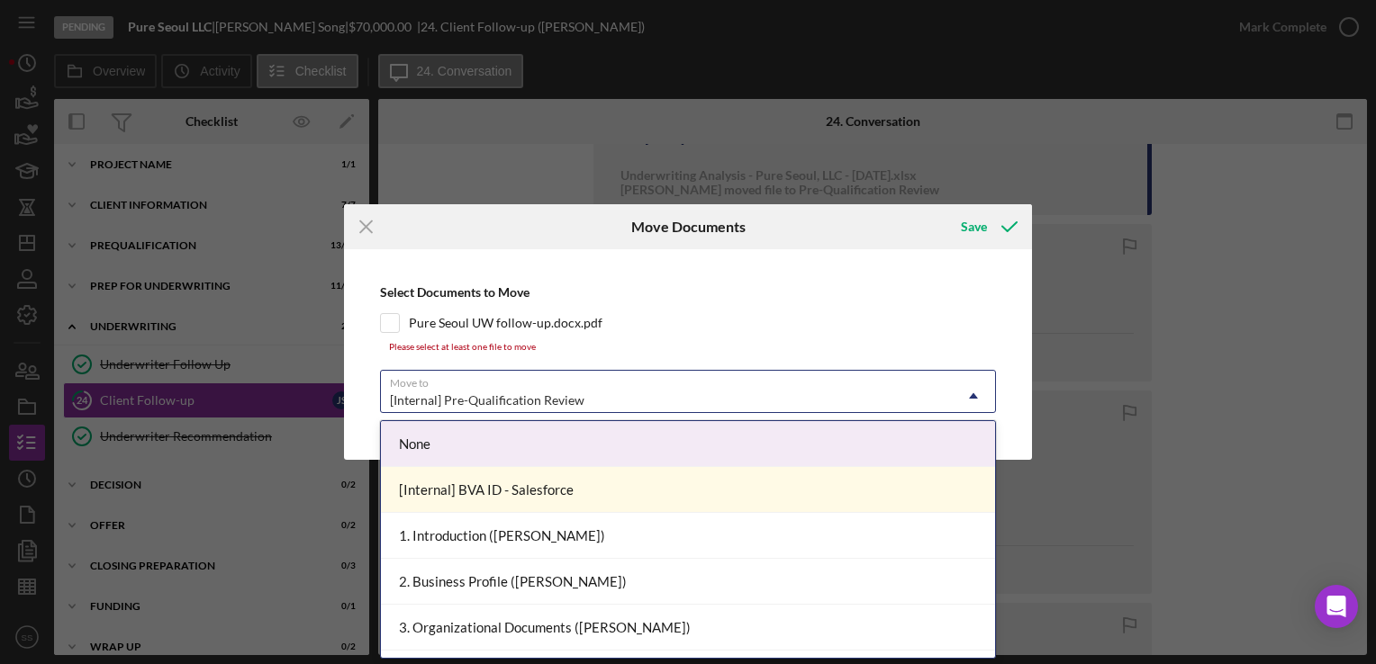
click at [952, 388] on icon "Icon/Dropdown Arrow" at bounding box center [973, 396] width 43 height 43
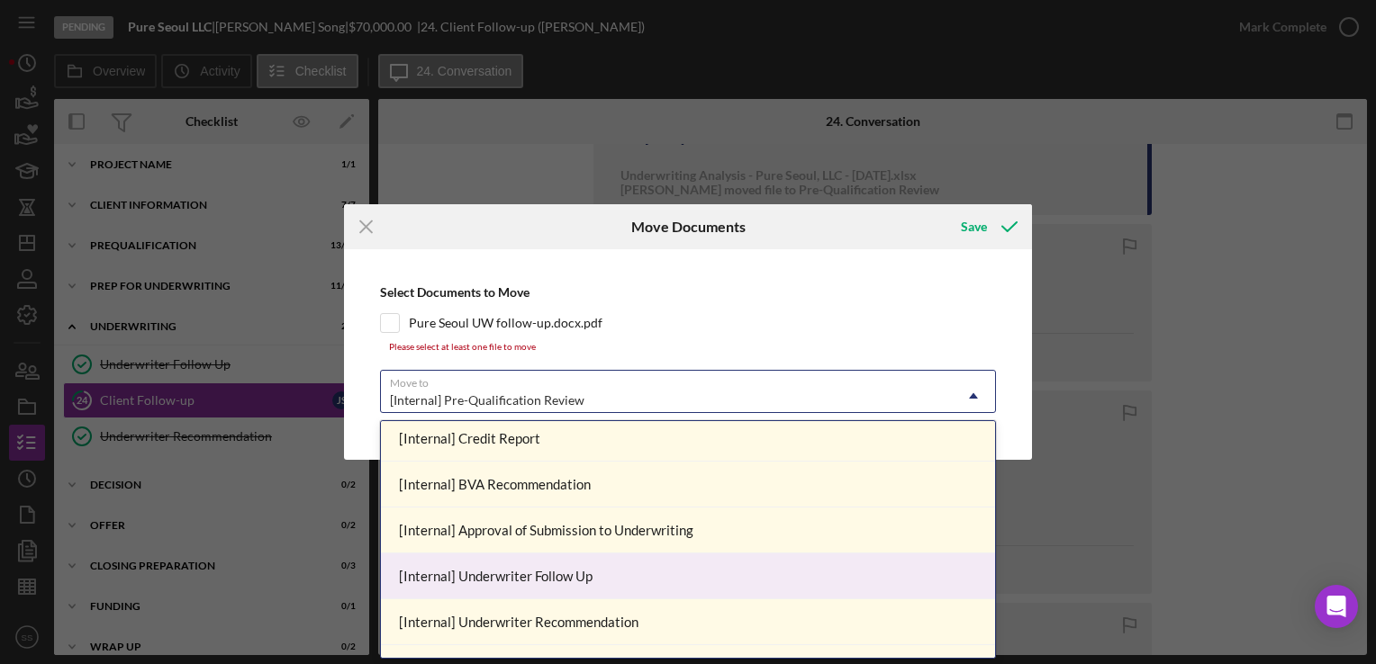
scroll to position [879, 0]
click at [544, 578] on div "[Internal] Underwriter Follow Up" at bounding box center [688, 576] width 614 height 46
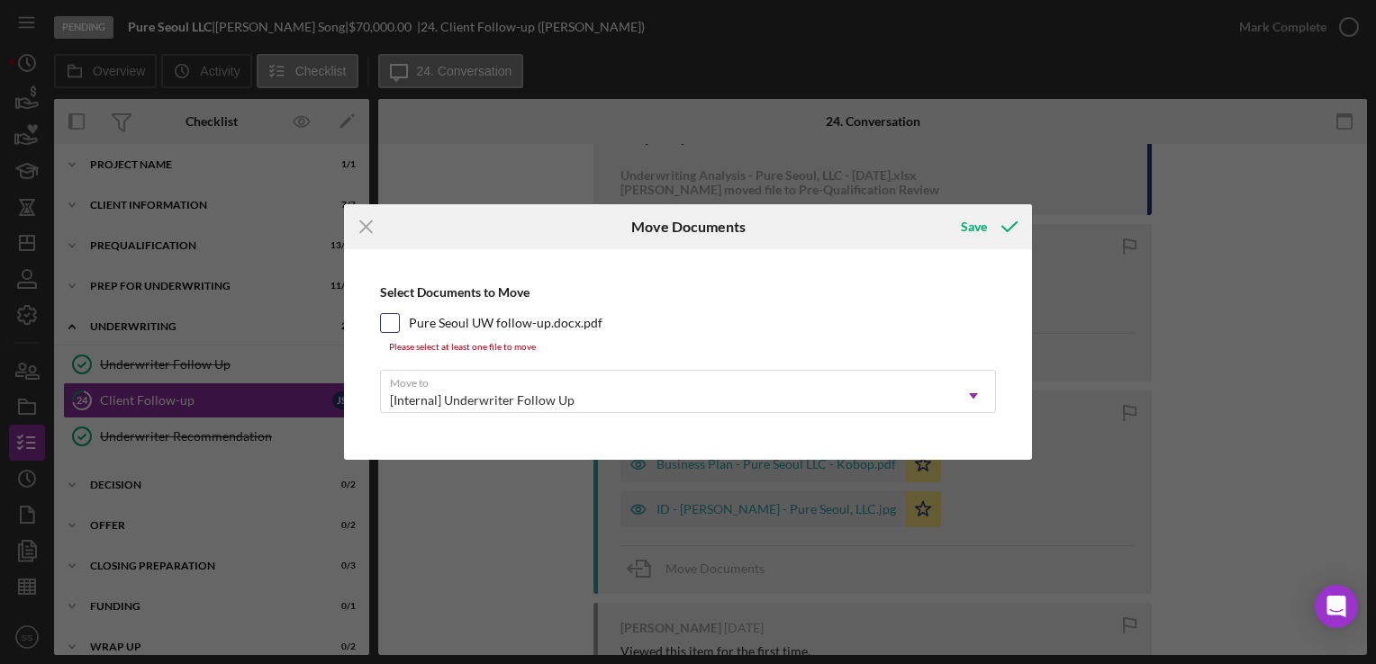
click at [400, 321] on div "Pure Seoul UW follow-up.docx.pdf" at bounding box center [688, 323] width 616 height 20
click at [385, 322] on input "Pure Seoul UW follow-up.docx.pdf" at bounding box center [390, 323] width 18 height 18
checkbox input "true"
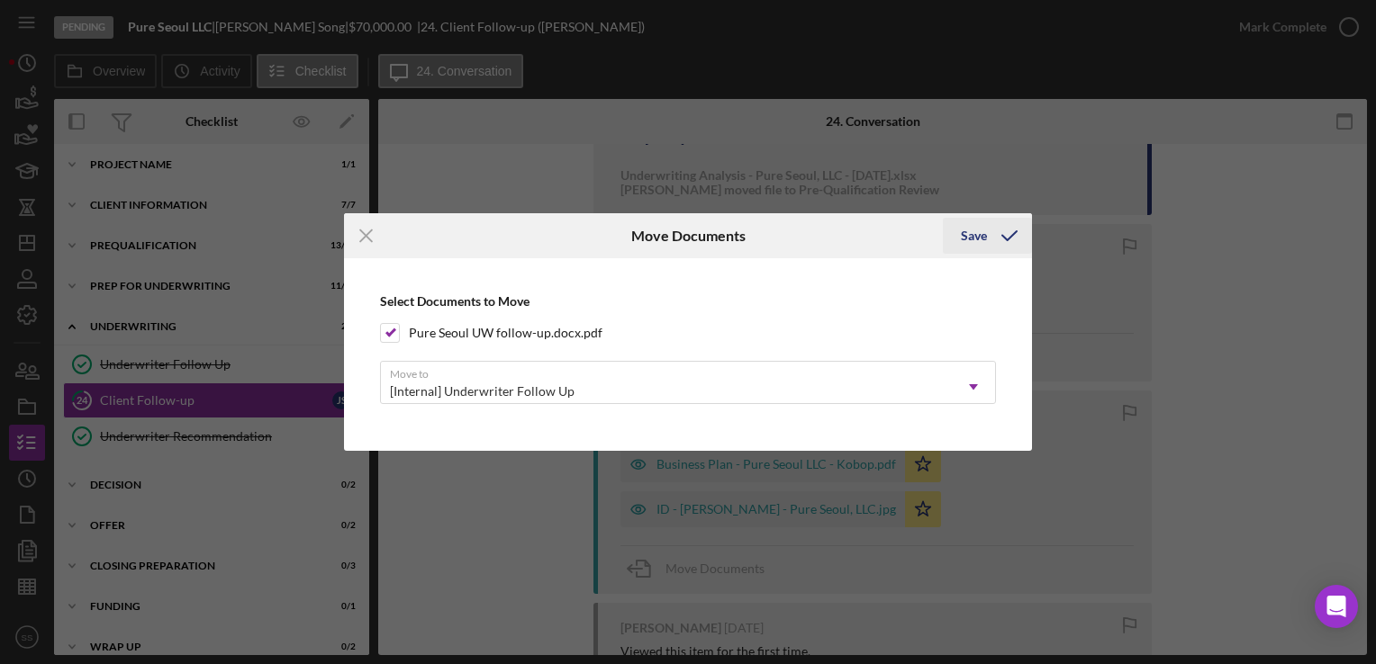
click at [973, 243] on div "Save" at bounding box center [974, 236] width 26 height 36
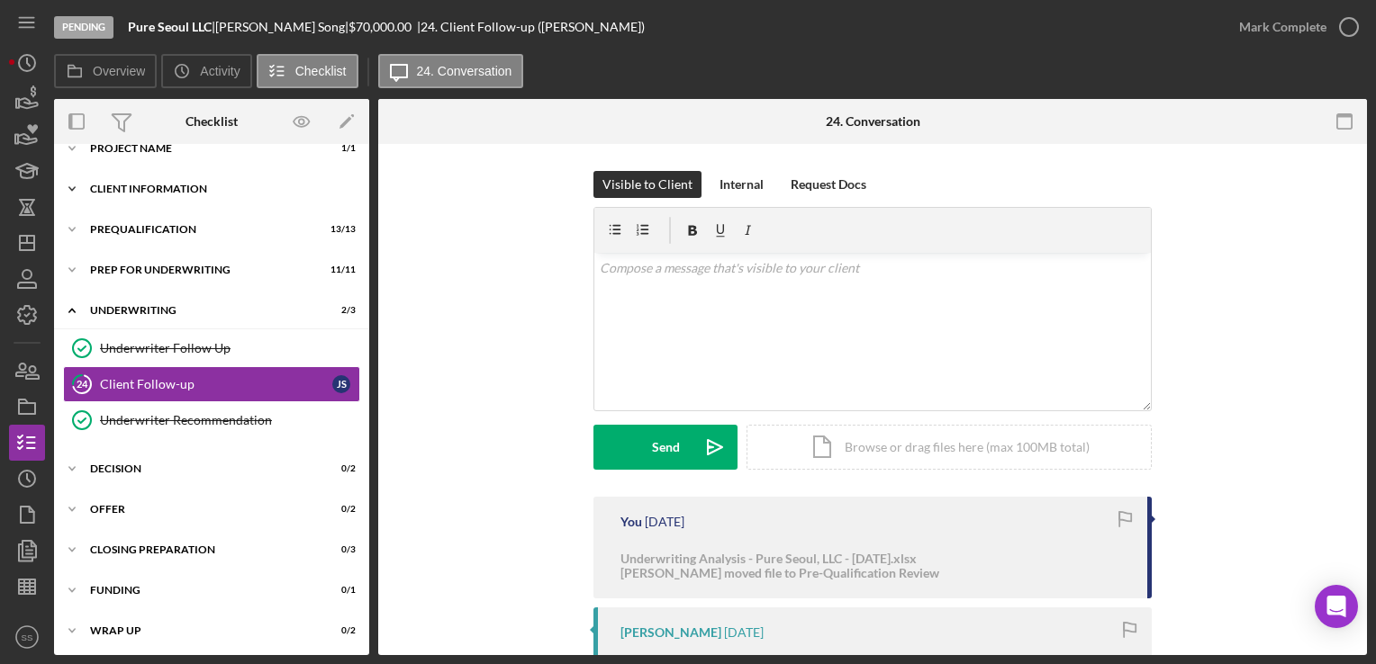
scroll to position [0, 0]
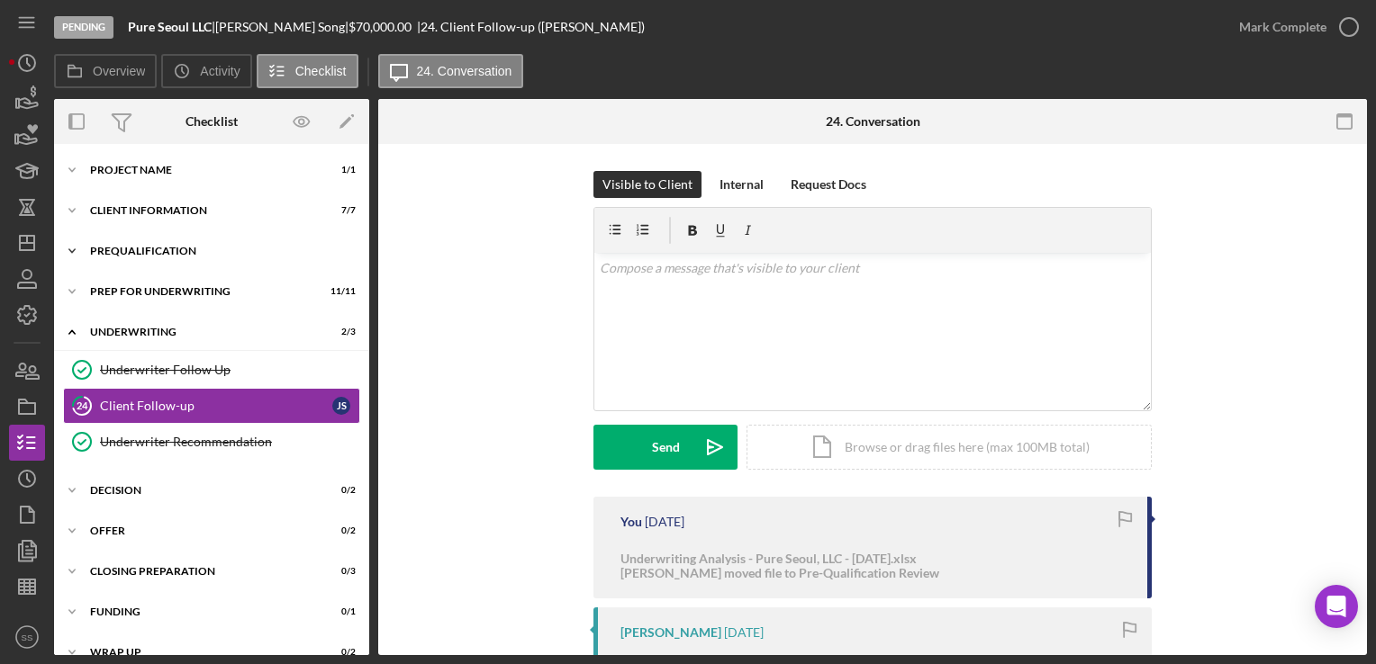
click at [175, 254] on div "Prequalification" at bounding box center [218, 251] width 257 height 11
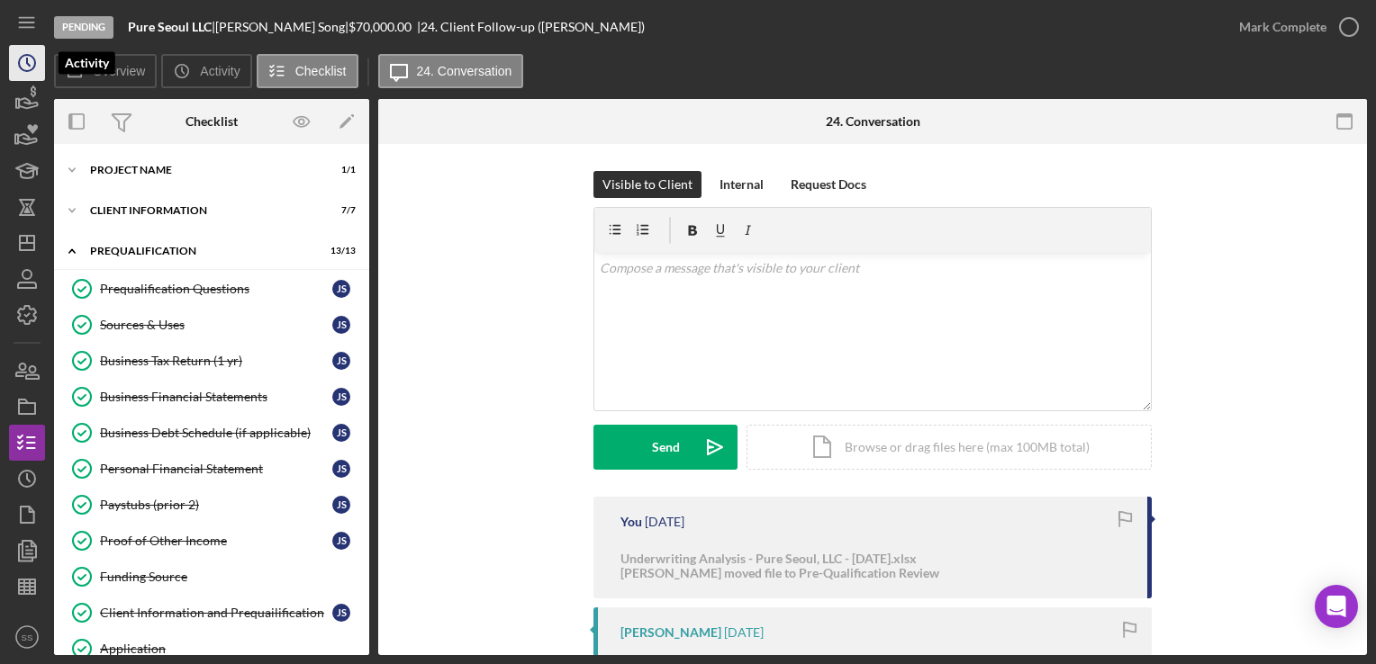
click at [38, 63] on icon "Icon/History" at bounding box center [27, 63] width 45 height 45
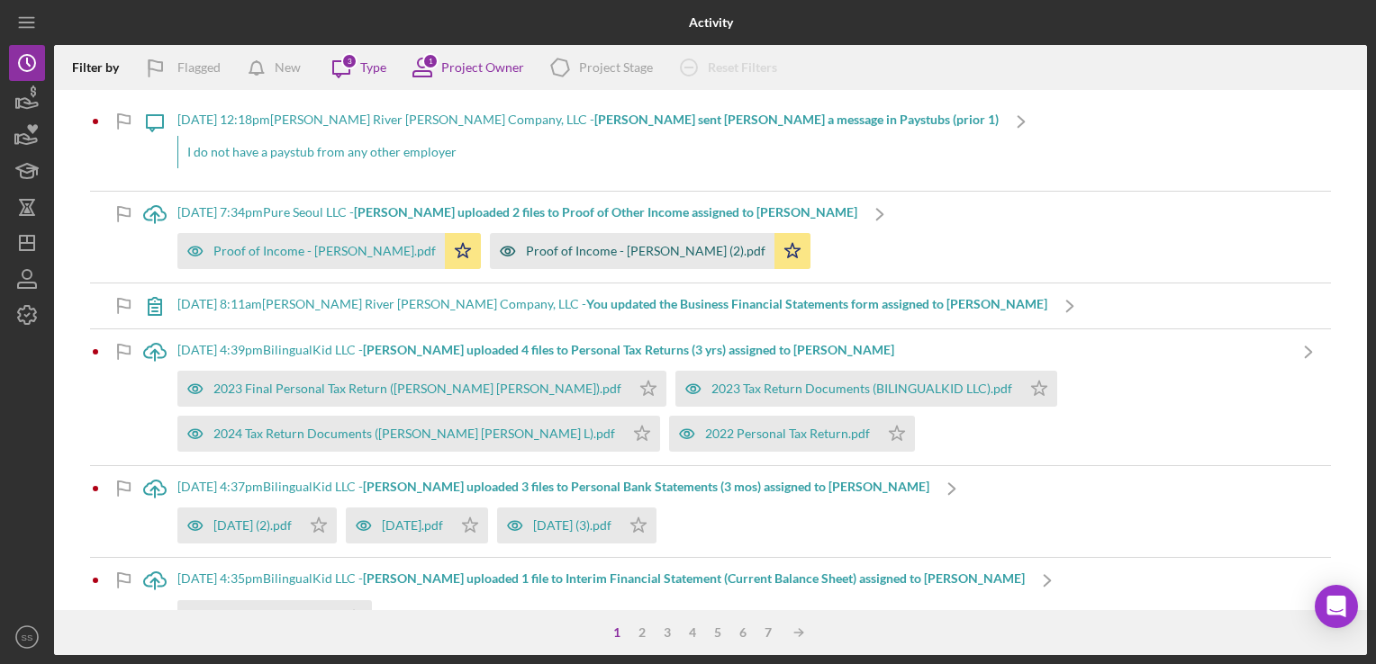
click at [588, 253] on div "Proof of Income - Jason Song (2).pdf" at bounding box center [645, 251] width 239 height 14
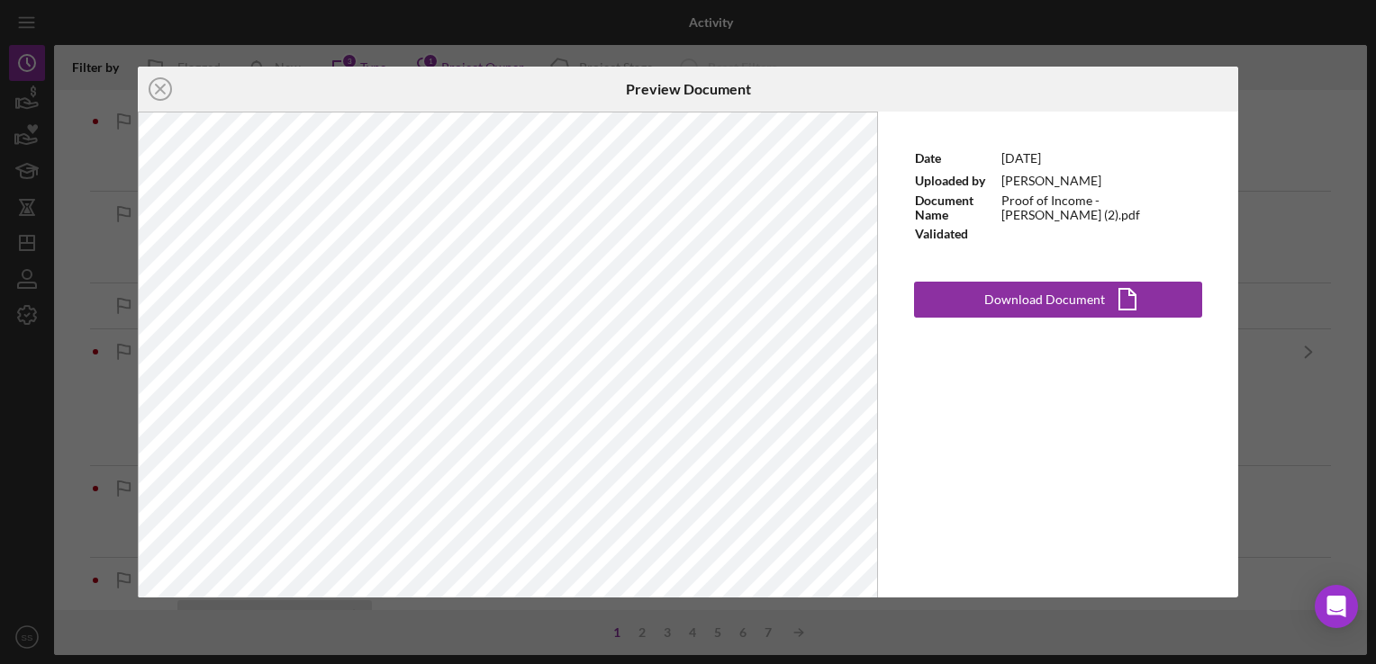
click at [1301, 319] on div "Icon/Close Preview Document Date 8/22/2025 Uploaded by Jason Song Document Name…" at bounding box center [688, 332] width 1376 height 664
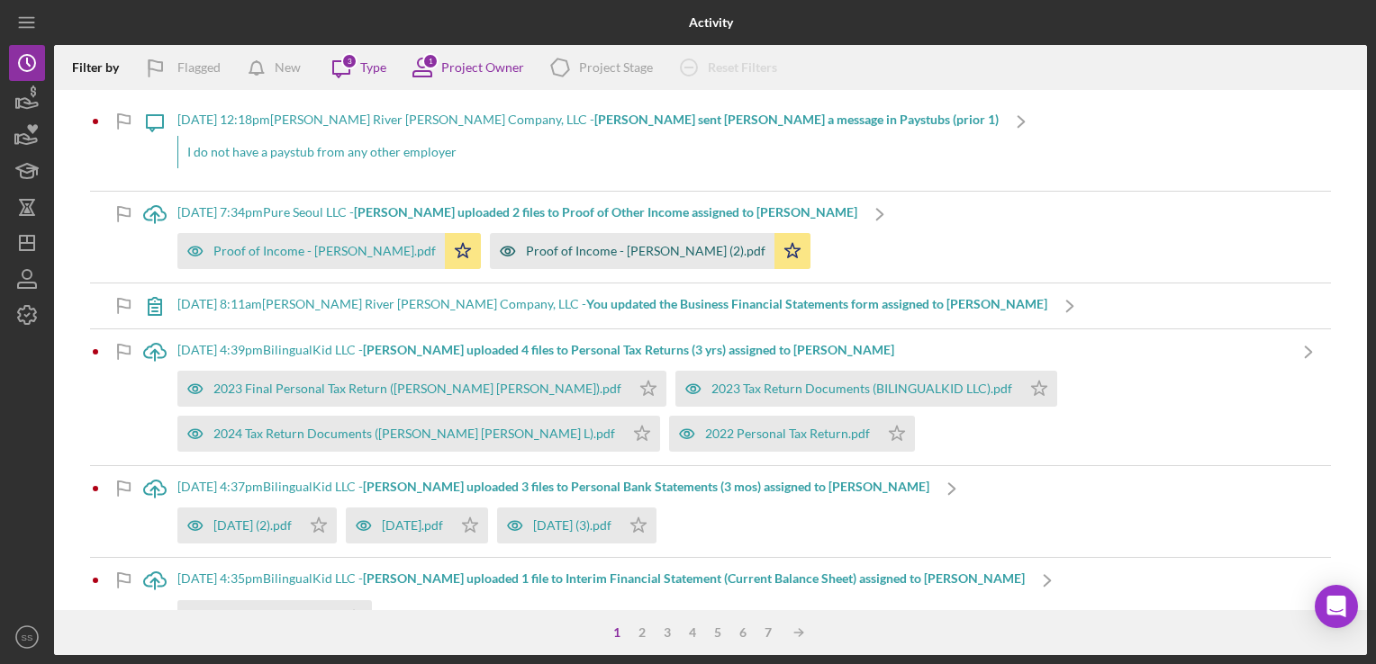
click at [526, 258] on div "Proof of Income - Jason Song (2).pdf" at bounding box center [645, 251] width 239 height 14
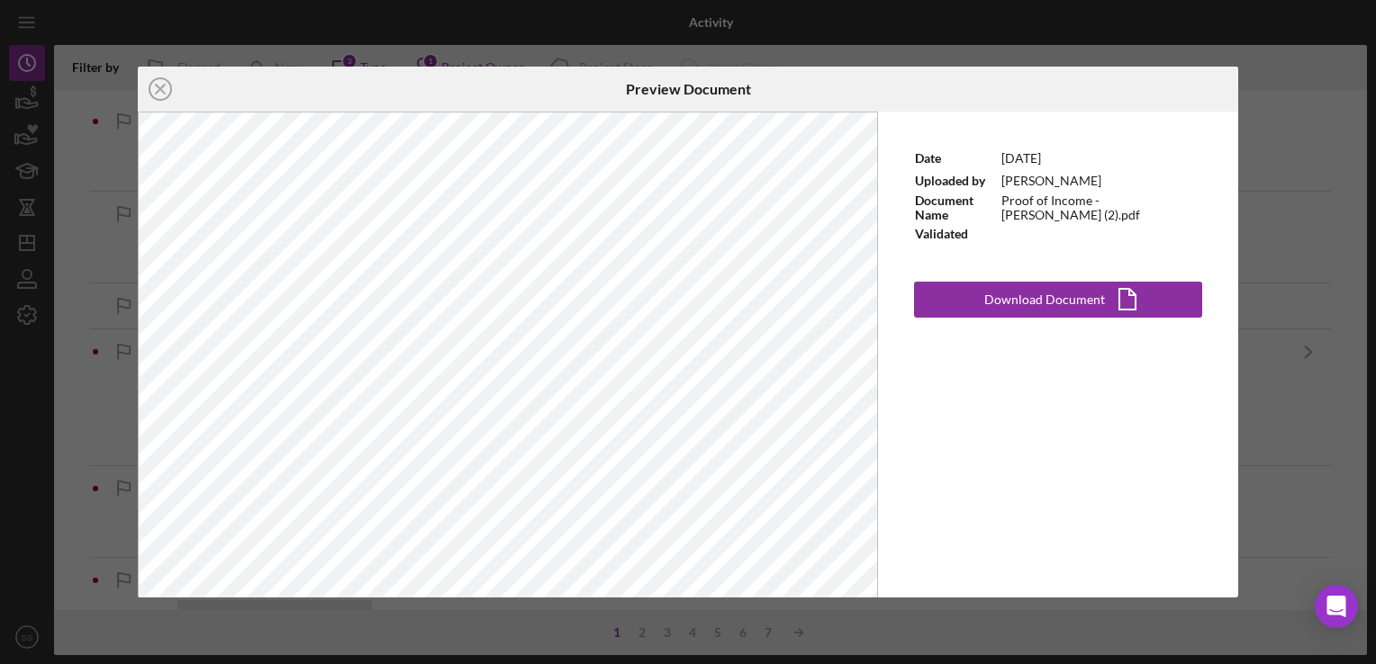
click at [107, 293] on div "Icon/Close Preview Document Date 8/22/2025 Uploaded by Jason Song Document Name…" at bounding box center [688, 332] width 1376 height 664
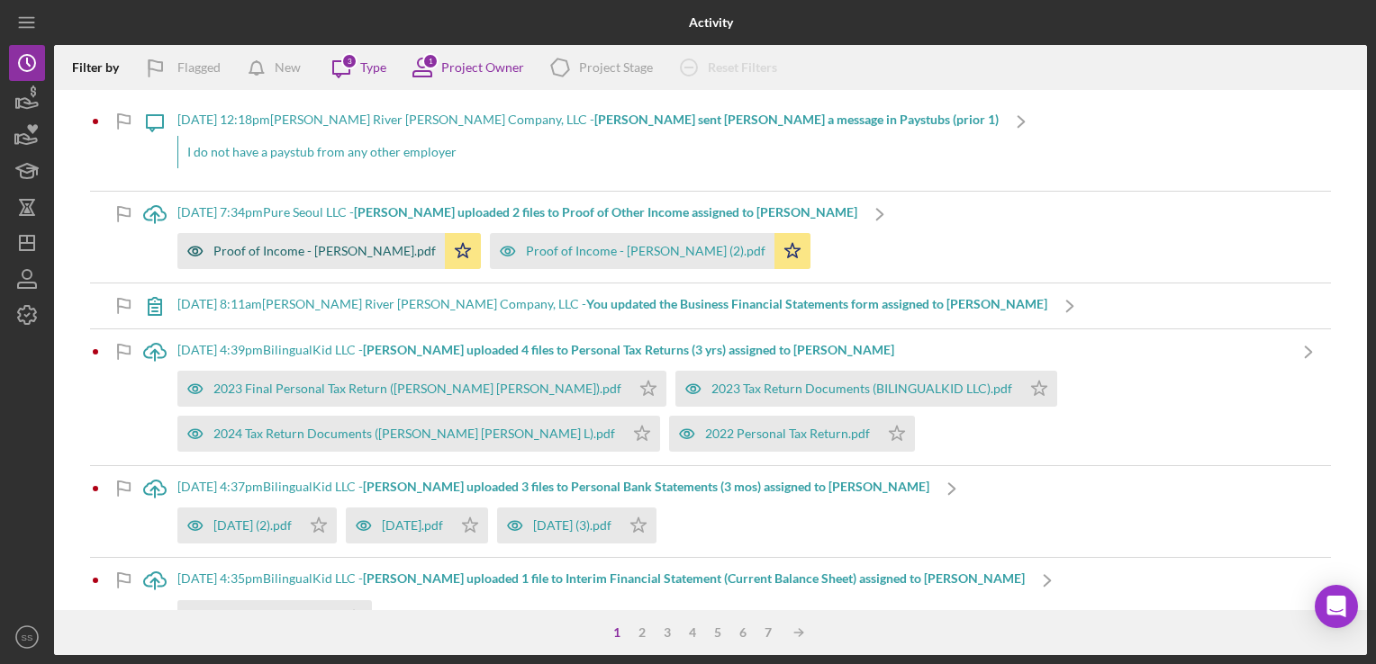
click at [227, 252] on div "Proof of Income - Jason Song.pdf" at bounding box center [324, 251] width 222 height 14
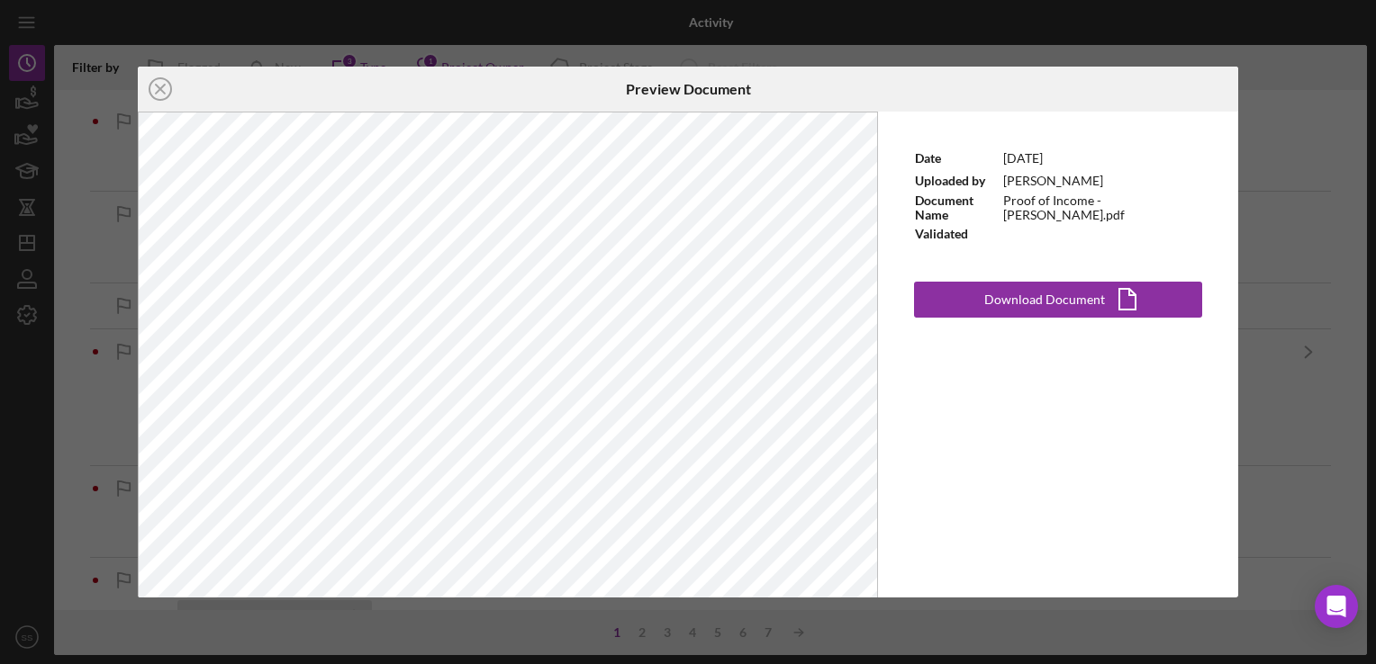
click at [61, 249] on div "Icon/Close Preview Document Date 8/22/2025 Uploaded by Jason Song Document Name…" at bounding box center [688, 332] width 1376 height 664
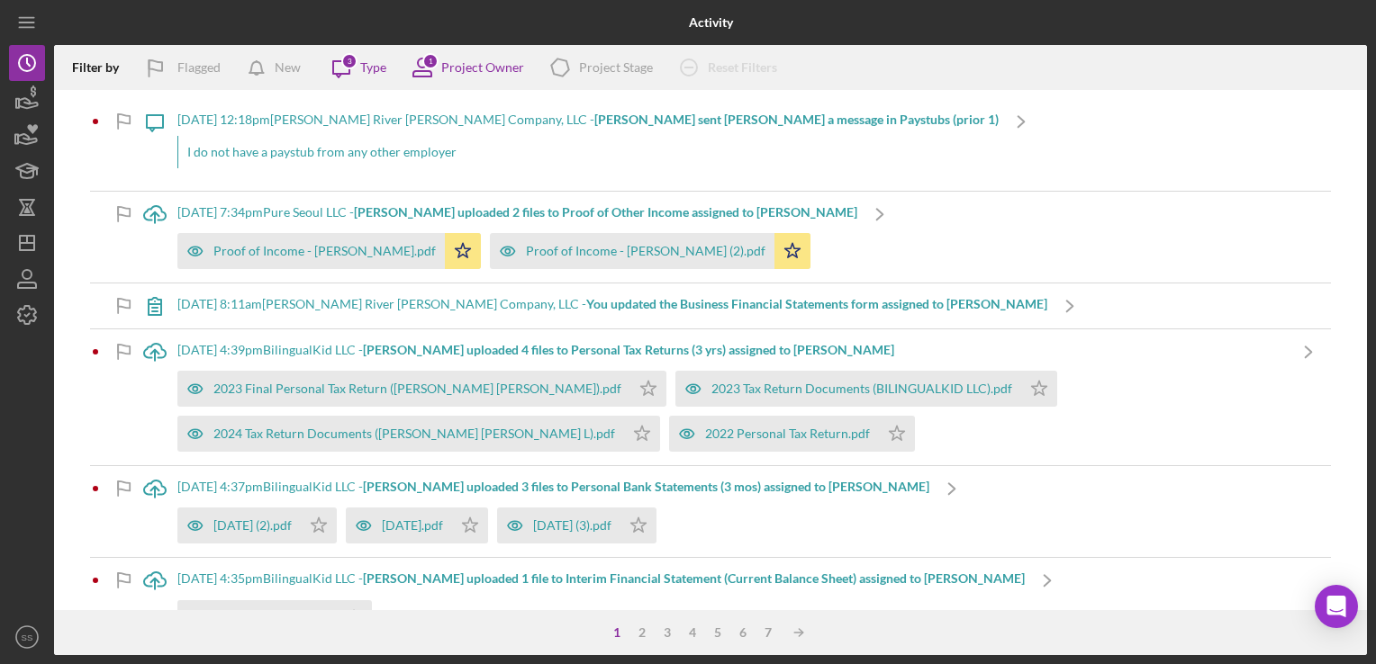
click at [472, 212] on b "Jason S. uploaded 2 files to Proof of Other Income assigned to Jason S." at bounding box center [605, 211] width 503 height 15
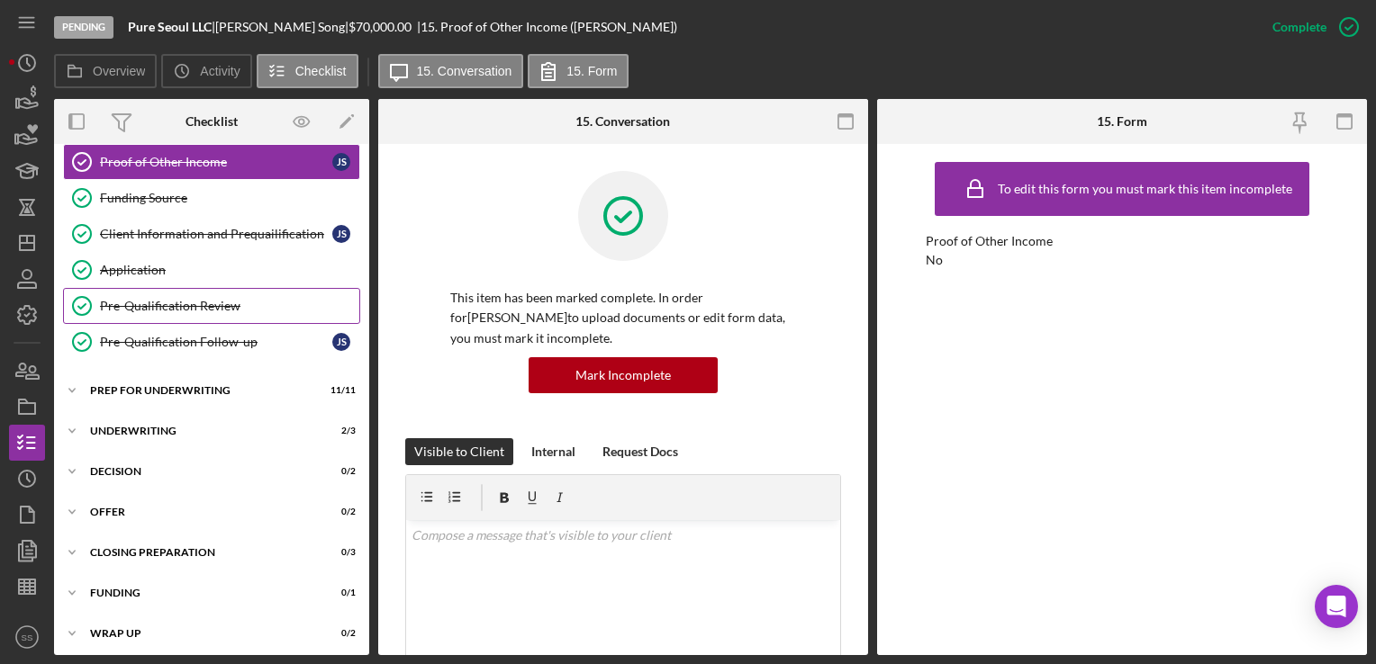
scroll to position [353, 0]
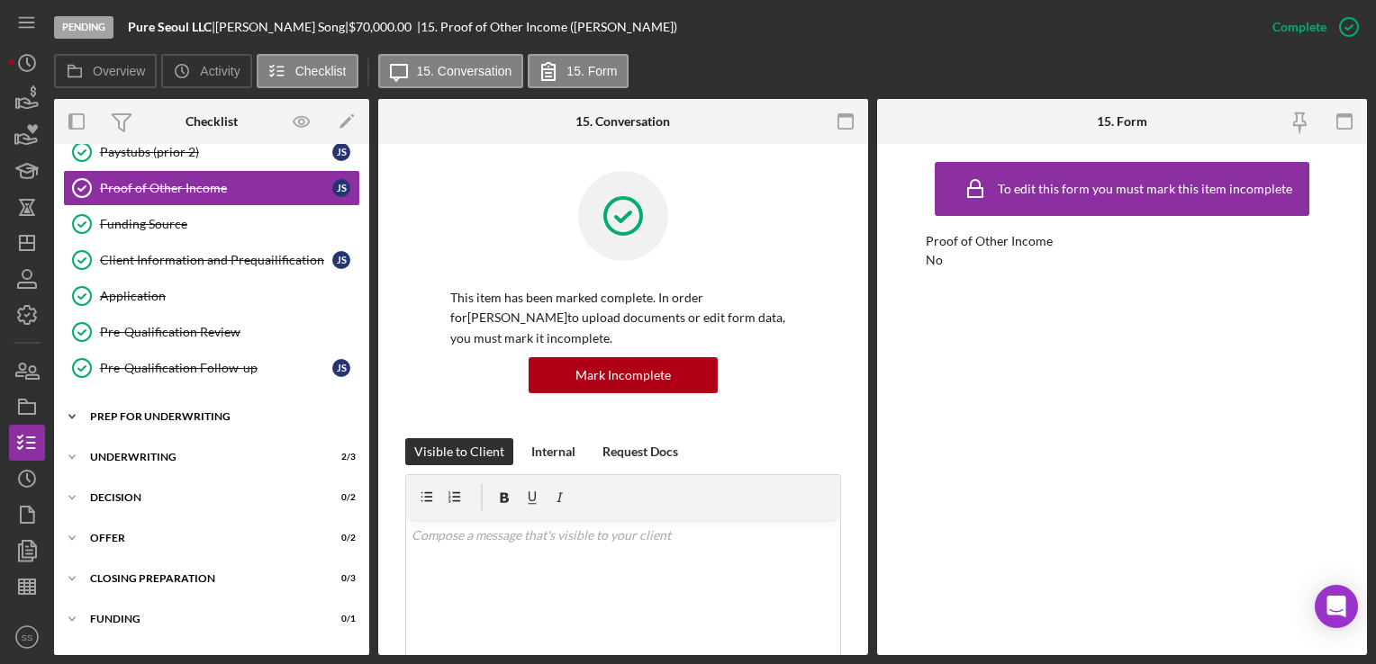
click at [172, 412] on div "Prep for Underwriting" at bounding box center [218, 416] width 257 height 11
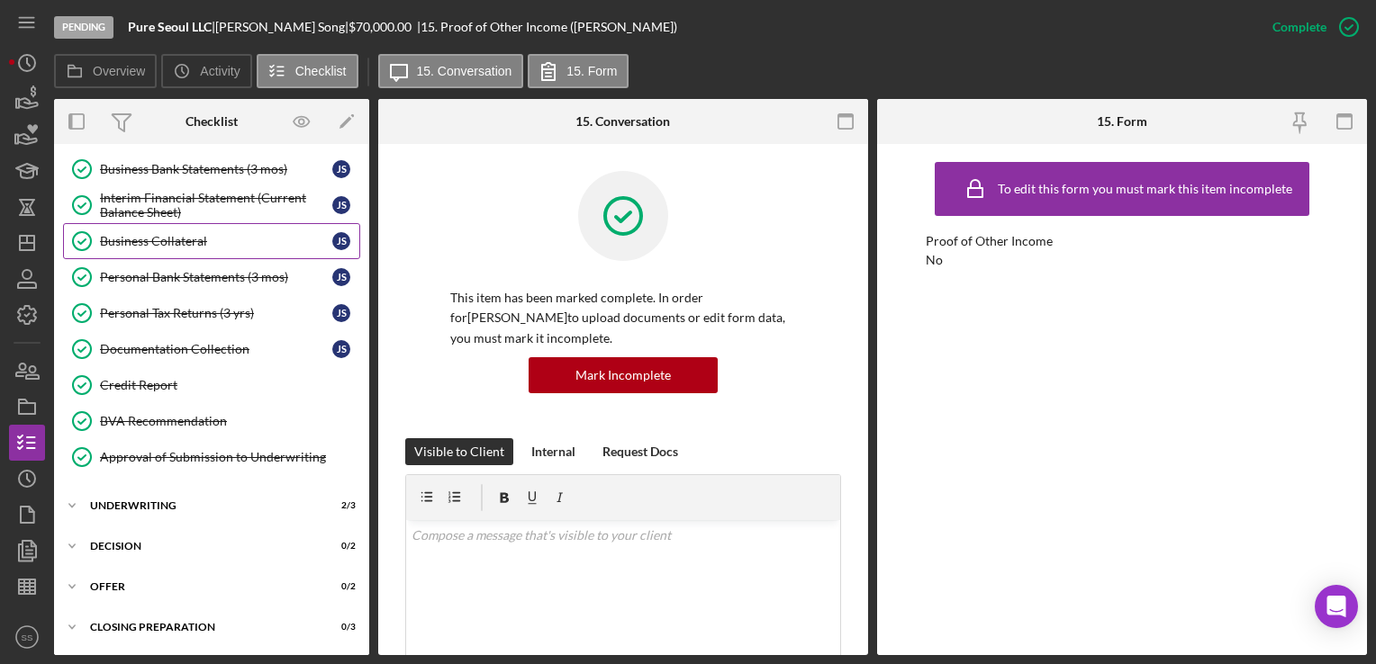
scroll to position [727, 0]
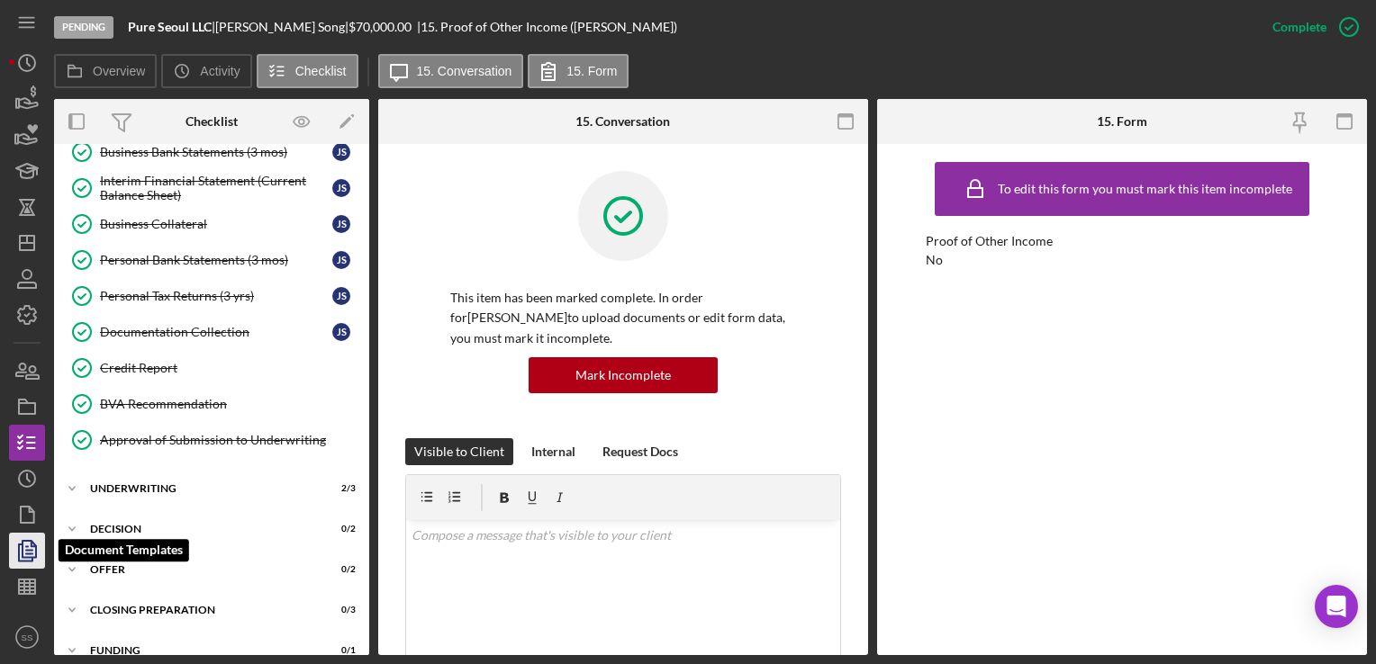
click at [19, 554] on polyline "button" at bounding box center [26, 553] width 14 height 16
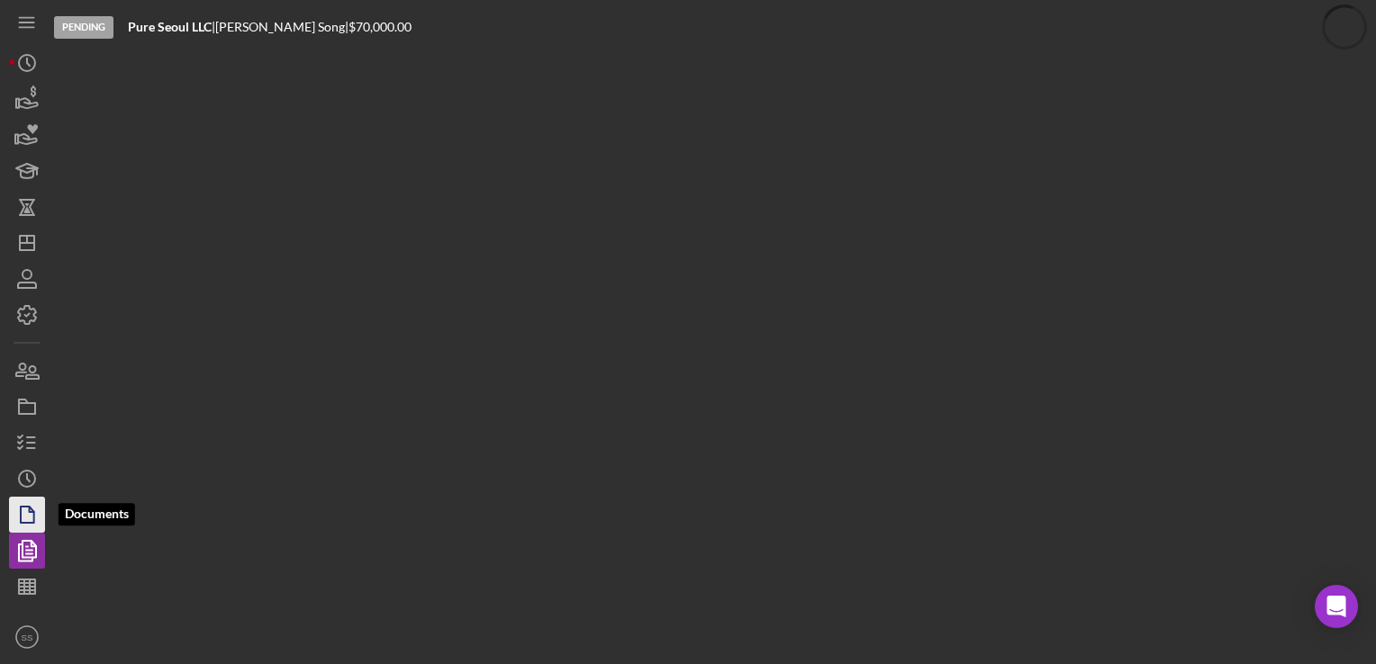
click at [17, 520] on icon "button" at bounding box center [27, 514] width 45 height 45
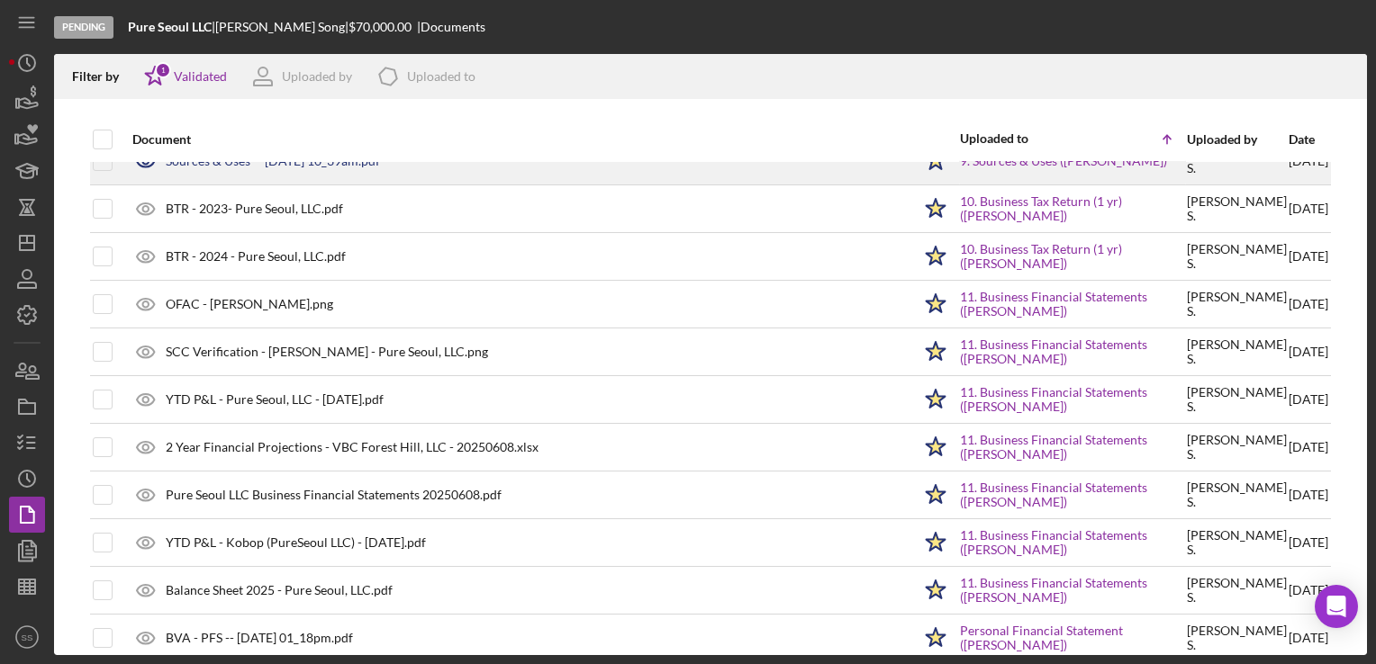
scroll to position [407, 0]
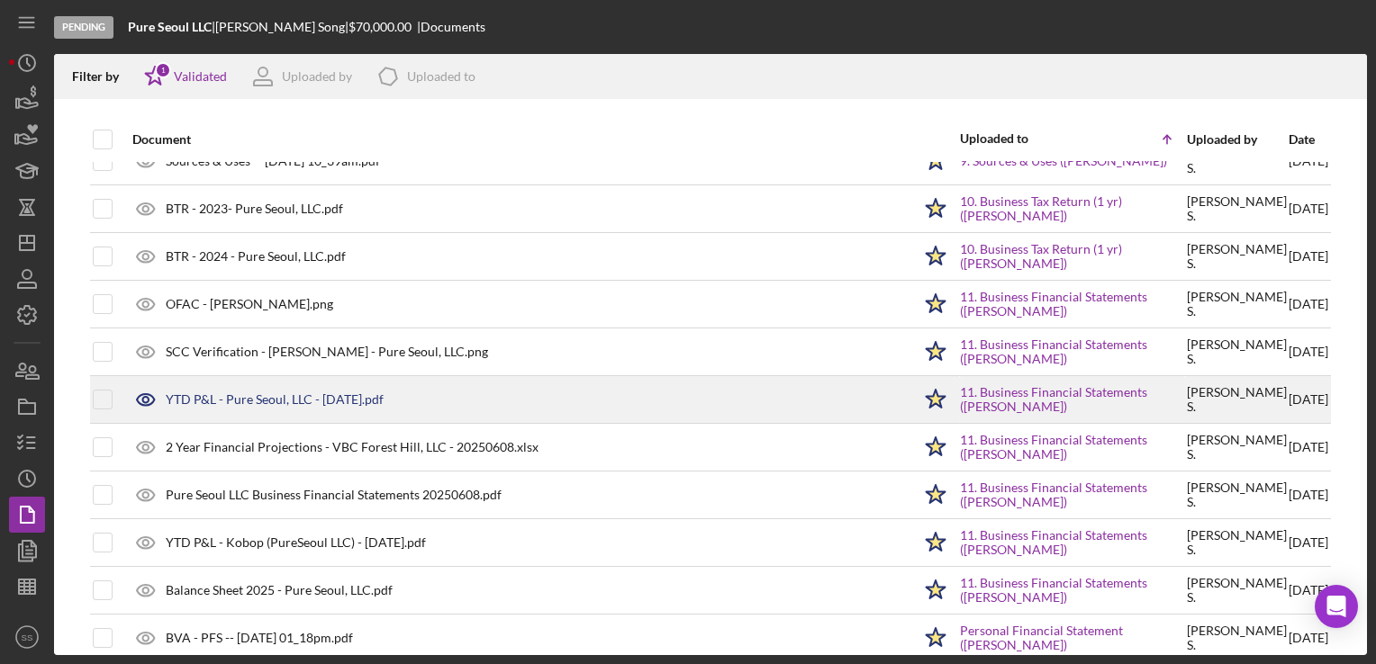
click at [241, 398] on div "YTD P&L - Pure Seoul, LLC - 6.6.2025.pdf" at bounding box center [275, 400] width 218 height 14
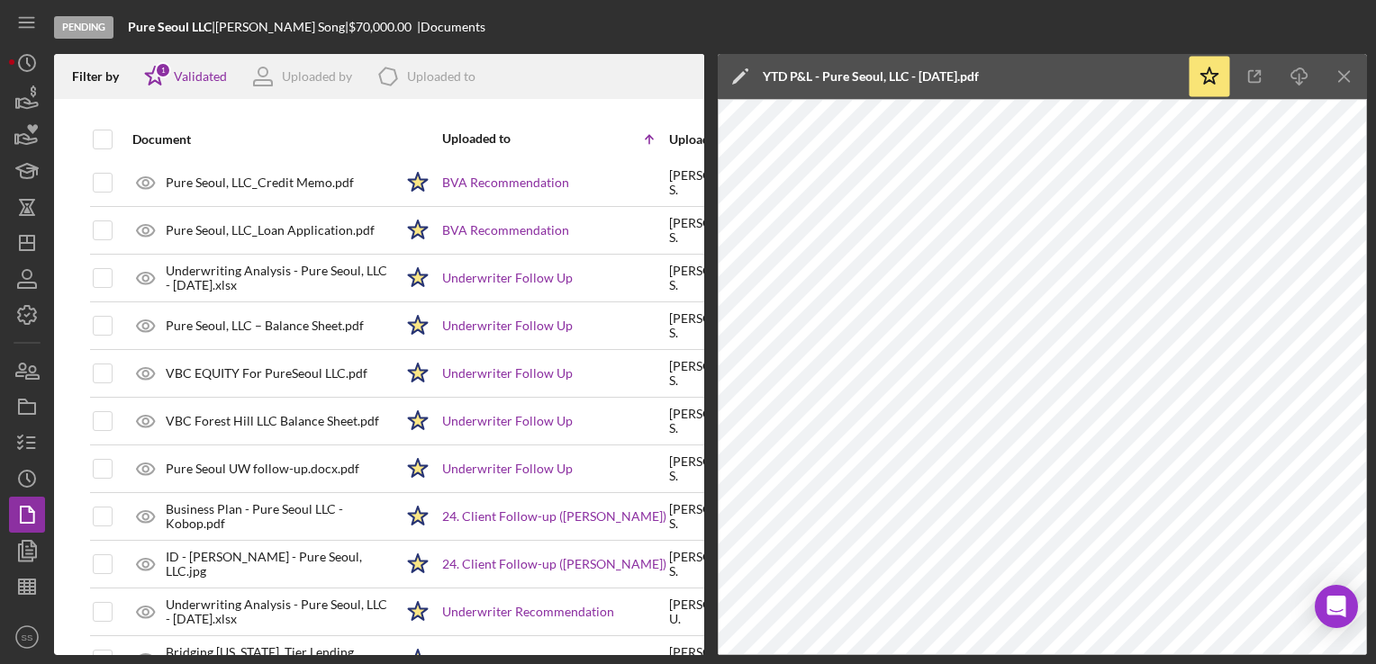
scroll to position [2676, 0]
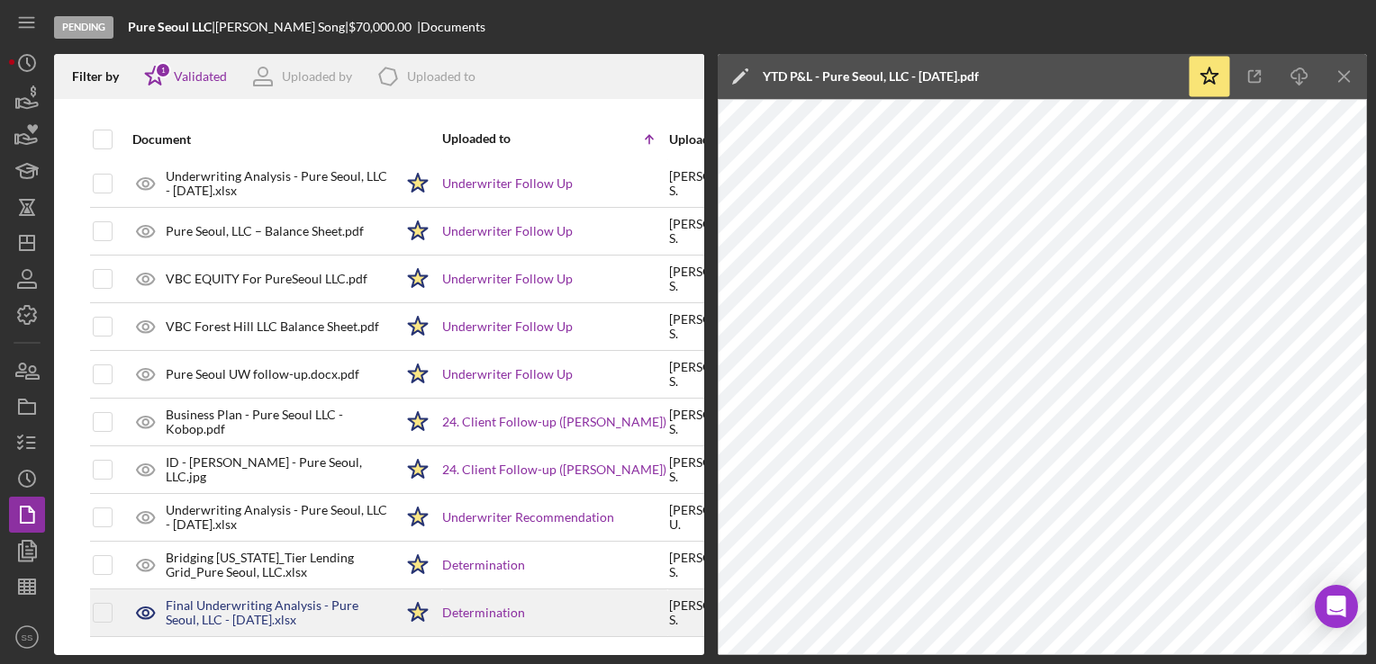
click at [211, 606] on div "Final Underwriting Analysis - Pure Seoul, LLC - 07.21.2025.xlsx" at bounding box center [280, 613] width 228 height 29
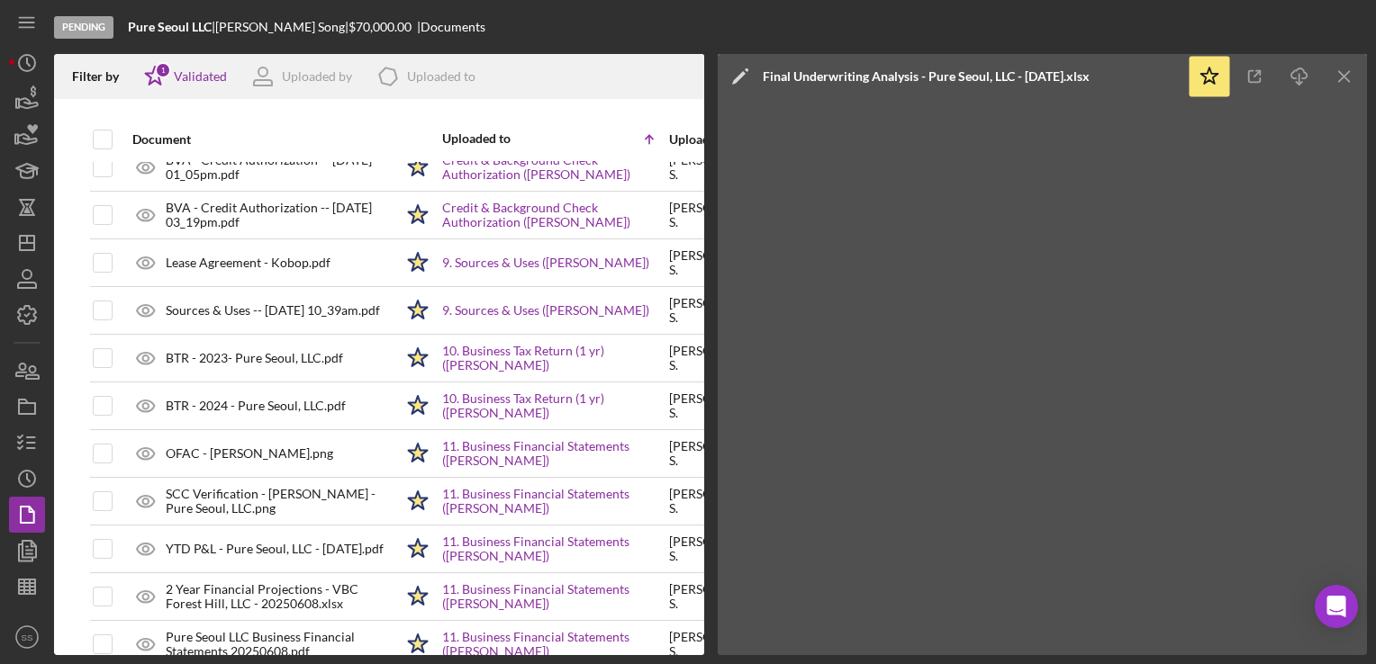
scroll to position [0, 0]
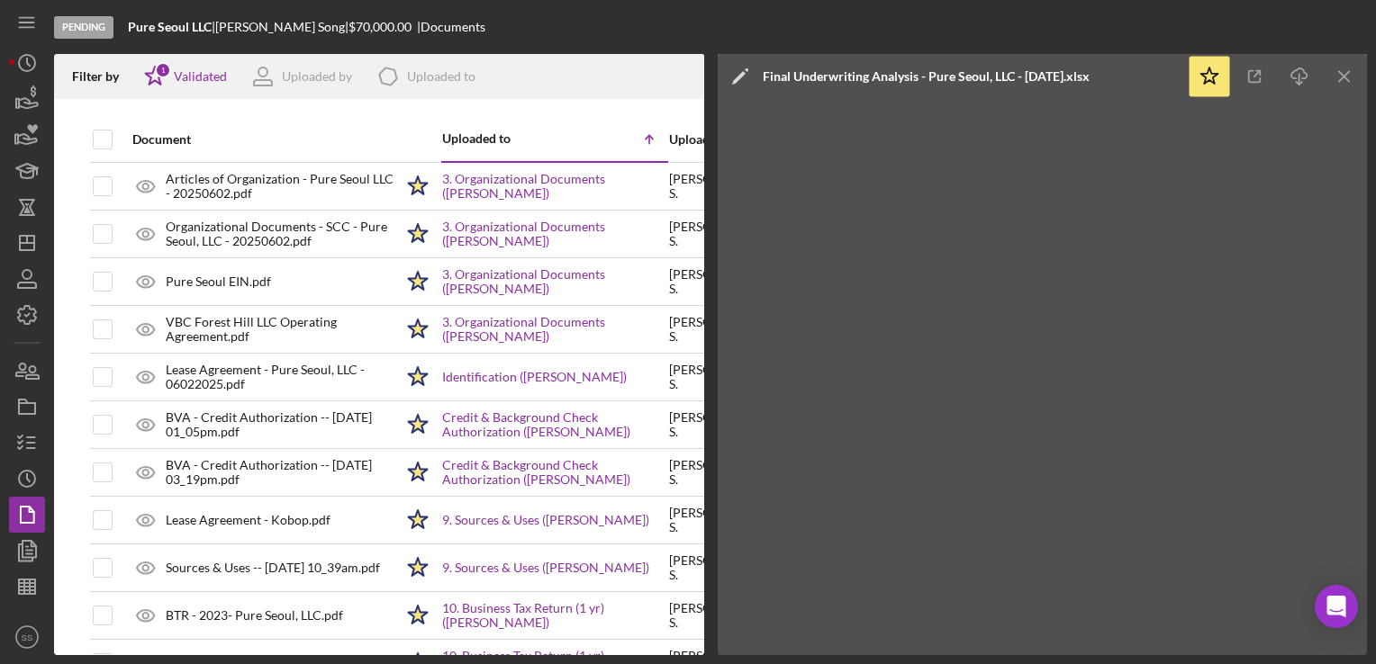
click at [49, 440] on nav "Icon/Menu Icon/Dashboard Dashboard Navigation Divider Mobile Checklist Icon/Ove…" at bounding box center [31, 327] width 45 height 655
click at [41, 440] on icon "button" at bounding box center [27, 442] width 45 height 45
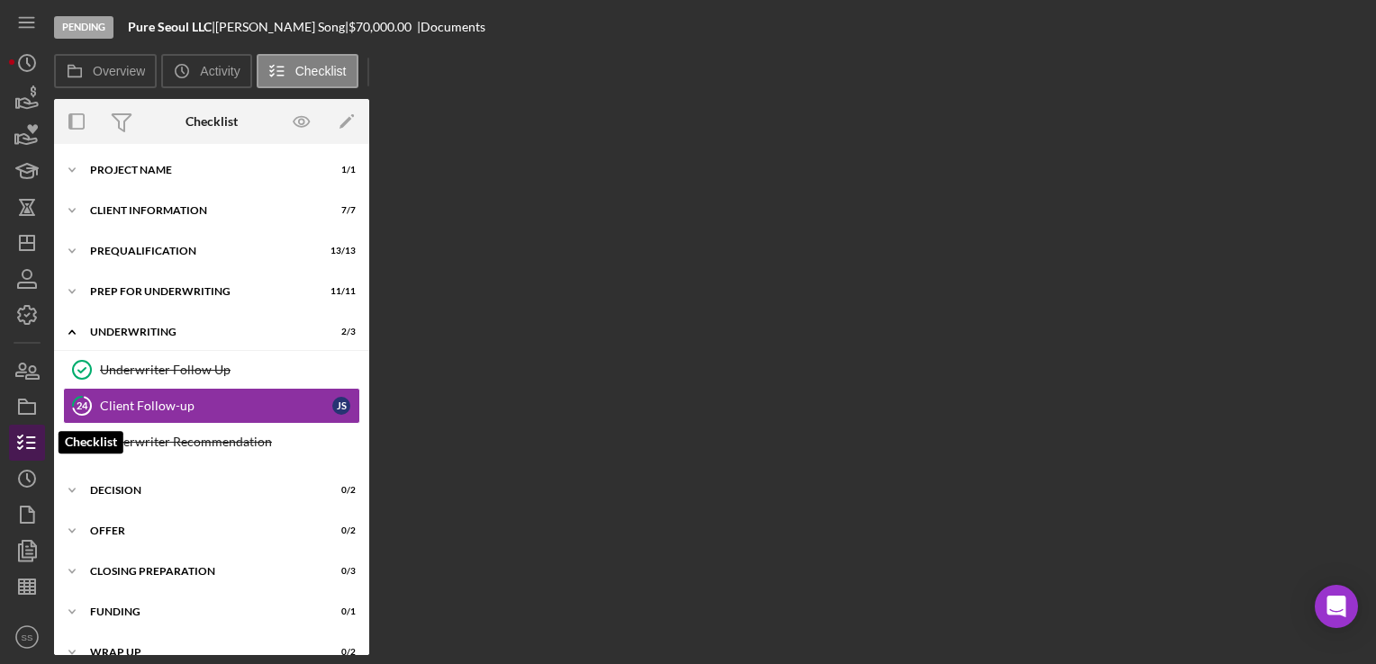
scroll to position [5, 0]
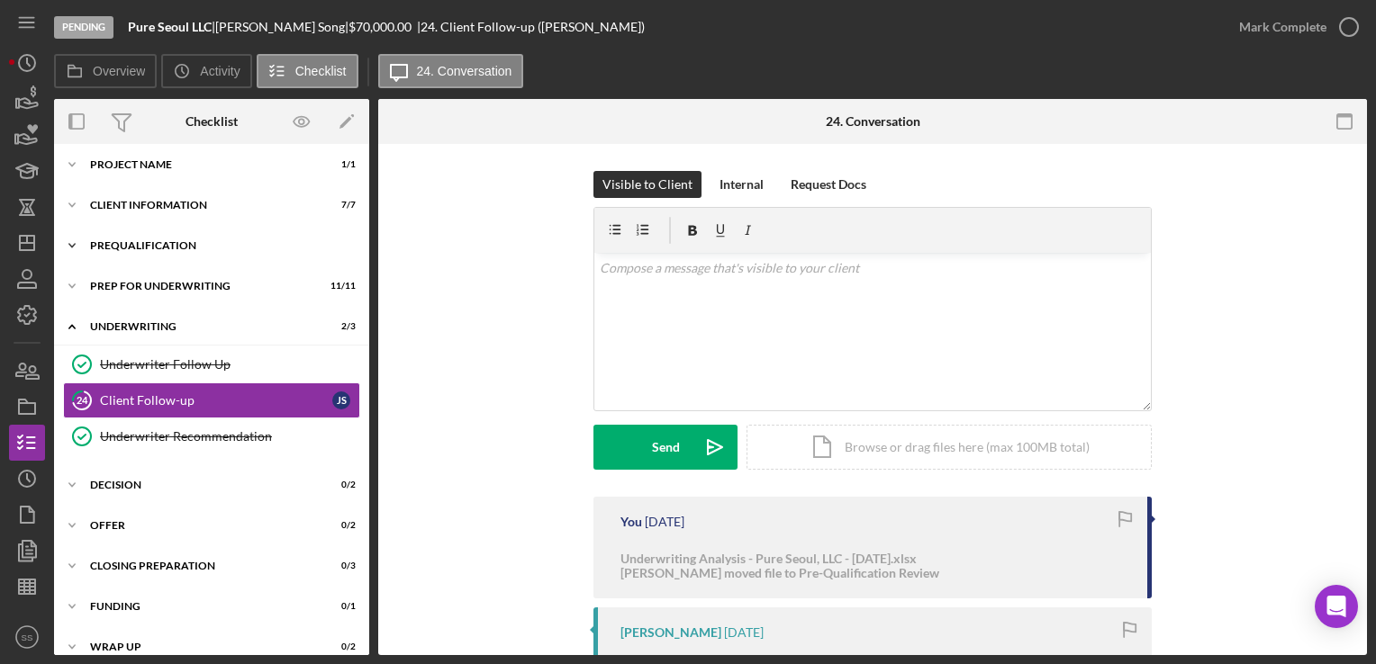
click at [173, 247] on div "Prequalification" at bounding box center [218, 245] width 257 height 11
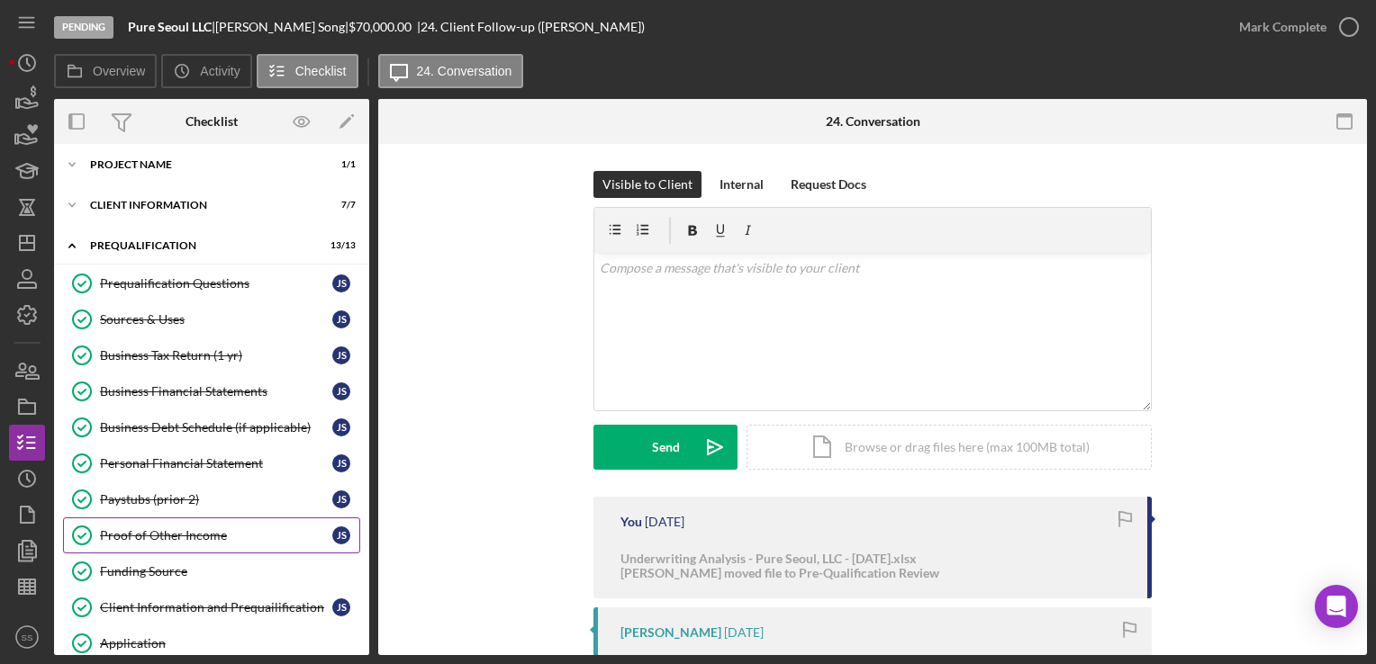
scroll to position [173, 0]
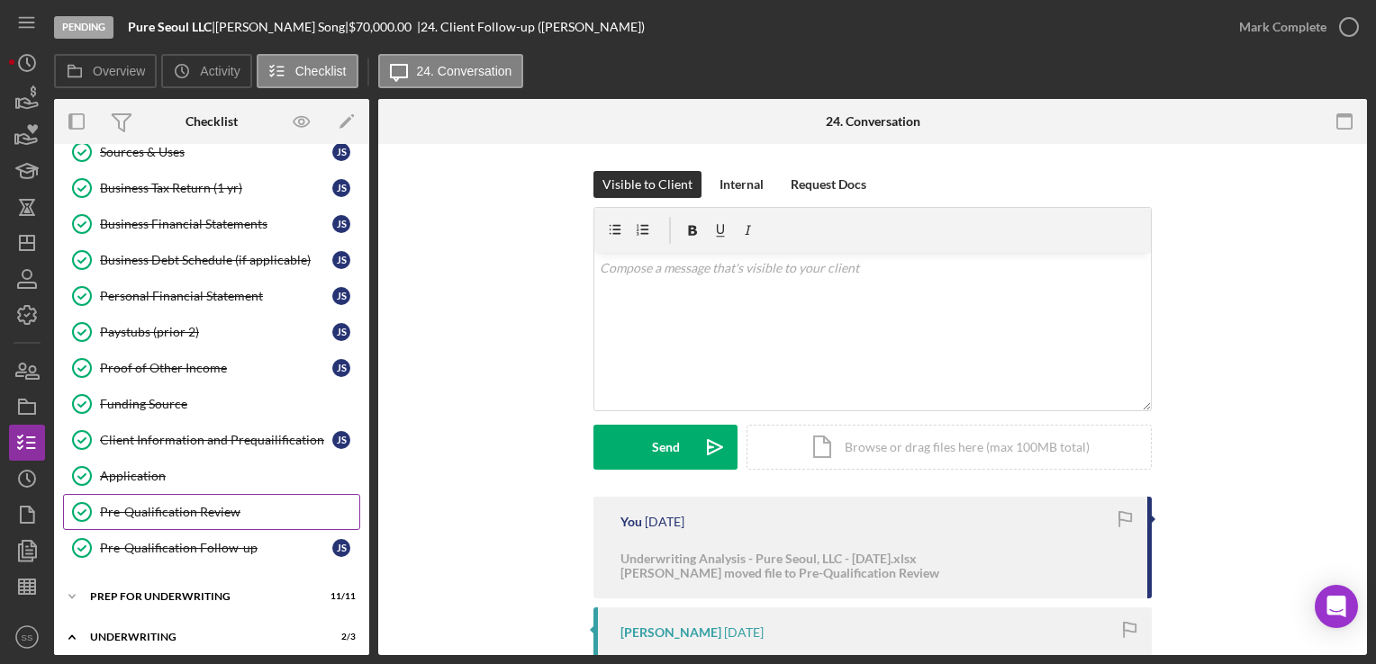
click at [185, 505] on div "Pre-Qualification Review" at bounding box center [229, 512] width 259 height 14
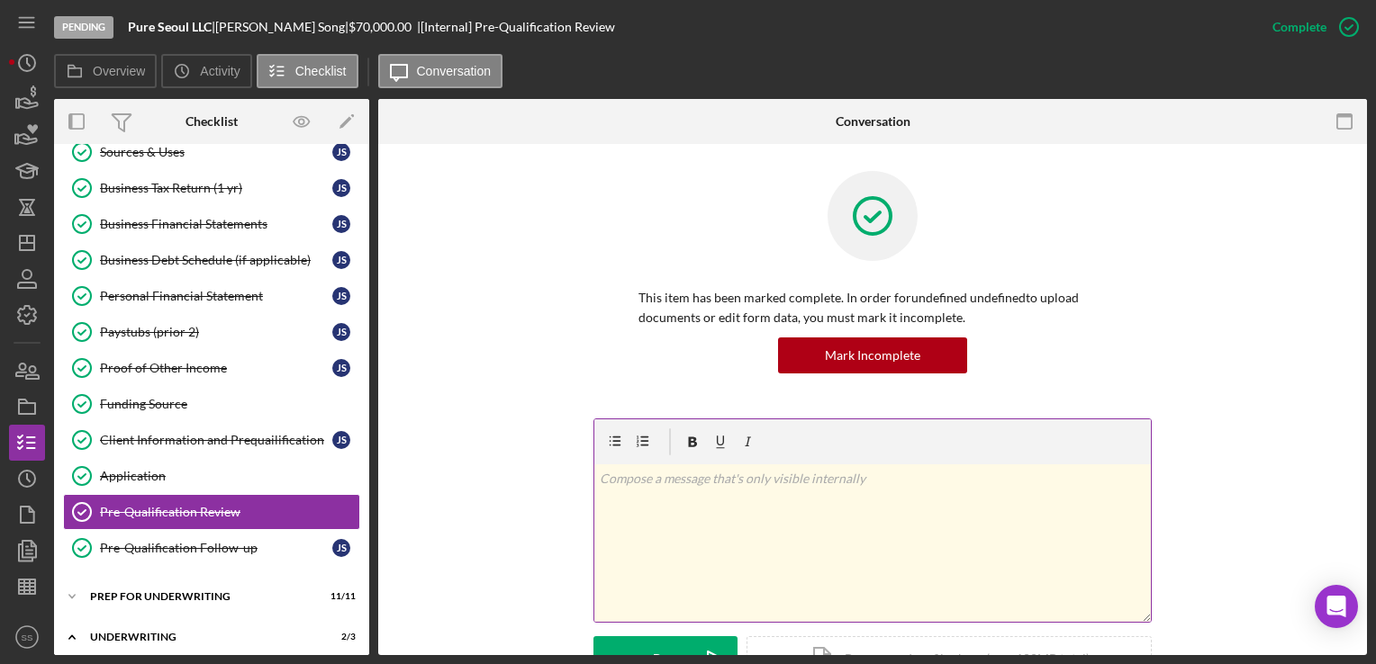
click at [778, 535] on div "v Color teal Color pink Remove color Add row above Add row below Add column bef…" at bounding box center [872, 544] width 556 height 158
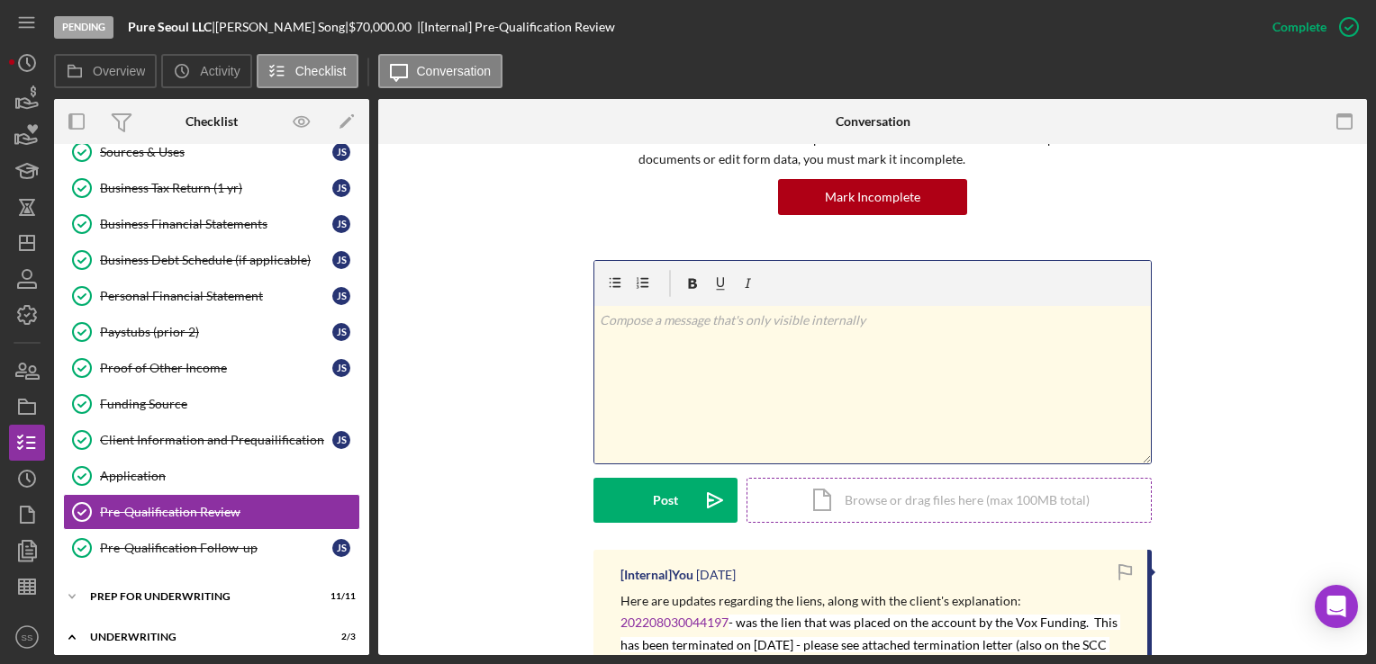
click at [850, 498] on div "Icon/Document Browse or drag files here (max 100MB total) Tap to choose files o…" at bounding box center [948, 500] width 405 height 45
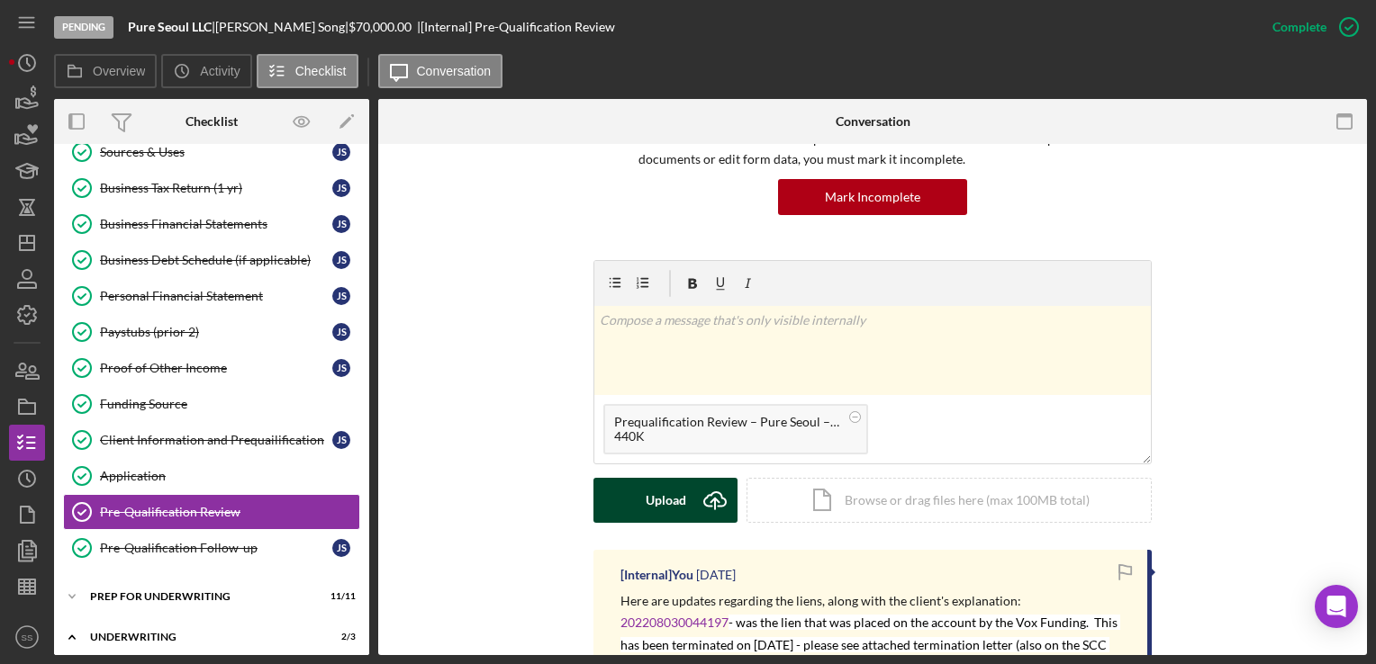
click at [678, 499] on div "Upload" at bounding box center [666, 500] width 41 height 45
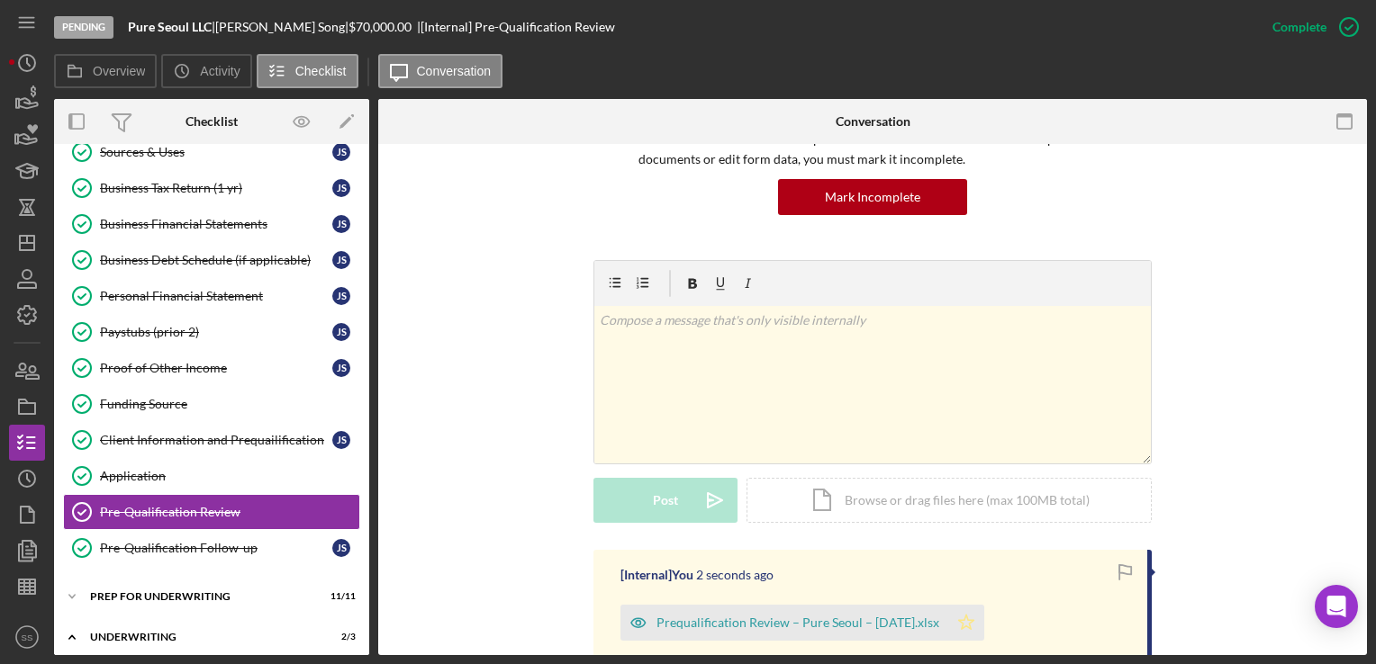
click at [981, 624] on icon "Icon/Star" at bounding box center [966, 623] width 36 height 36
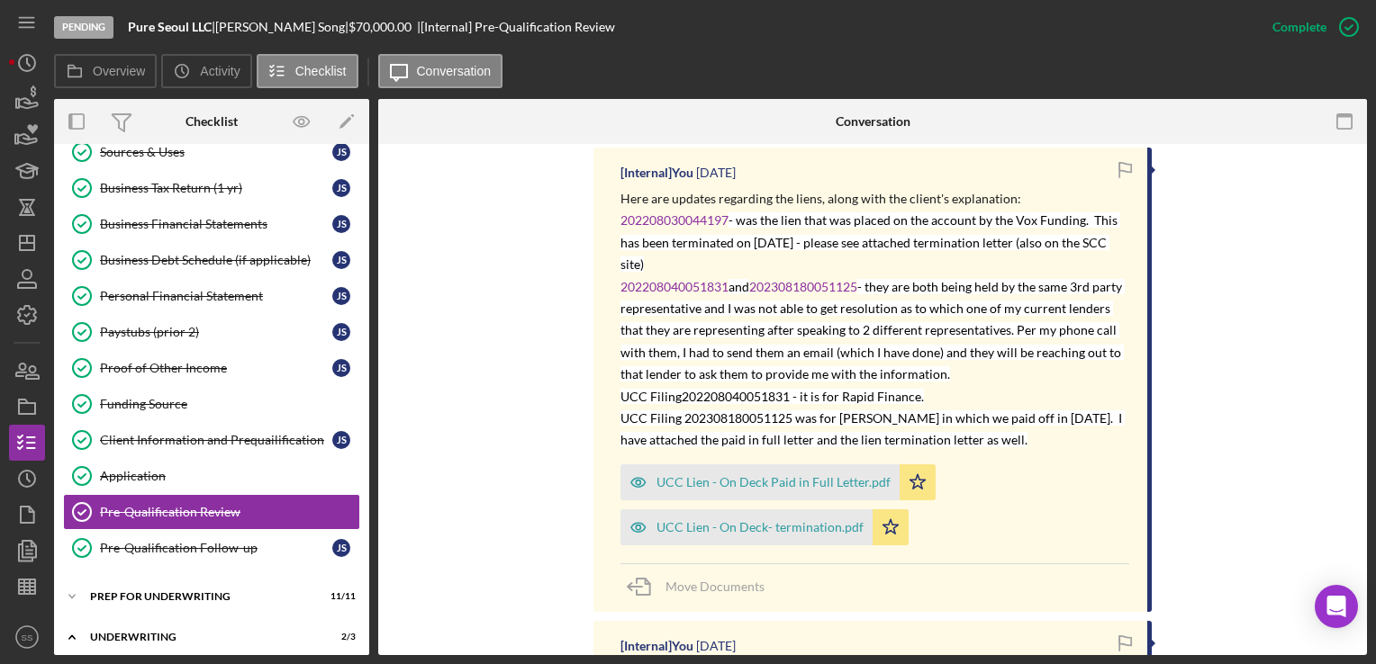
scroll to position [841, 0]
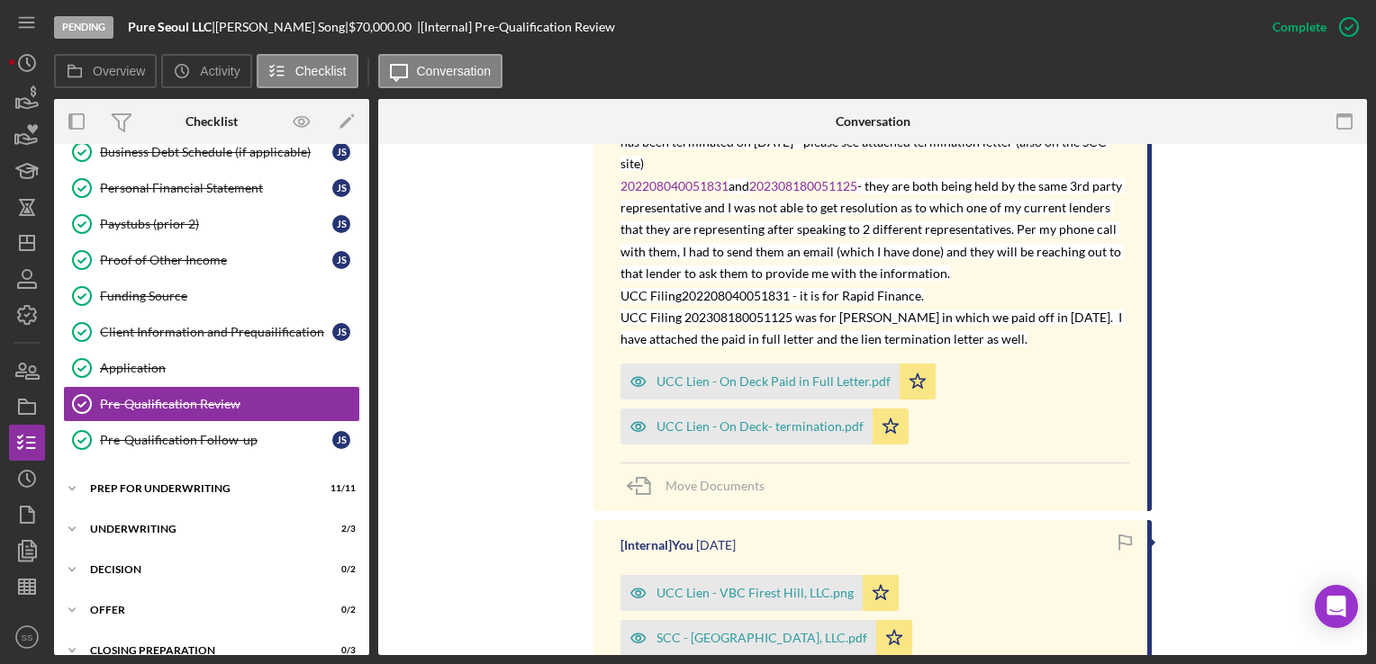
scroll to position [827, 0]
click at [700, 483] on span "Move Documents" at bounding box center [714, 486] width 99 height 15
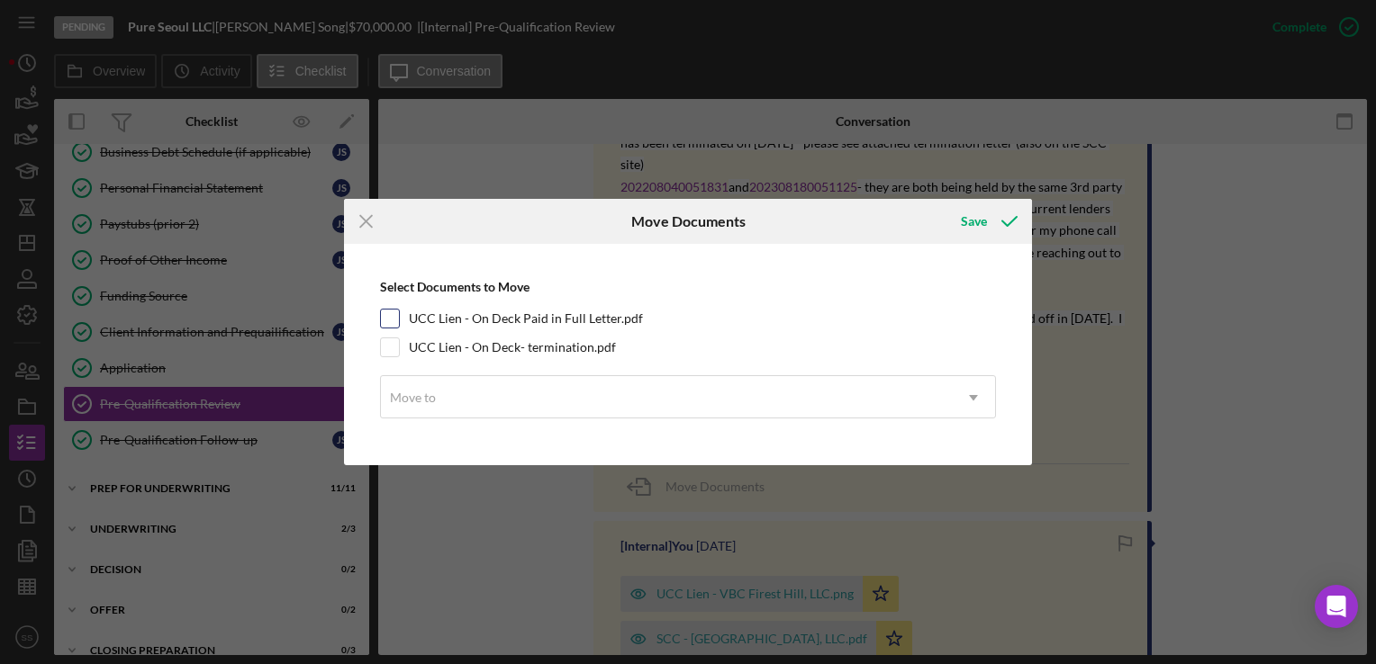
click at [393, 319] on input "UCC Lien - On Deck Paid in Full Letter.pdf" at bounding box center [390, 319] width 18 height 18
checkbox input "true"
click at [391, 340] on input "UCC Lien - On Deck- termination.pdf" at bounding box center [390, 348] width 18 height 18
checkbox input "true"
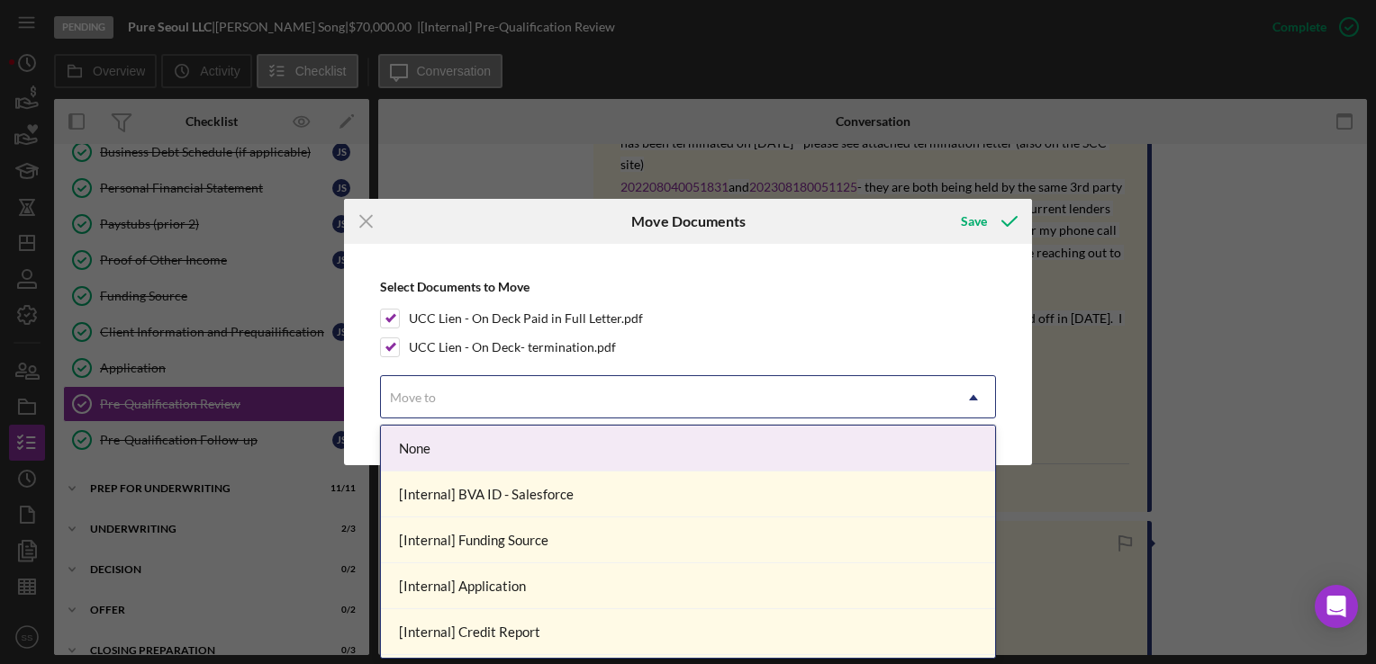
click at [972, 402] on icon "Icon/Dropdown Arrow" at bounding box center [973, 397] width 43 height 43
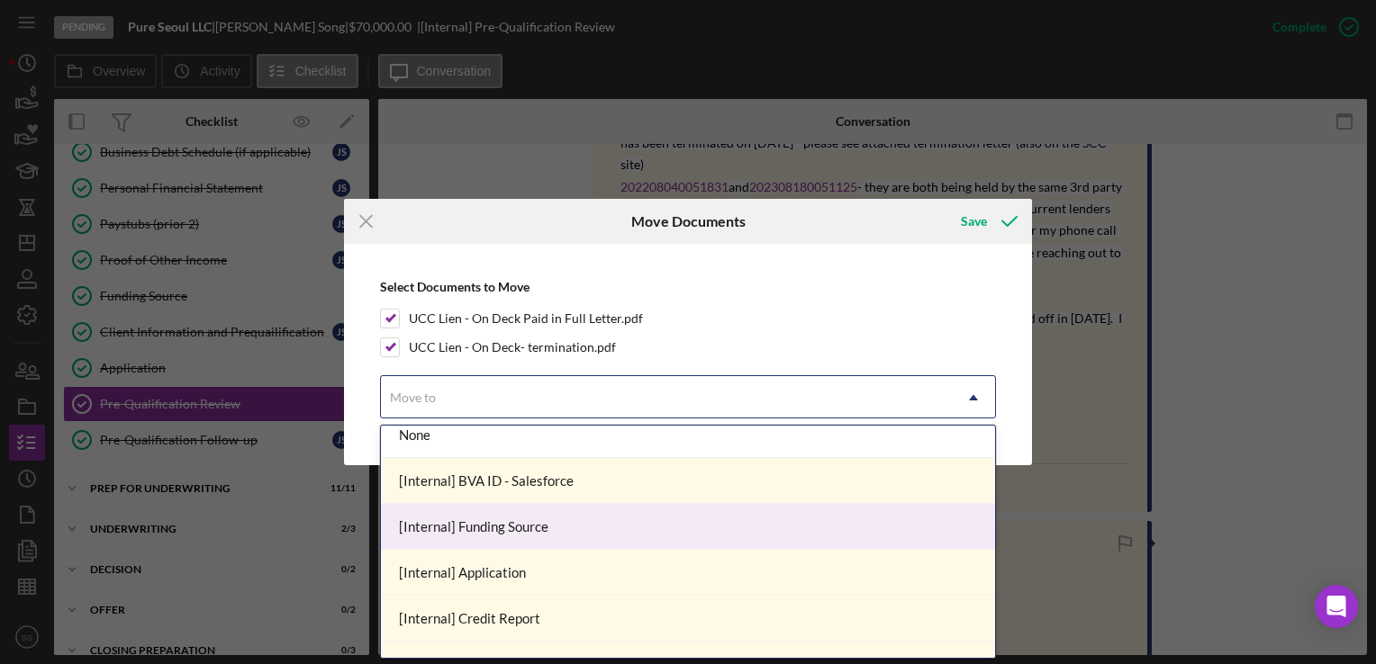
scroll to position [0, 0]
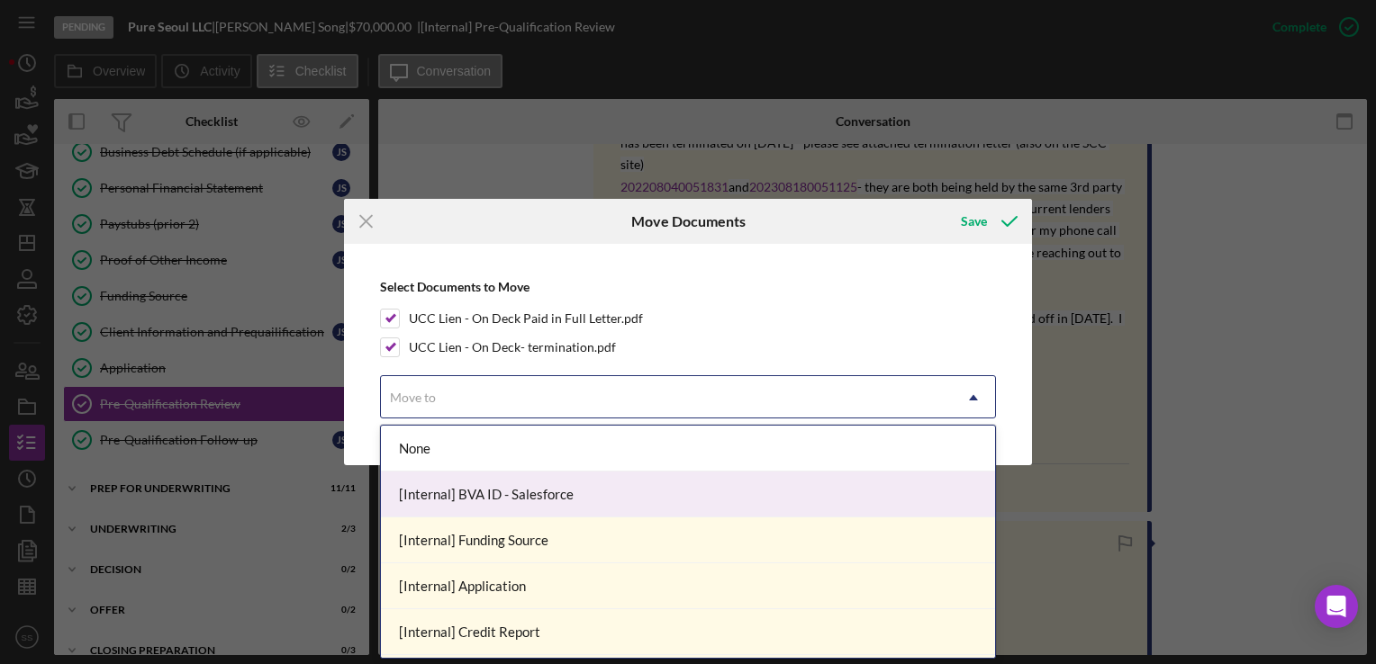
click at [646, 510] on div "[Internal] BVA ID - Salesforce" at bounding box center [688, 495] width 614 height 46
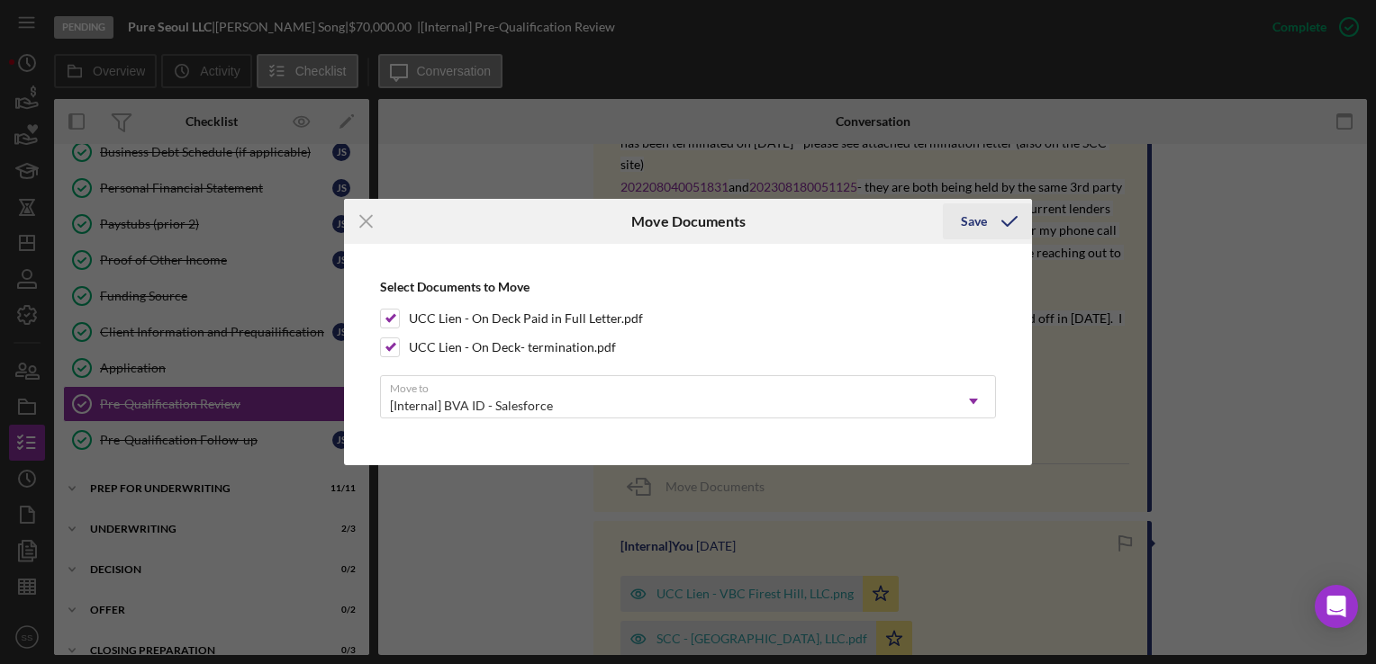
click at [980, 221] on div "Save" at bounding box center [974, 221] width 26 height 36
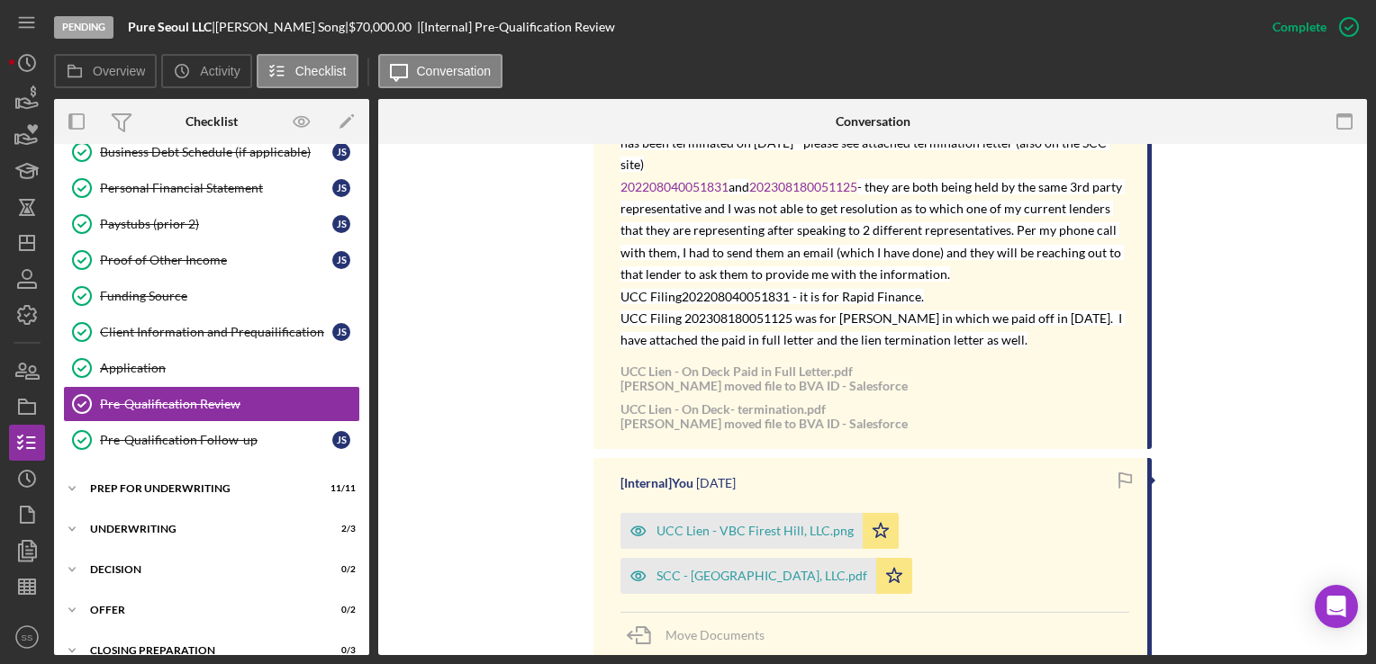
scroll to position [589, 0]
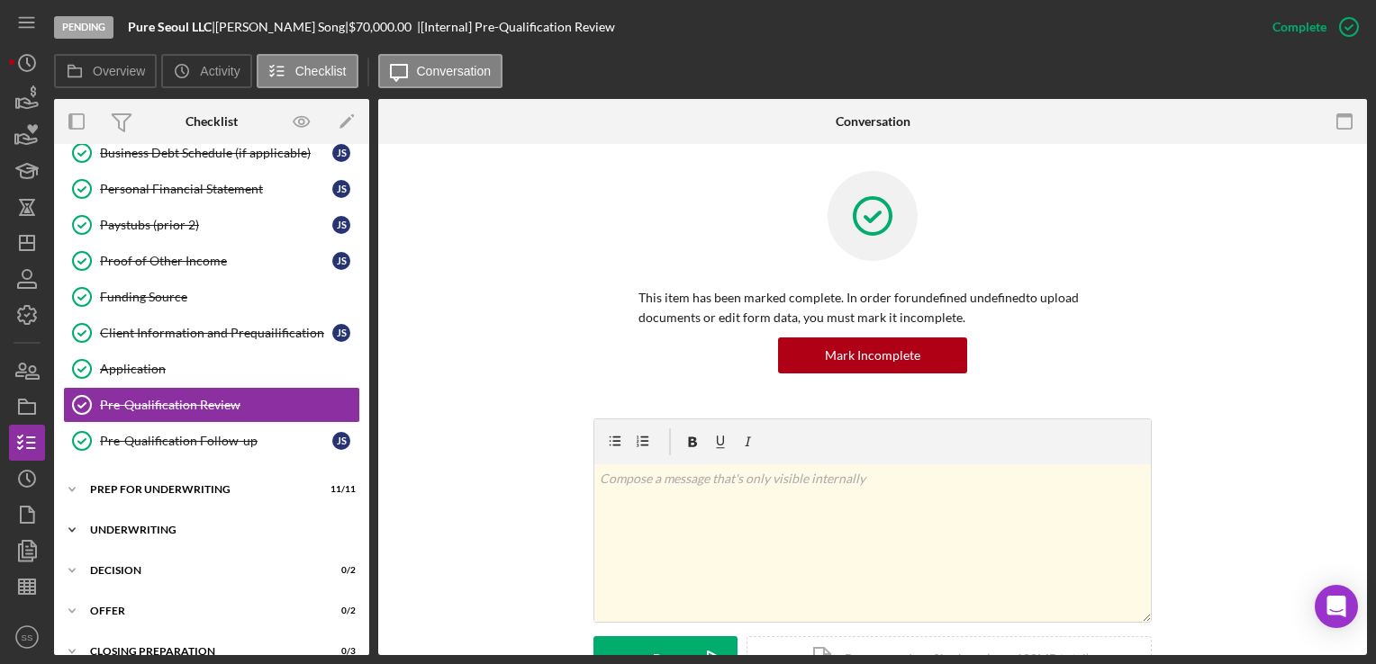
click at [137, 525] on div "Underwriting" at bounding box center [218, 530] width 257 height 11
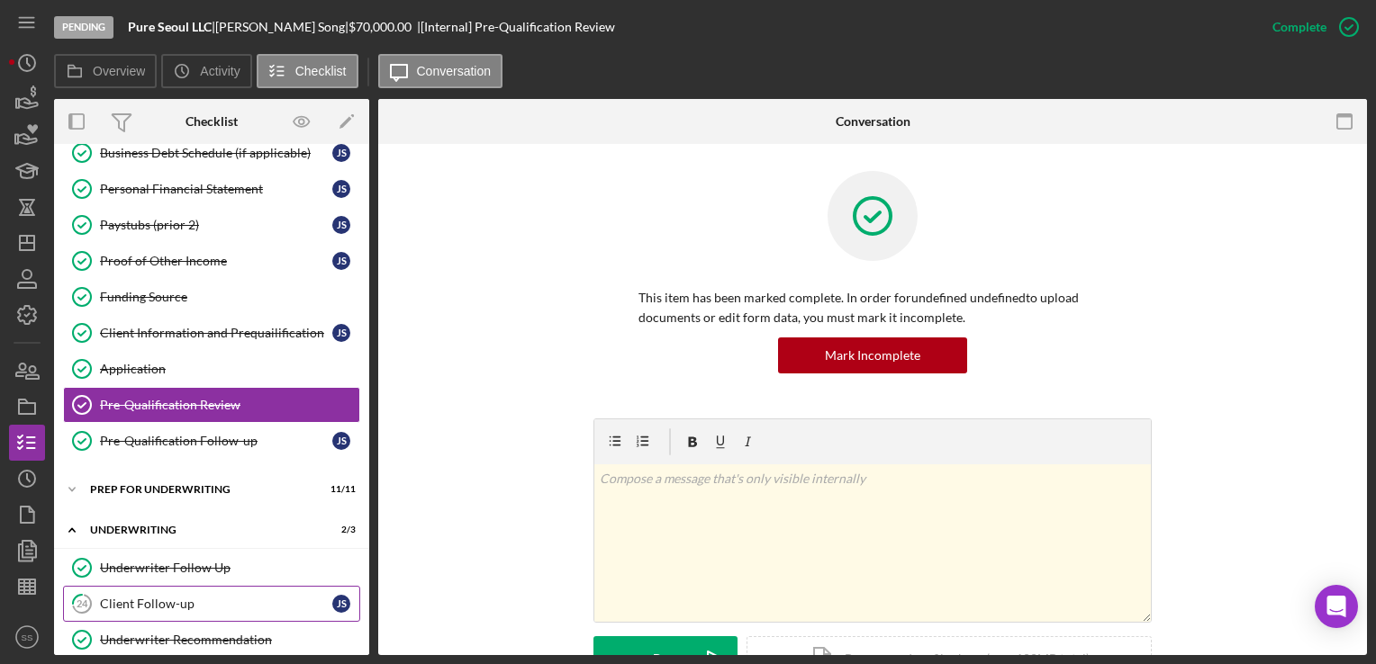
click at [217, 597] on div "Client Follow-up" at bounding box center [216, 604] width 232 height 14
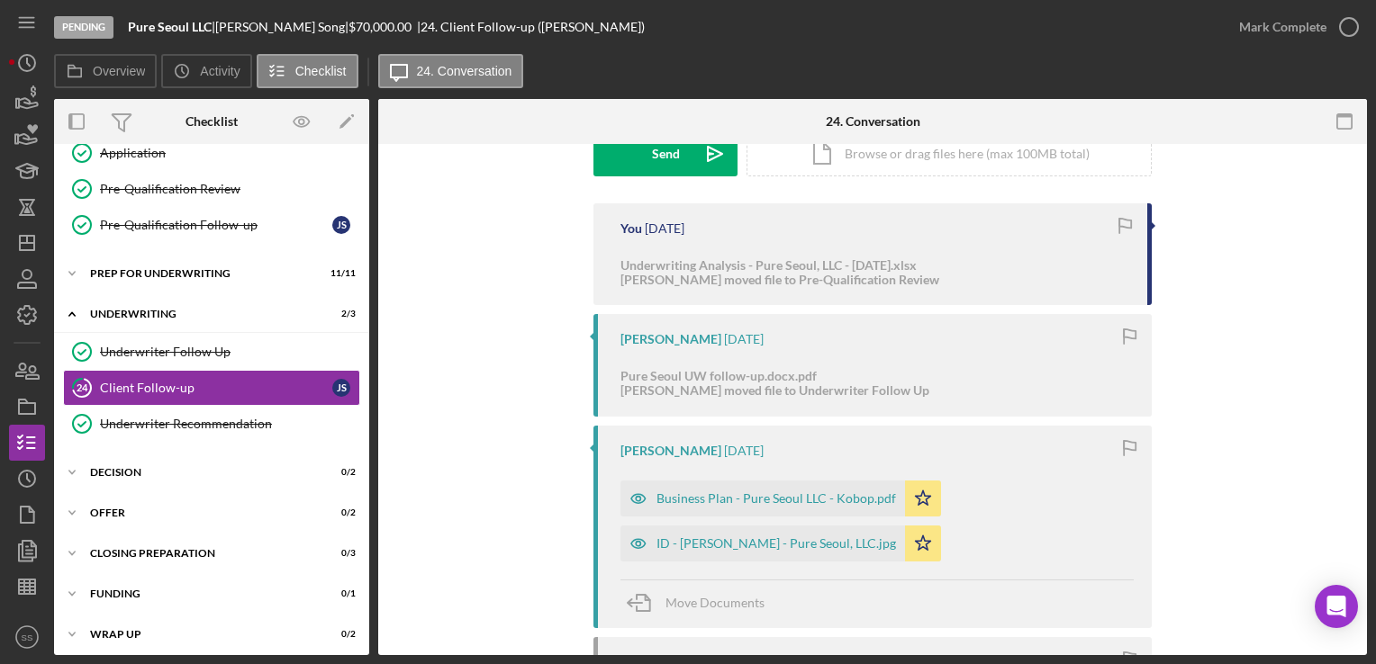
scroll to position [486, 0]
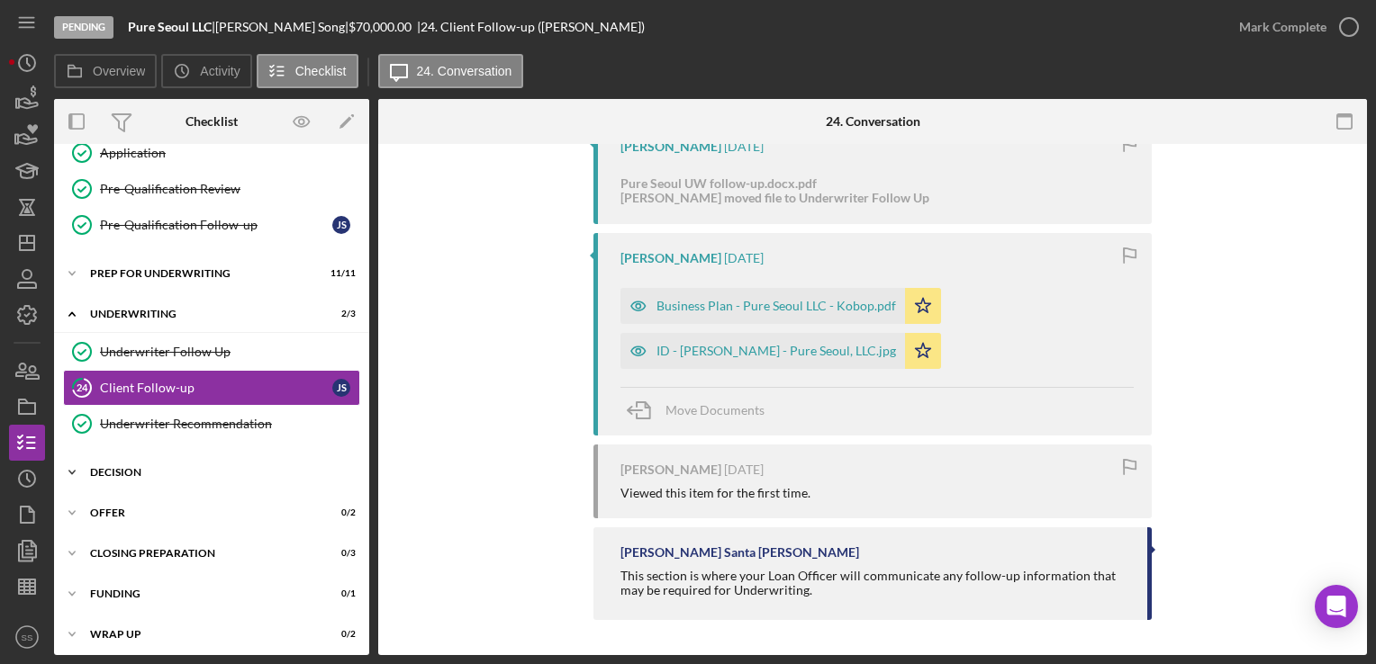
click at [95, 468] on div "Decision" at bounding box center [218, 472] width 257 height 11
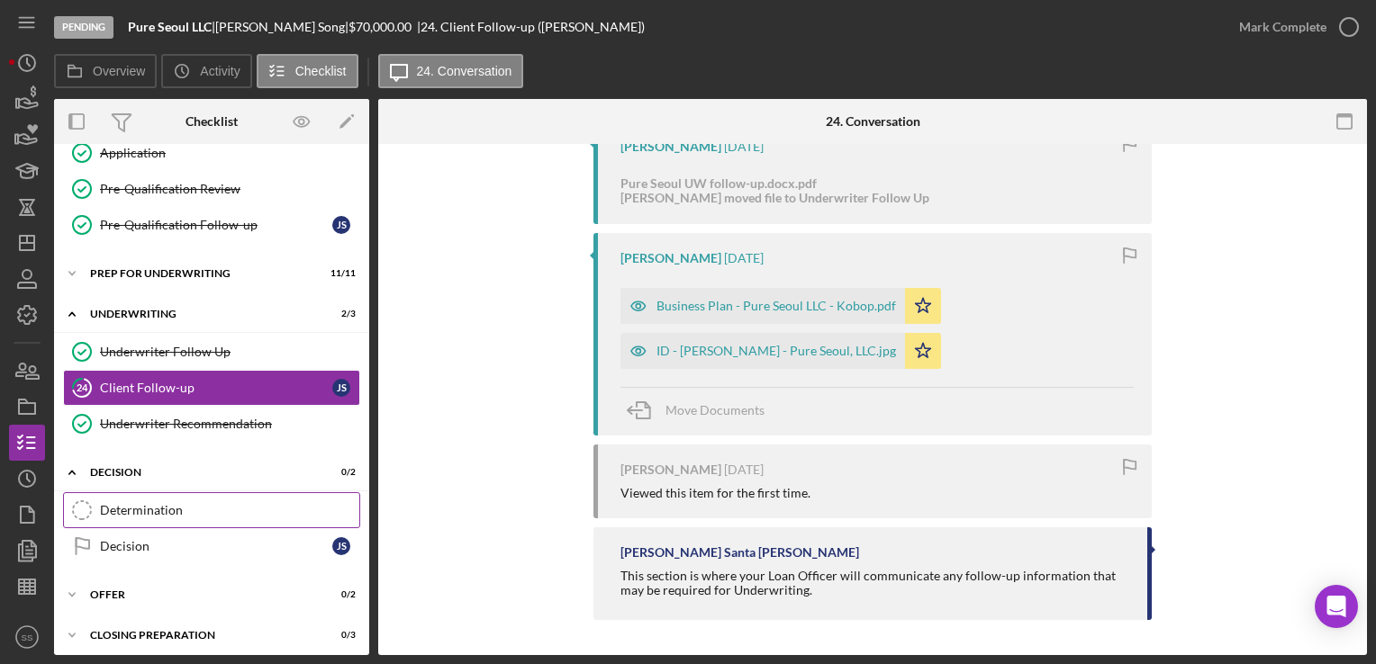
click at [155, 505] on div "Determination" at bounding box center [229, 510] width 259 height 14
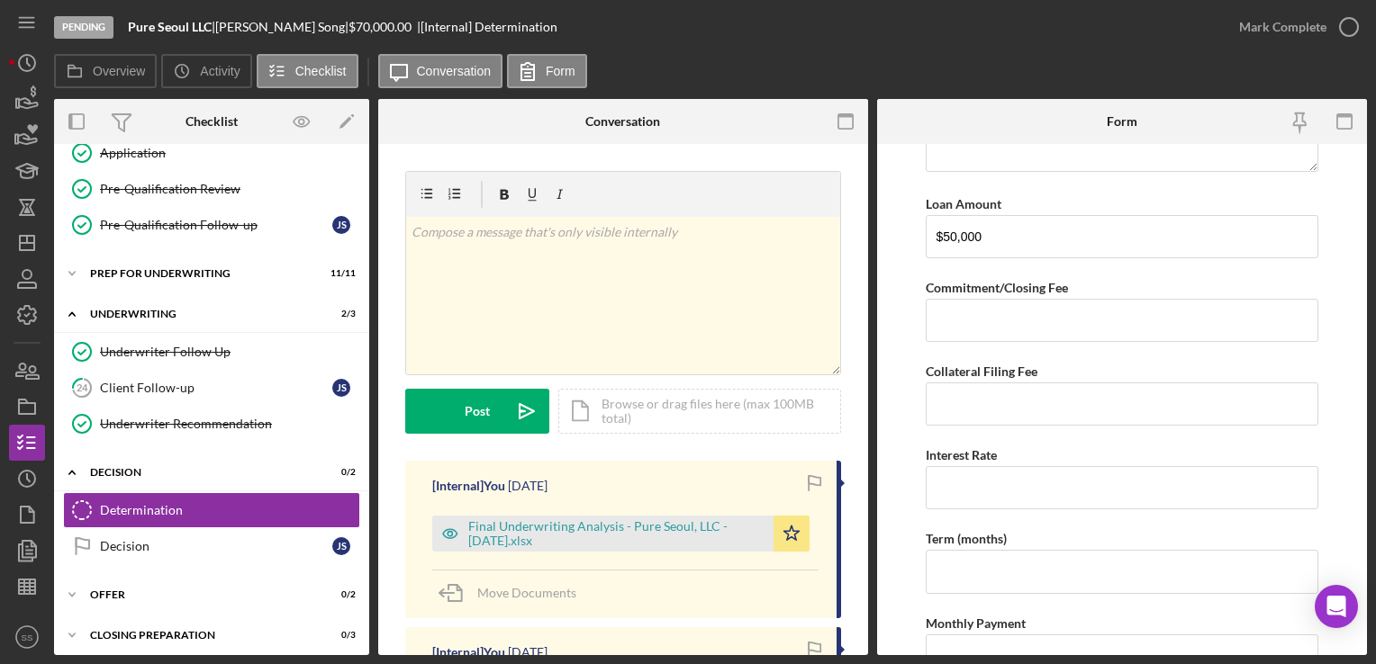
scroll to position [367, 0]
click at [944, 230] on input "$50,000" at bounding box center [1122, 236] width 392 height 43
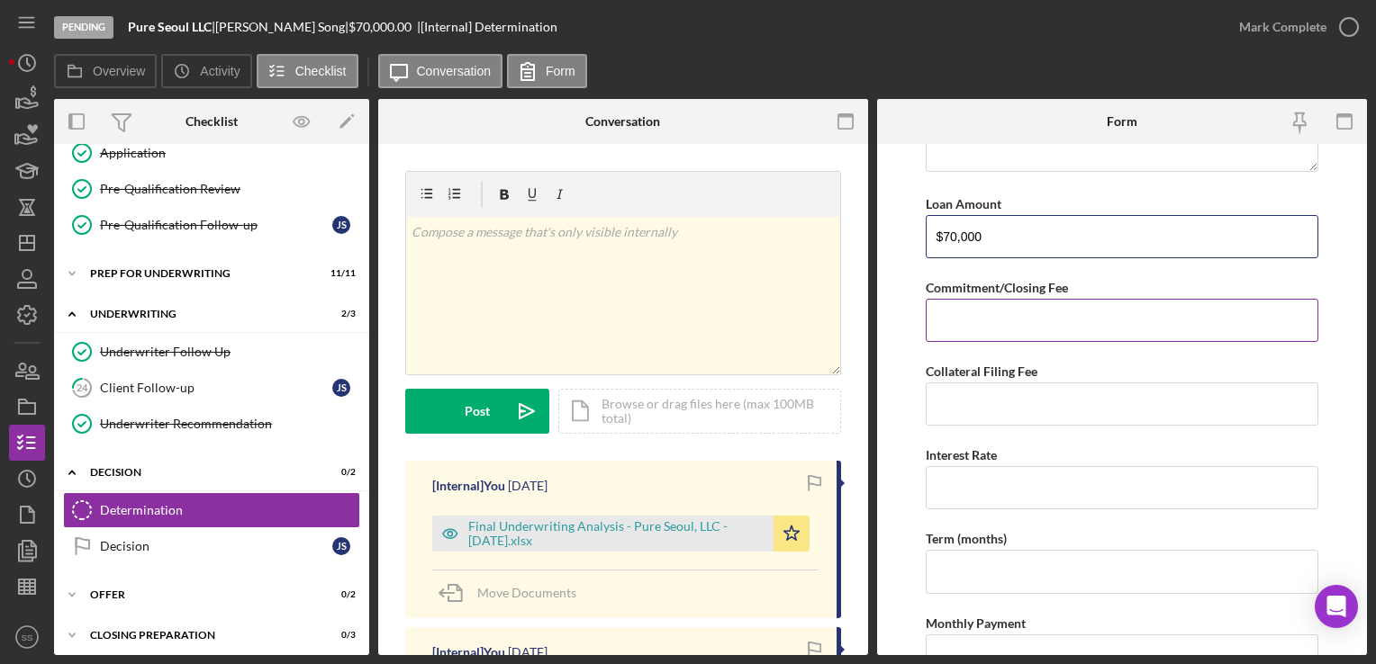
type input "$70,000"
click at [1059, 330] on input "Commitment/Closing Fee" at bounding box center [1122, 320] width 392 height 43
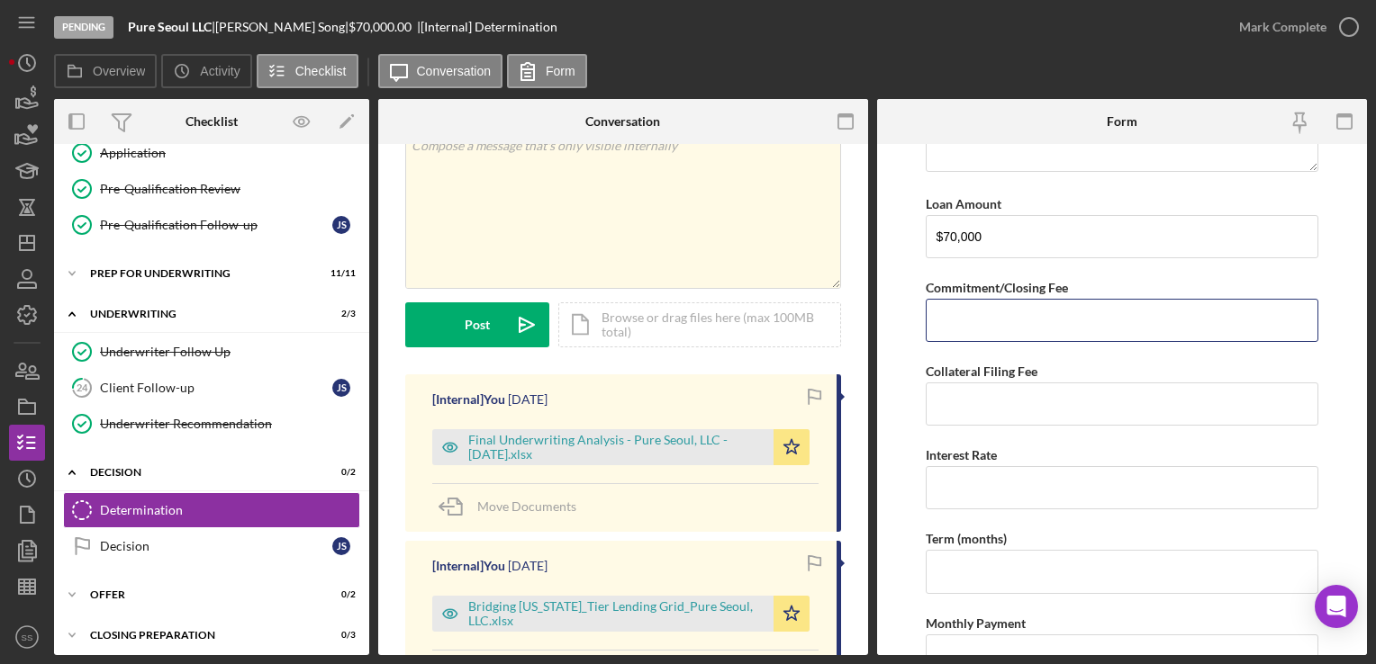
scroll to position [122, 0]
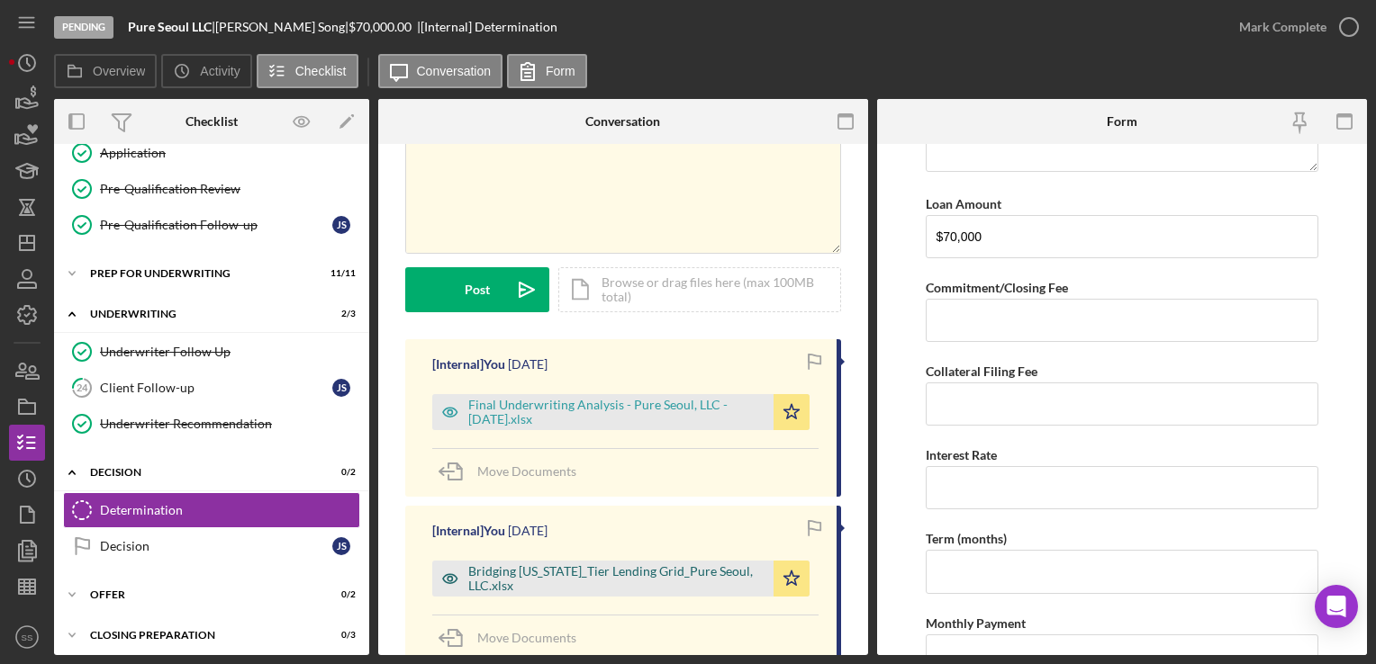
click at [570, 565] on div "Bridging [US_STATE]_Tier Lending Grid_Pure Seoul, LLC.xlsx" at bounding box center [616, 579] width 296 height 29
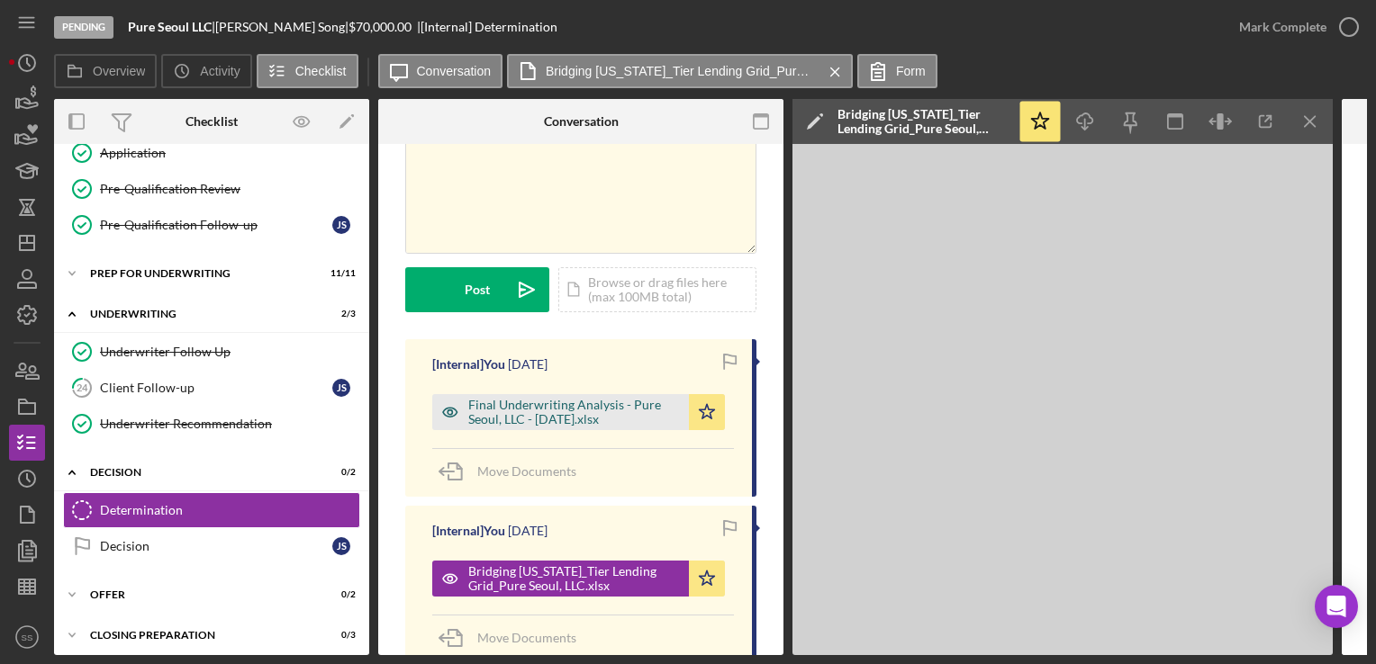
click at [475, 420] on div "Final Underwriting Analysis - Pure Seoul, LLC - [DATE].xlsx" at bounding box center [574, 412] width 212 height 29
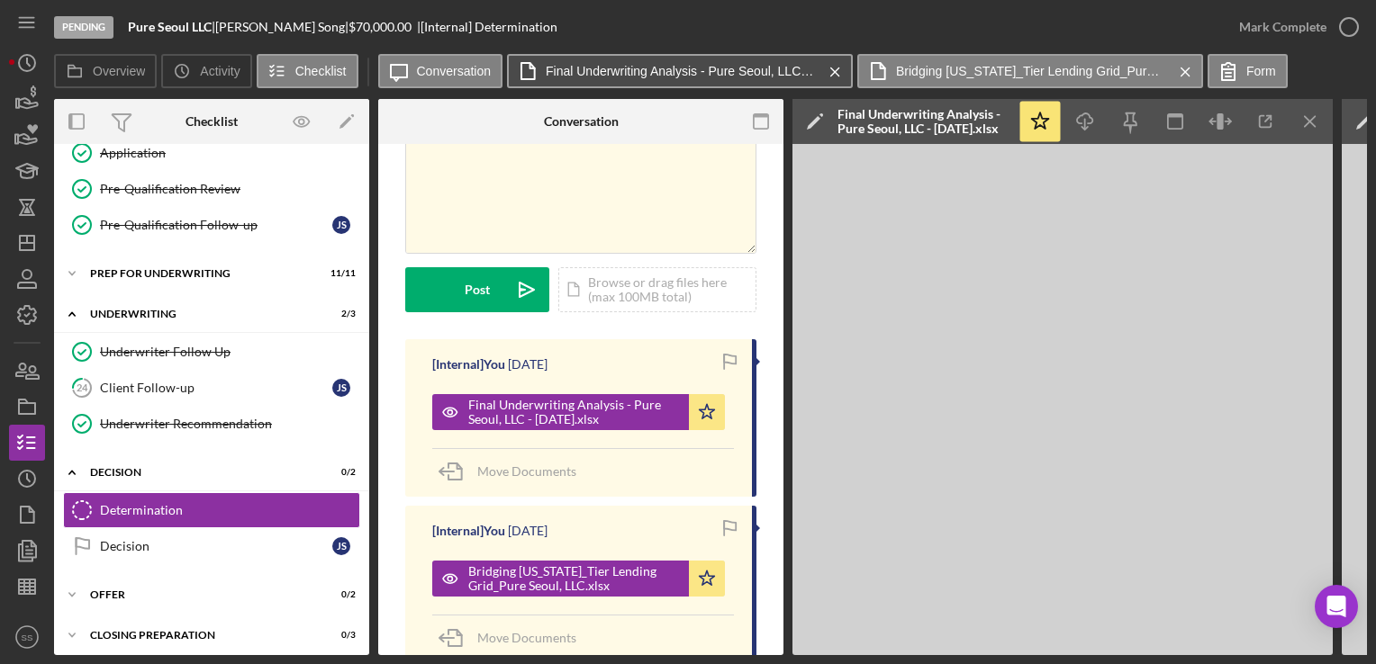
click at [589, 81] on button "Final Underwriting Analysis - Pure Seoul, LLC - [DATE].xlsx Icon/Menu Close" at bounding box center [680, 71] width 346 height 34
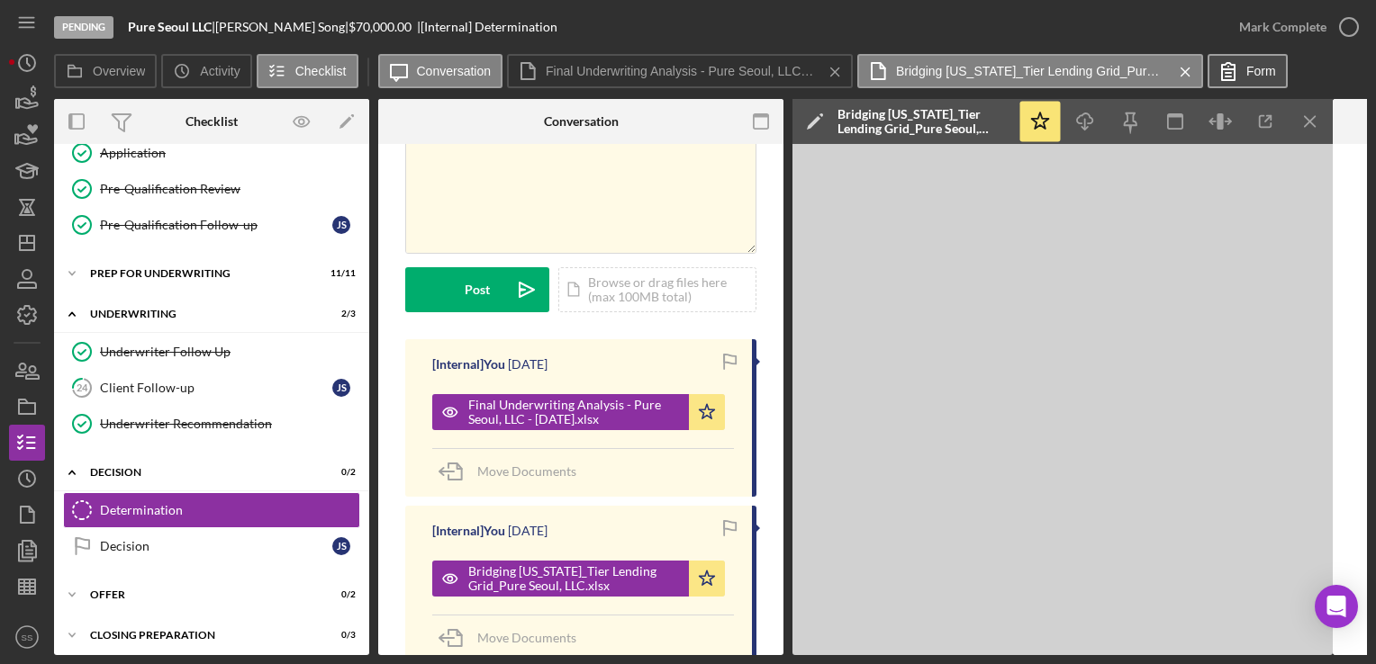
click at [1239, 78] on icon at bounding box center [1228, 71] width 45 height 45
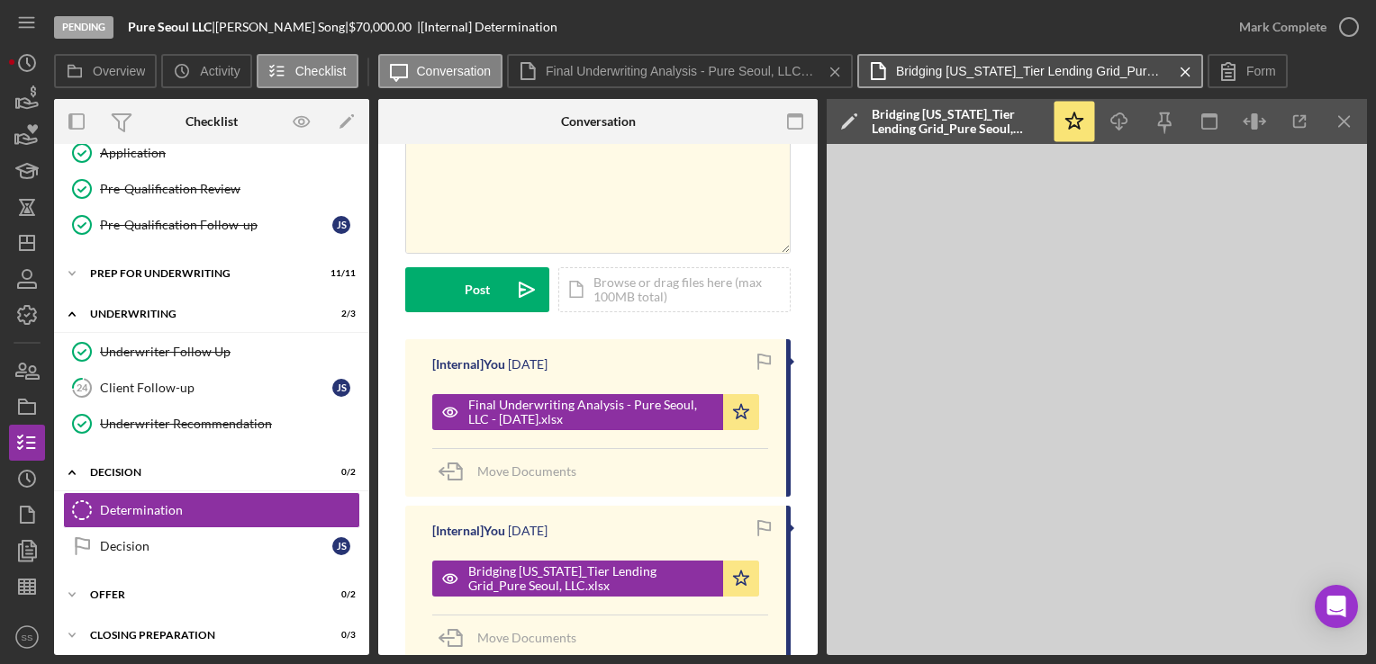
click at [1026, 68] on label "Bridging [US_STATE]_Tier Lending Grid_Pure Seoul, LLC.xlsx" at bounding box center [1031, 71] width 270 height 14
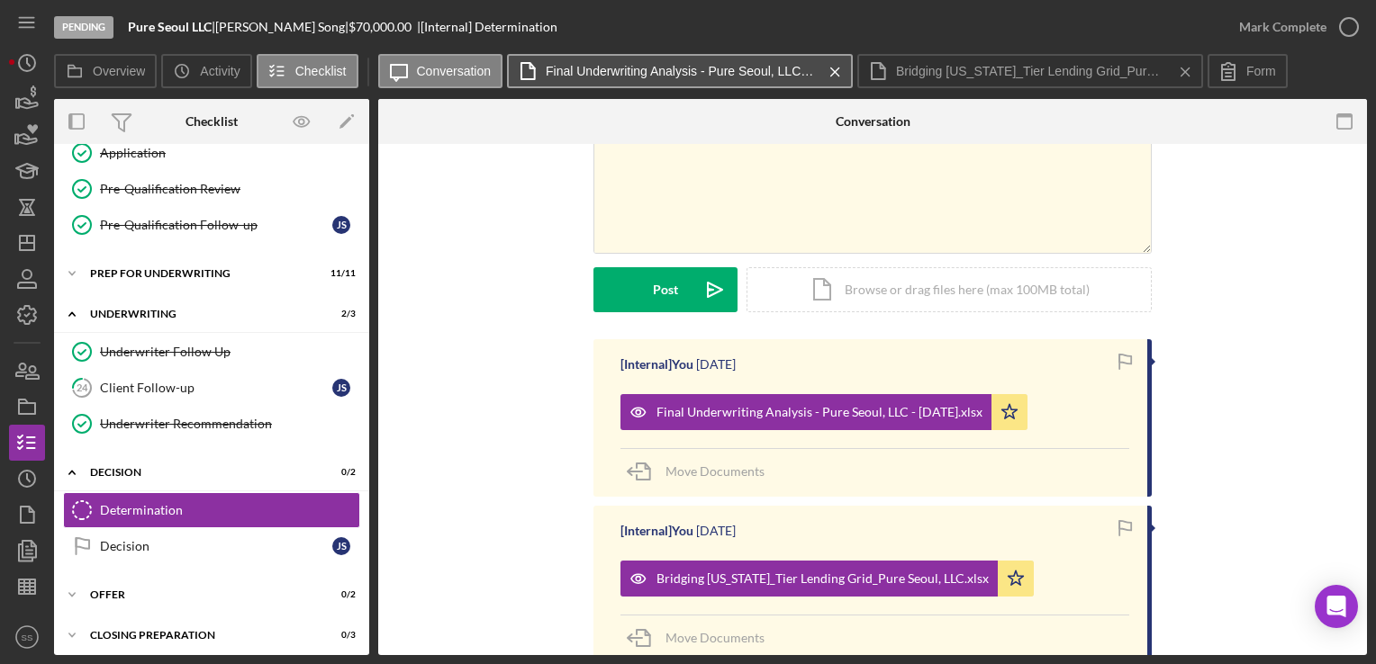
click at [637, 65] on label "Final Underwriting Analysis - Pure Seoul, LLC - [DATE].xlsx" at bounding box center [681, 71] width 270 height 14
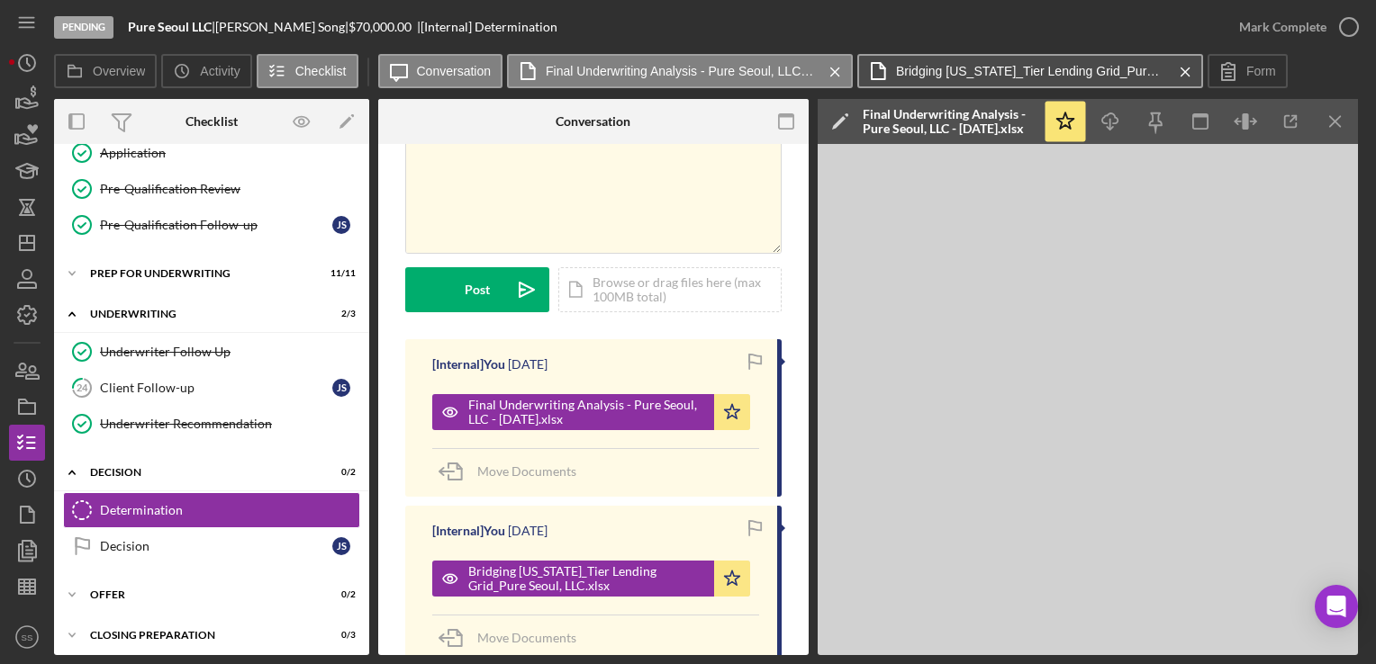
click at [915, 78] on button "Bridging [US_STATE]_Tier Lending Grid_Pure Seoul, LLC.xlsx Icon/Menu Close" at bounding box center [1030, 71] width 346 height 34
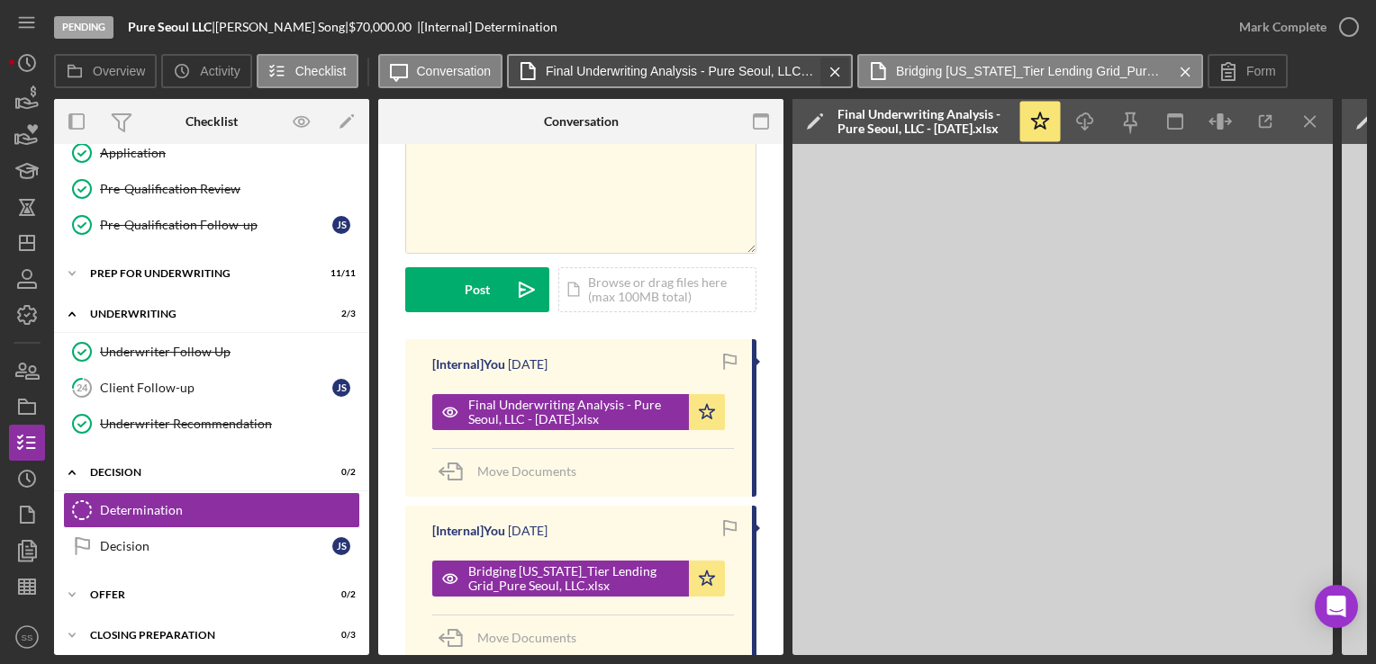
click at [838, 70] on button "Final Underwriting Analysis - Pure Seoul, LLC - [DATE].xlsx Icon/Menu Close" at bounding box center [680, 71] width 346 height 34
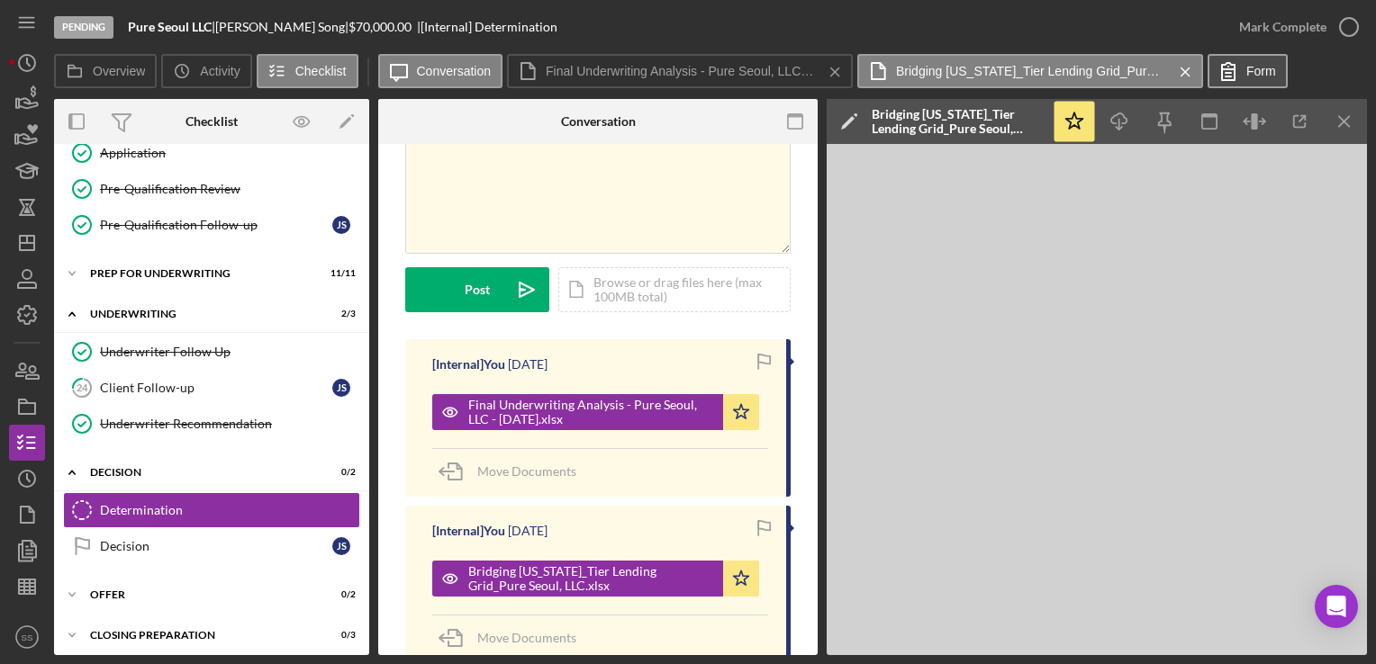
click at [1208, 71] on icon at bounding box center [1228, 71] width 45 height 45
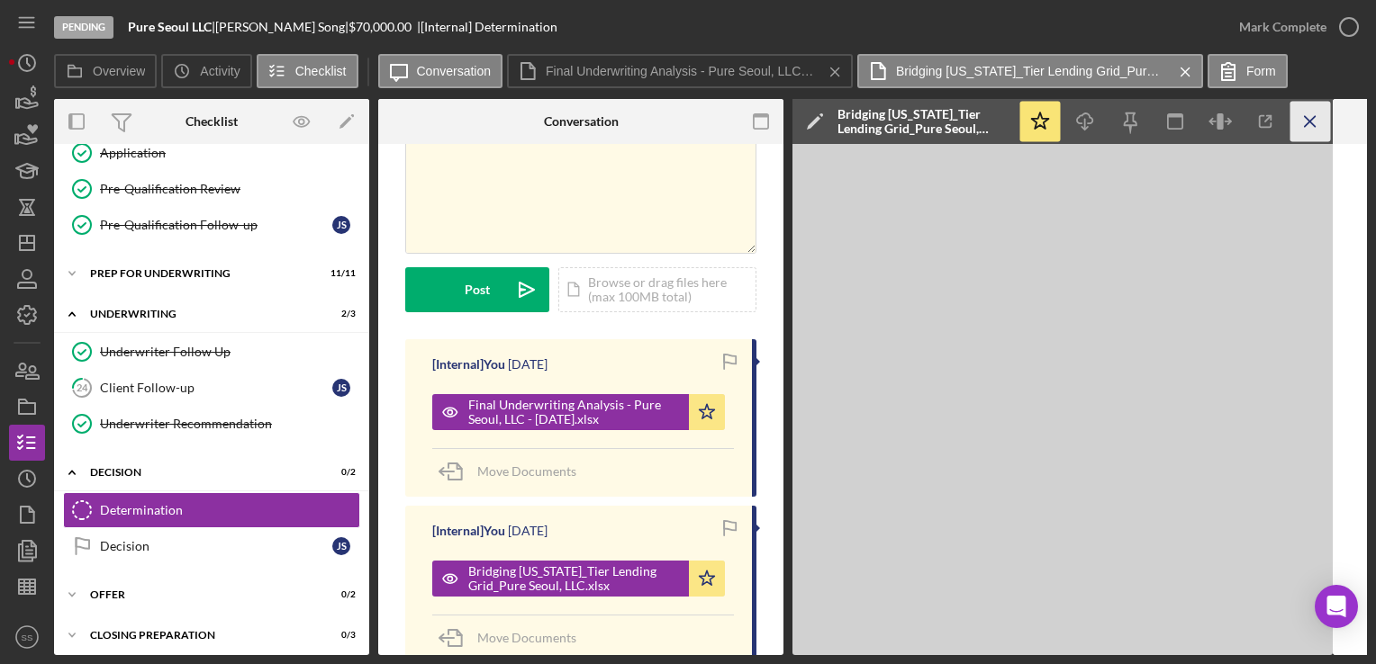
click at [1311, 126] on icon "Icon/Menu Close" at bounding box center [1310, 122] width 41 height 41
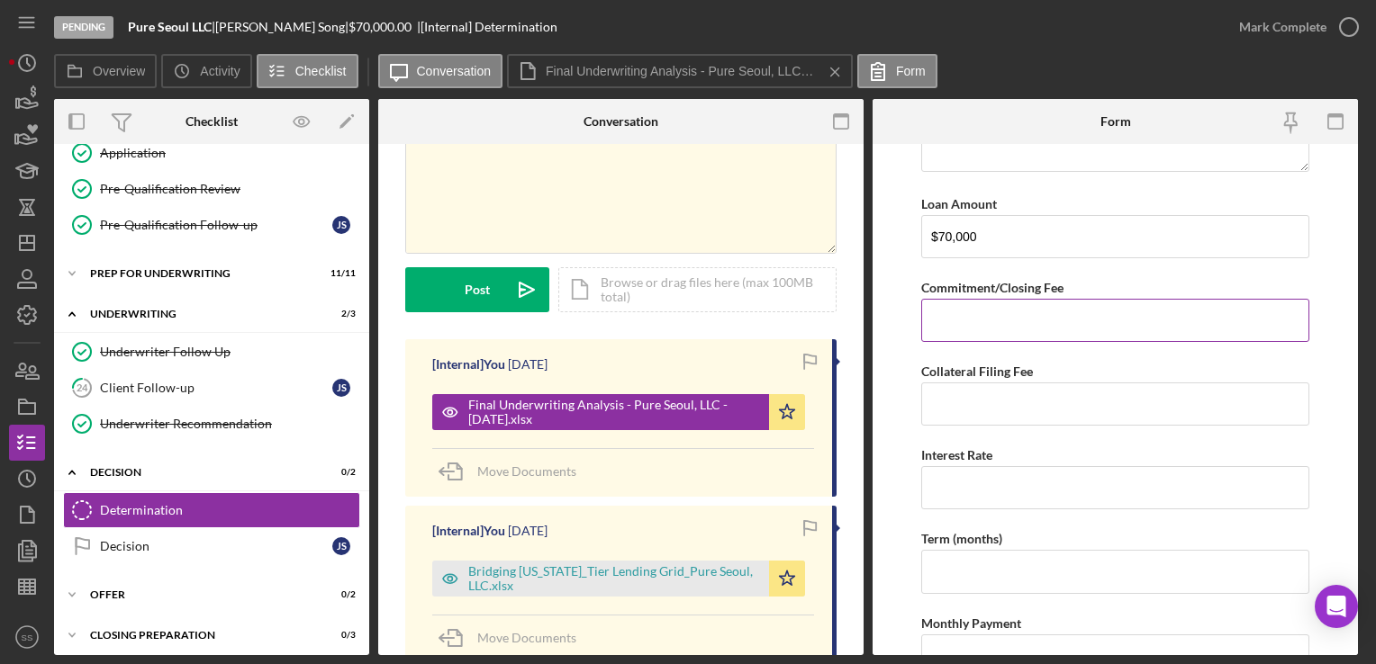
click at [1019, 327] on input "Commitment/Closing Fee" at bounding box center [1115, 320] width 388 height 43
click at [1022, 478] on input "Interest Rate" at bounding box center [1115, 487] width 388 height 43
type input "8.5"
click at [929, 317] on input "Commitment/Closing Fee" at bounding box center [1115, 320] width 388 height 43
type input "$900"
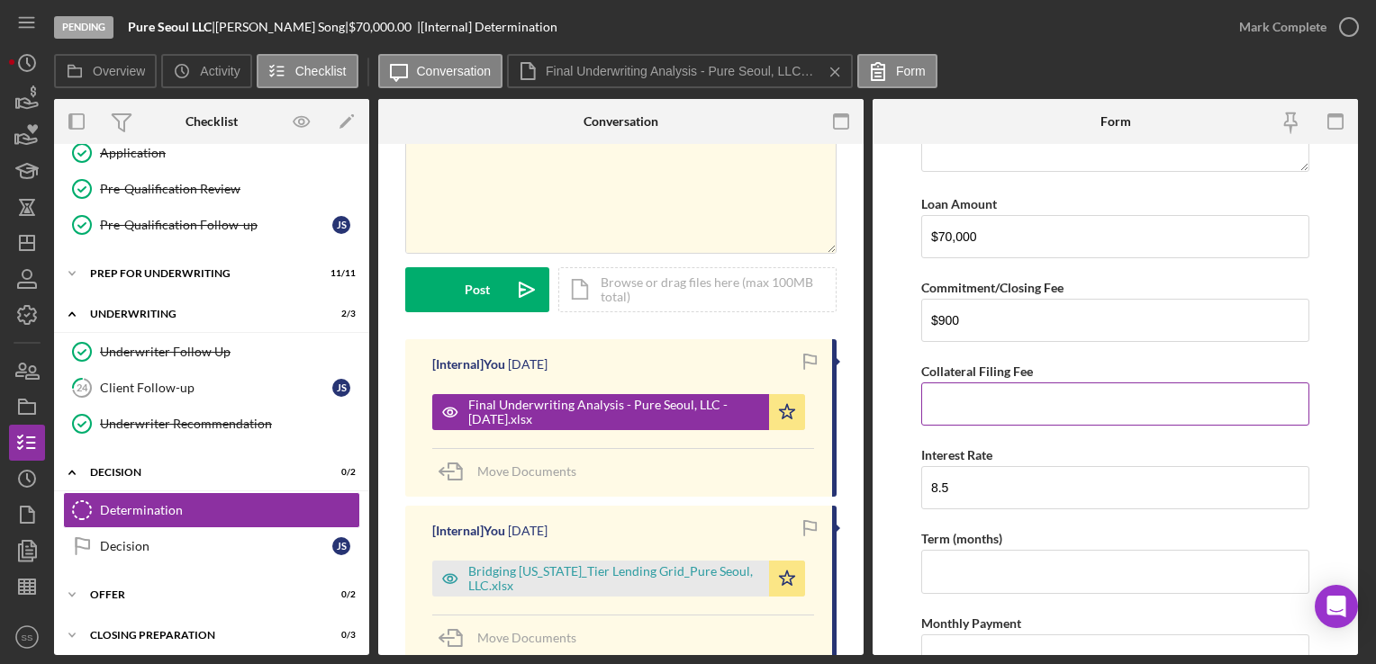
click at [944, 402] on input "Collateral Filing Fee" at bounding box center [1115, 404] width 388 height 43
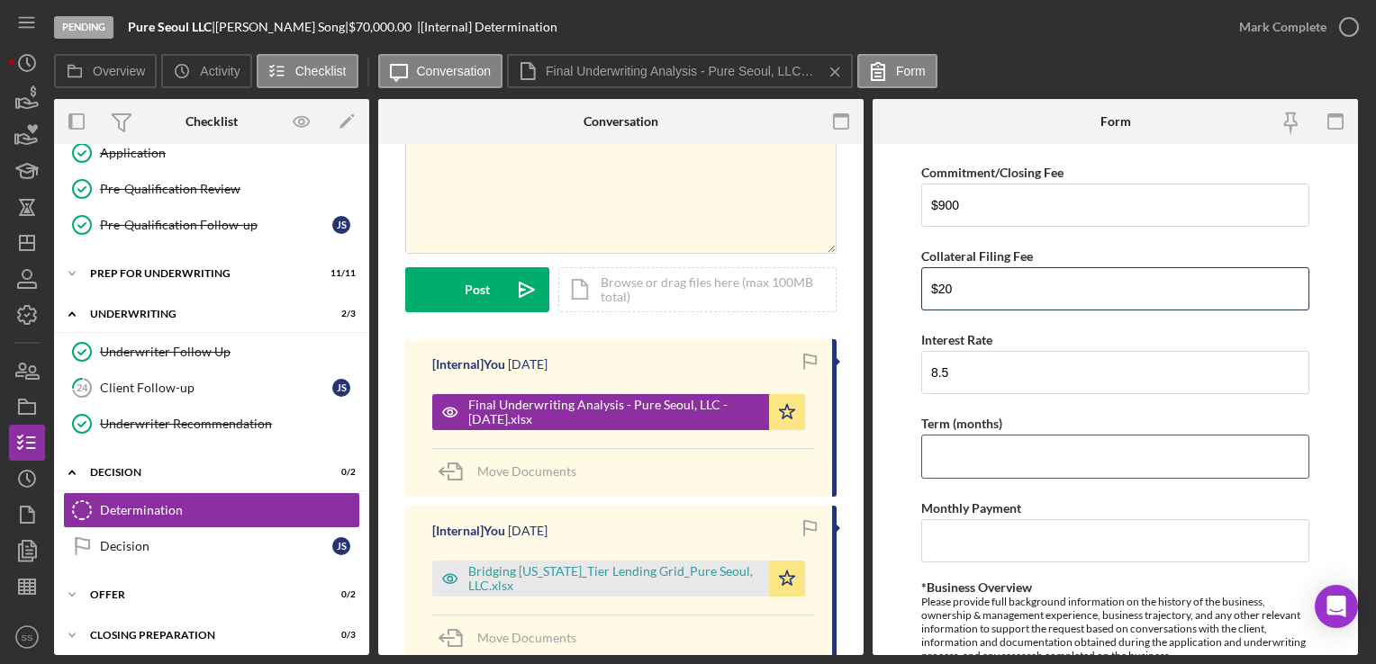
type input "$20"
click at [962, 463] on input "Term (months)" at bounding box center [1115, 456] width 388 height 43
type input "60"
click at [979, 539] on input "Monthly Payment" at bounding box center [1115, 541] width 388 height 43
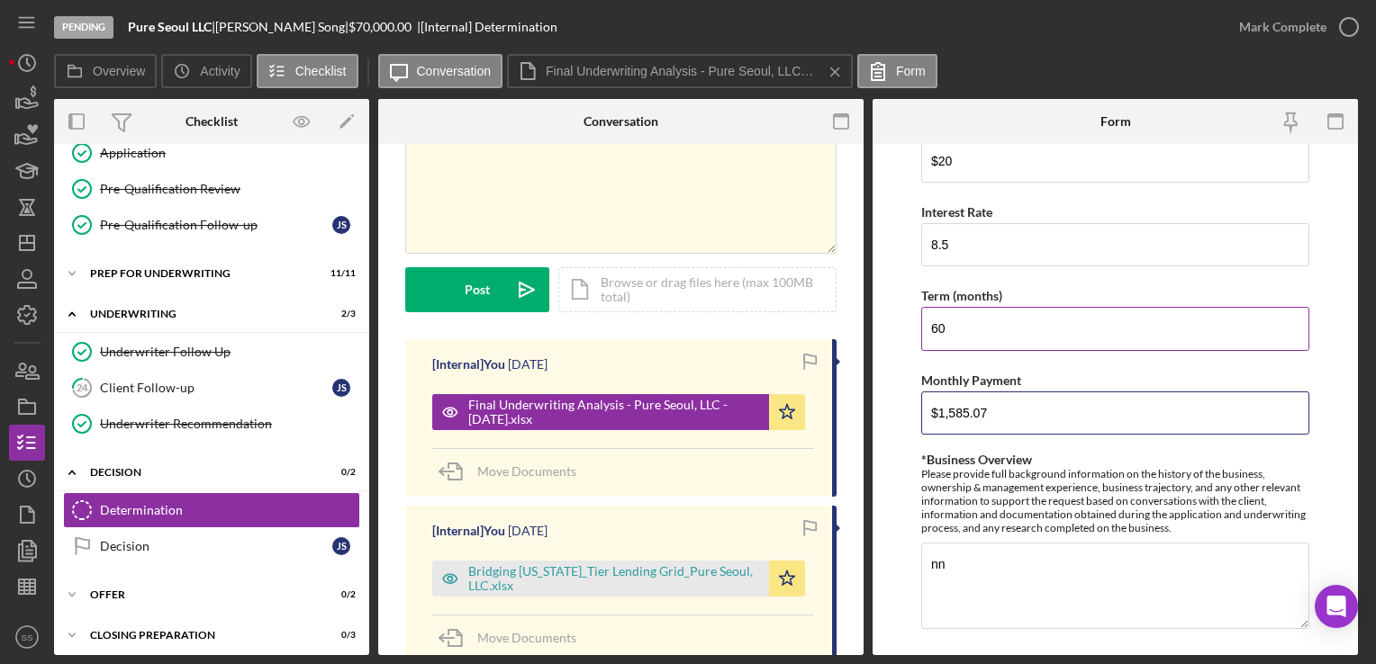
scroll to position [694, 0]
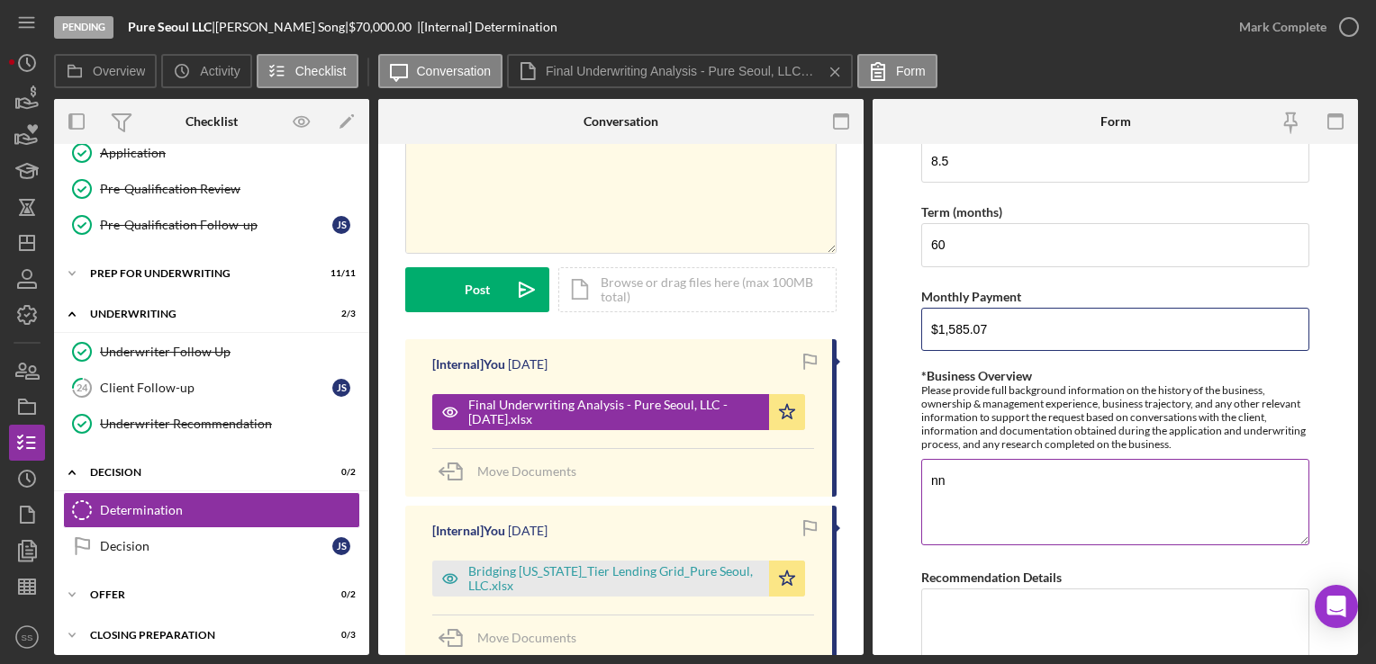
type input "$1,585.07"
type textarea "n"
paste textarea "Pure Seoul, LLC is the business entity of a successful and established food tru…"
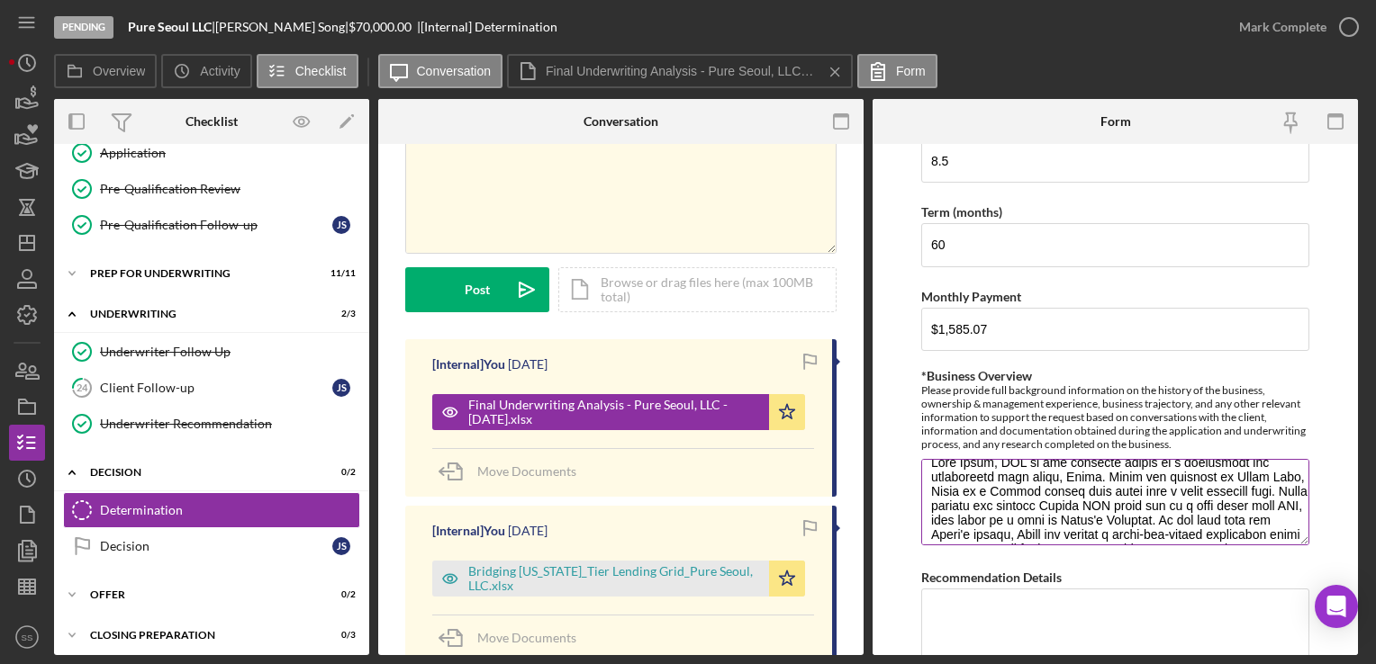
scroll to position [21, 0]
click at [1165, 488] on textarea "*Business Overview" at bounding box center [1115, 502] width 388 height 86
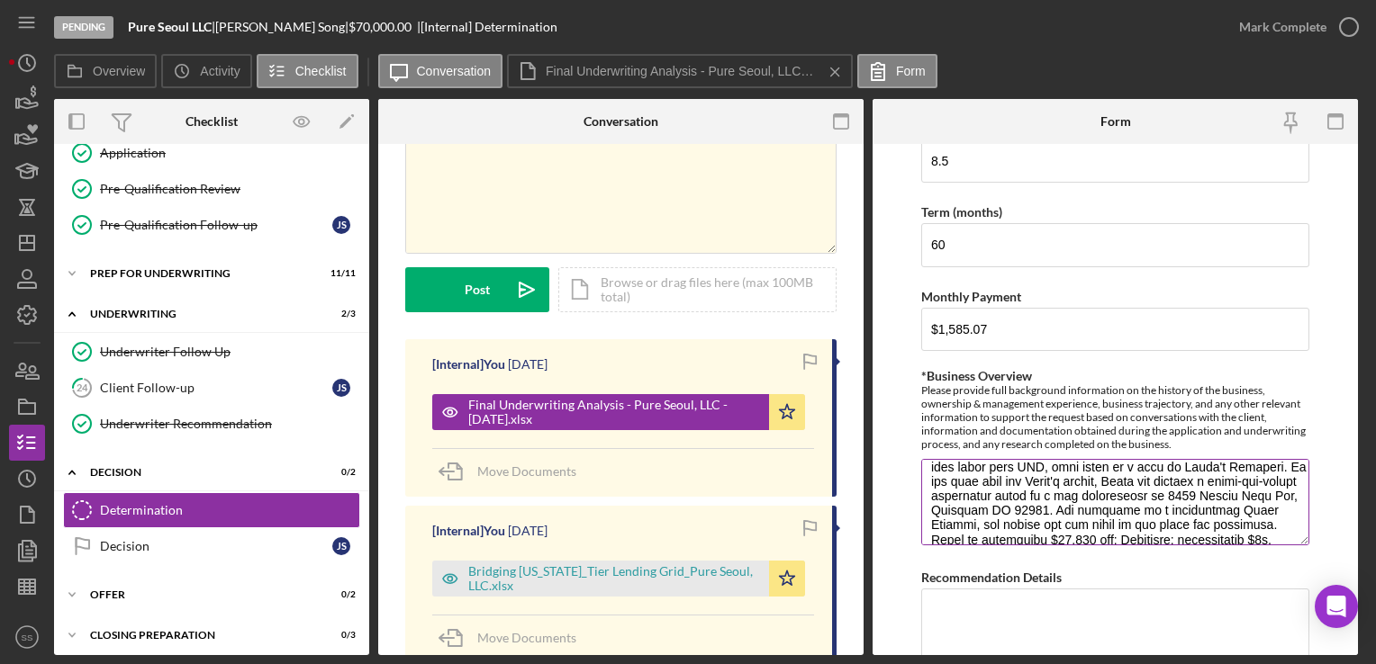
scroll to position [41, 0]
click at [974, 505] on textarea "*Business Overview" at bounding box center [1115, 502] width 388 height 86
click at [1255, 480] on textarea "*Business Overview" at bounding box center [1115, 502] width 388 height 86
drag, startPoint x: 1221, startPoint y: 479, endPoint x: 1156, endPoint y: 497, distance: 67.3
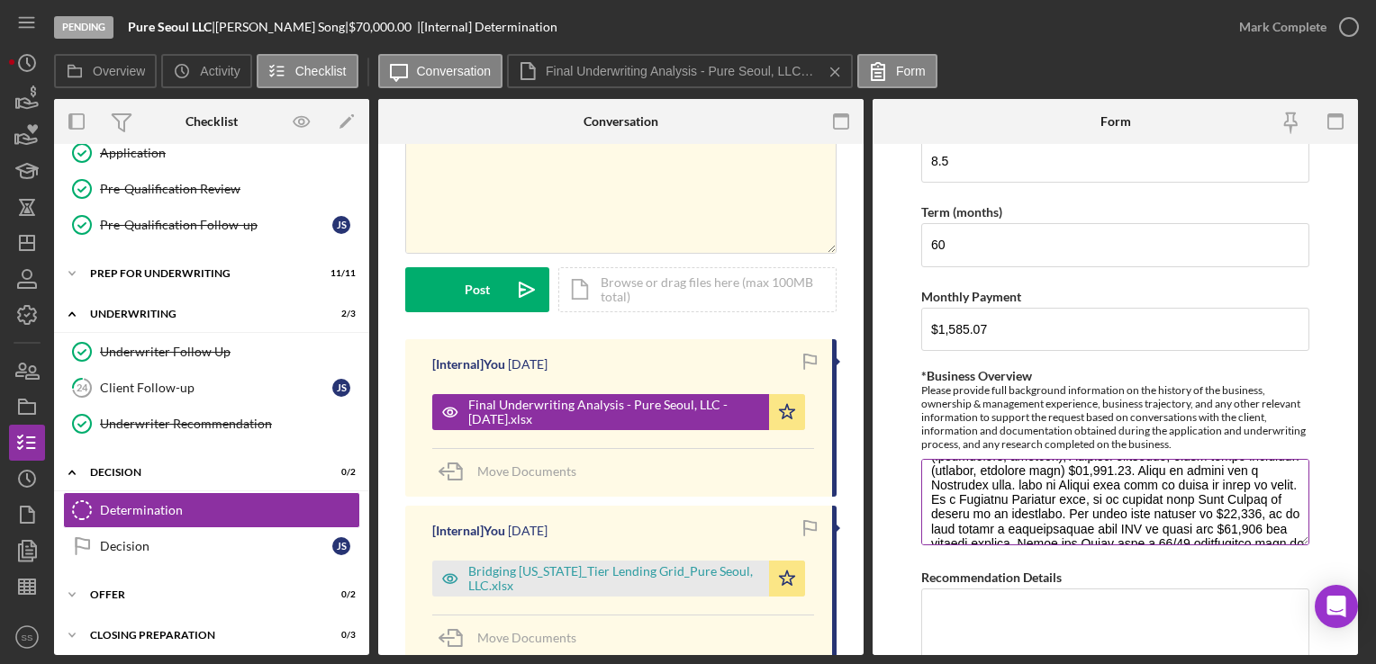
click at [1156, 497] on textarea "*Business Overview" at bounding box center [1115, 502] width 388 height 86
click at [1239, 459] on textarea "*Business Overview" at bounding box center [1115, 502] width 388 height 86
click at [980, 490] on textarea "*Business Overview" at bounding box center [1115, 502] width 388 height 86
drag, startPoint x: 984, startPoint y: 488, endPoint x: 1109, endPoint y: 506, distance: 126.4
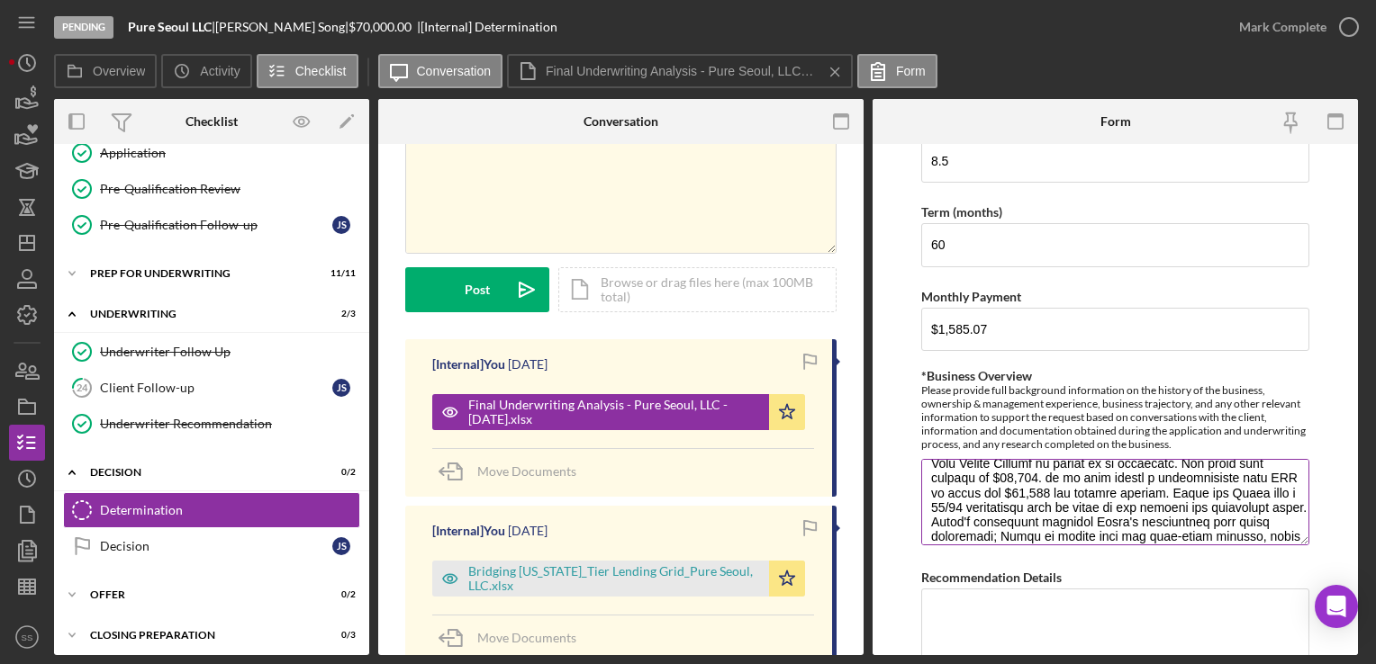
click at [1109, 506] on textarea "*Business Overview" at bounding box center [1115, 502] width 388 height 86
click at [955, 503] on textarea "*Business Overview" at bounding box center [1115, 502] width 388 height 86
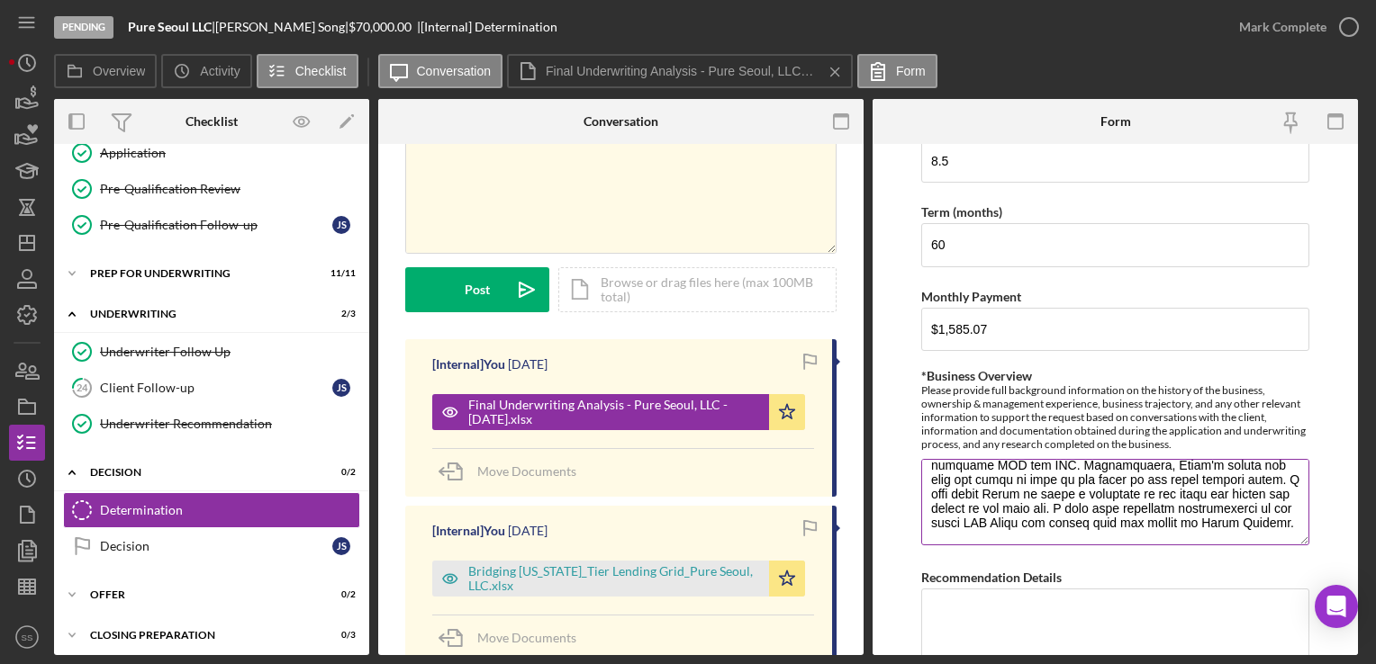
scroll to position [358, 0]
click at [1017, 477] on textarea "*Business Overview" at bounding box center [1115, 502] width 388 height 86
click at [1112, 506] on textarea "*Business Overview" at bounding box center [1115, 502] width 388 height 86
drag, startPoint x: 1112, startPoint y: 506, endPoint x: 1142, endPoint y: 497, distance: 31.0
click at [1142, 497] on textarea "*Business Overview" at bounding box center [1115, 502] width 388 height 86
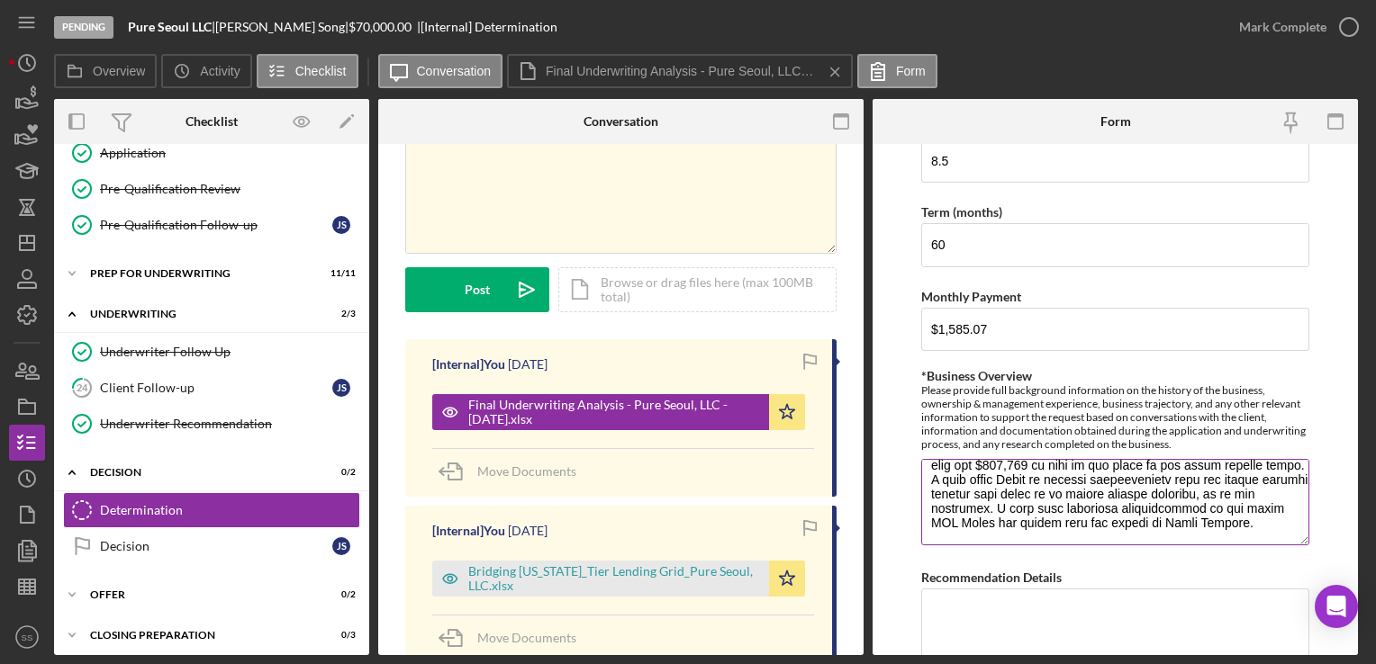
scroll to position [394, 0]
drag, startPoint x: 1019, startPoint y: 514, endPoint x: 1051, endPoint y: 489, distance: 40.4
click at [1051, 489] on textarea "*Business Overview" at bounding box center [1115, 502] width 388 height 86
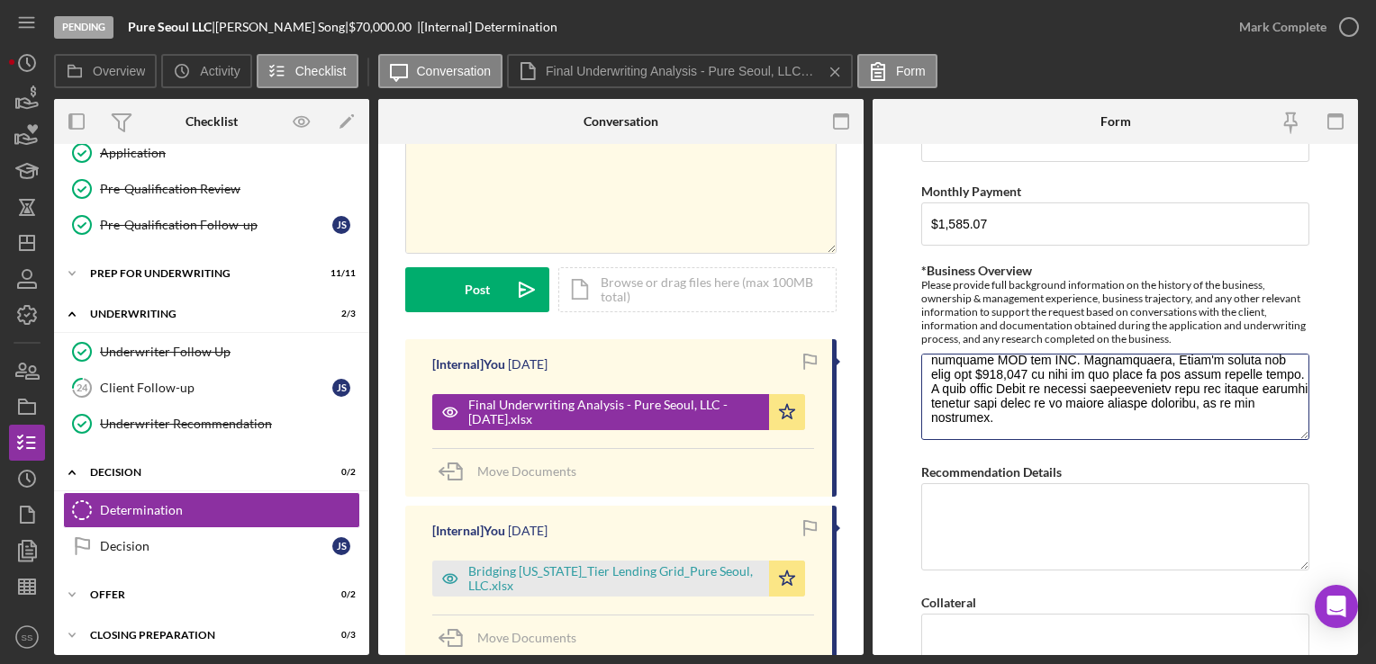
scroll to position [801, 0]
type textarea "Pure Seoul, LLC is the business entity of a successful and established food tru…"
click at [1031, 511] on textarea "Recommendation Details" at bounding box center [1115, 525] width 388 height 86
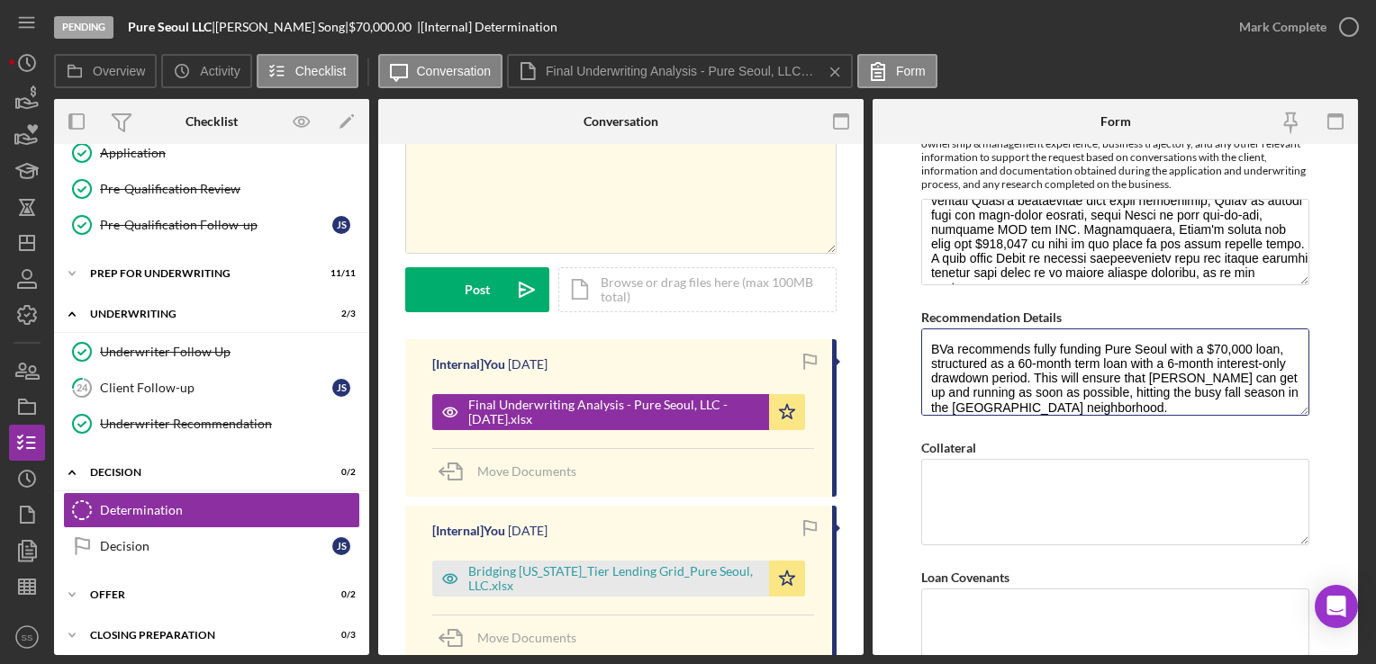
scroll to position [954, 0]
type textarea "BVa recommends fully funding Pure Seoul with a $70,000 loan, structured as a 60…"
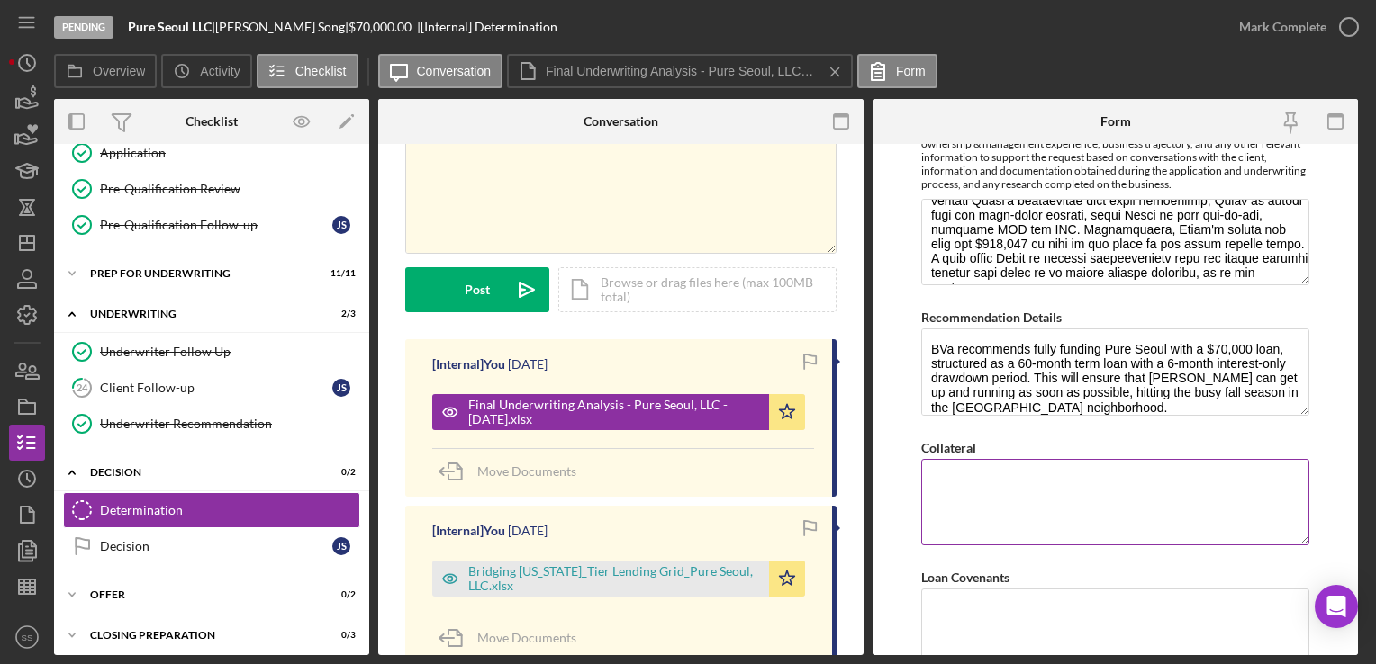
click at [1088, 496] on textarea "Collateral" at bounding box center [1115, 502] width 388 height 86
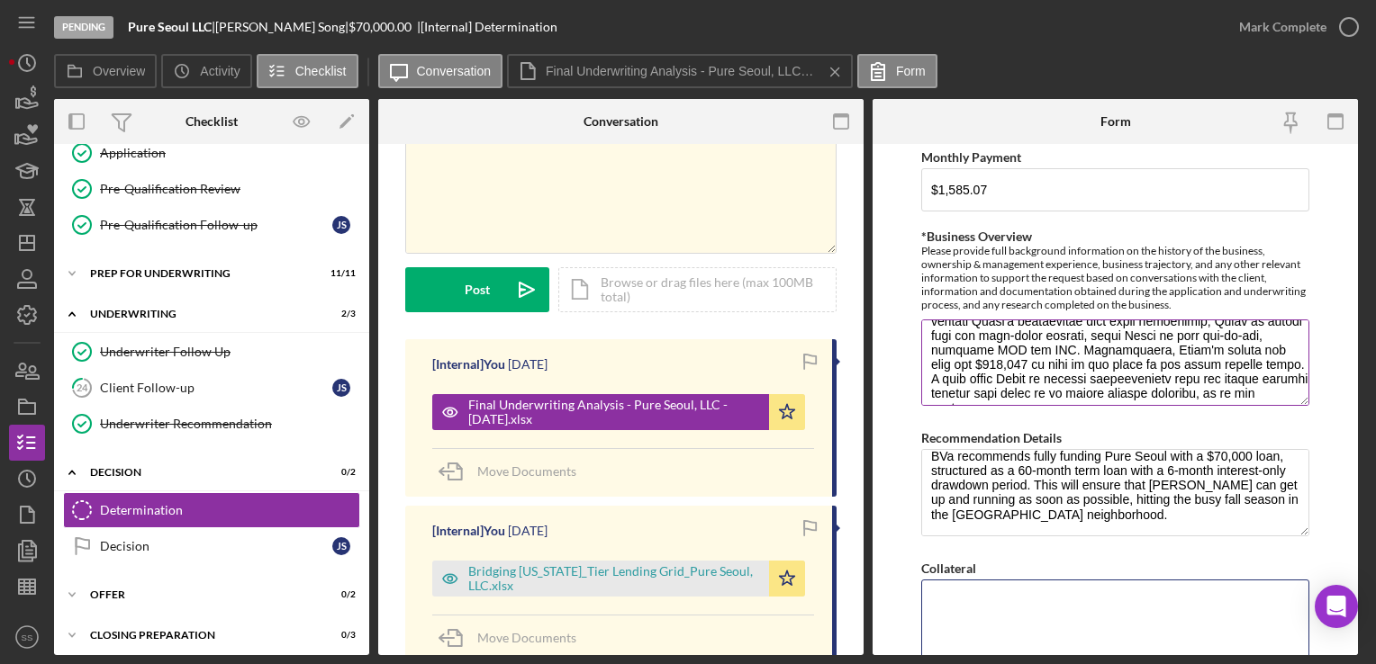
scroll to position [376, 0]
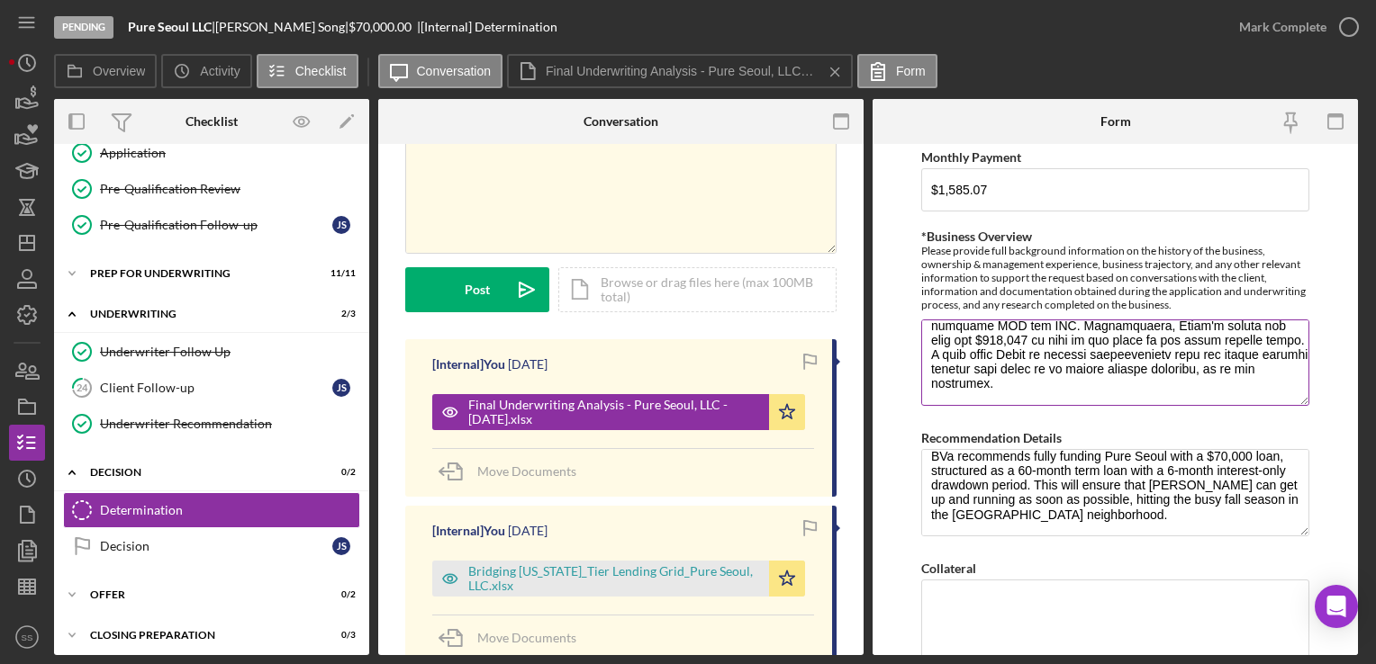
click at [1095, 370] on textarea "*Business Overview" at bounding box center [1115, 363] width 388 height 86
paste textarea "Jason has been in the restaurant/food business since 2023 and has a solid custo…"
click at [1216, 367] on textarea "*Business Overview" at bounding box center [1115, 363] width 388 height 86
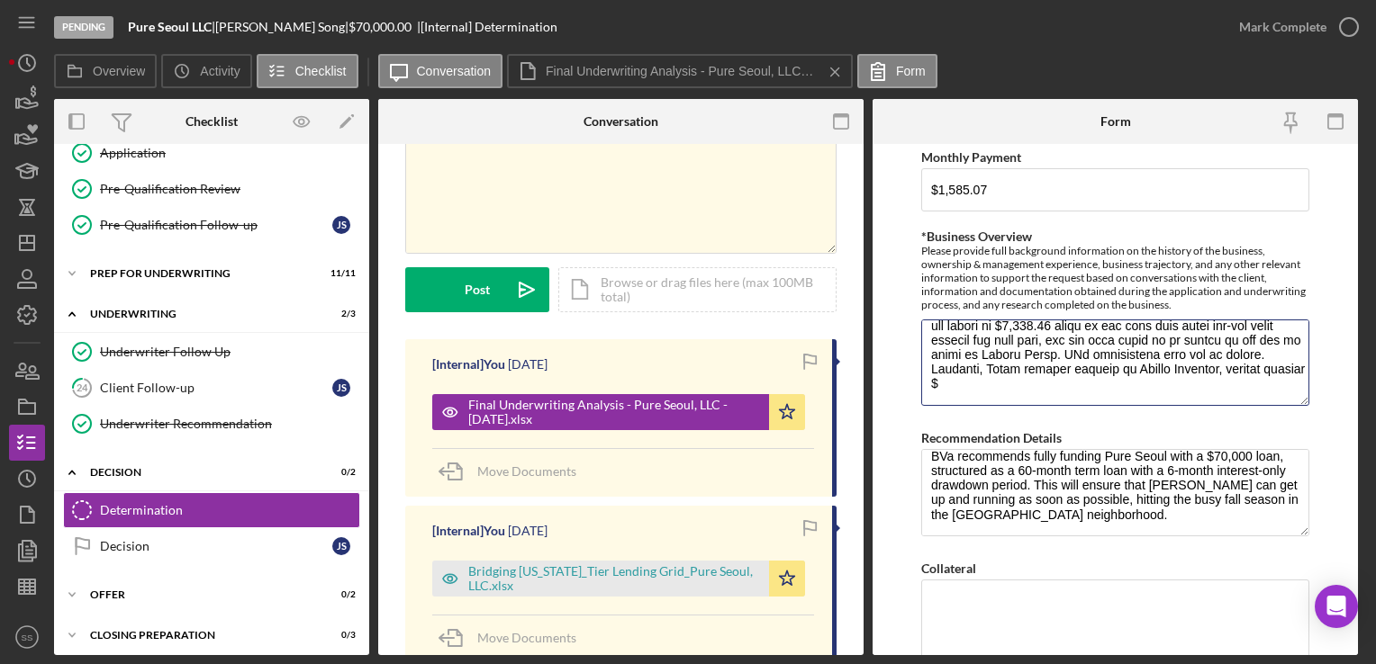
type textarea "Pure Seoul, LLC is the business entity of a successful and established food tru…"
click at [978, 605] on textarea "Collateral" at bounding box center [1115, 623] width 388 height 86
paste textarea "Jason has a credit score of 775, with no late payments or charge-offs. He has 7…"
type textarea "Jason has a credit score of 775, with no late payments or charge-offs. He has 7…"
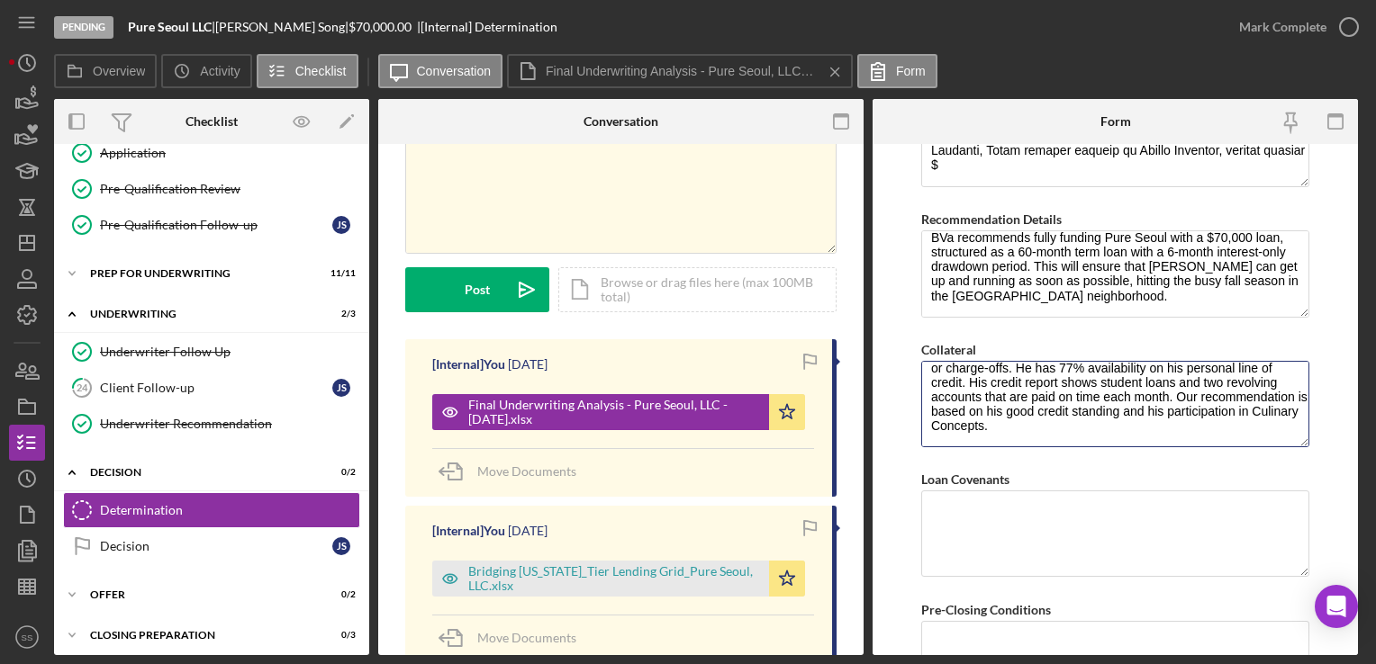
scroll to position [0, 0]
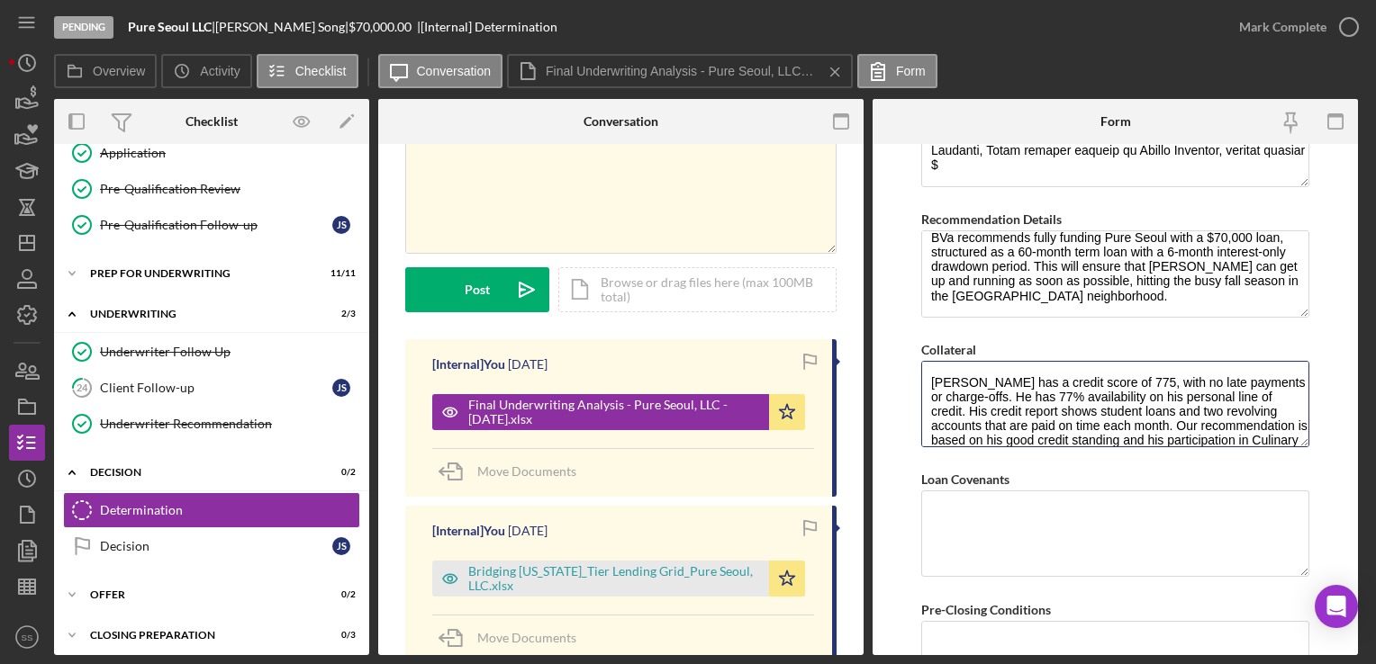
drag, startPoint x: 1139, startPoint y: 422, endPoint x: 869, endPoint y: 340, distance: 282.3
click at [869, 340] on div "Overview Internal Workflow Stage Pending Icon/Dropdown Arrow Archive (can unarc…" at bounding box center [710, 377] width 1313 height 556
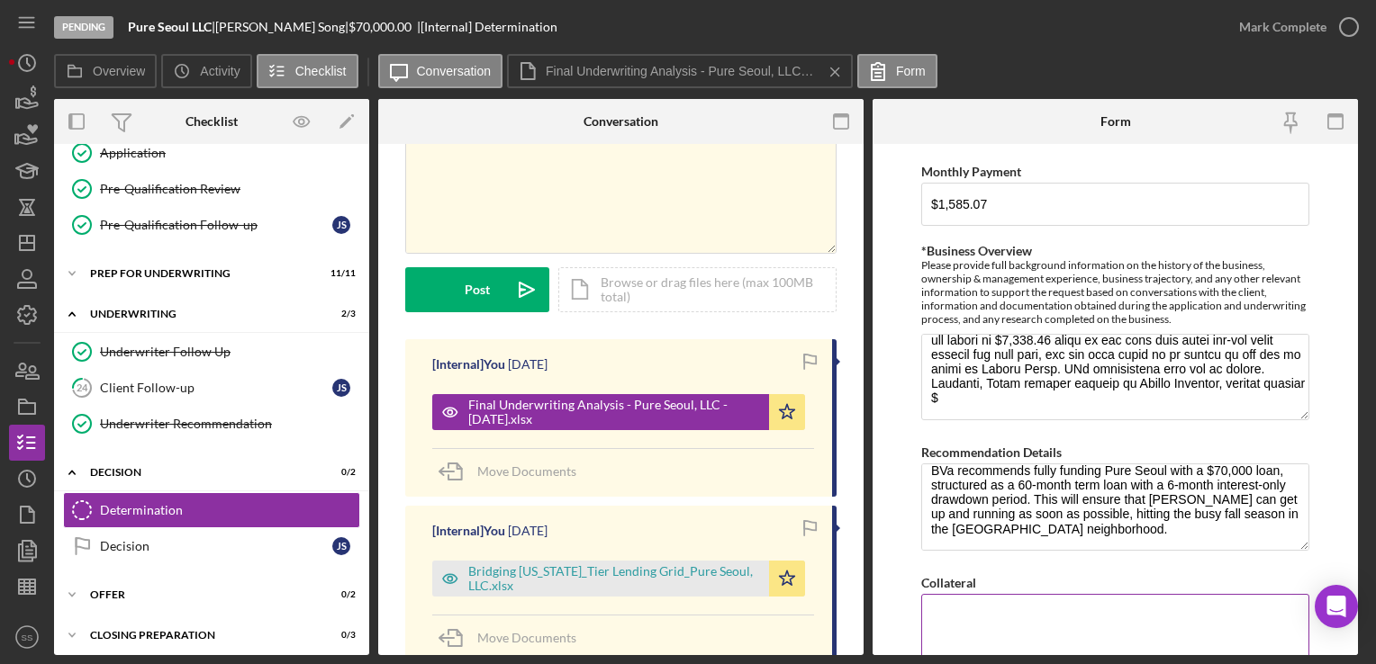
scroll to position [818, 0]
click at [1156, 409] on textarea "*Business Overview" at bounding box center [1115, 378] width 388 height 86
click at [1101, 522] on textarea "BVa recommends fully funding Pure Seoul with a $70,000 loan, structured as a 60…" at bounding box center [1115, 508] width 388 height 86
paste textarea "Jason has a credit score of 775, with no late payments or charge-offs. He has 7…"
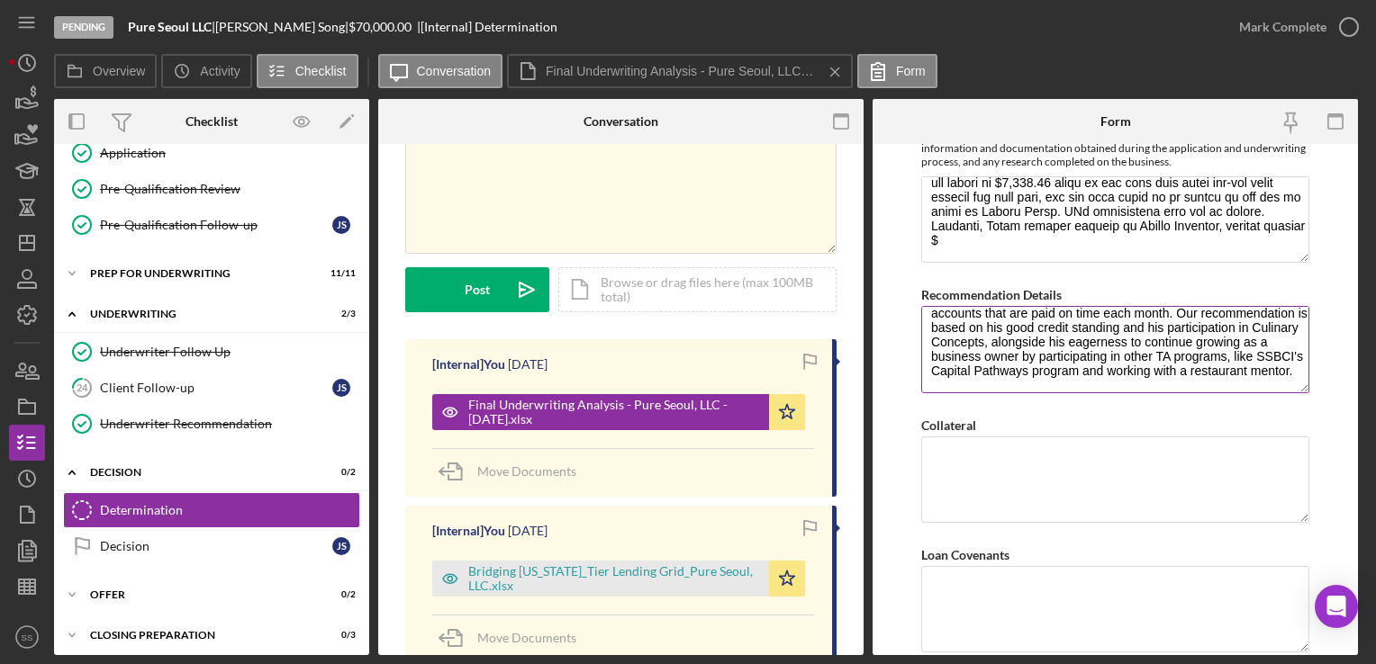
scroll to position [978, 0]
type textarea "BVa recommends fully funding Pure Seoul with a $70,000 loan, structured as a 60…"
click at [1008, 586] on textarea "Loan Covenants" at bounding box center [1115, 608] width 388 height 86
click at [996, 436] on textarea "Collateral" at bounding box center [1115, 479] width 388 height 86
paste textarea "[PERSON_NAME] does not own any business collateral, so BVa will collateralize h…"
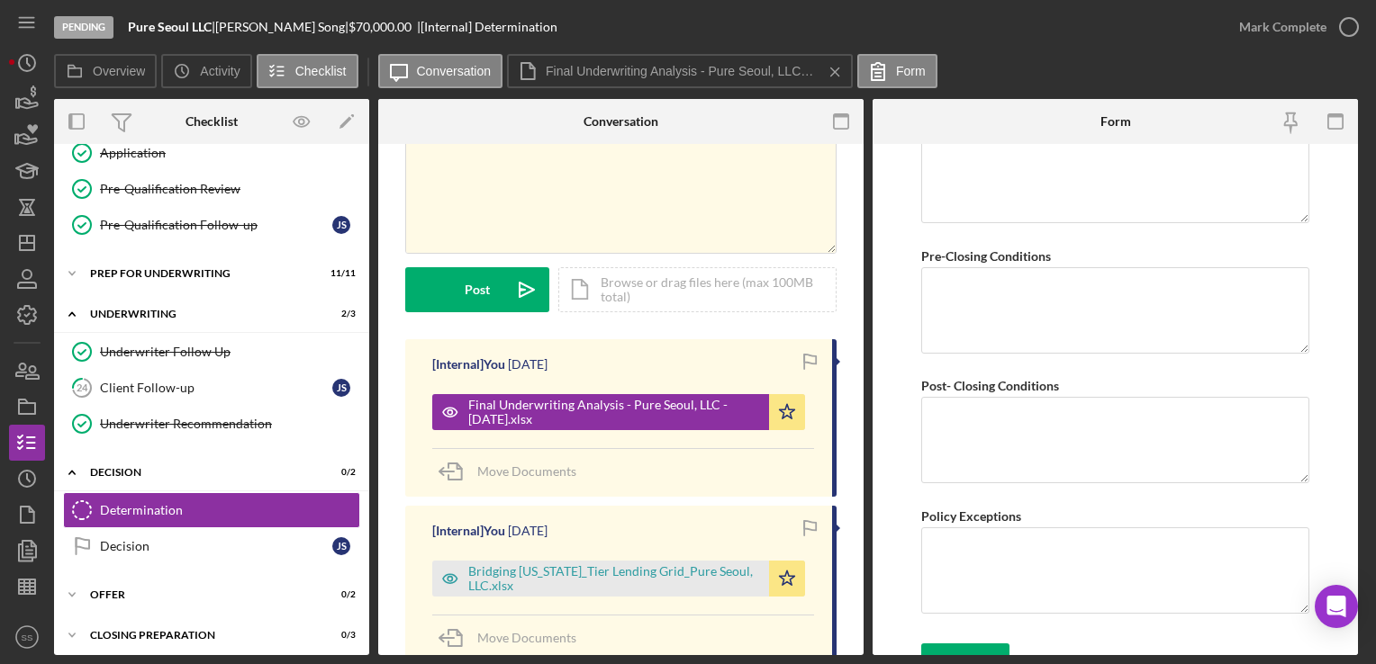
scroll to position [1429, 0]
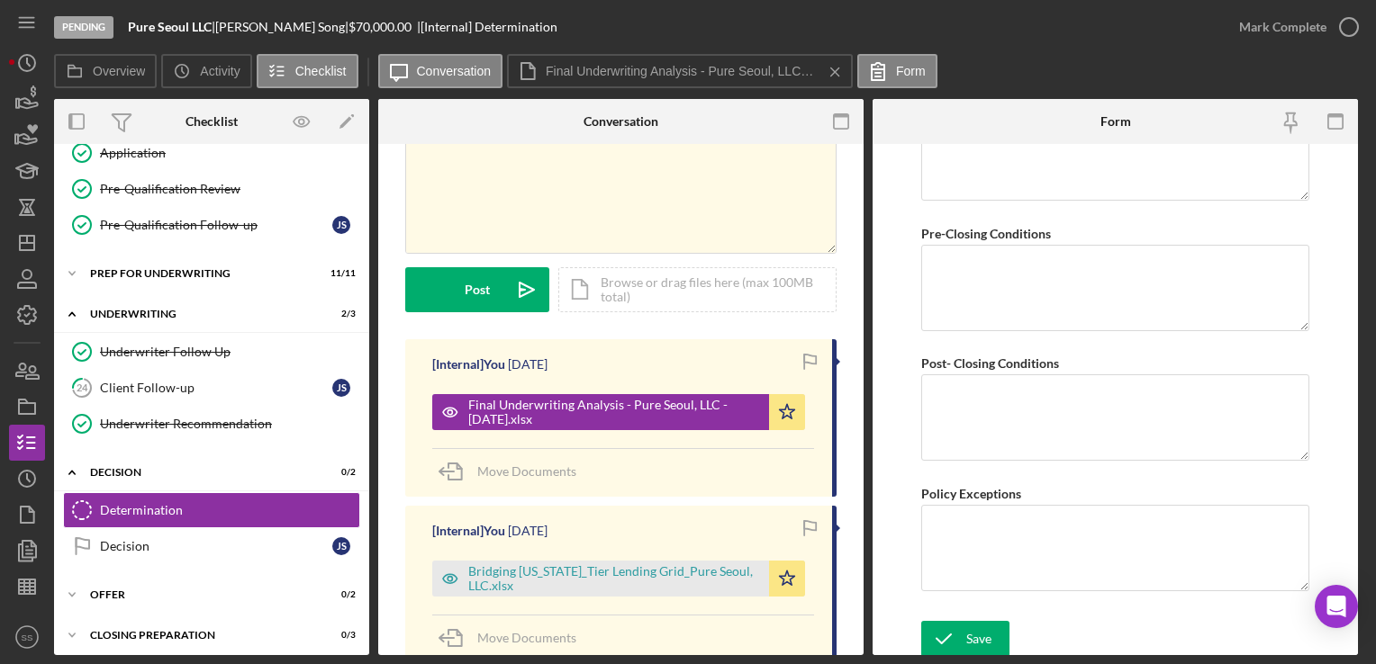
type textarea "Jason does not own any business collateral, so BVa will collateralize his finan…"
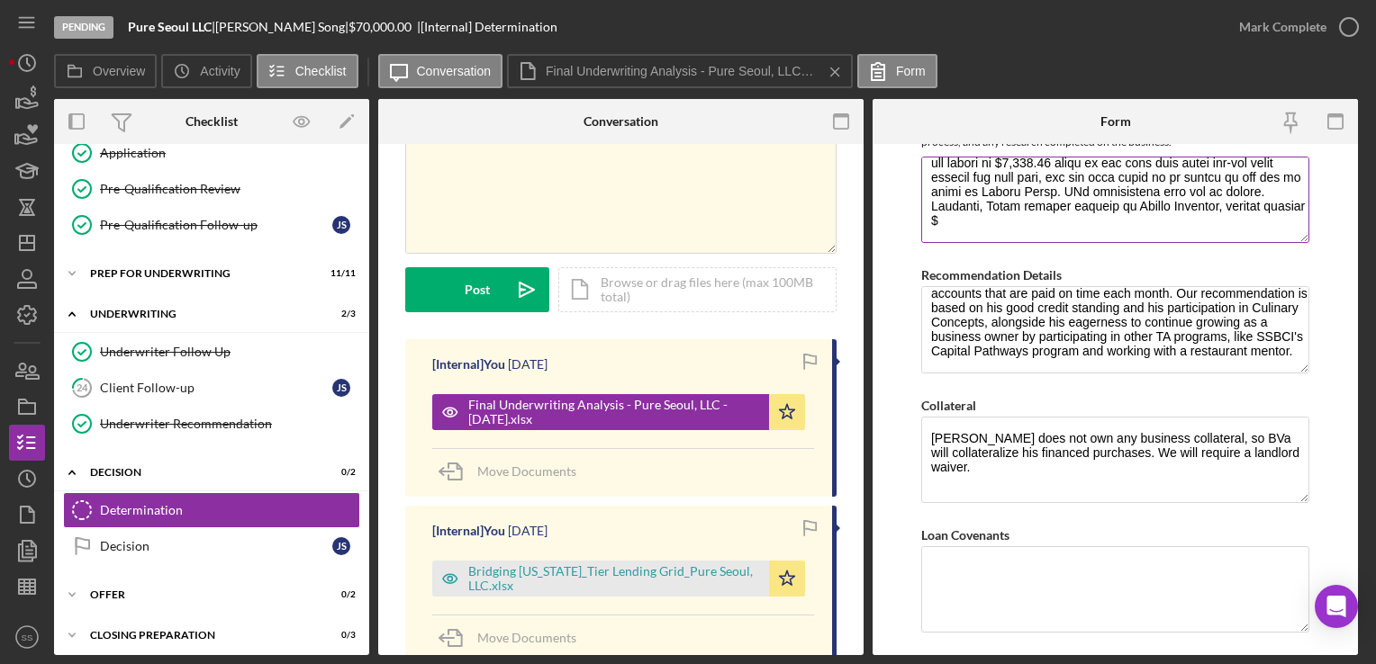
click at [1155, 207] on textarea "*Business Overview" at bounding box center [1115, 200] width 388 height 86
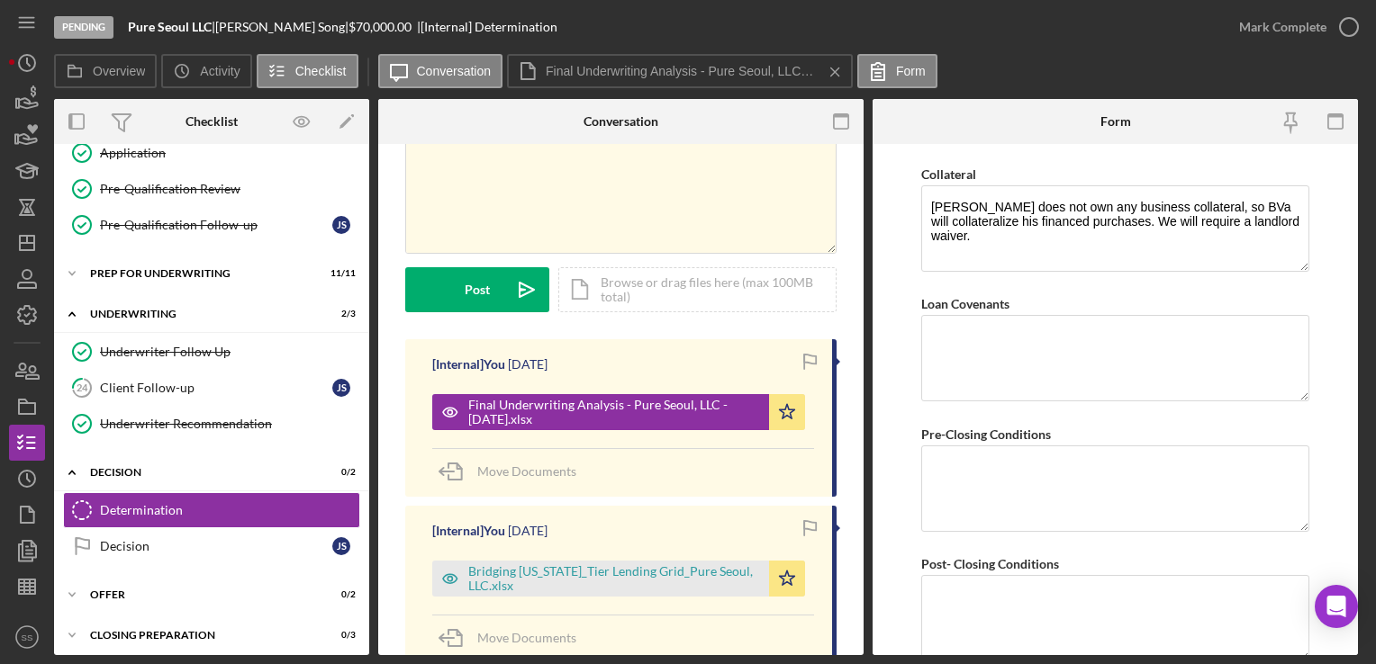
scroll to position [1328, 0]
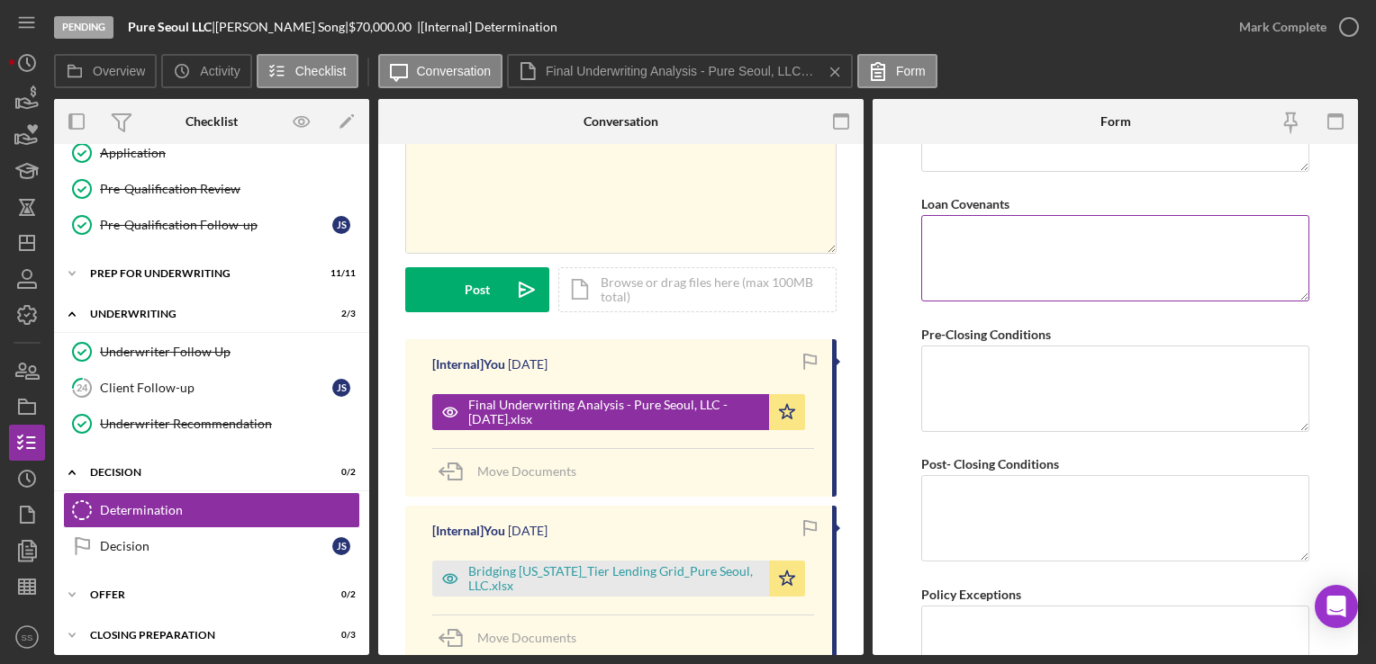
type textarea "Pure Seoul, LLC is the business entity of a successful and established food tru…"
click at [1044, 238] on textarea "Loan Covenants" at bounding box center [1115, 258] width 388 height 86
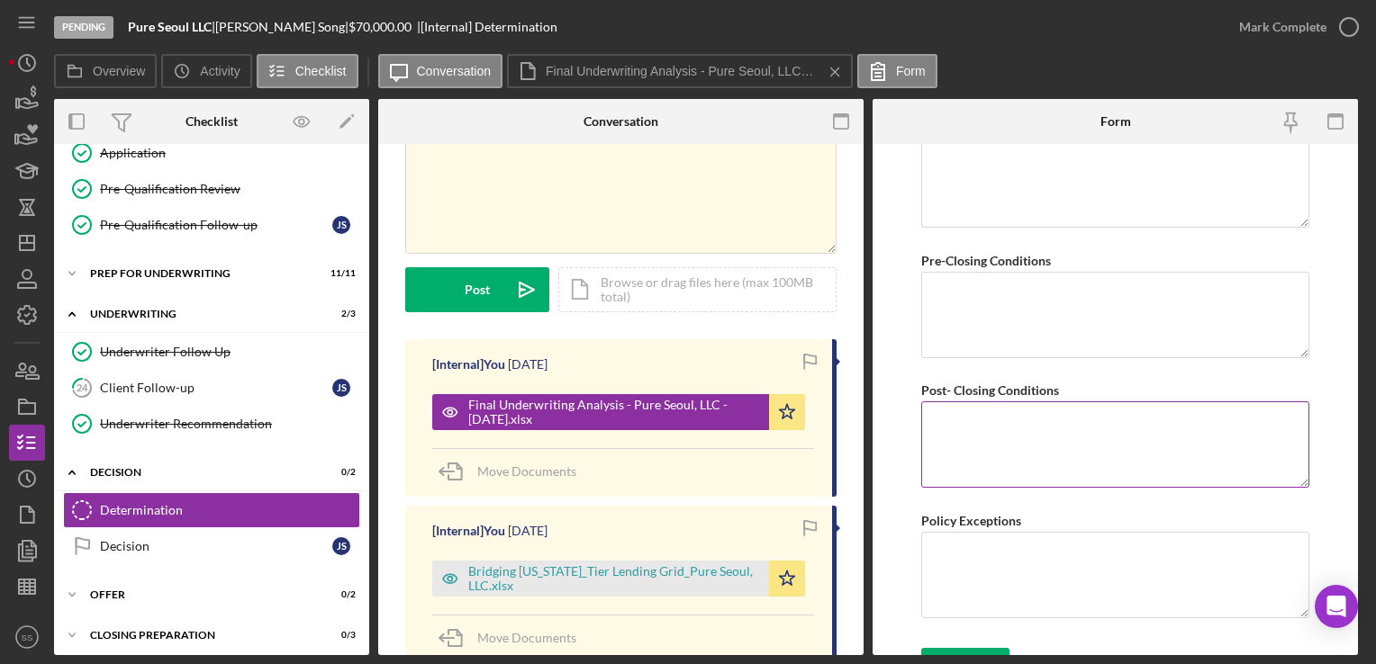
click at [999, 440] on textarea "Post- Closing Conditions" at bounding box center [1115, 445] width 388 height 86
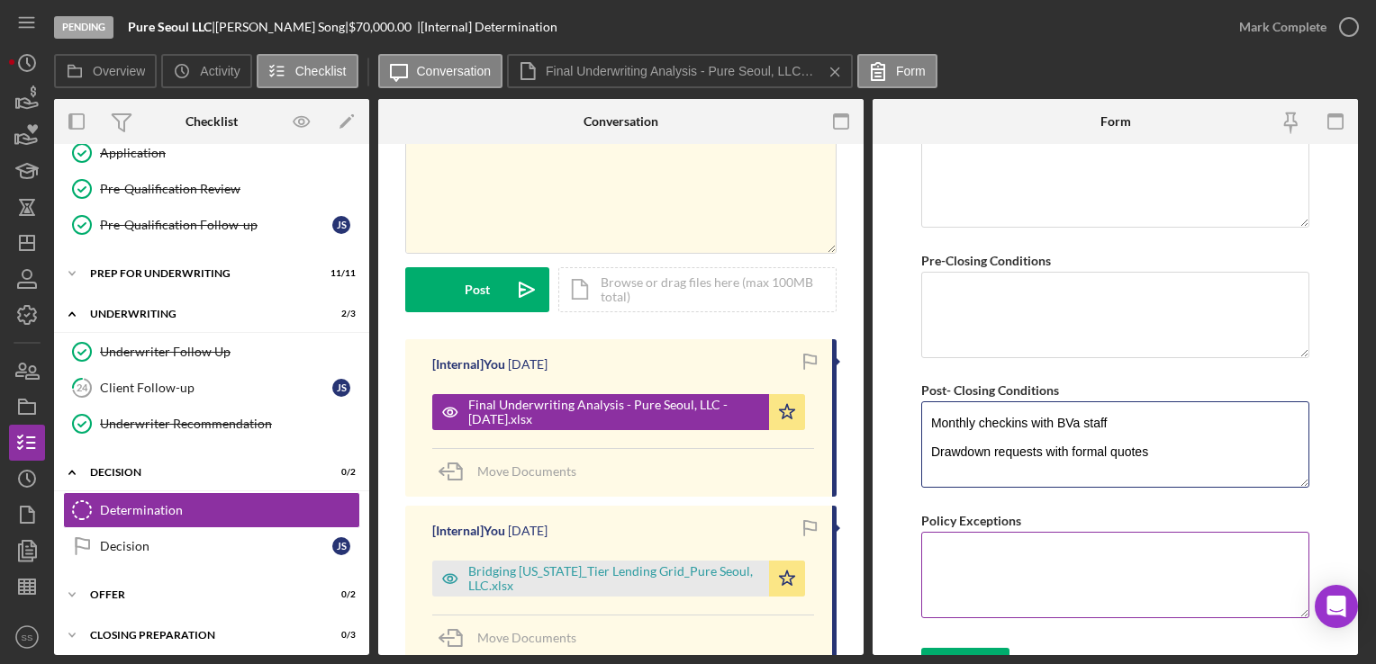
type textarea "Monthly checkins with BVa staff Drawdown requests with formal quotes"
click at [964, 578] on textarea "Policy Exceptions" at bounding box center [1115, 575] width 388 height 86
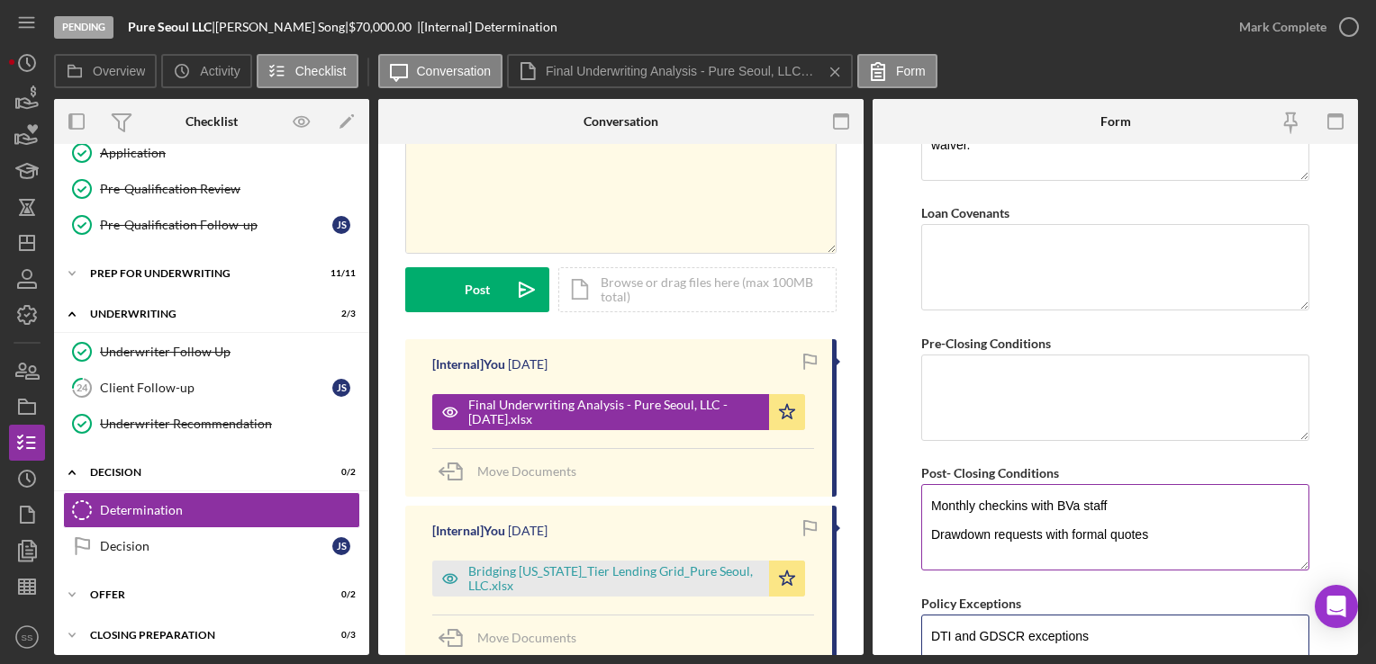
scroll to position [1320, 0]
type textarea "DTI and GDSCR exceptions"
drag, startPoint x: 1160, startPoint y: 524, endPoint x: 908, endPoint y: 534, distance: 252.3
click at [908, 534] on form "BVA Final Recommendation Borrower Pure Seoul, LLC Co-borrower(s) Jason Song Gua…" at bounding box center [1114, 399] width 485 height 511
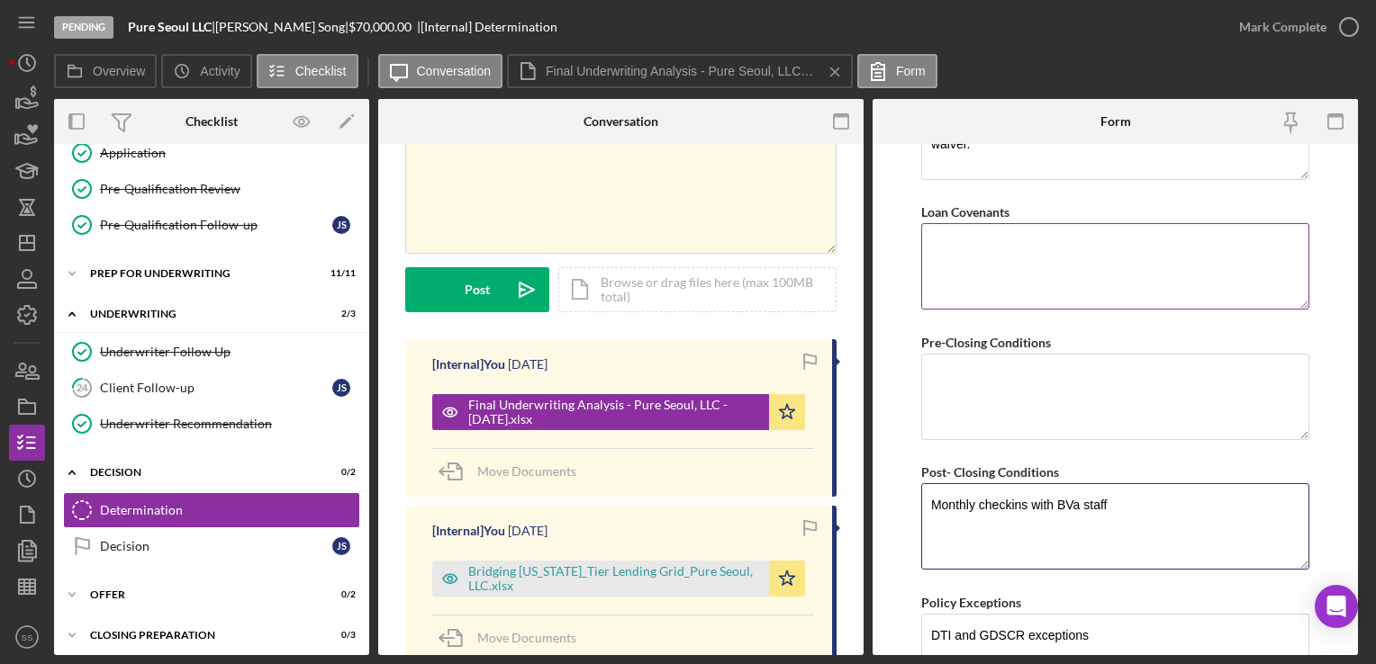
type textarea "Monthly checkins with BVa staff"
click at [1024, 239] on textarea "Loan Covenants" at bounding box center [1115, 266] width 388 height 86
paste textarea "Drawdown requests with formal quotes"
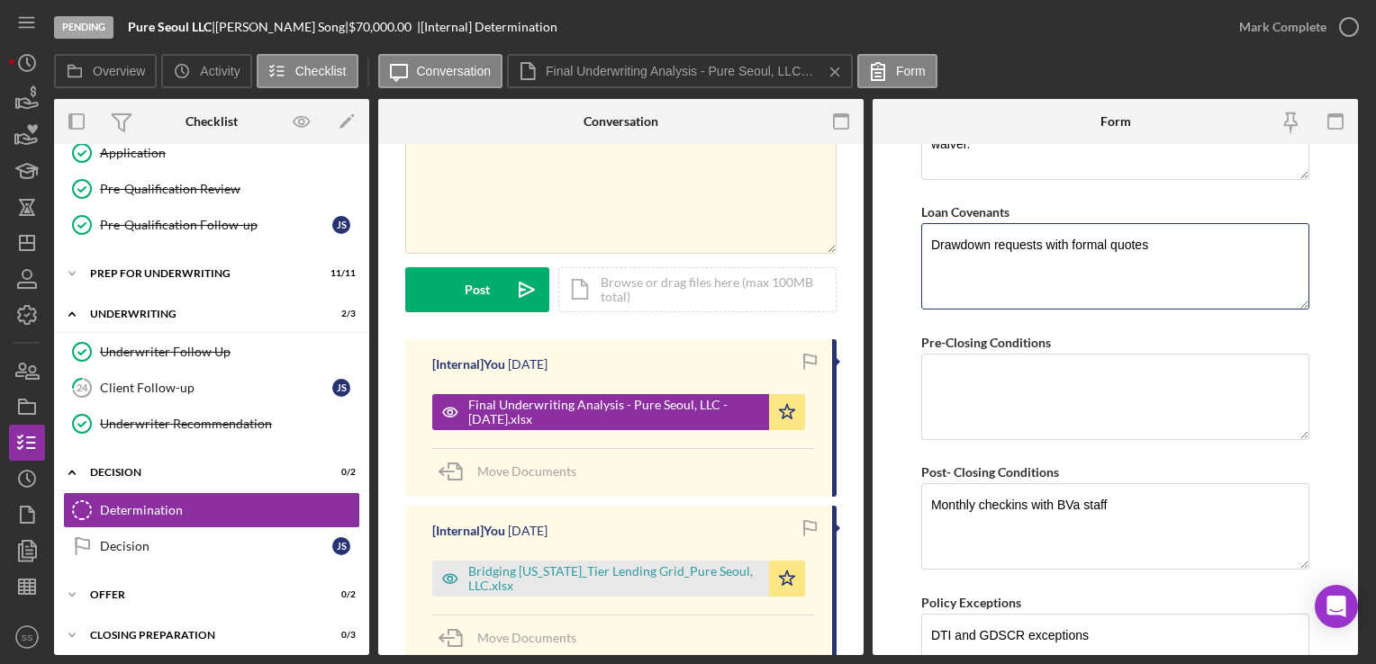
type textarea "Drawdown requests with formal quotes"
click at [1224, 642] on textarea "DTI and GDSCR exceptions" at bounding box center [1115, 657] width 388 height 86
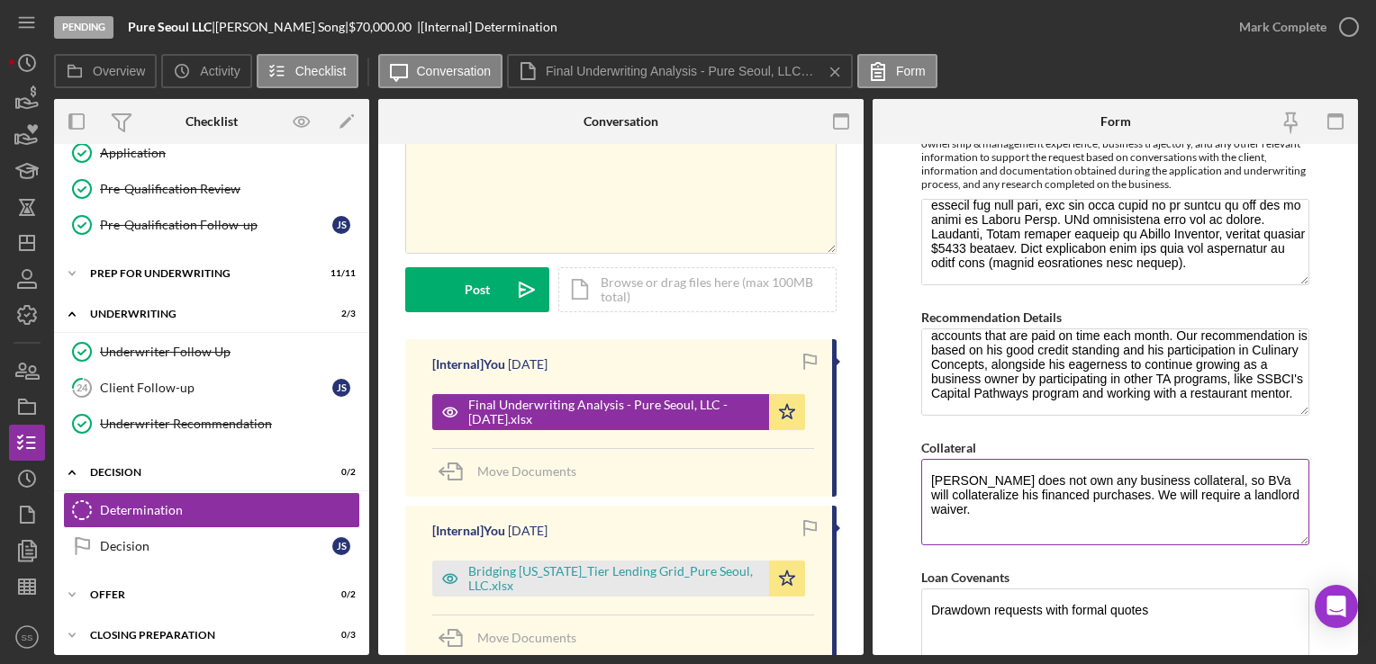
scroll to position [931, 0]
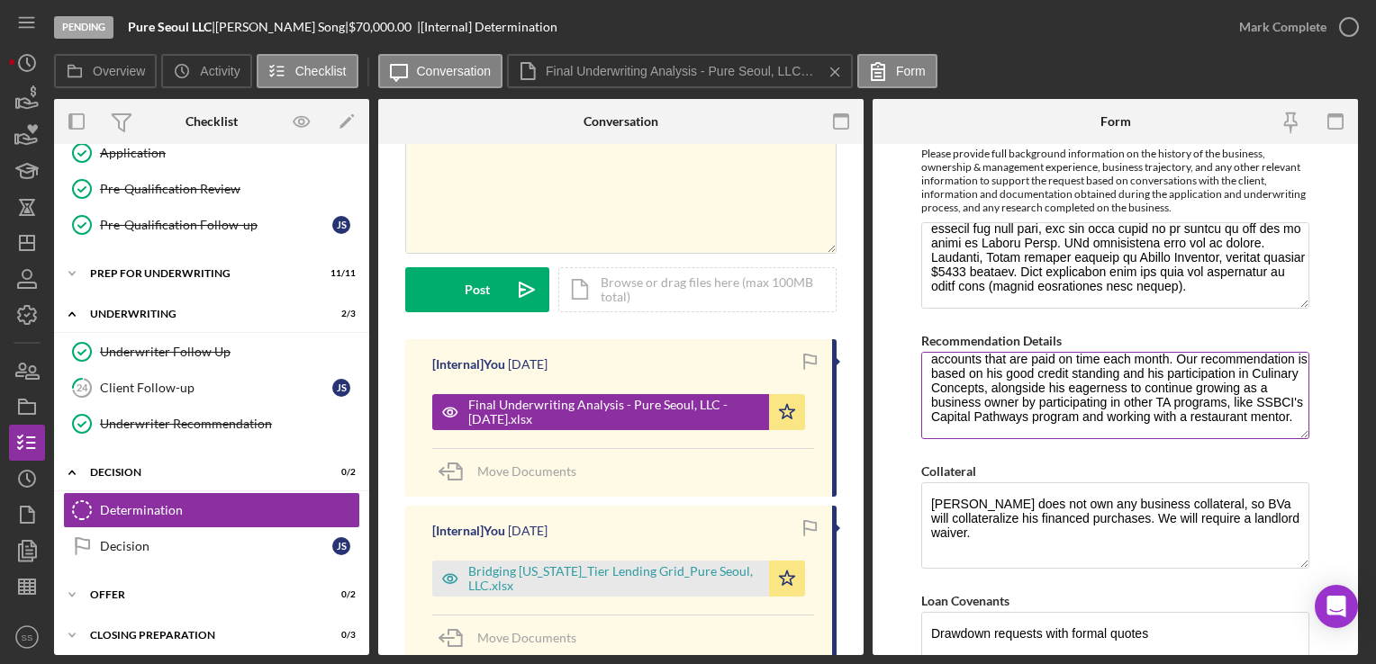
click at [1141, 418] on textarea "BVa recommends fully funding Pure Seoul with a $70,000 loan, structured as a 60…" at bounding box center [1115, 395] width 388 height 86
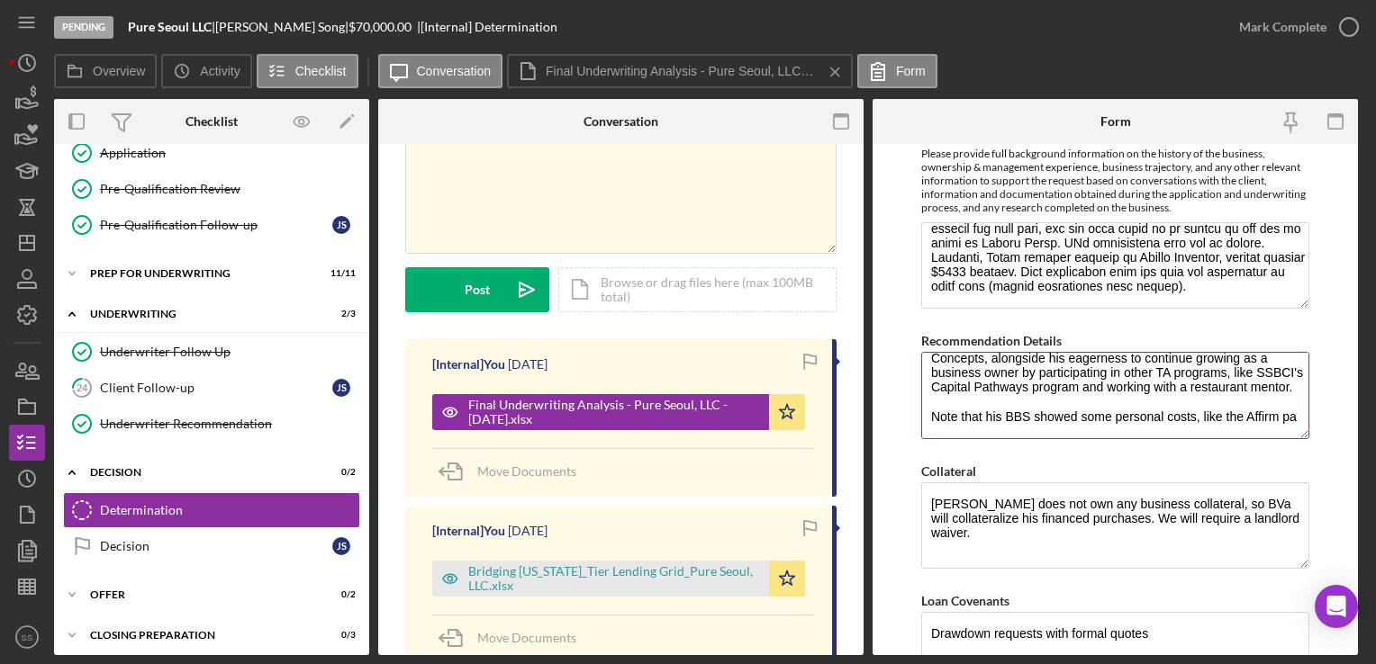
scroll to position [190, 0]
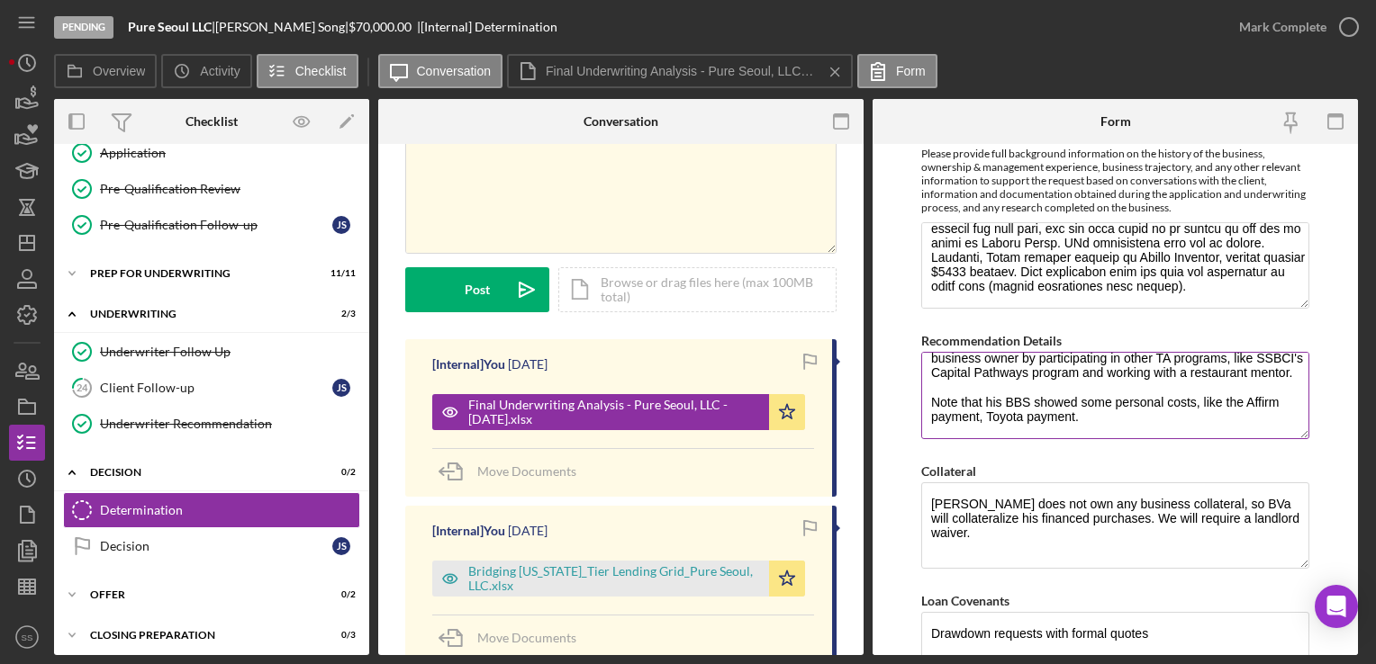
click at [989, 429] on textarea "BVa recommends fully funding Pure Seoul with a $70,000 loan, structured as a 60…" at bounding box center [1115, 395] width 388 height 86
click at [983, 427] on textarea "BVa recommends fully funding Pure Seoul with a $70,000 loan, structured as a 60…" at bounding box center [1115, 395] width 388 height 86
click at [1125, 429] on textarea "BVa recommends fully funding Pure Seoul with a $70,000 loan, structured as a 60…" at bounding box center [1115, 395] width 388 height 86
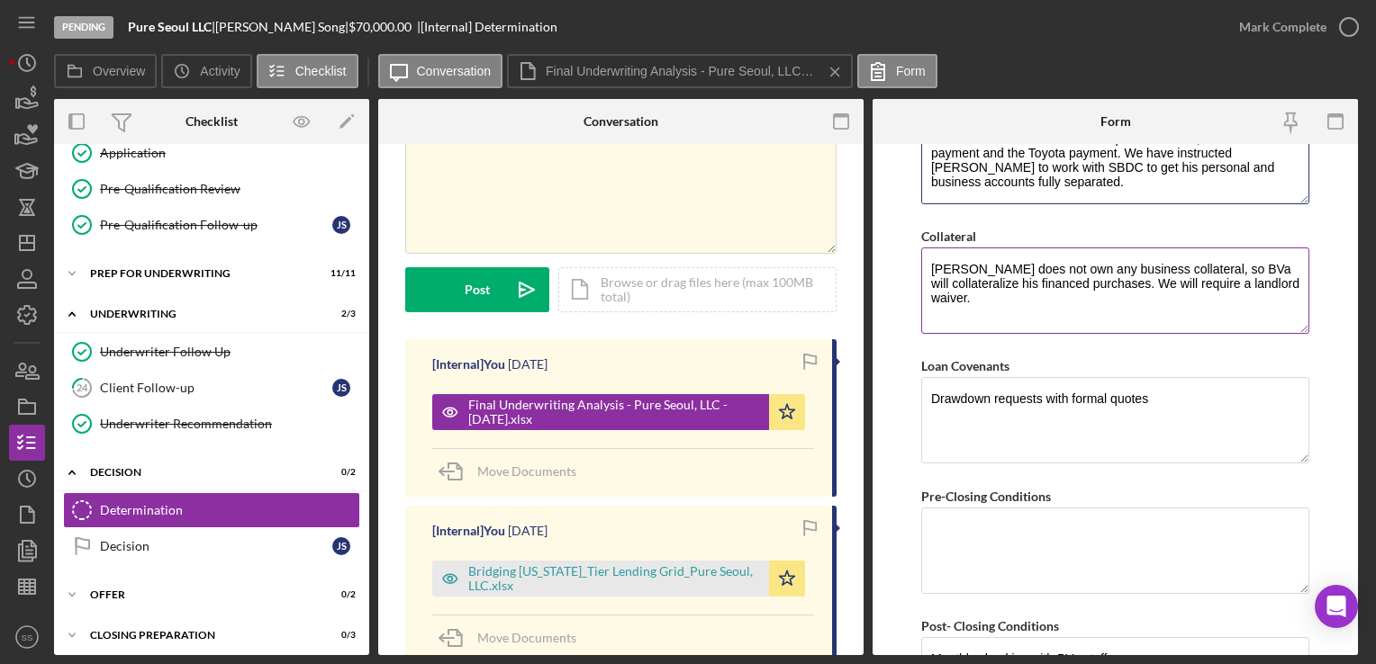
scroll to position [1304, 0]
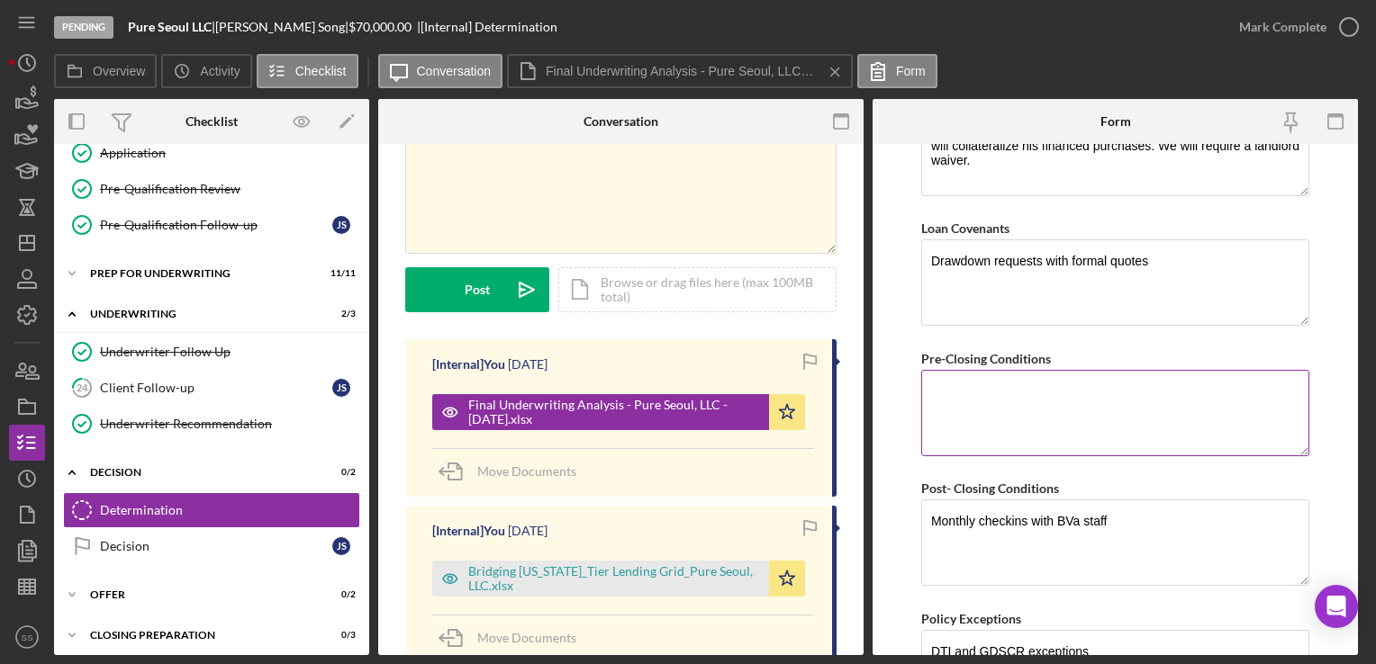
type textarea "BVa recommends fully funding Pure Seoul with a $70,000 loan, structured as a 60…"
click at [1049, 420] on textarea "Pre-Closing Conditions" at bounding box center [1115, 413] width 388 height 86
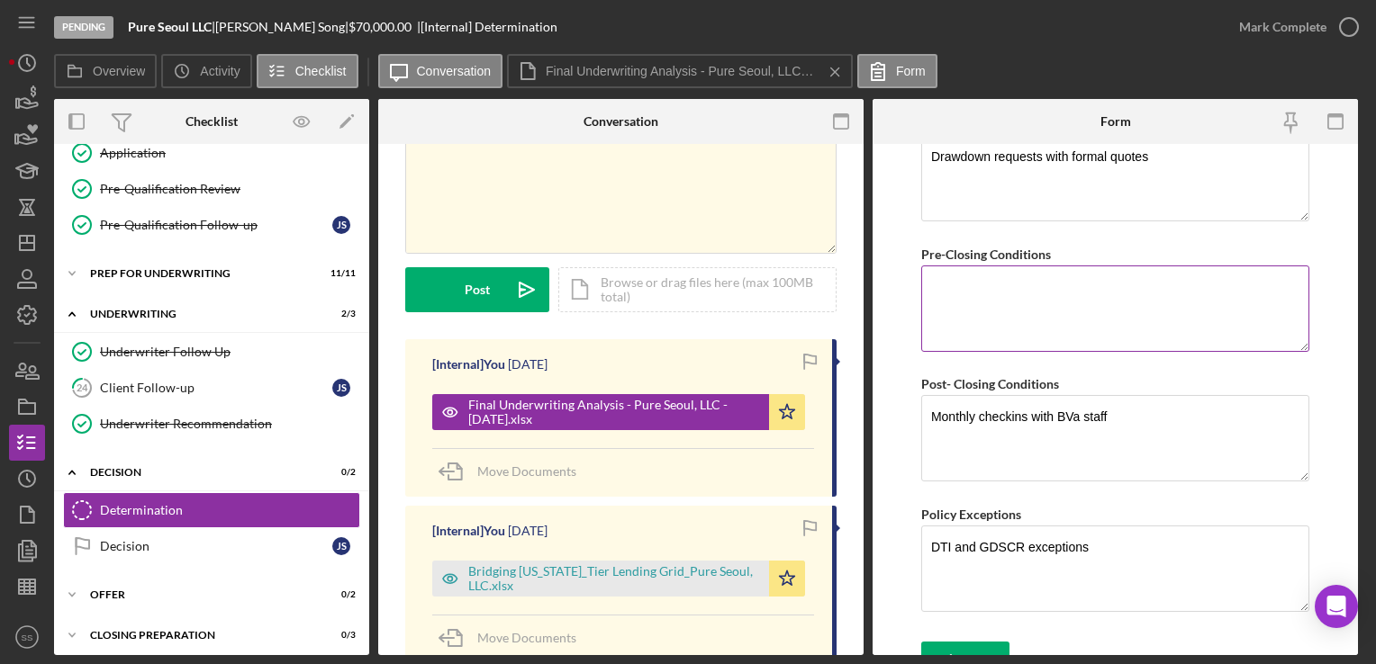
scroll to position [14, 0]
click at [931, 538] on textarea "DTI and GDSCR exceptions" at bounding box center [1115, 569] width 388 height 86
click at [1205, 538] on textarea "Cash flow, LTV, DTI and GDSCR exceptions" at bounding box center [1115, 569] width 388 height 86
paste textarea "By EOY, we can remove most policy exceptions"
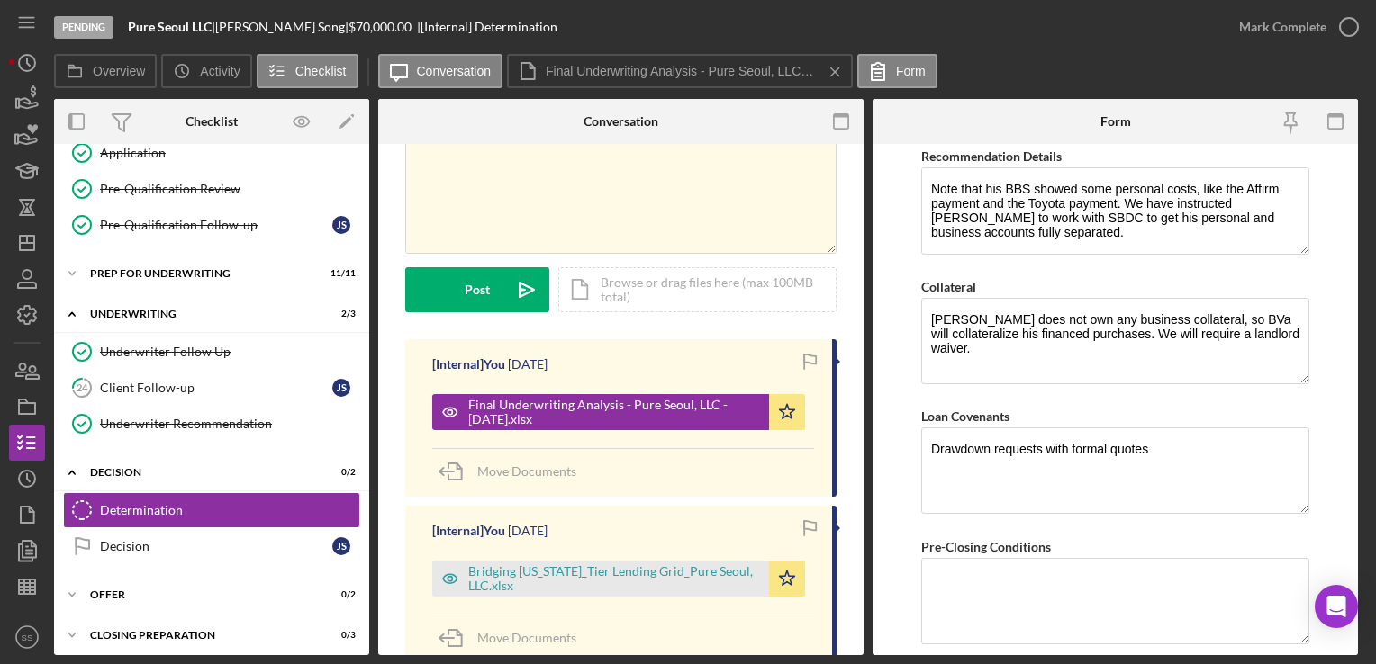
scroll to position [1115, 0]
type textarea "Cash flow, LTV, DTI and GDSCR exceptions By EOY, we can remove most policy exce…"
click at [1133, 628] on textarea "Pre-Closing Conditions" at bounding box center [1115, 602] width 388 height 86
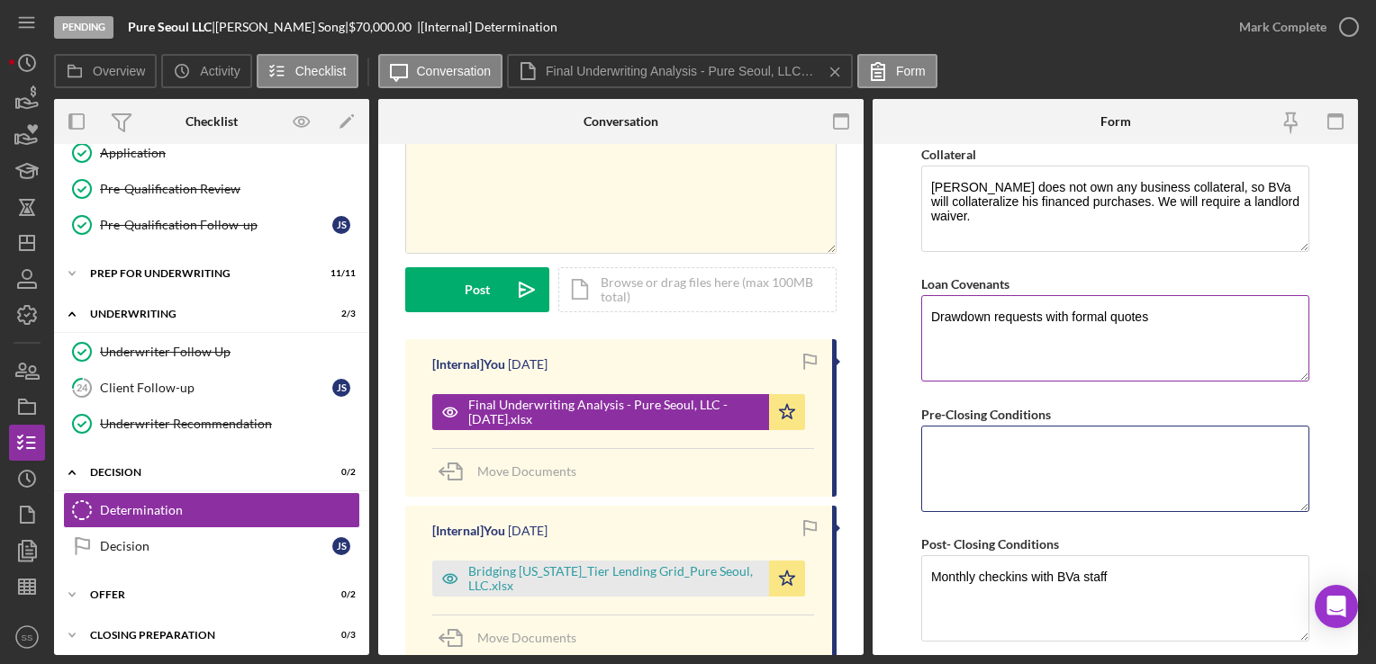
scroll to position [1429, 0]
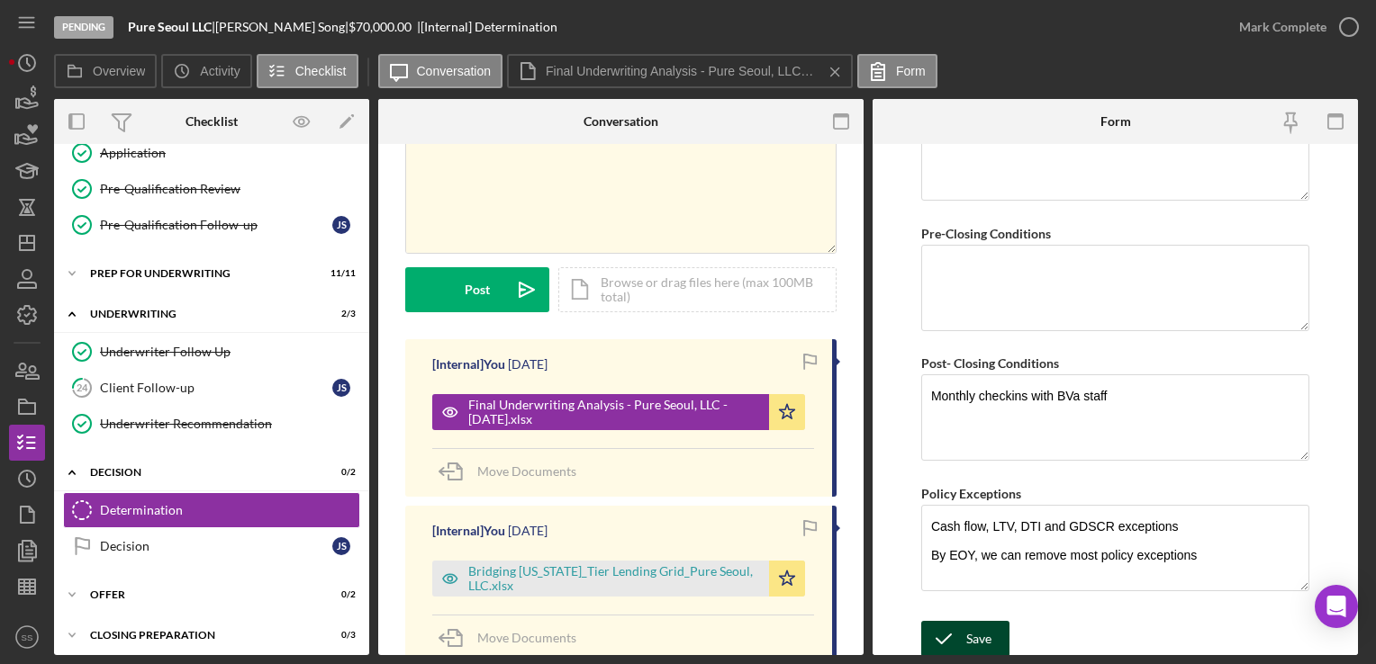
click at [991, 634] on button "Save" at bounding box center [965, 639] width 88 height 36
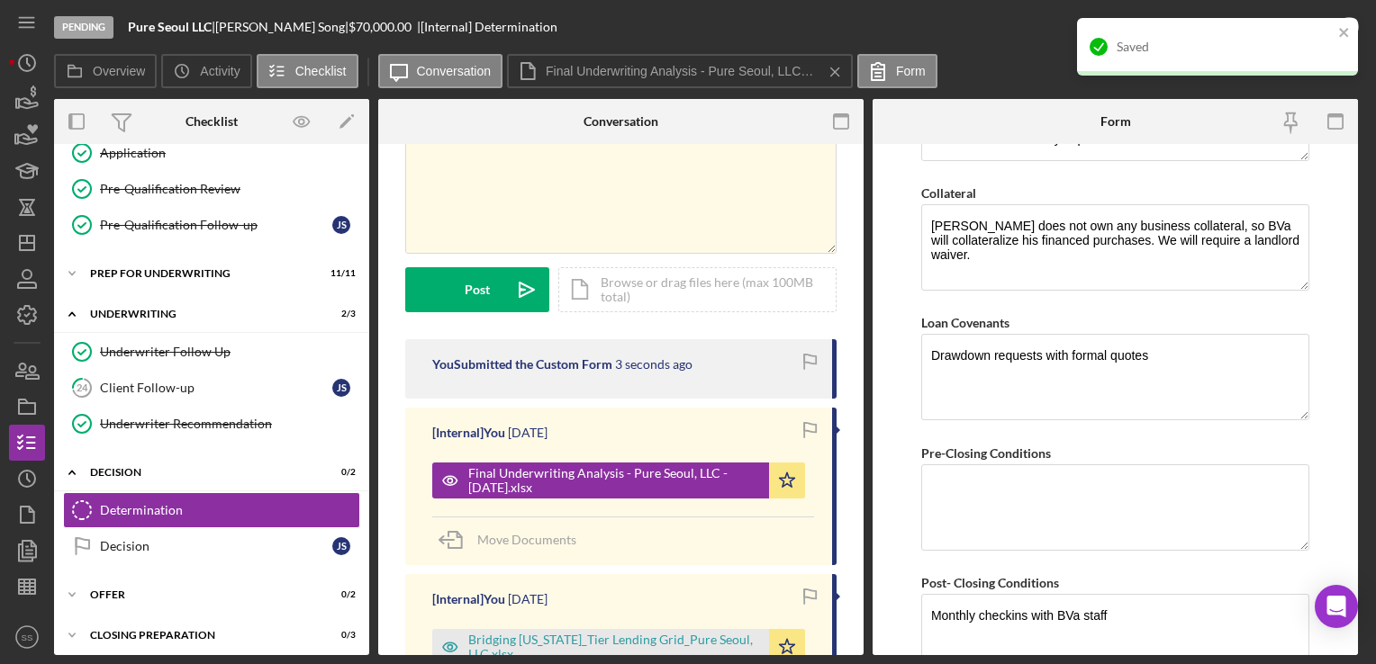
scroll to position [1208, 0]
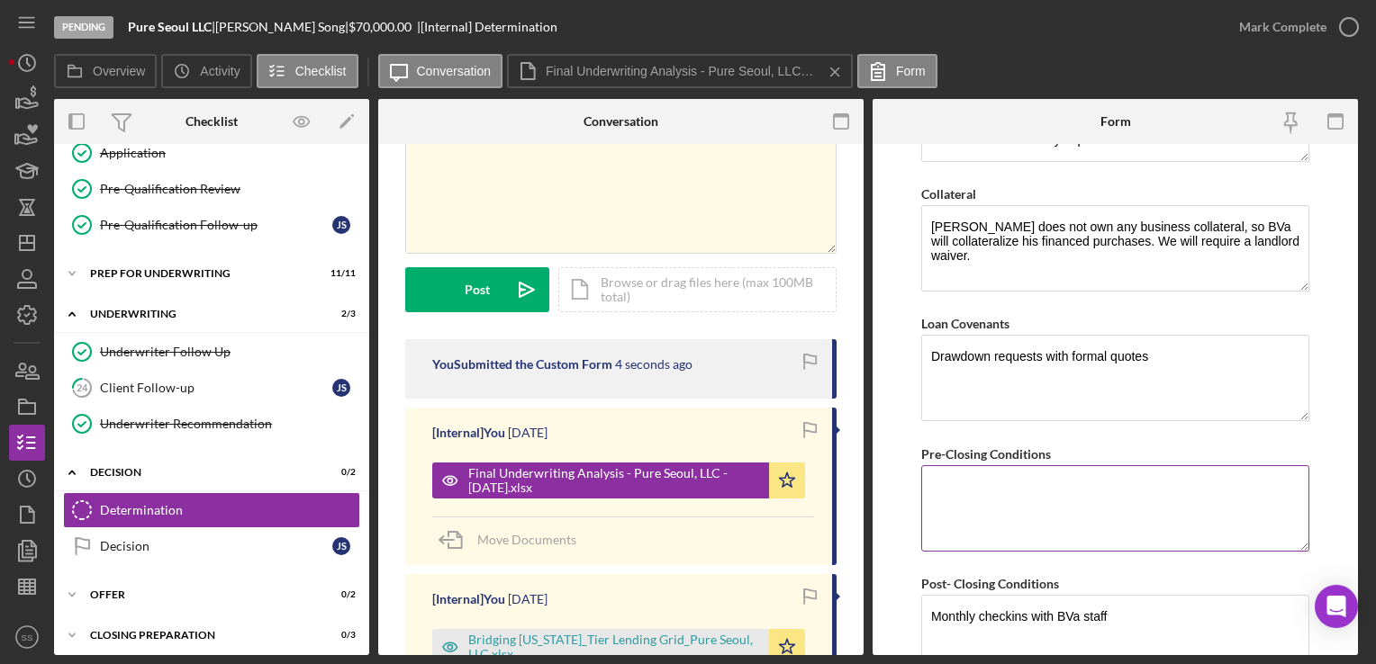
click at [1088, 487] on textarea "Pre-Closing Conditions" at bounding box center [1115, 508] width 388 height 86
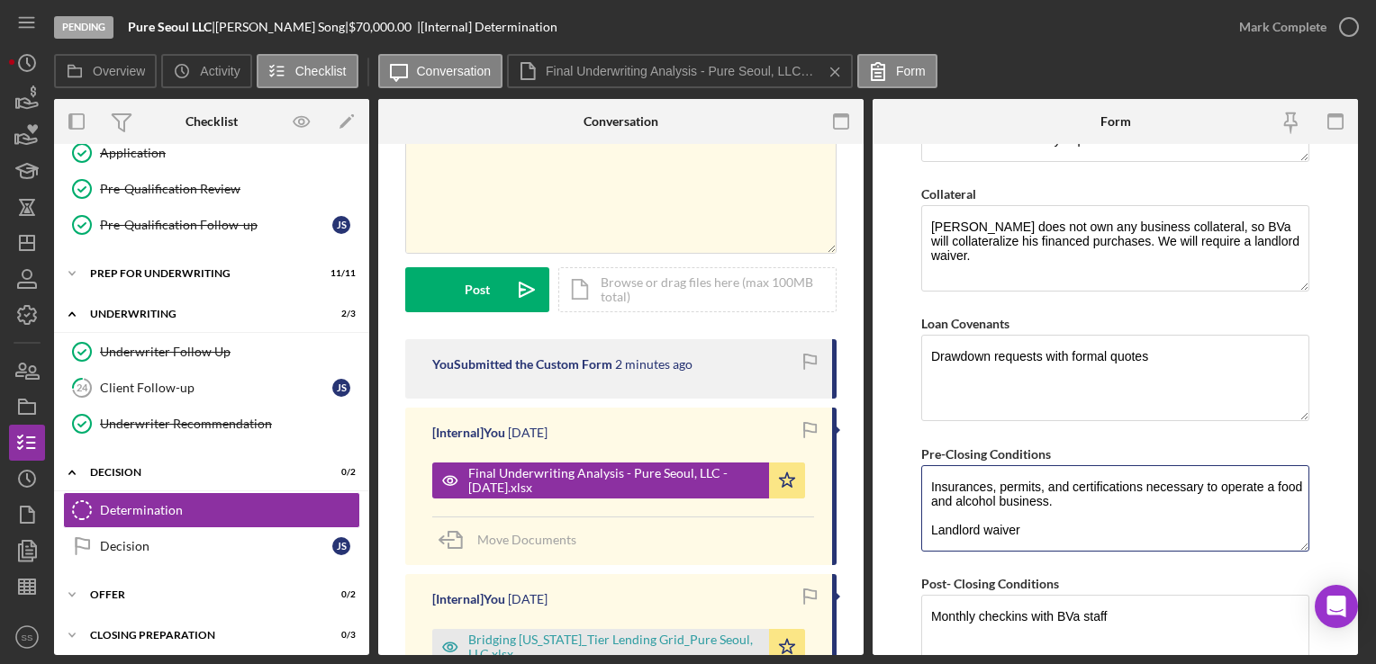
scroll to position [0, 0]
drag, startPoint x: 1037, startPoint y: 517, endPoint x: 887, endPoint y: 441, distance: 168.3
click at [887, 441] on form "BVA Final Recommendation Borrower Pure Seoul, LLC Co-borrower(s) Jason Song Gua…" at bounding box center [1114, 399] width 485 height 511
paste textarea "Applicant will provide proof of insurance to cover general business liabilities…"
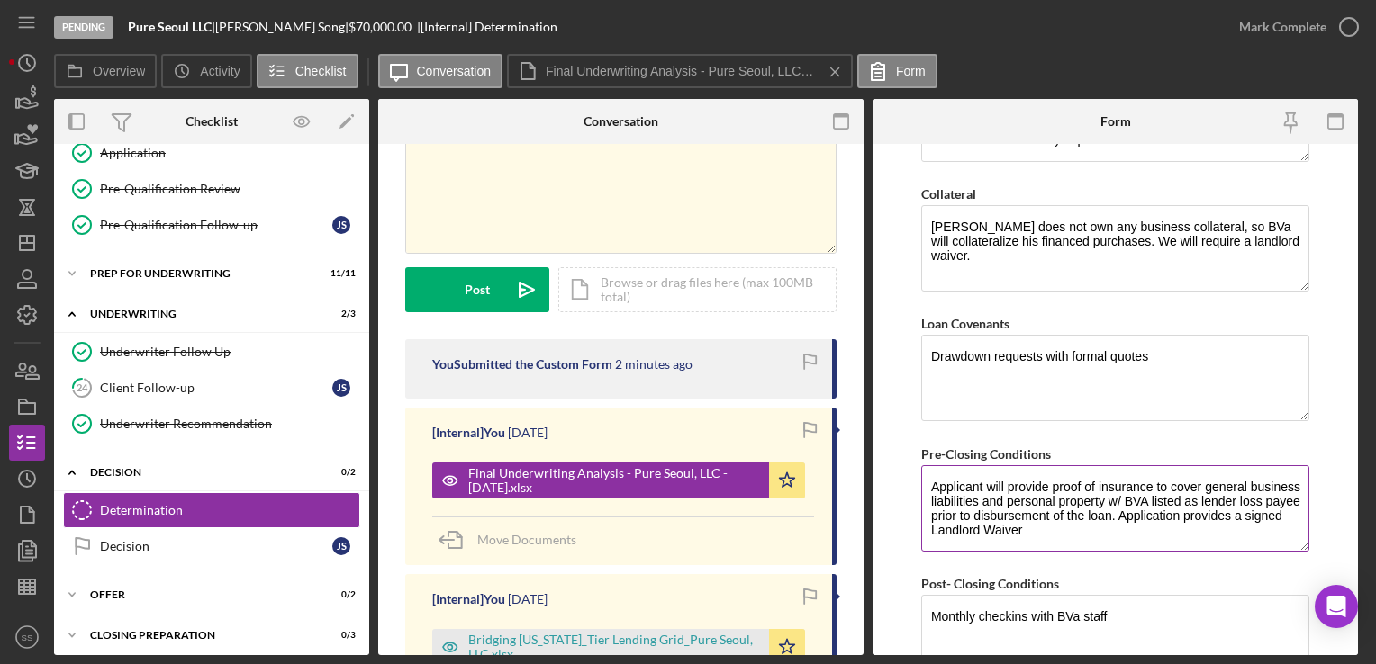
click at [1249, 510] on textarea "Applicant will provide proof of insurance to cover general business liabilities…" at bounding box center [1115, 508] width 388 height 86
click at [1132, 523] on textarea "Applicant will provide proof of insurance to cover general business liabilities…" at bounding box center [1115, 508] width 388 height 86
type textarea "Applicant will provide proof of insurance to cover general business liabilities…"
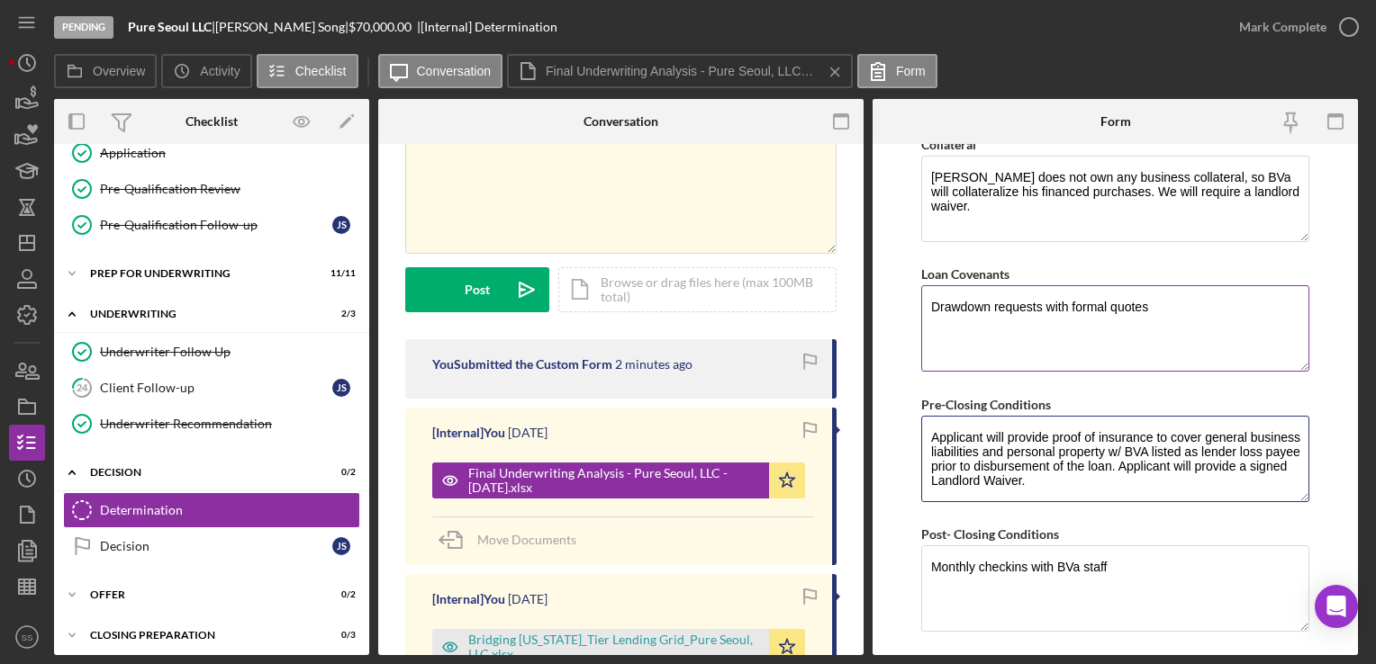
scroll to position [1151, 0]
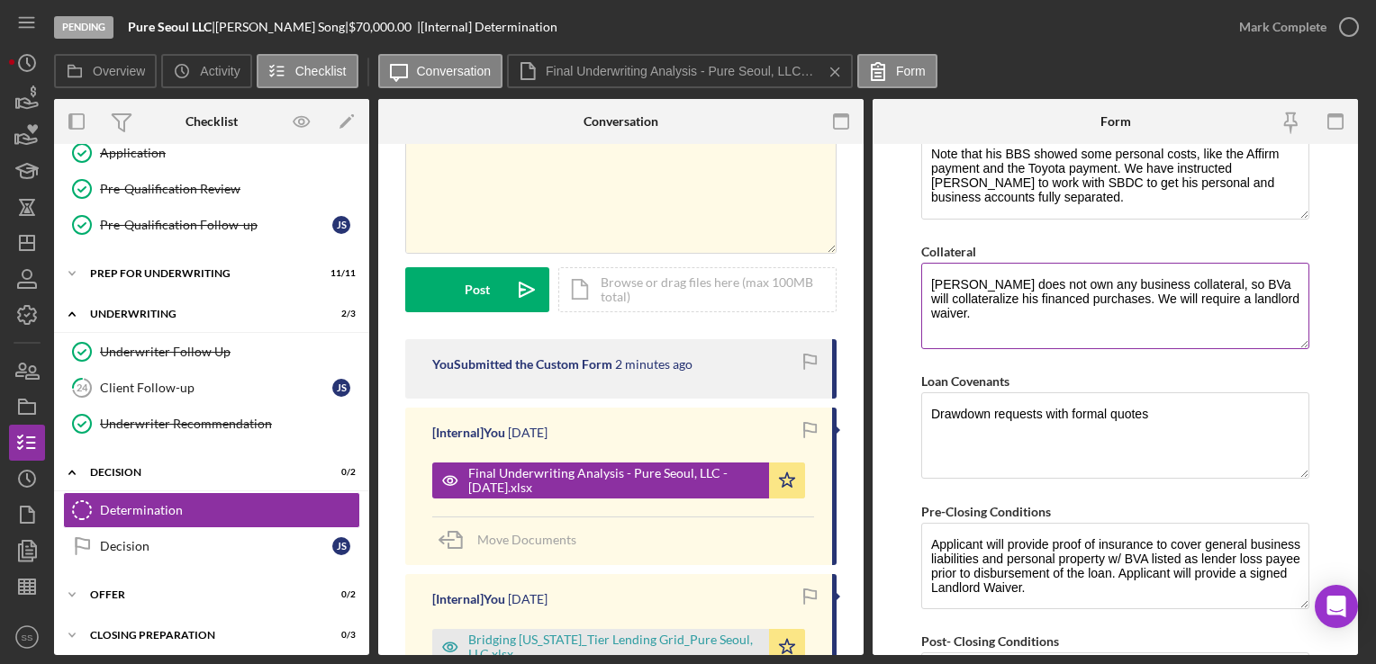
click at [984, 312] on textarea "Jason does not own any business collateral, so BVa will collateralize his finan…" at bounding box center [1115, 306] width 388 height 86
drag, startPoint x: 984, startPoint y: 312, endPoint x: 898, endPoint y: 239, distance: 112.5
click at [898, 239] on form "BVA Final Recommendation Borrower Pure Seoul, LLC Co-borrower(s) Jason Song Gua…" at bounding box center [1114, 399] width 485 height 511
paste textarea "Bridging [US_STATE] will place a 1st position UCC lien on the assets of the bus…"
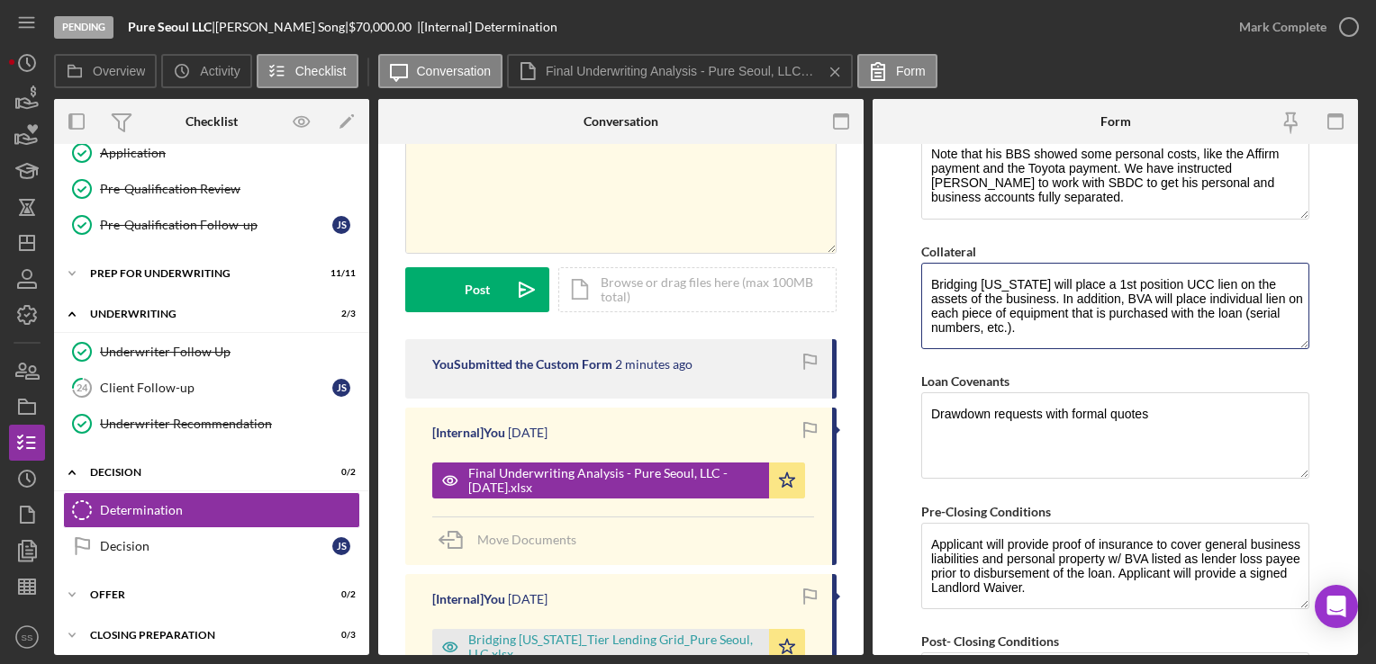
drag, startPoint x: 1073, startPoint y: 294, endPoint x: 901, endPoint y: 258, distance: 175.7
click at [901, 258] on form "BVA Final Recommendation Borrower Pure Seoul, LLC Co-borrower(s) Jason Song Gua…" at bounding box center [1114, 399] width 485 height 511
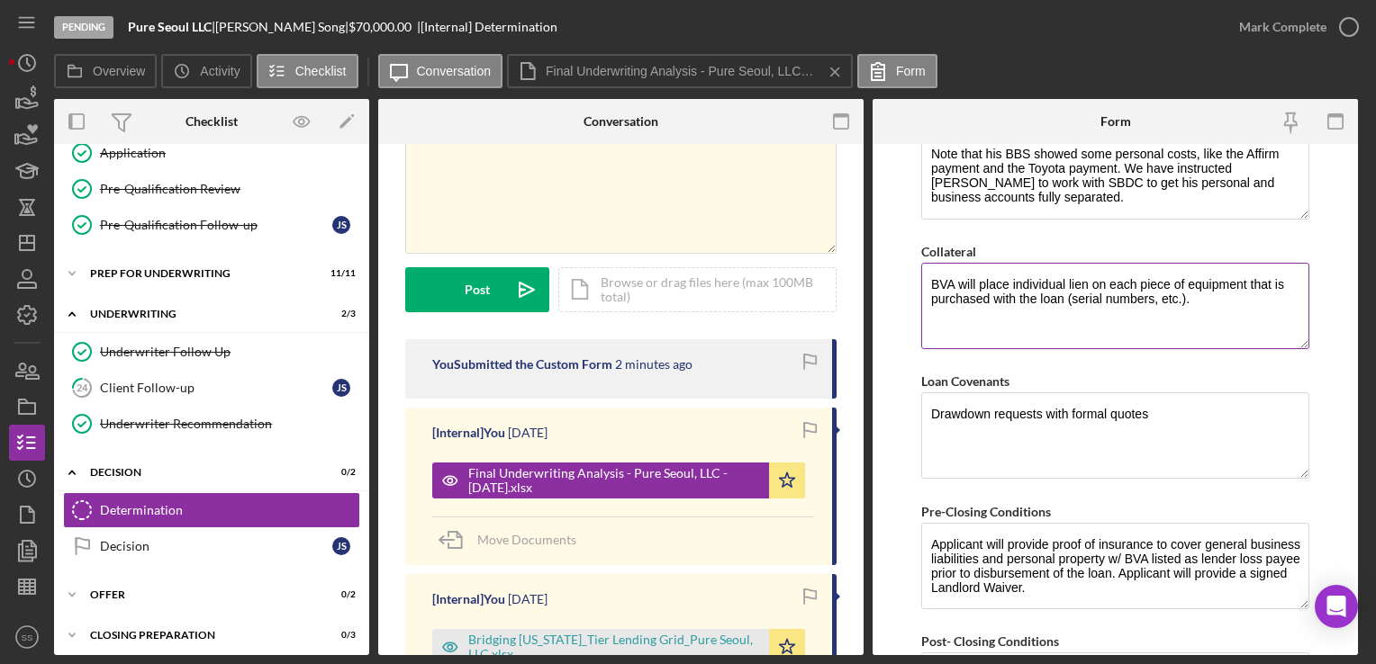
click at [1012, 285] on textarea "BVA will place individual lien on each piece of equipment that is purchased wit…" at bounding box center [1115, 306] width 388 height 86
type textarea "BVA will place an individual lien on each piece of equipment that is purchased …"
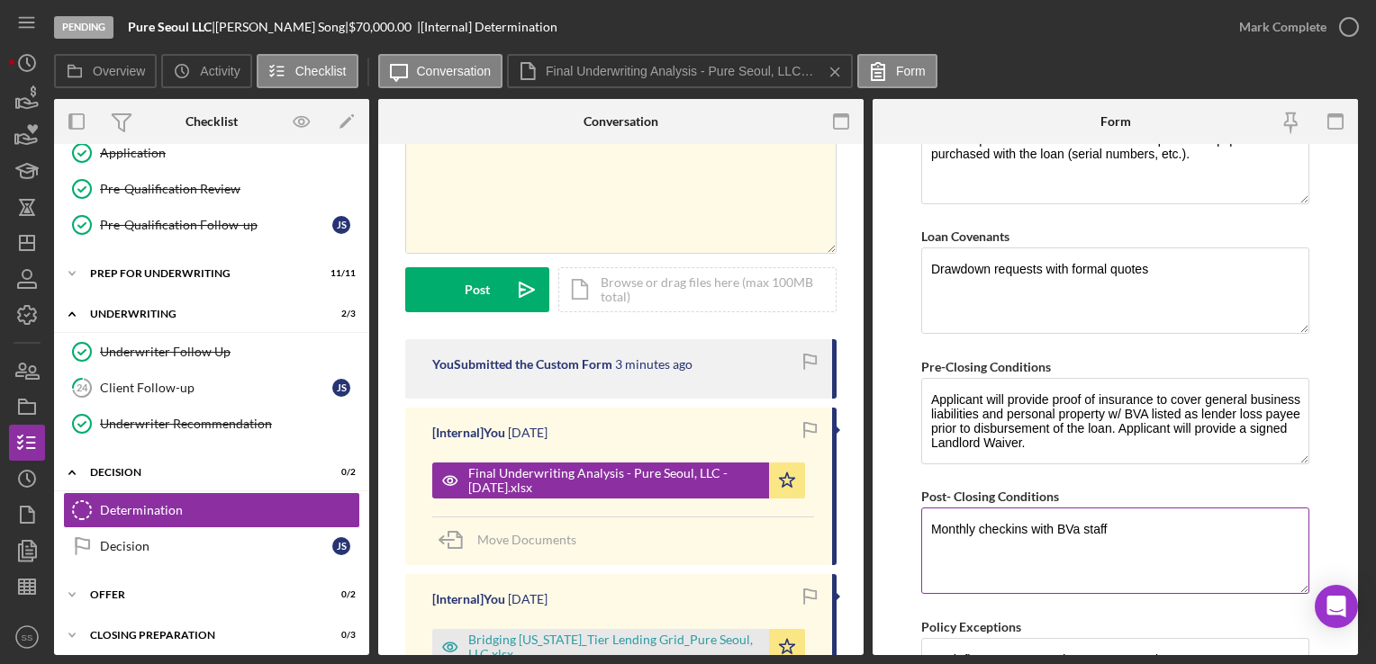
click at [1048, 553] on textarea "Monthly checkins with BVa staff" at bounding box center [1115, 551] width 388 height 86
paste textarea "*Applicant agrees to provide a current copy of any licenses and certifications …"
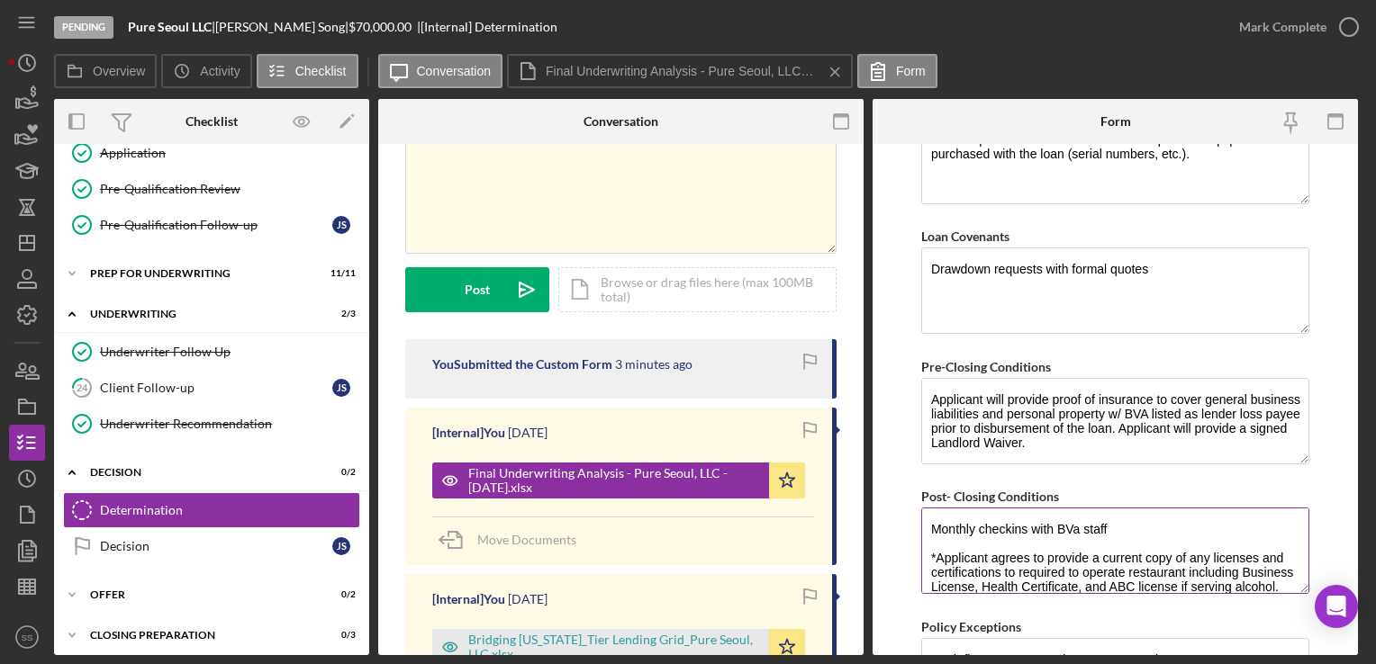
scroll to position [15, 0]
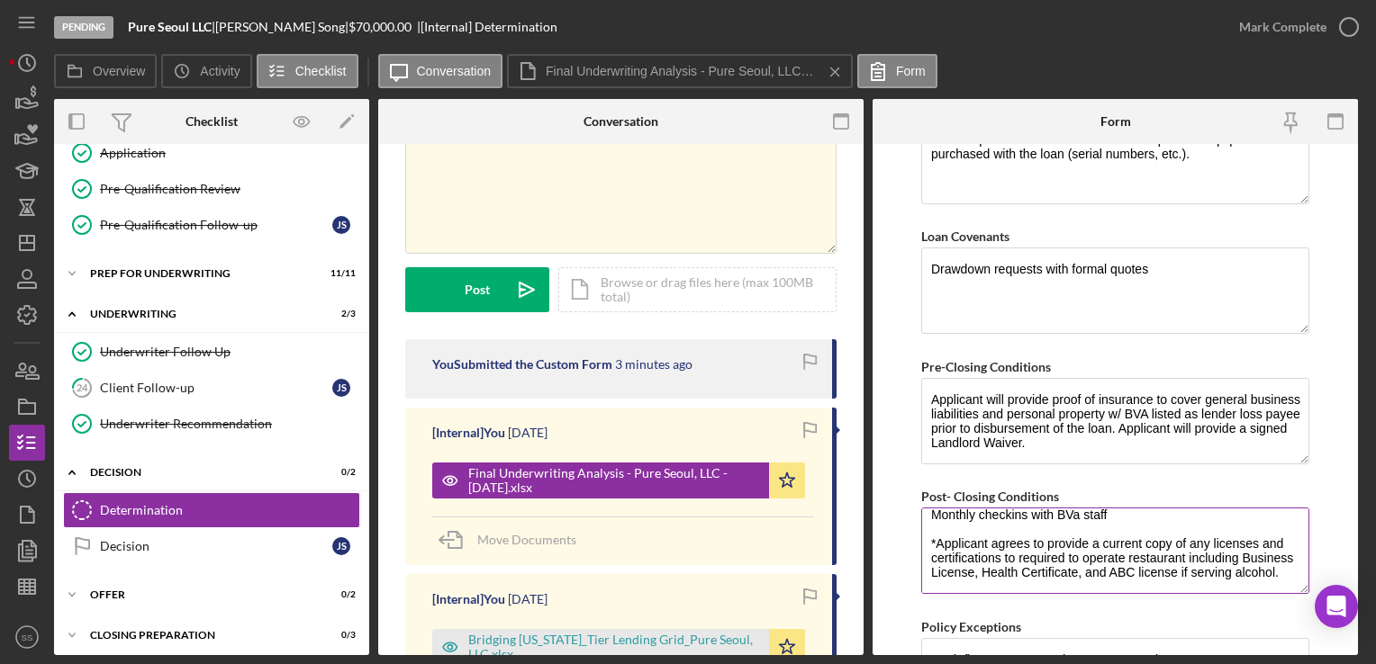
drag, startPoint x: 1235, startPoint y: 570, endPoint x: 1282, endPoint y: 584, distance: 49.0
click at [1282, 584] on textarea "Monthly checkins with BVa staff *Applicant agrees to provide a current copy of …" at bounding box center [1115, 551] width 388 height 86
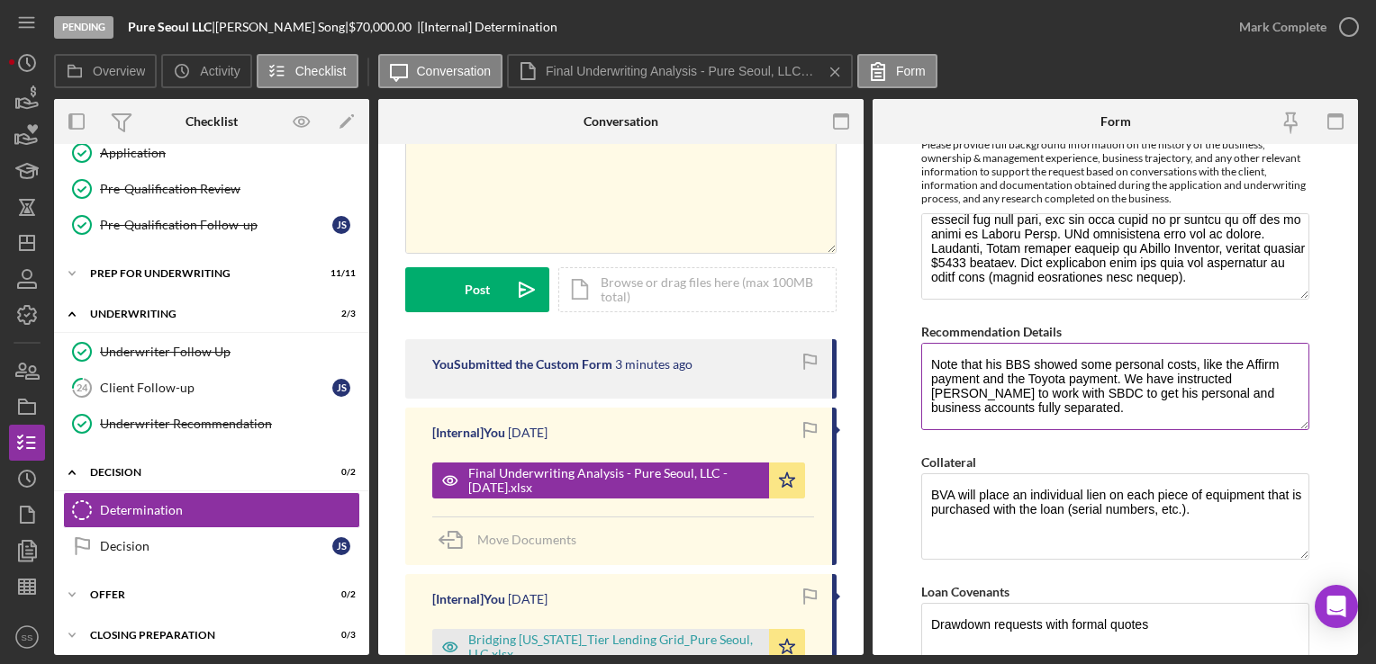
scroll to position [1429, 0]
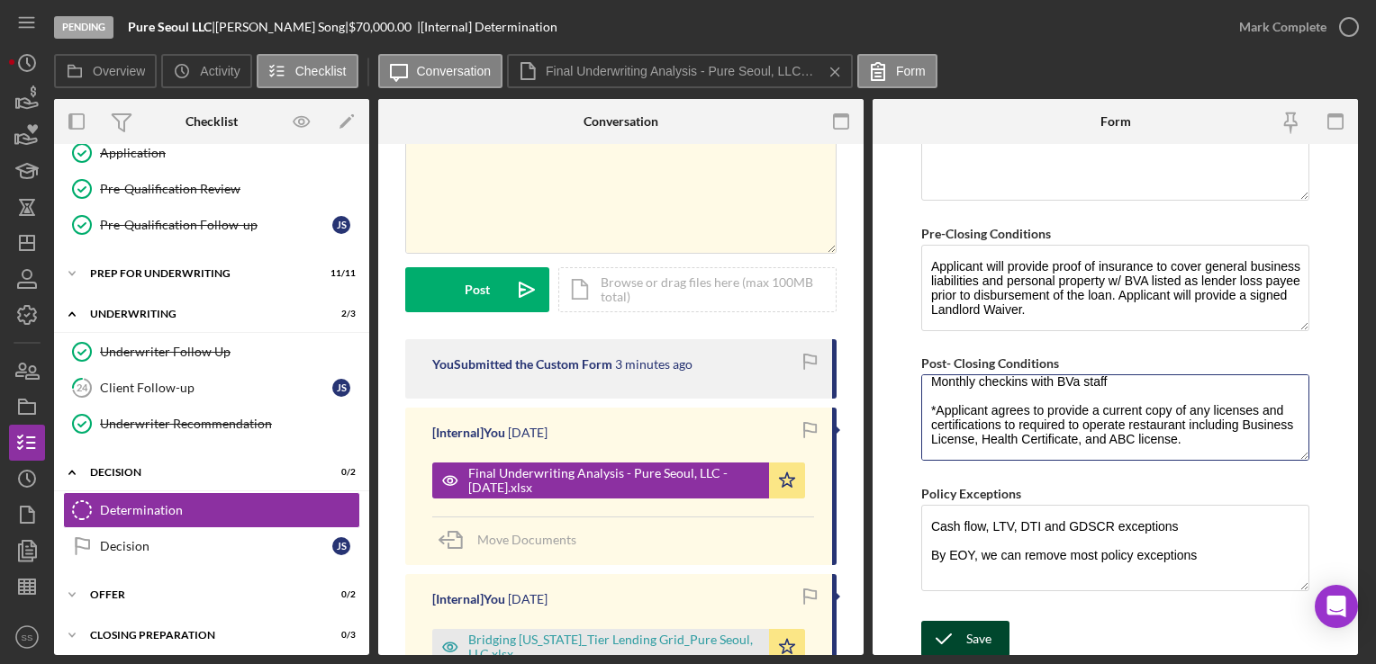
type textarea "Monthly checkins with BVa staff *Applicant agrees to provide a current copy of …"
click at [955, 632] on icon "submit" at bounding box center [943, 639] width 45 height 45
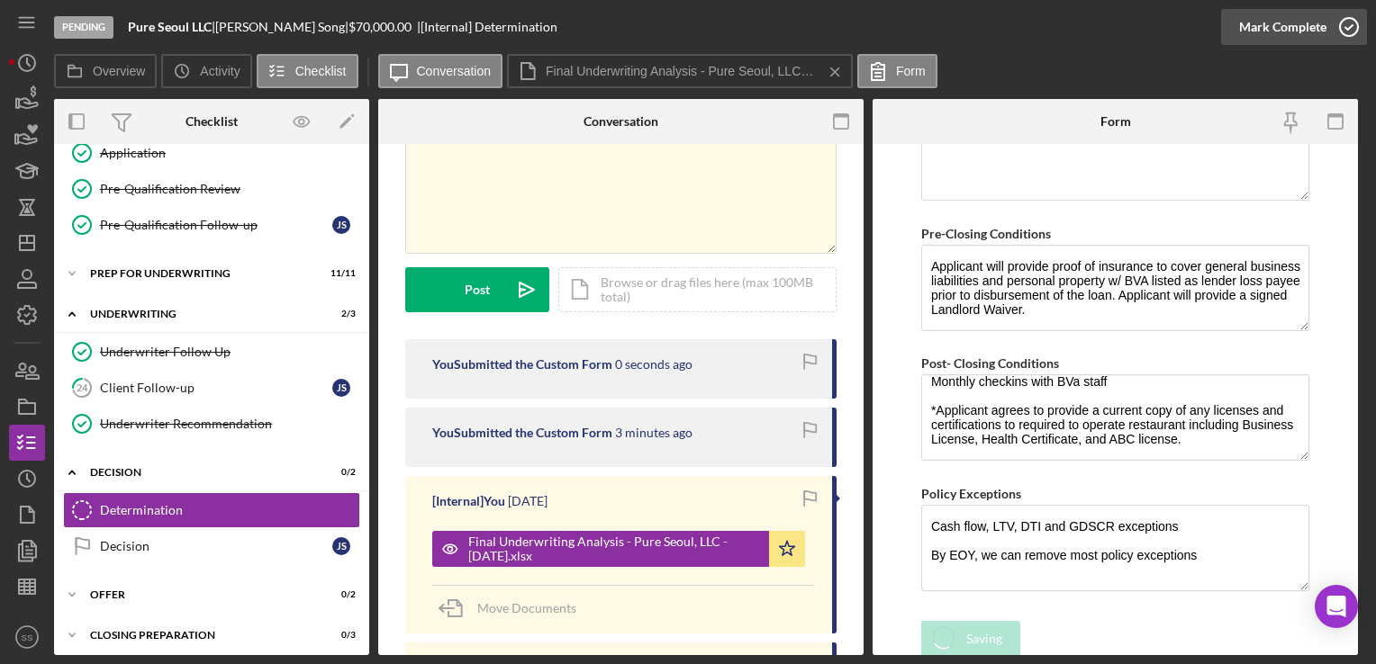
click at [1282, 30] on div "Mark Complete" at bounding box center [1282, 27] width 87 height 36
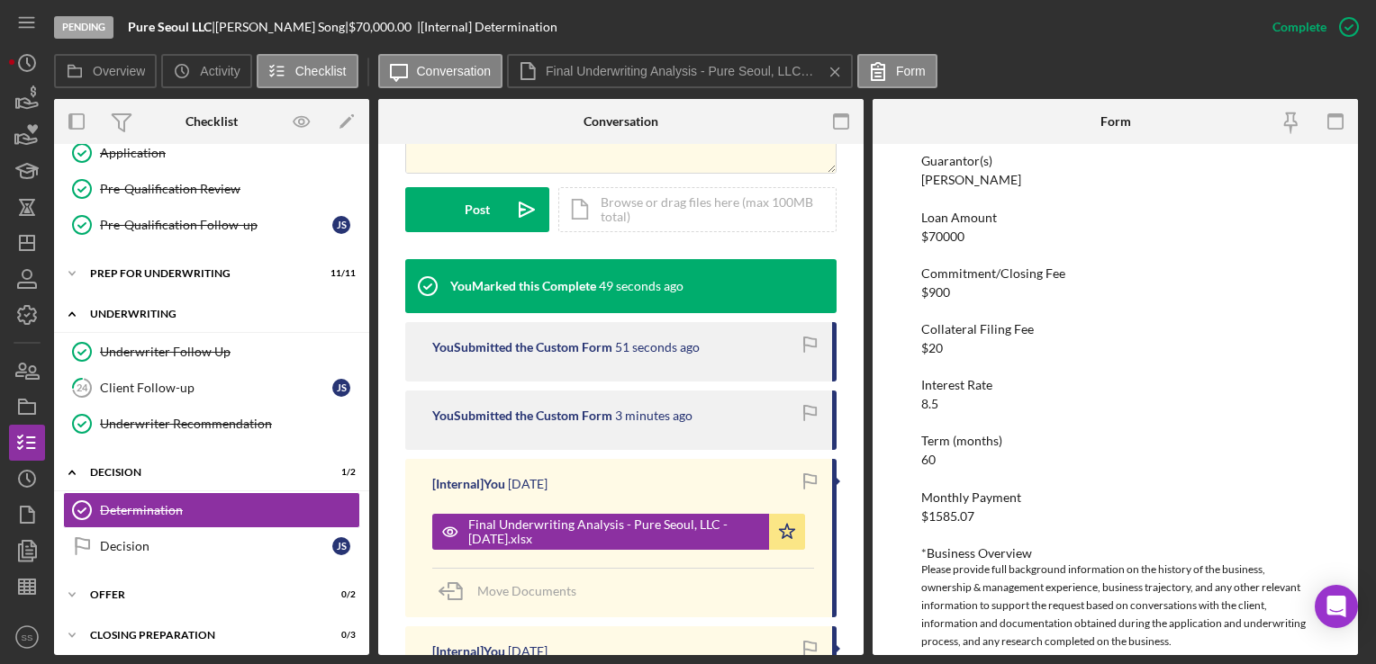
scroll to position [577, 0]
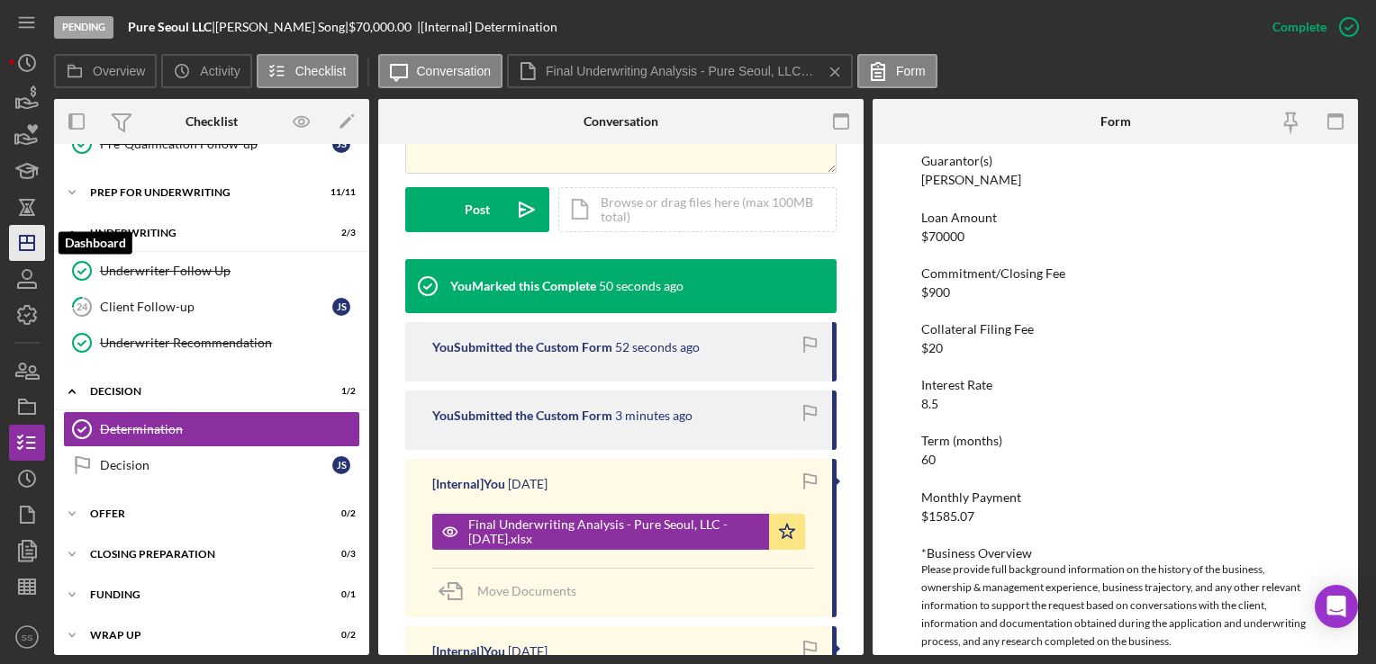
click at [23, 239] on icon "Icon/Dashboard" at bounding box center [27, 243] width 45 height 45
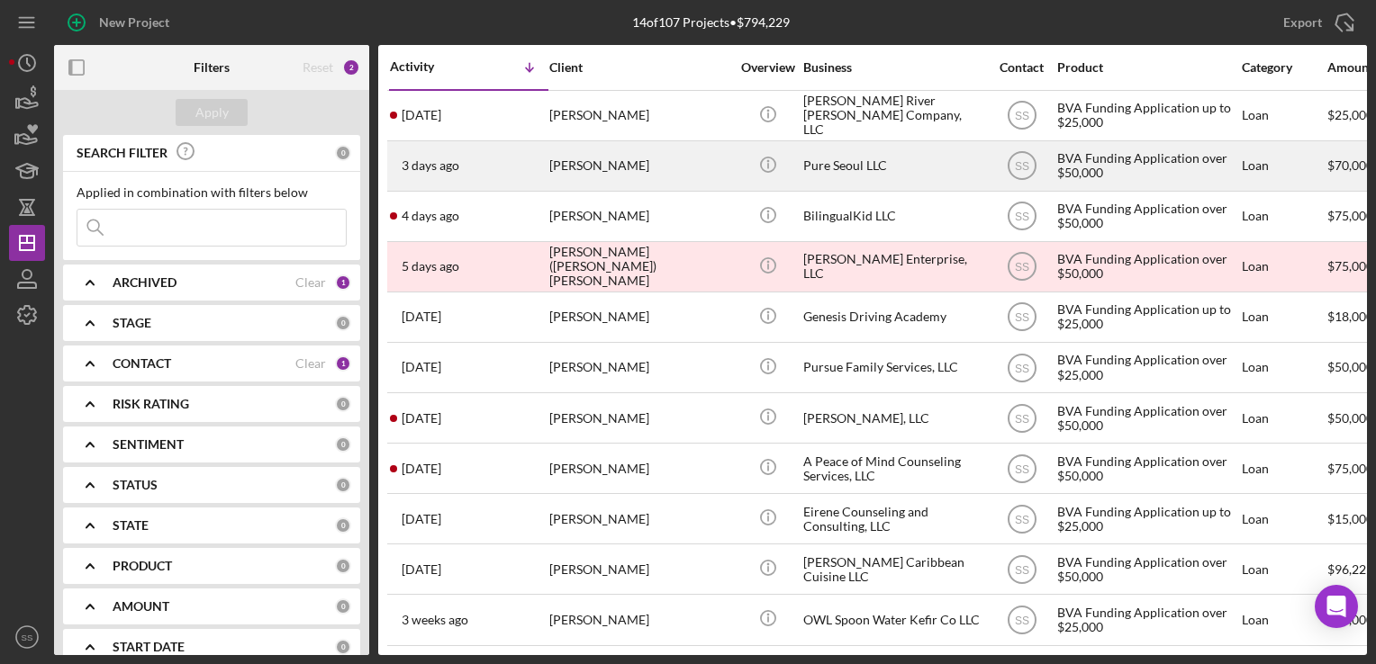
click at [628, 158] on div "[PERSON_NAME]" at bounding box center [639, 166] width 180 height 48
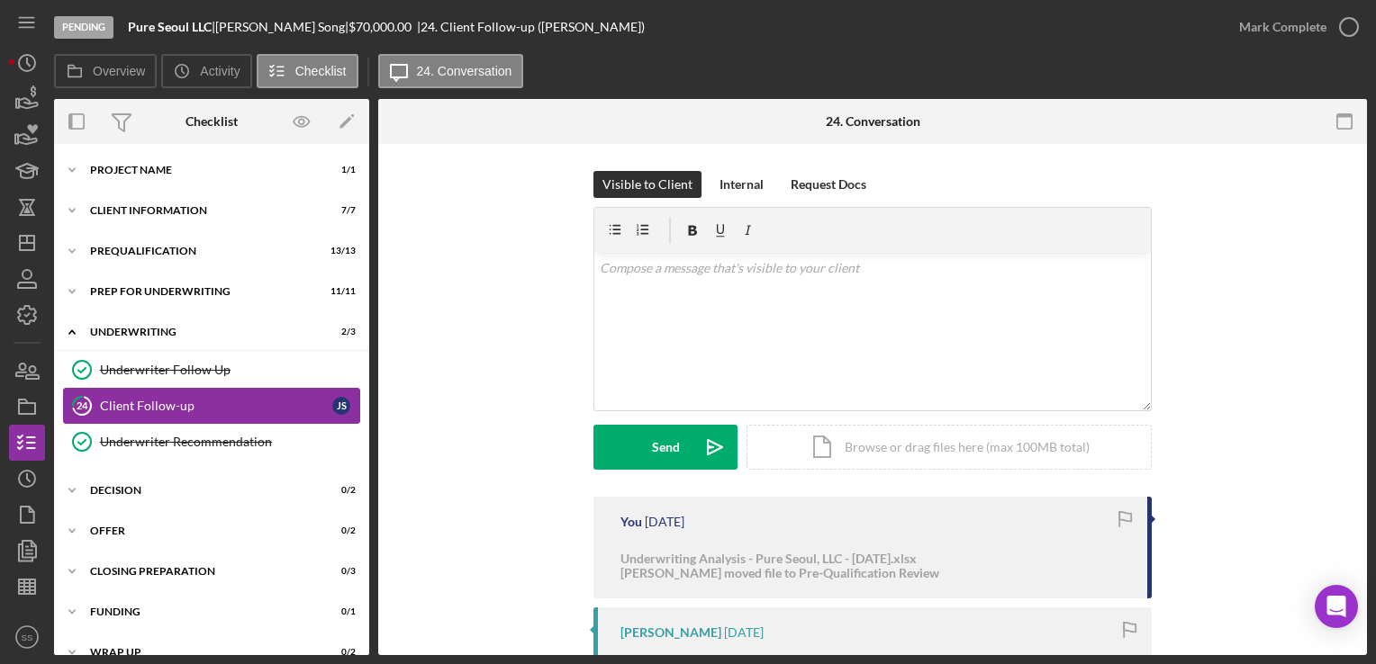
scroll to position [5, 0]
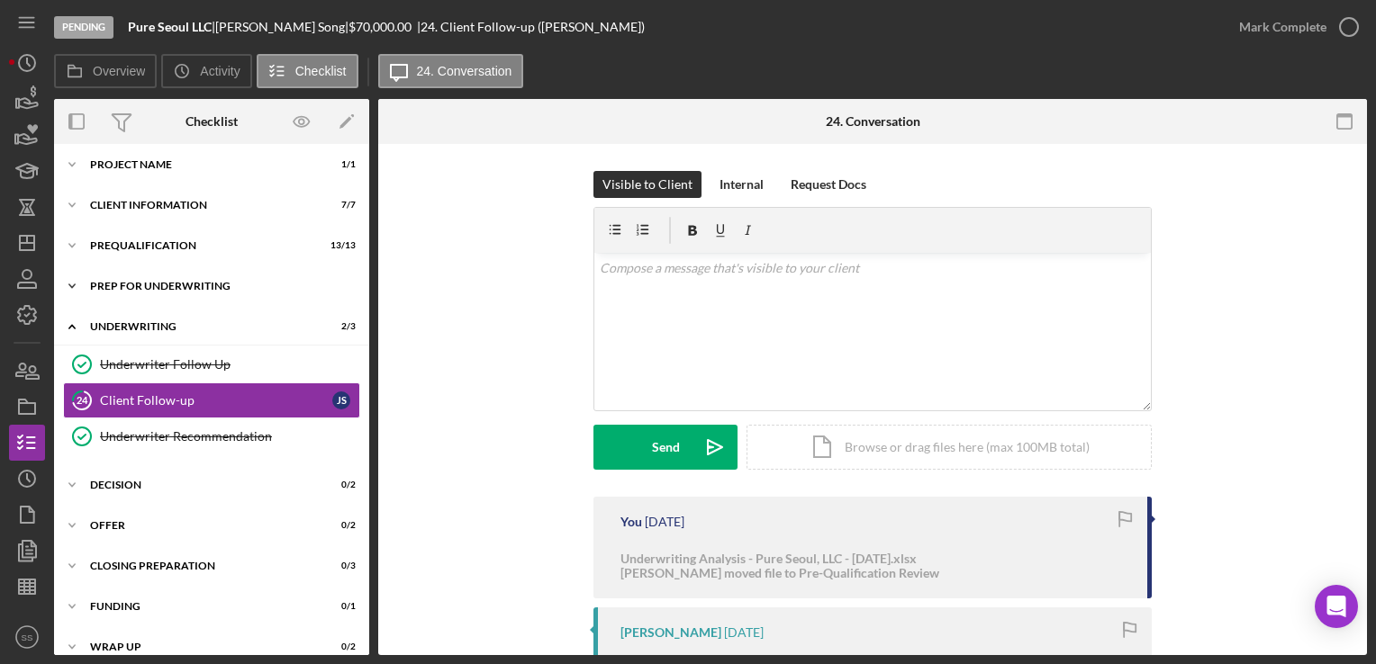
click at [154, 284] on div "Prep for Underwriting" at bounding box center [218, 286] width 257 height 11
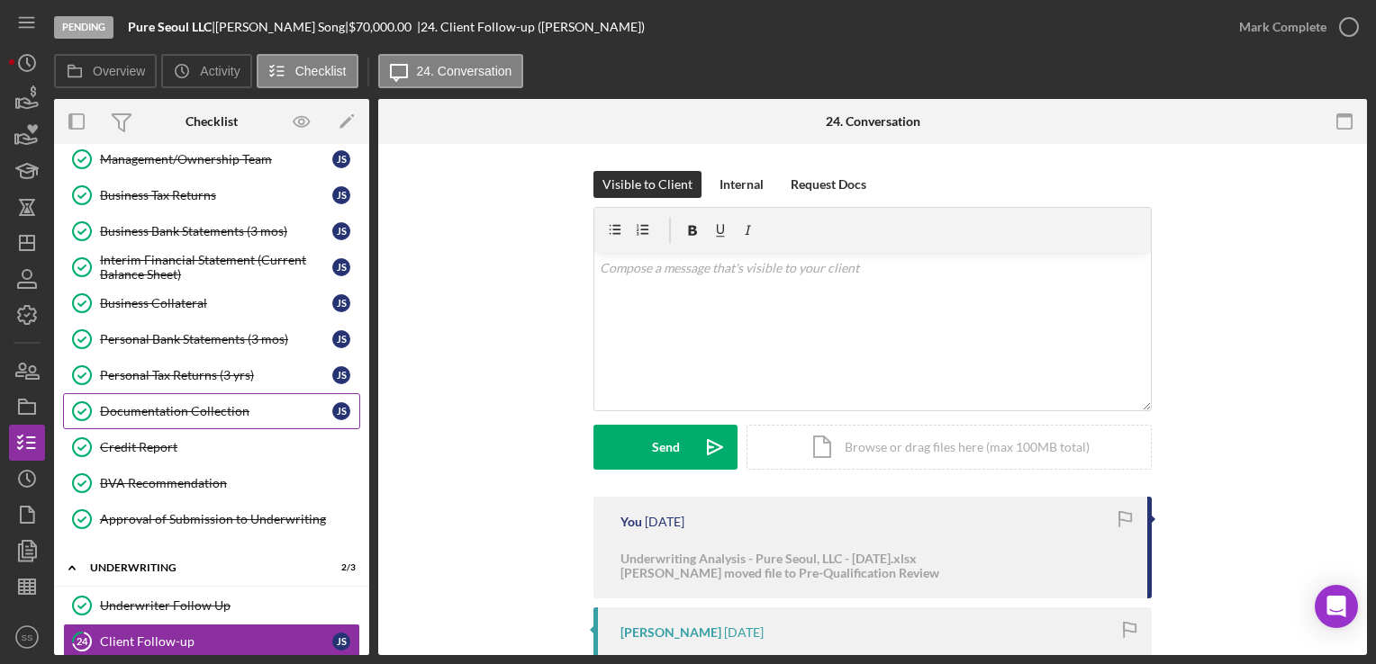
scroll to position [173, 0]
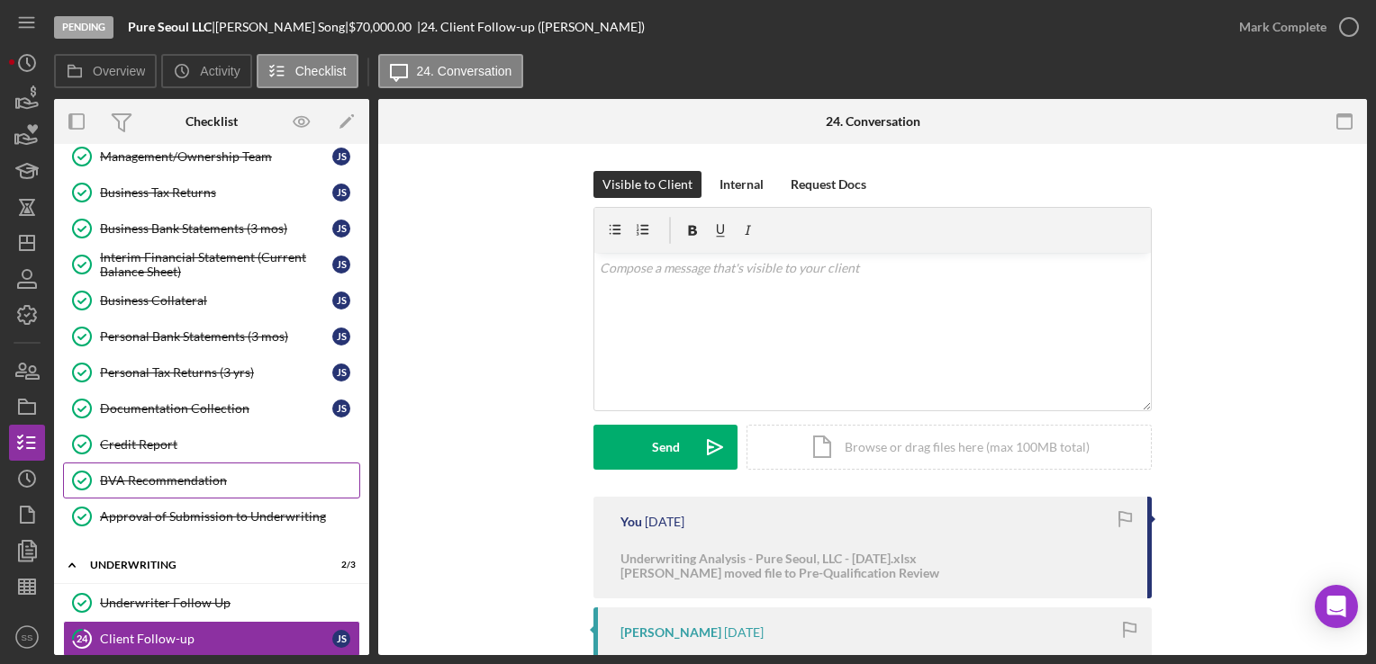
click at [166, 474] on div "BVA Recommendation" at bounding box center [229, 481] width 259 height 14
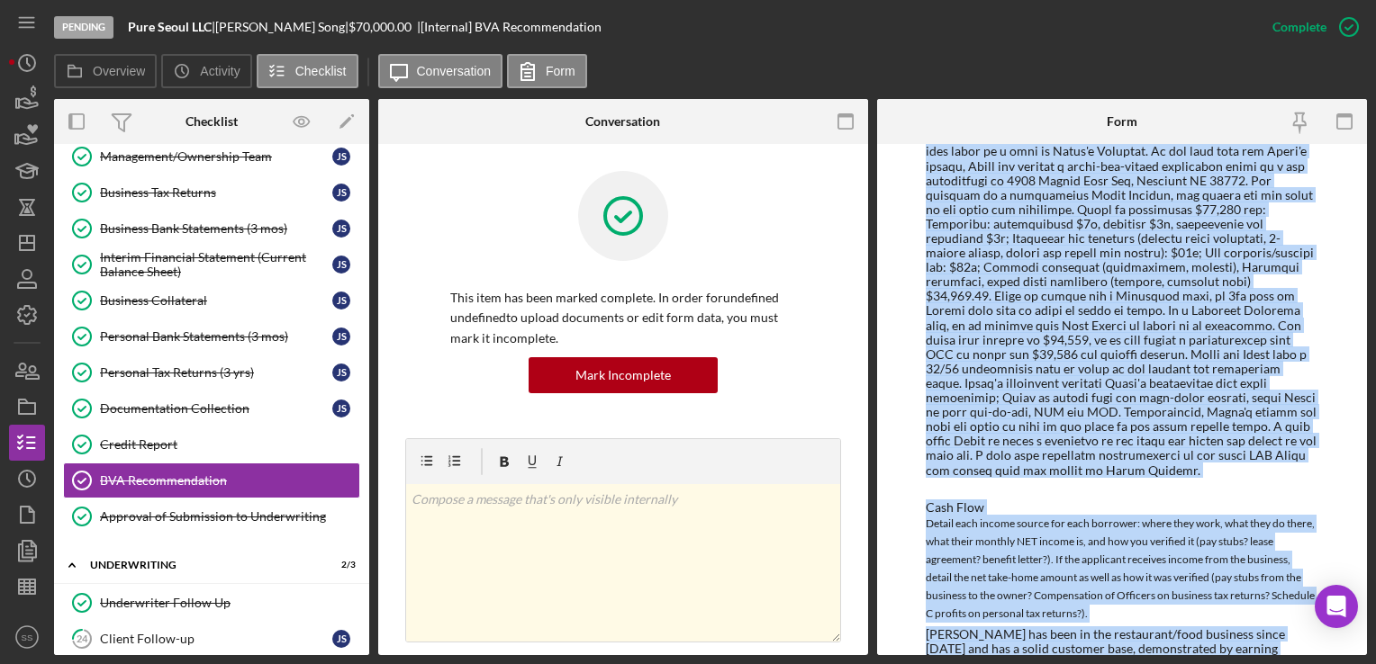
scroll to position [1112, 0]
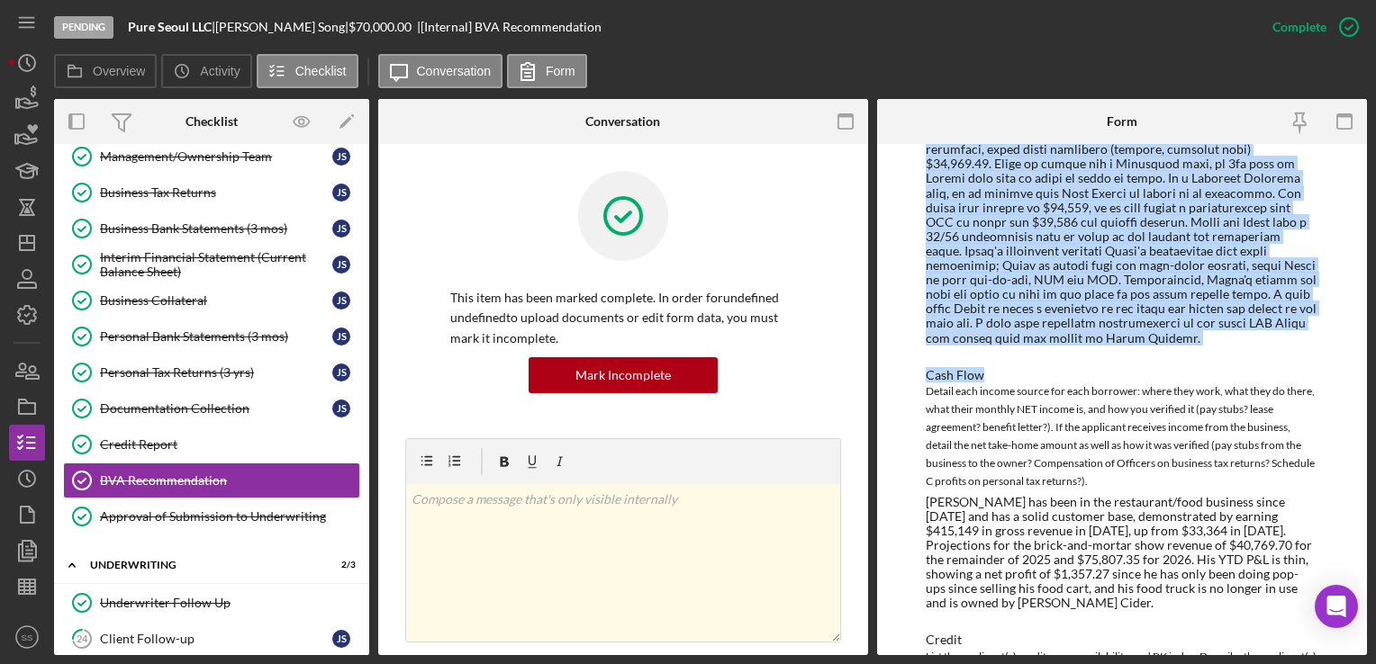
drag, startPoint x: 925, startPoint y: 285, endPoint x: 1323, endPoint y: 361, distance: 405.1
click at [1323, 361] on div "To edit this form you must mark this item incomplete LOAN OFFICER RECOMMENDATIO…" at bounding box center [1122, 399] width 490 height 511
copy div "Pure Seoul, LLC is the business entity of a successful and established food tru…"
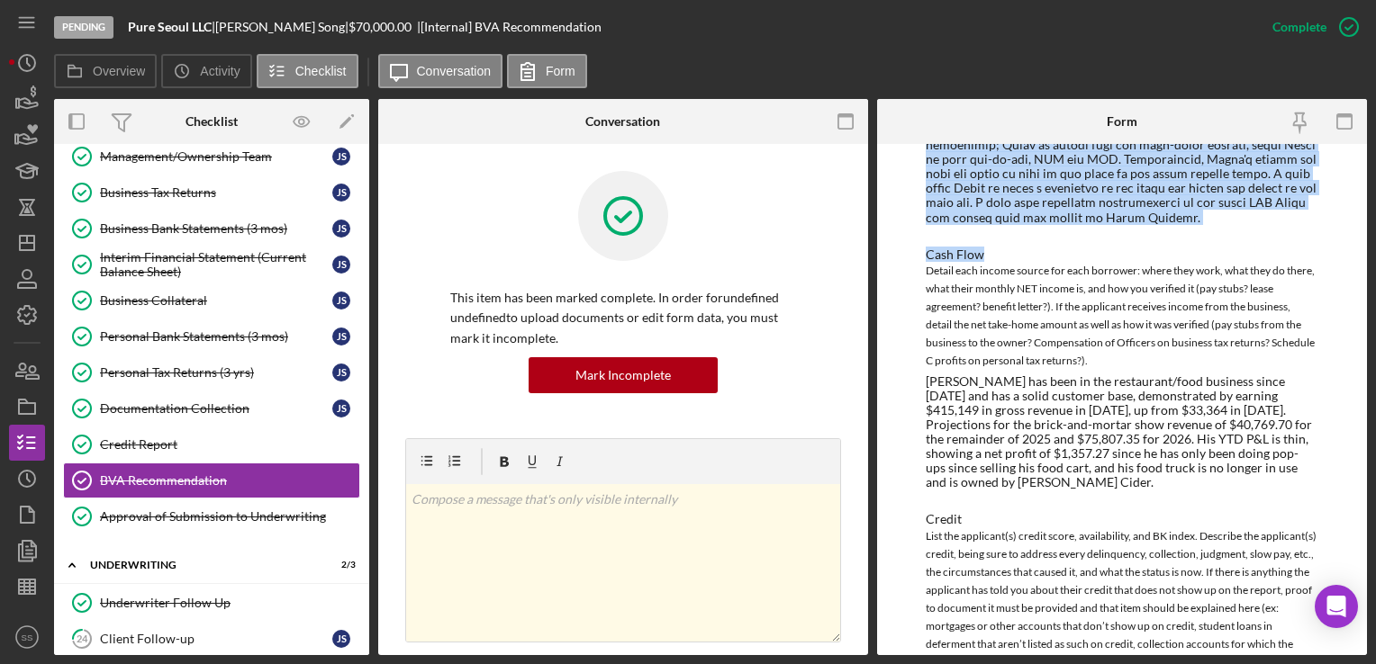
scroll to position [1234, 0]
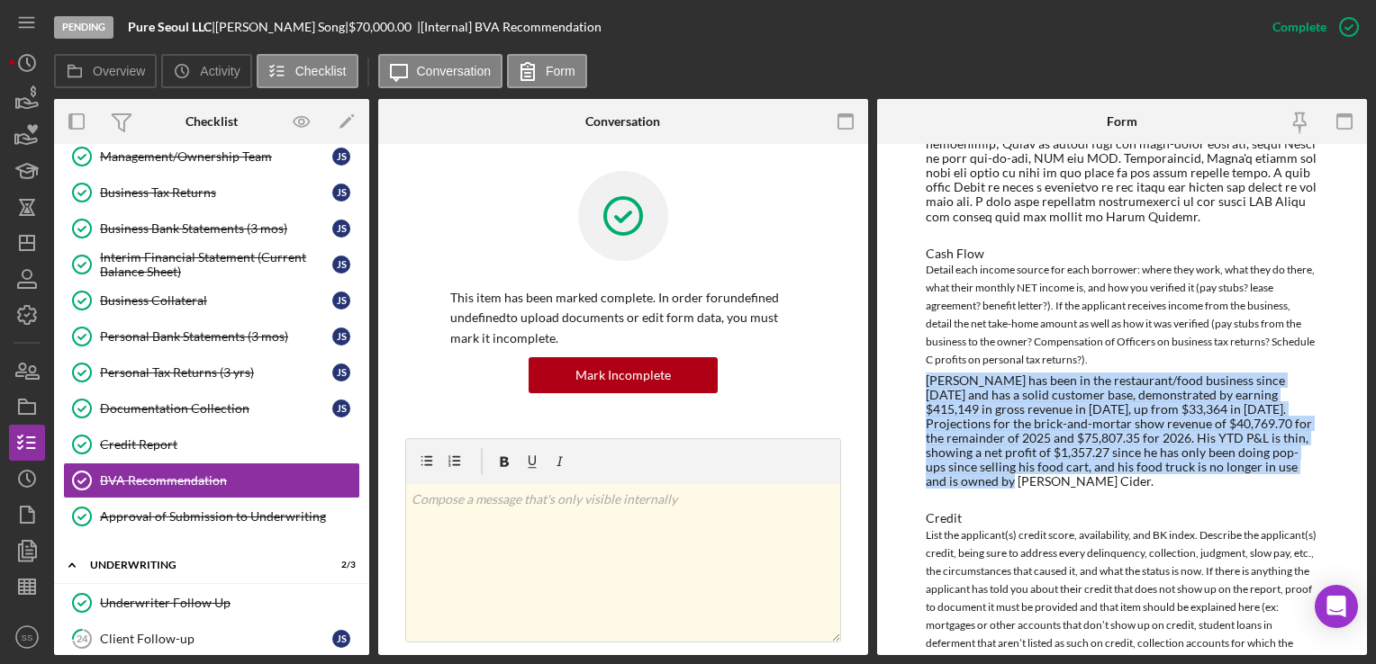
drag, startPoint x: 927, startPoint y: 375, endPoint x: 1033, endPoint y: 477, distance: 147.1
click at [1033, 477] on div "[PERSON_NAME] has been in the restaurant/food business since [DATE] and has a s…" at bounding box center [1122, 432] width 392 height 116
copy div "[PERSON_NAME] has been in the restaurant/food business since [DATE] and has a s…"
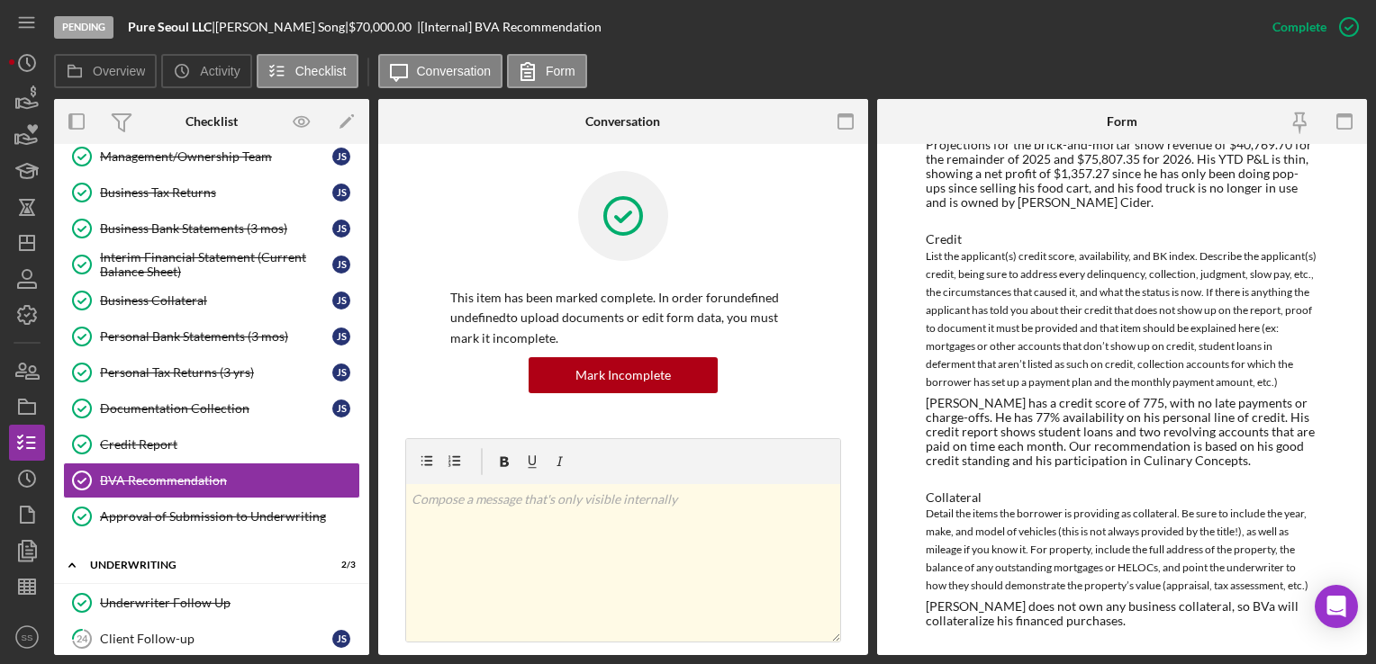
click at [1113, 458] on div "[PERSON_NAME] has a credit score of 775, with no late payments or charge-offs. …" at bounding box center [1122, 432] width 392 height 72
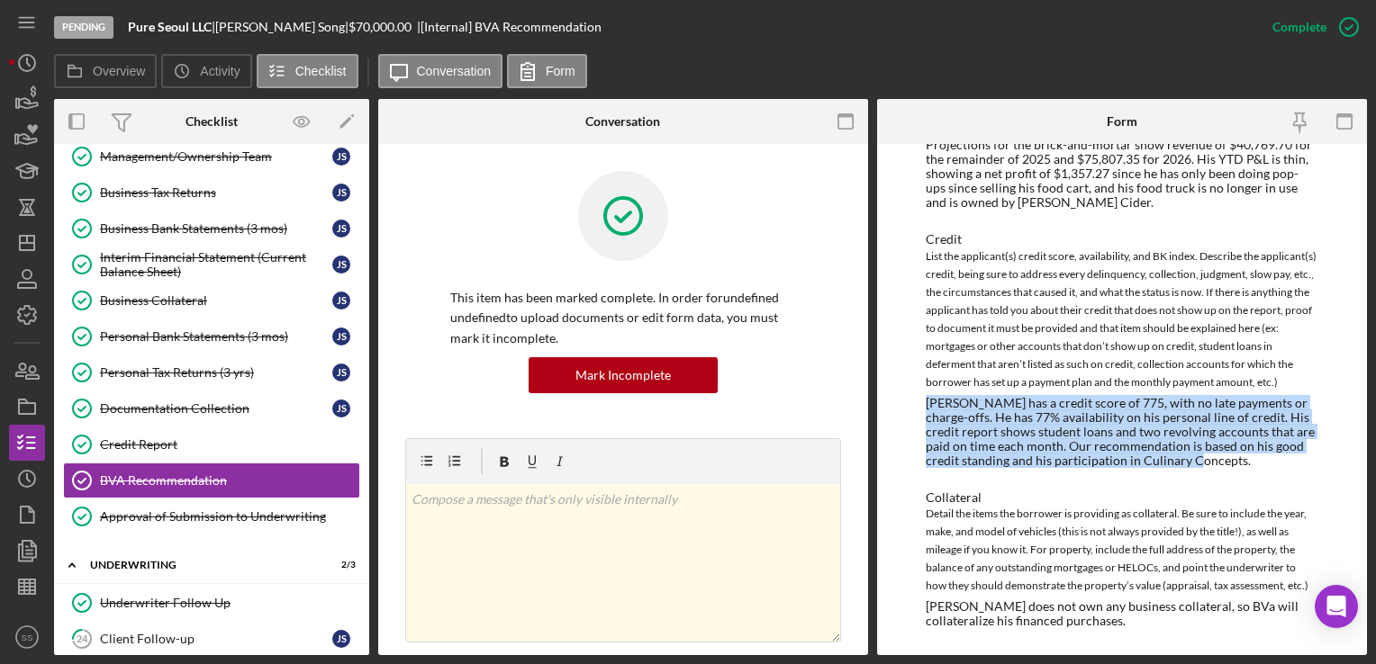
drag, startPoint x: 1173, startPoint y: 455, endPoint x: 910, endPoint y: 405, distance: 267.5
click at [910, 405] on div "To edit this form you must mark this item incomplete LOAN OFFICER RECOMMENDATIO…" at bounding box center [1122, 399] width 490 height 511
copy div "[PERSON_NAME] has a credit score of 775, with no late payments or charge-offs. …"
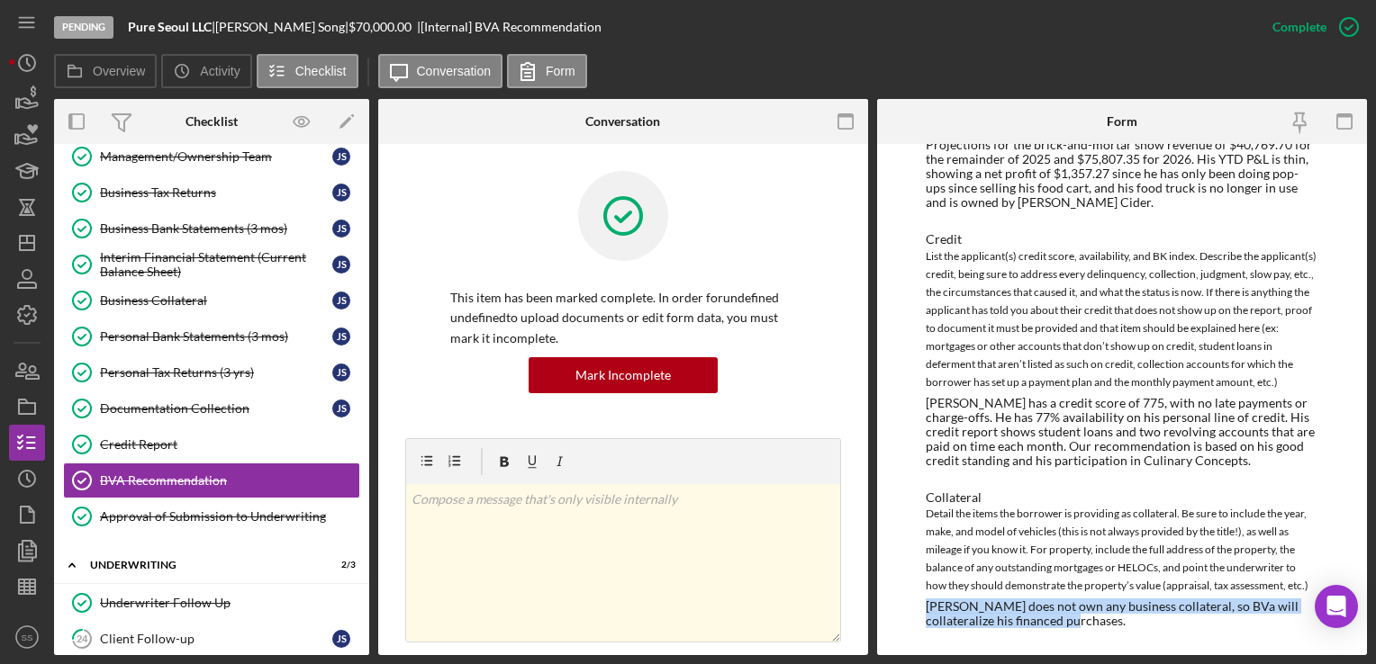
drag, startPoint x: 1041, startPoint y: 619, endPoint x: 918, endPoint y: 612, distance: 122.6
click at [918, 612] on div "To edit this form you must mark this item incomplete LOAN OFFICER RECOMMENDATIO…" at bounding box center [1122, 399] width 490 height 511
copy div "[PERSON_NAME] does not own any business collateral, so BVa will collateralize h…"
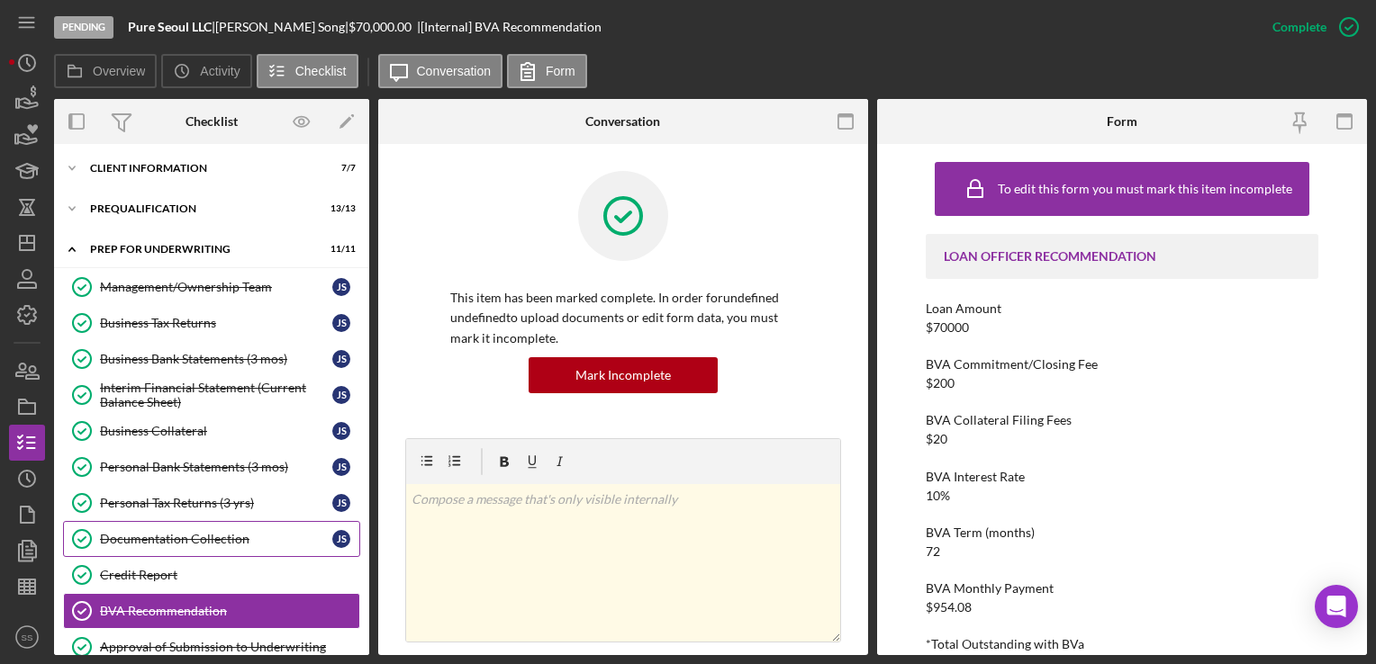
scroll to position [0, 0]
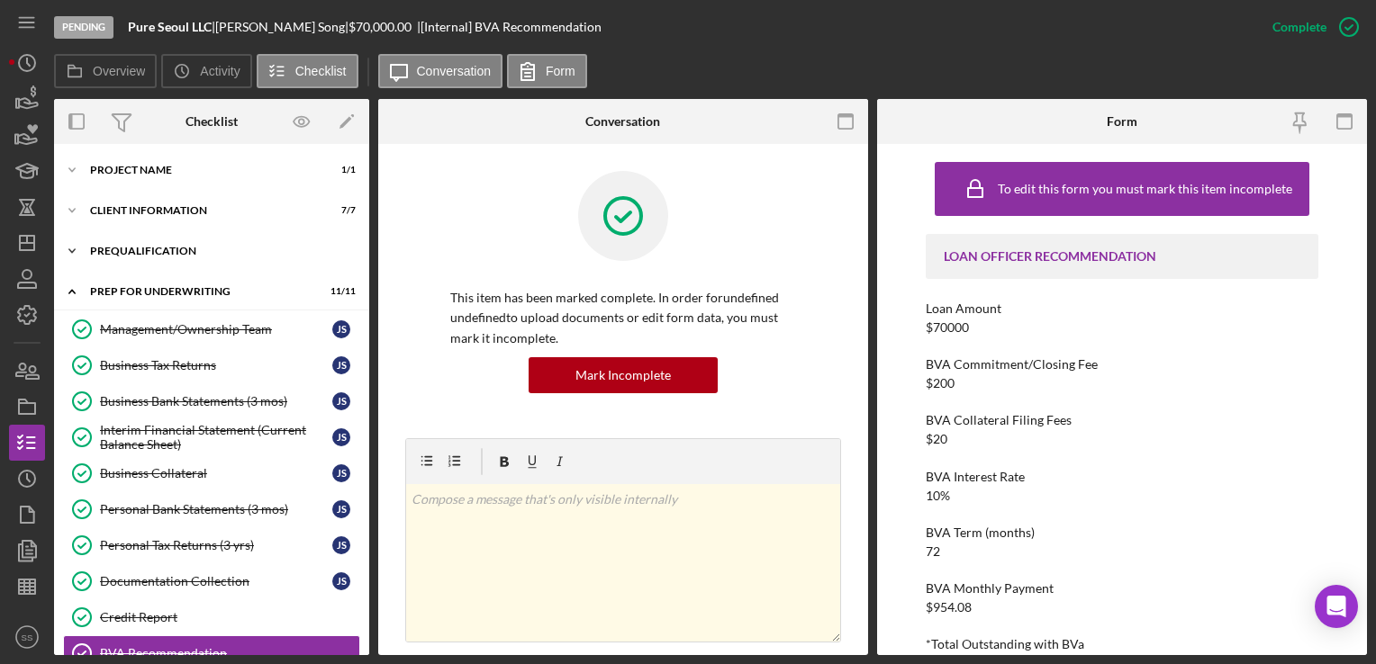
click at [191, 255] on div "Prequalification" at bounding box center [218, 251] width 257 height 11
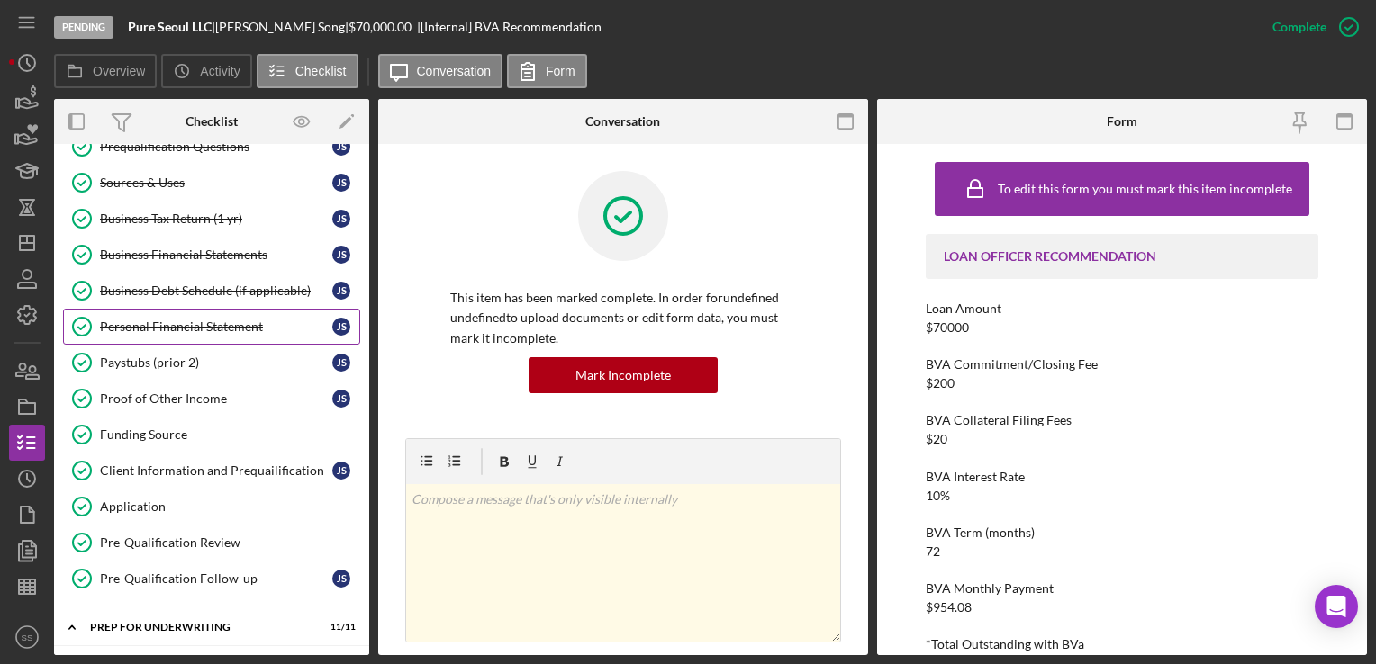
scroll to position [146, 0]
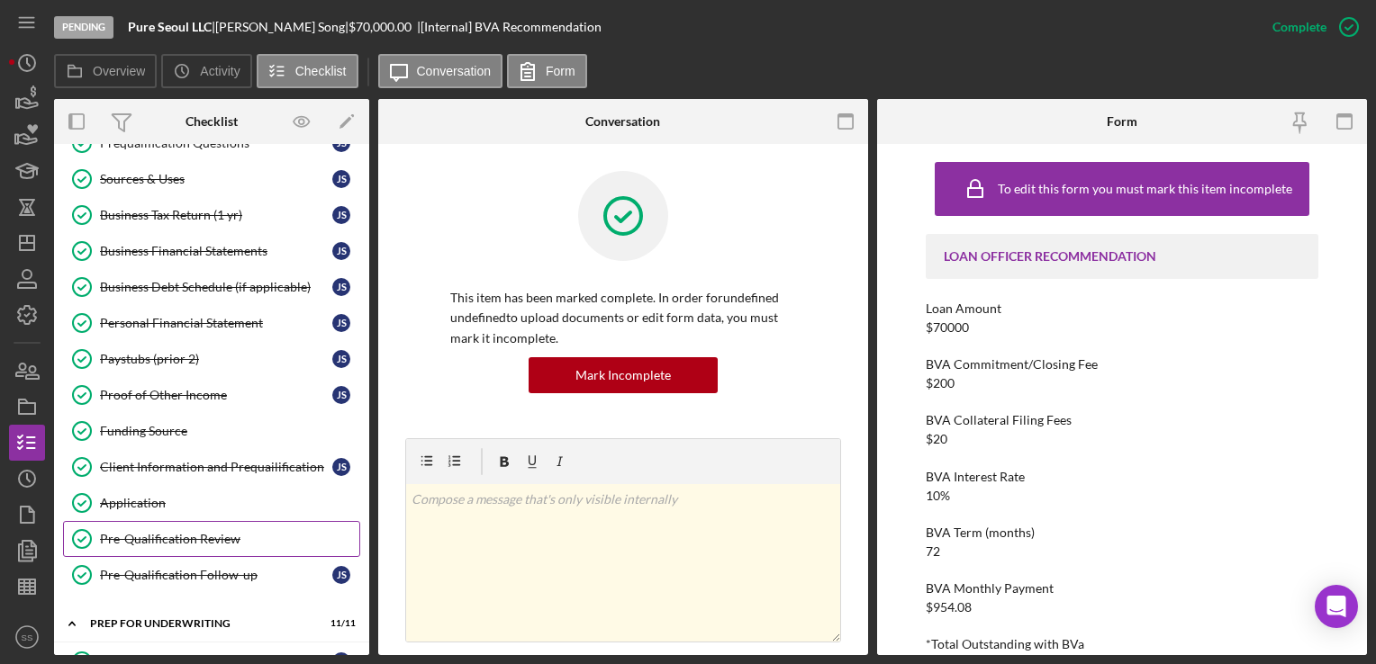
click at [186, 536] on div "Pre-Qualification Review" at bounding box center [229, 539] width 259 height 14
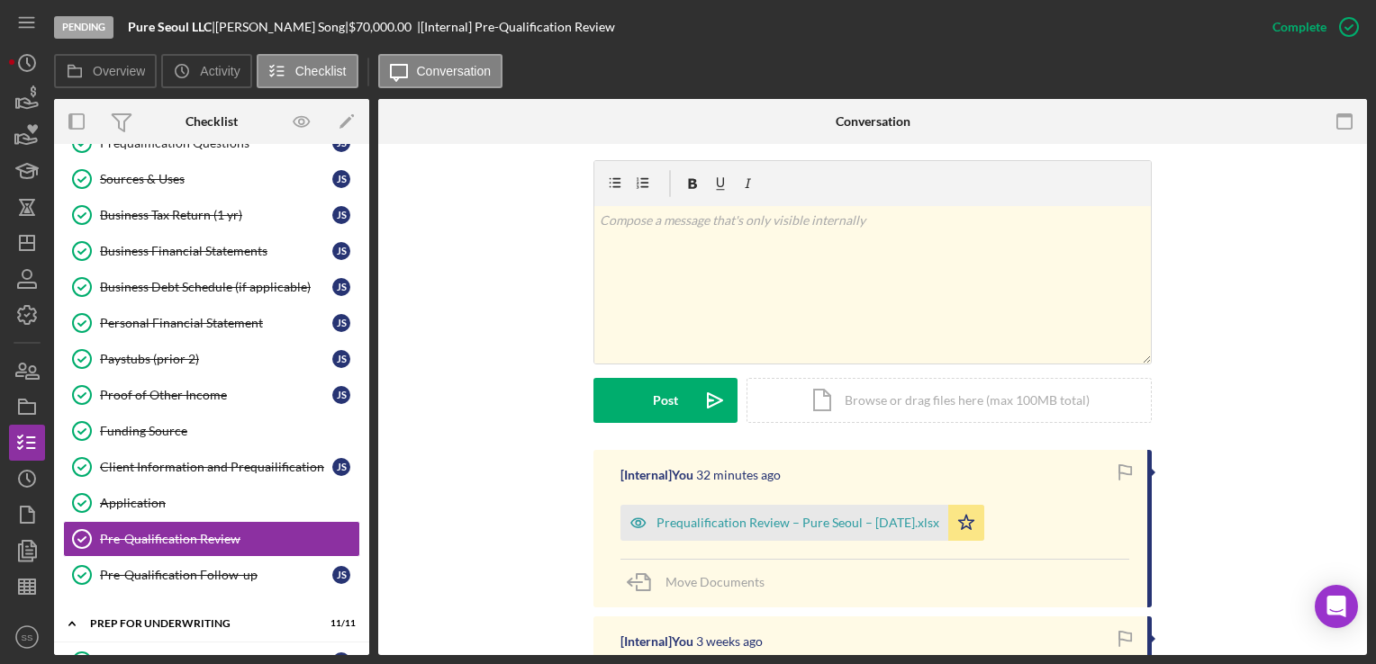
scroll to position [259, 0]
click at [731, 529] on div "Prequalification Review – Pure Seoul – [DATE].xlsx" at bounding box center [784, 522] width 328 height 36
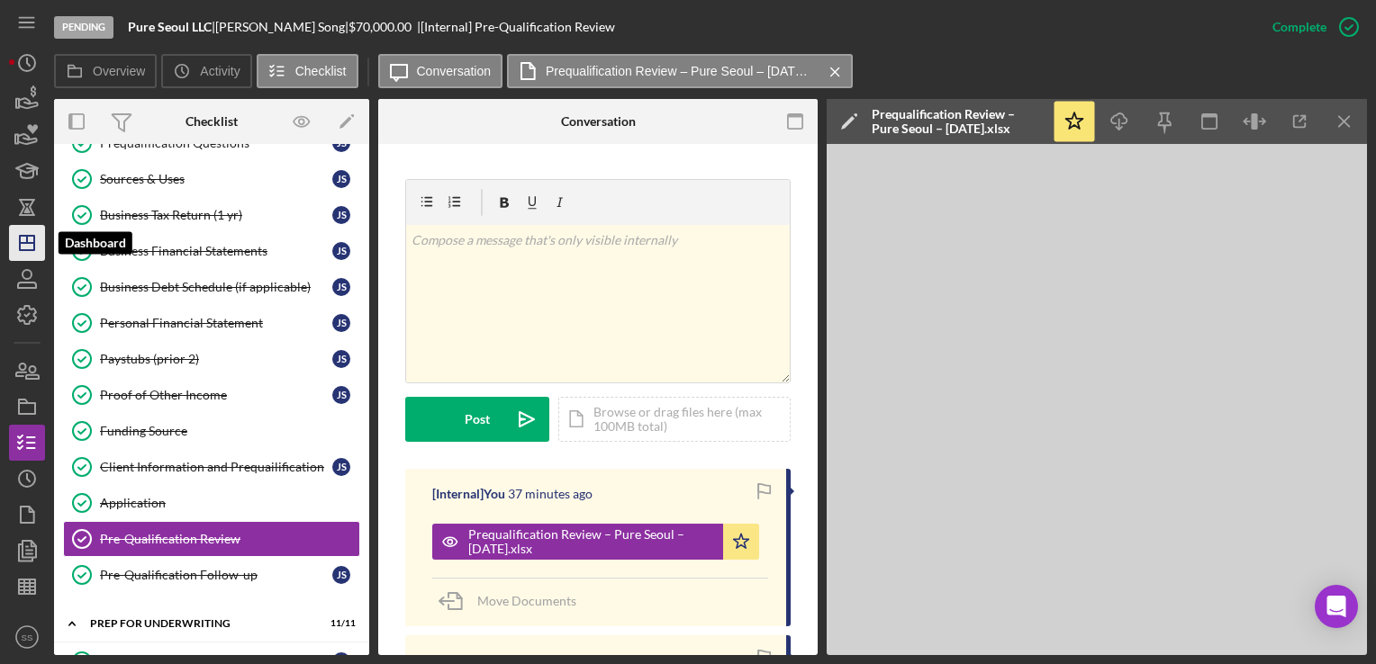
click at [32, 255] on icon "Icon/Dashboard" at bounding box center [27, 243] width 45 height 45
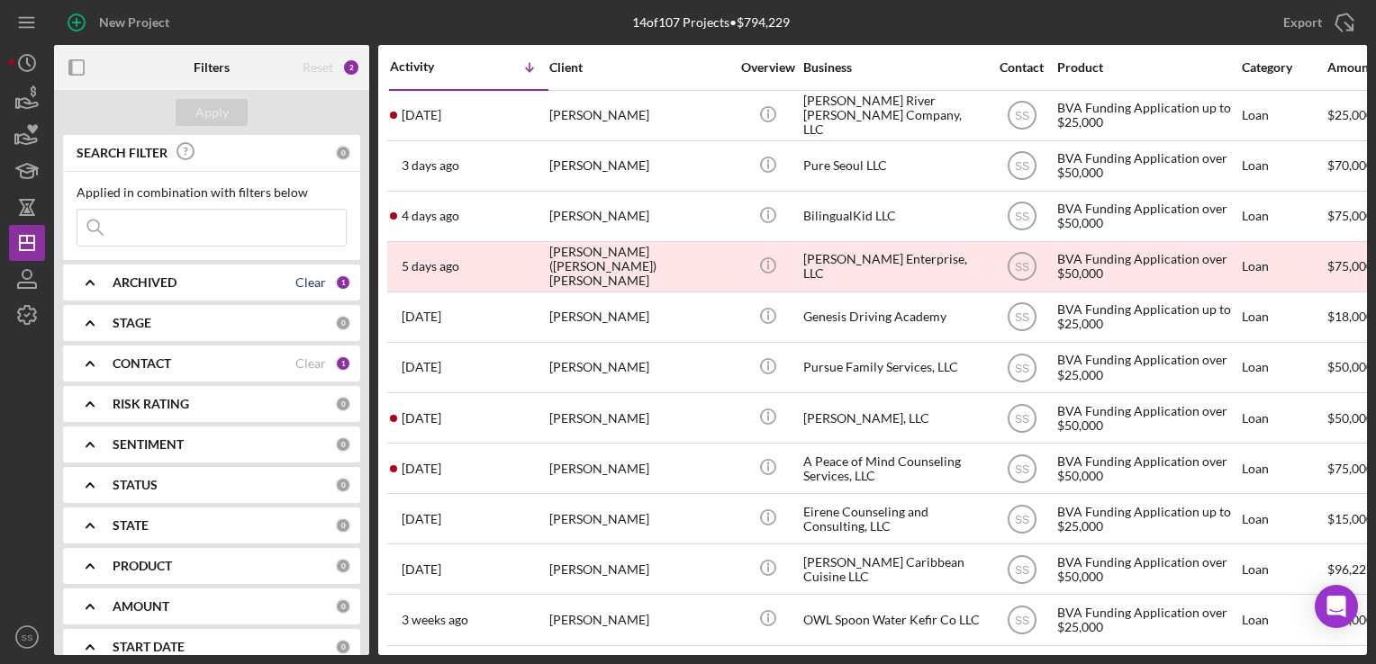
click at [312, 284] on div "Clear" at bounding box center [310, 283] width 31 height 14
click at [312, 284] on div "ARCHIVED" at bounding box center [224, 283] width 222 height 14
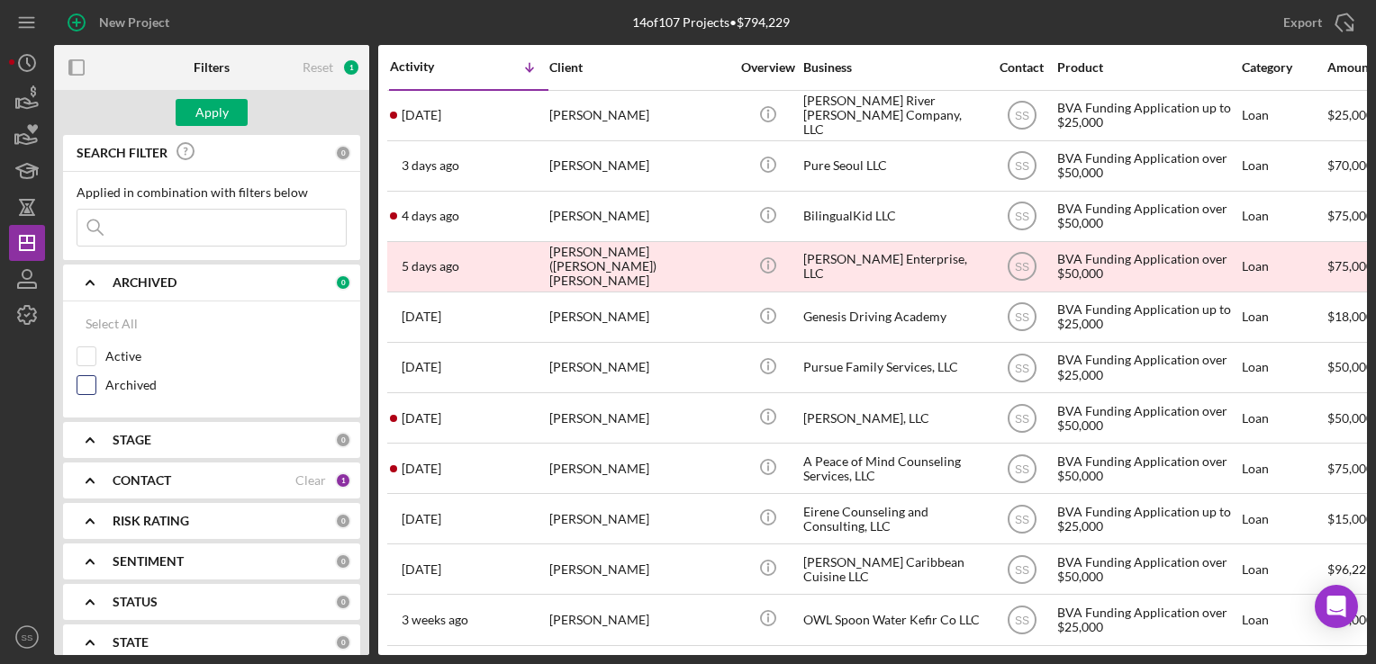
click at [88, 380] on input "Archived" at bounding box center [86, 385] width 18 height 18
checkbox input "true"
click at [335, 477] on div "1" at bounding box center [343, 481] width 16 height 16
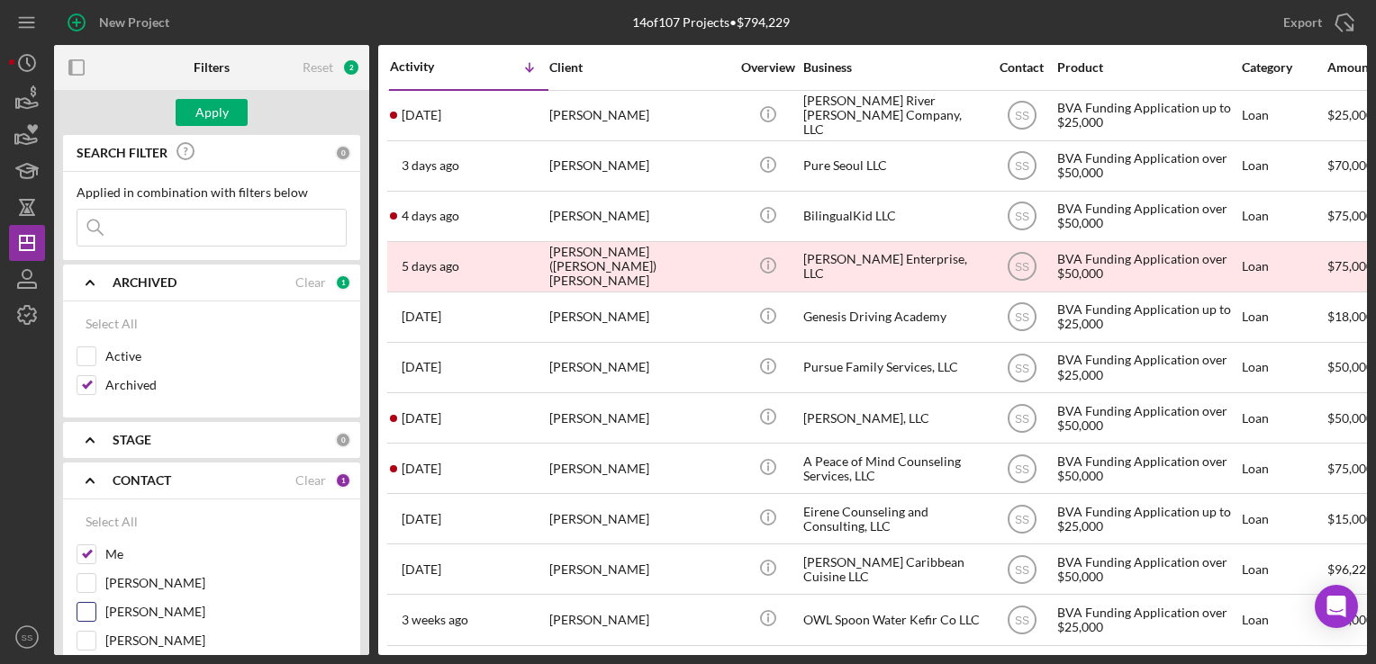
click at [86, 614] on input "[PERSON_NAME]" at bounding box center [86, 612] width 18 height 18
checkbox input "true"
click at [217, 107] on div "Apply" at bounding box center [211, 112] width 33 height 27
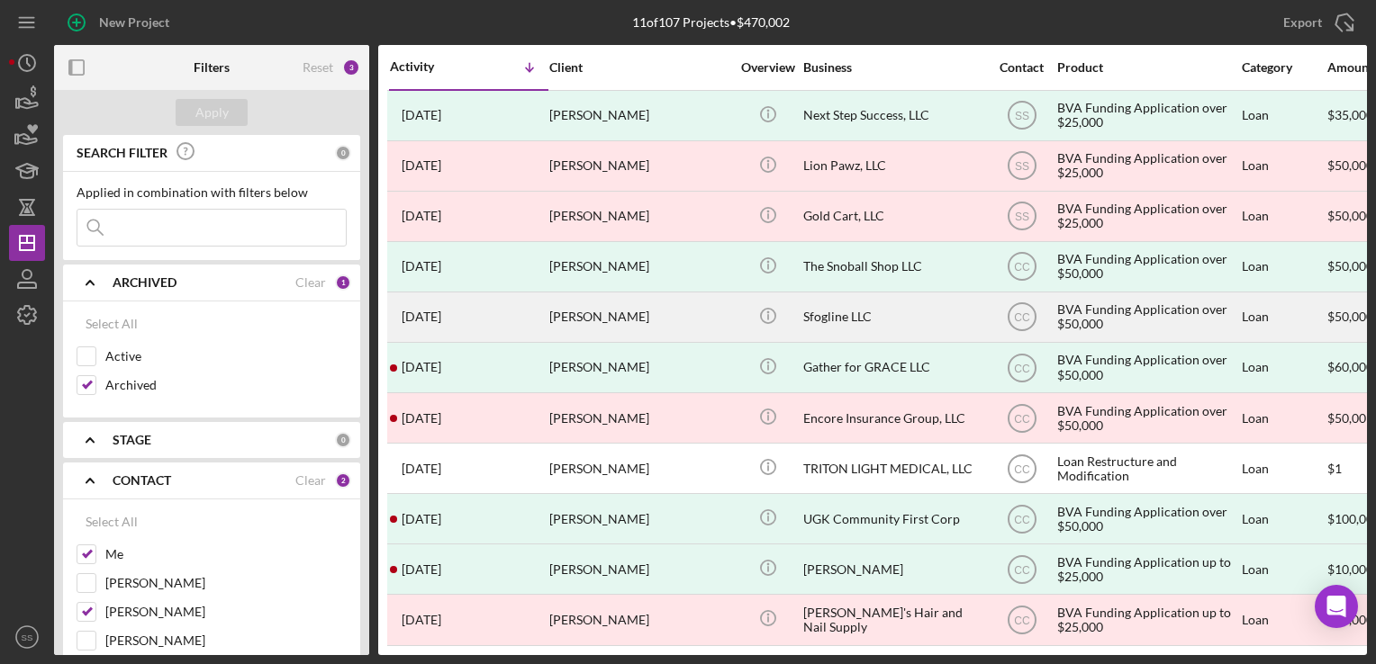
click at [591, 315] on div "[PERSON_NAME]" at bounding box center [639, 318] width 180 height 48
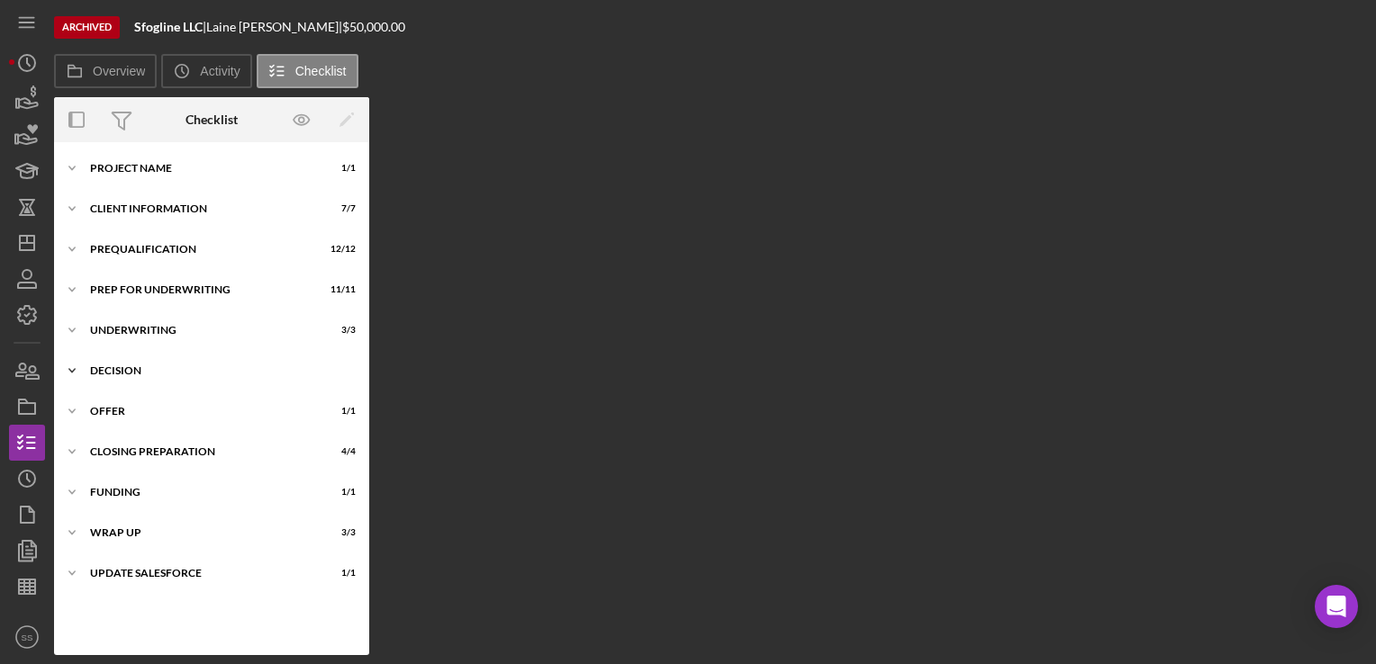
click at [120, 371] on div "Decision" at bounding box center [218, 371] width 257 height 11
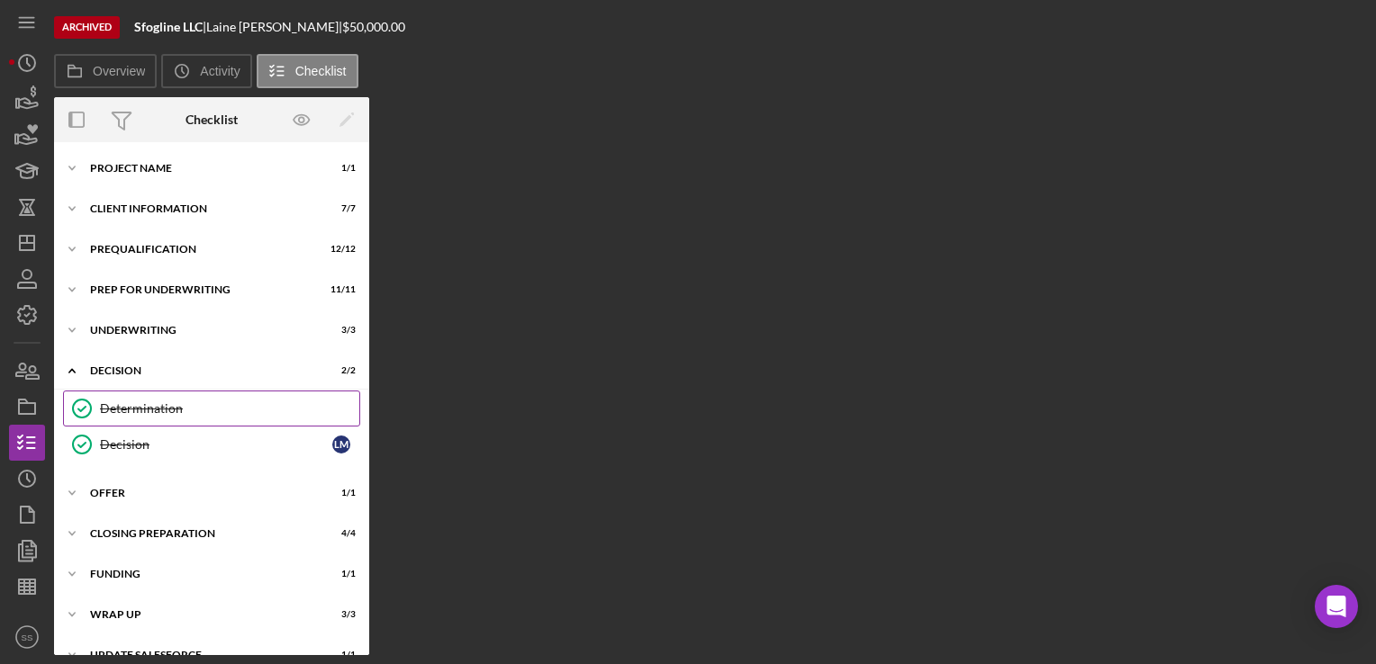
click at [140, 421] on link "Determination Determination" at bounding box center [211, 409] width 297 height 36
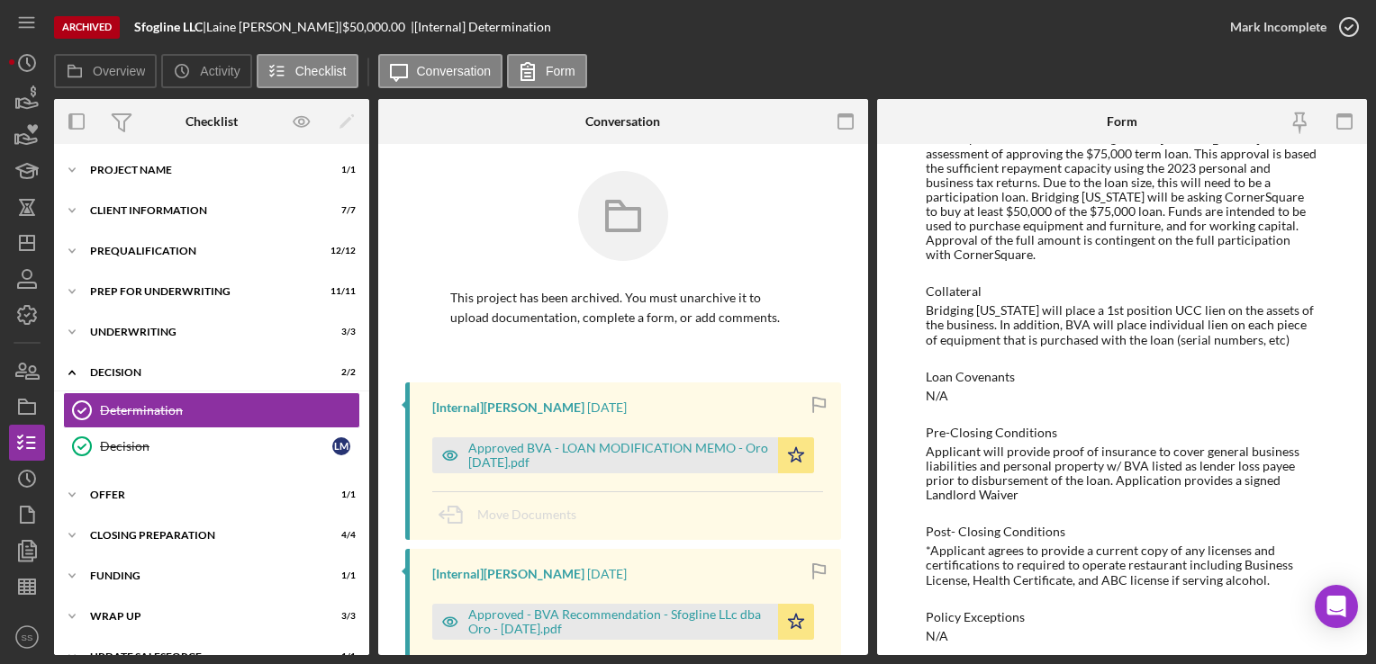
scroll to position [1215, 0]
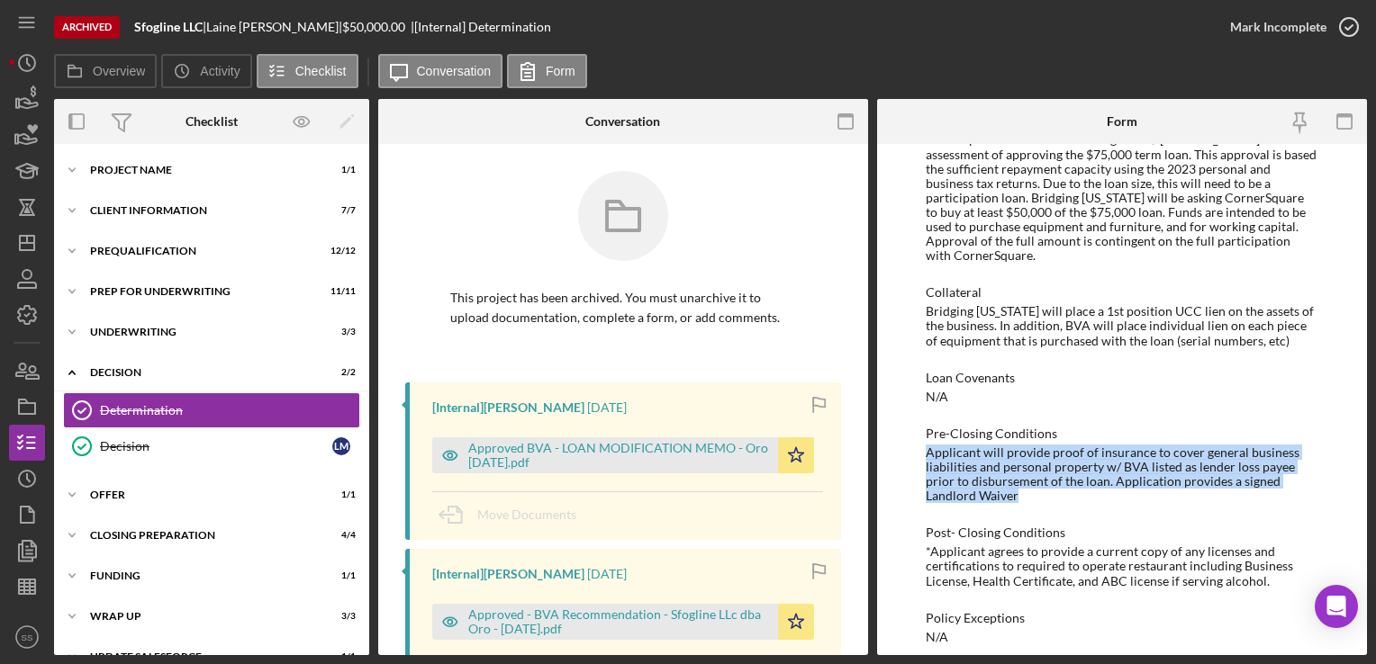
drag, startPoint x: 1018, startPoint y: 483, endPoint x: 917, endPoint y: 444, distance: 108.9
click at [917, 444] on div "To edit this form you must unarchive this project BVA Final Recommendation Borr…" at bounding box center [1122, 399] width 490 height 511
copy div "Applicant will provide proof of insurance to cover general business liabilities…"
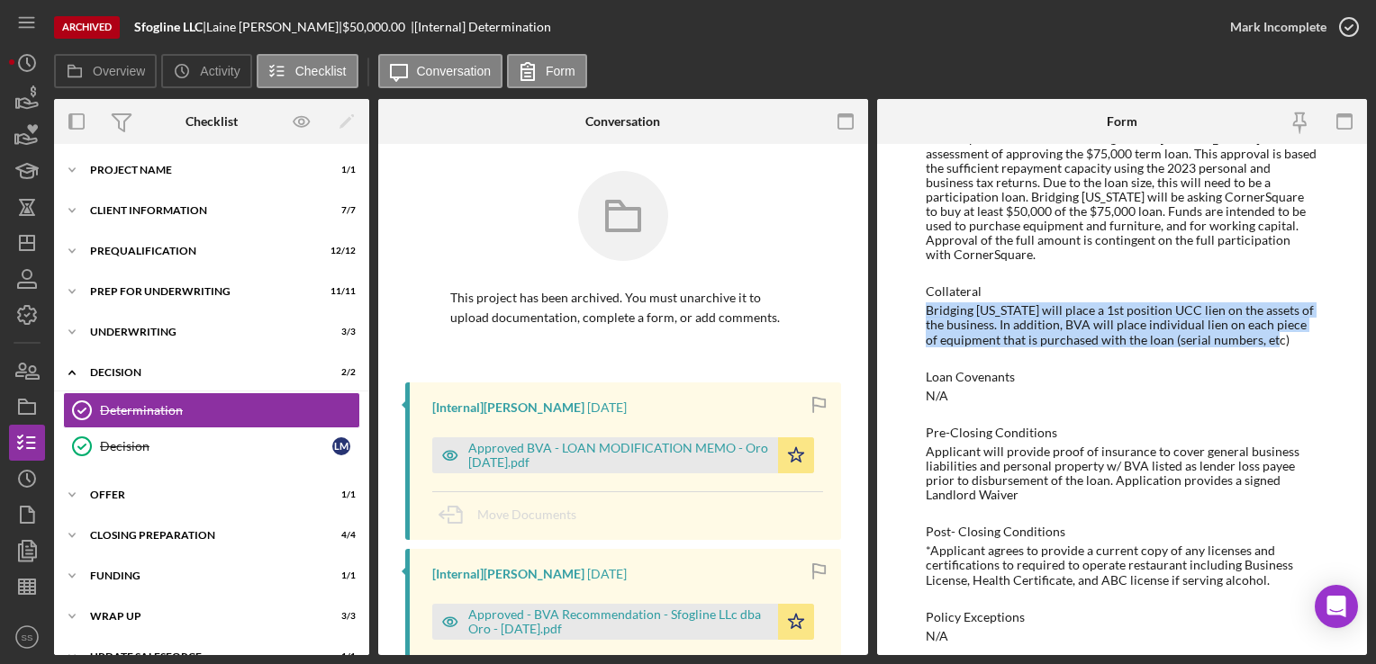
drag, startPoint x: 1278, startPoint y: 326, endPoint x: 908, endPoint y: 296, distance: 371.2
click at [908, 296] on div "To edit this form you must unarchive this project BVA Final Recommendation Borr…" at bounding box center [1122, 399] width 490 height 511
copy div "Bridging [US_STATE] will place a 1st position UCC lien on the assets of the bus…"
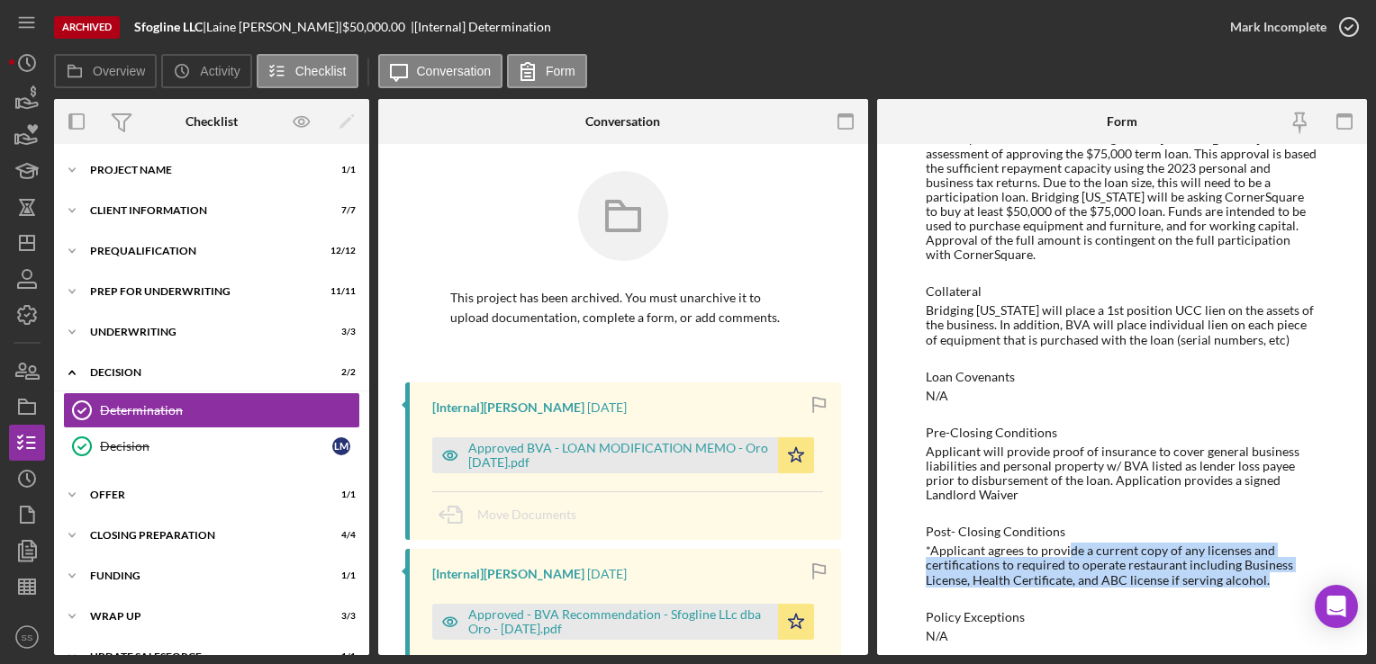
drag, startPoint x: 1267, startPoint y: 559, endPoint x: 1058, endPoint y: 530, distance: 210.9
click at [1058, 544] on div "*Applicant agrees to provide a current copy of any licenses and certifications …" at bounding box center [1122, 565] width 392 height 43
drag, startPoint x: 1058, startPoint y: 530, endPoint x: 940, endPoint y: 553, distance: 120.1
click at [940, 553] on div "*Applicant agrees to provide a current copy of any licenses and certifications …" at bounding box center [1122, 565] width 392 height 43
drag, startPoint x: 919, startPoint y: 532, endPoint x: 1273, endPoint y: 564, distance: 355.2
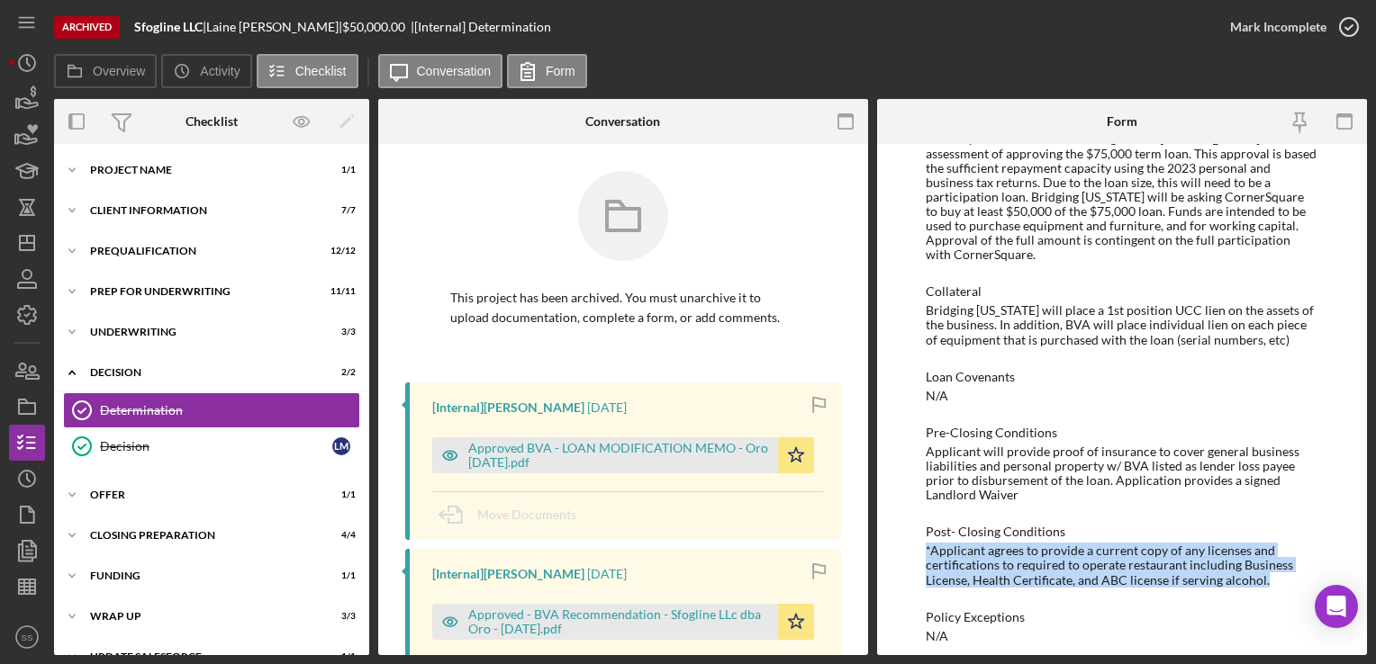
click at [1273, 564] on div "To edit this form you must unarchive this project BVA Final Recommendation Borr…" at bounding box center [1122, 399] width 490 height 511
copy div "*Applicant agrees to provide a current copy of any licenses and certifications …"
